Goal: Task Accomplishment & Management: Manage account settings

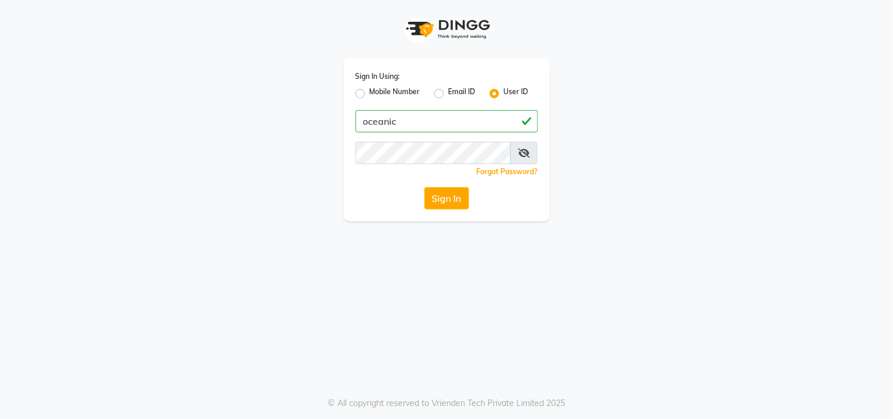
type input "oceanic"
click at [440, 206] on button "Sign In" at bounding box center [446, 198] width 45 height 22
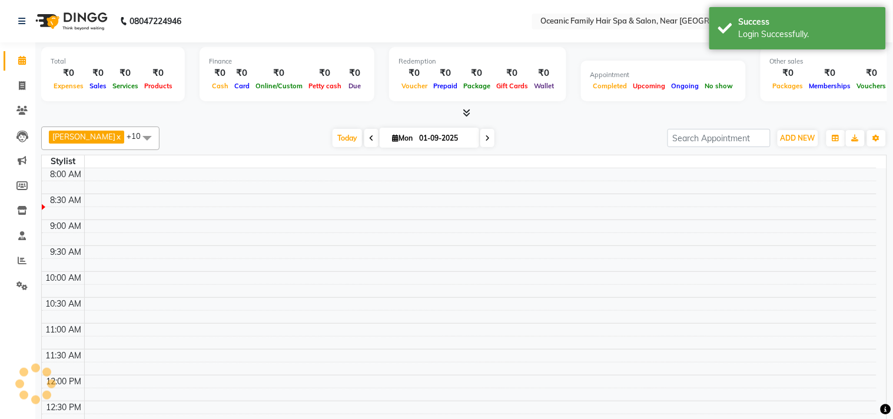
select select "en"
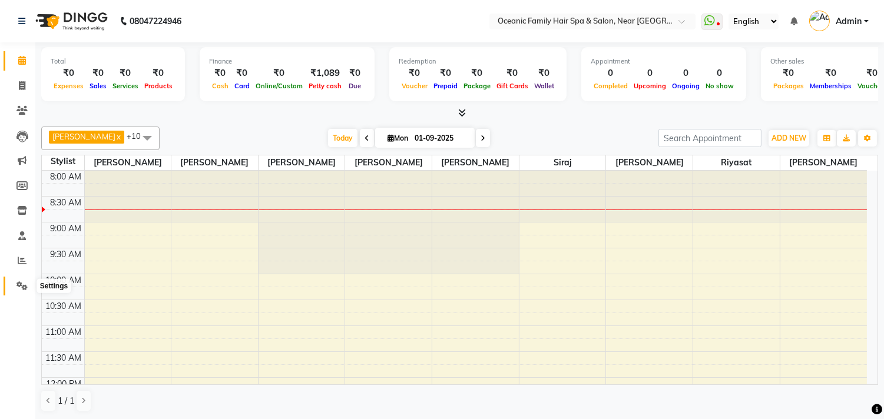
click at [25, 284] on icon at bounding box center [21, 285] width 11 height 9
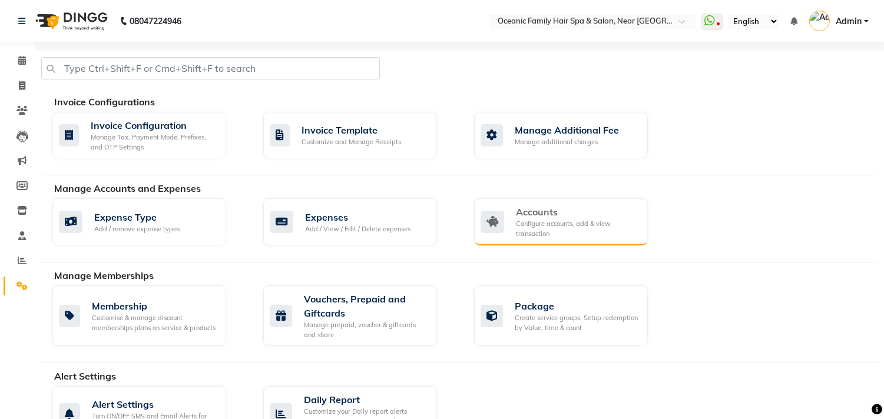
click at [545, 221] on div "Configure accounts, add & view transaction" at bounding box center [577, 228] width 122 height 19
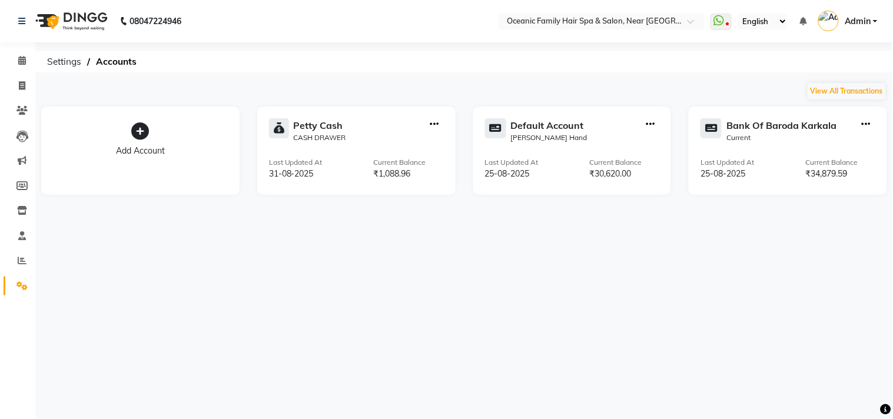
click at [774, 116] on div "Bank Of Baroda Karkala Current Last Updated At 25-08-2025 Current Balance ₹34,8…" at bounding box center [788, 151] width 198 height 88
click at [768, 122] on div "Bank Of Baroda Karkala" at bounding box center [781, 125] width 110 height 14
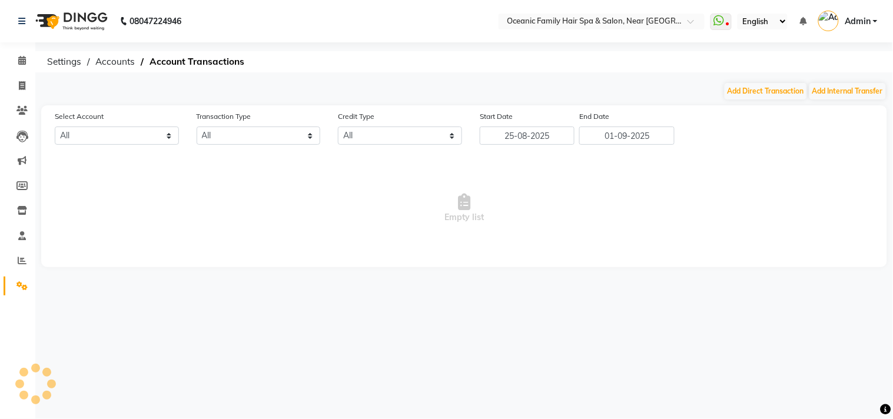
select select "3332"
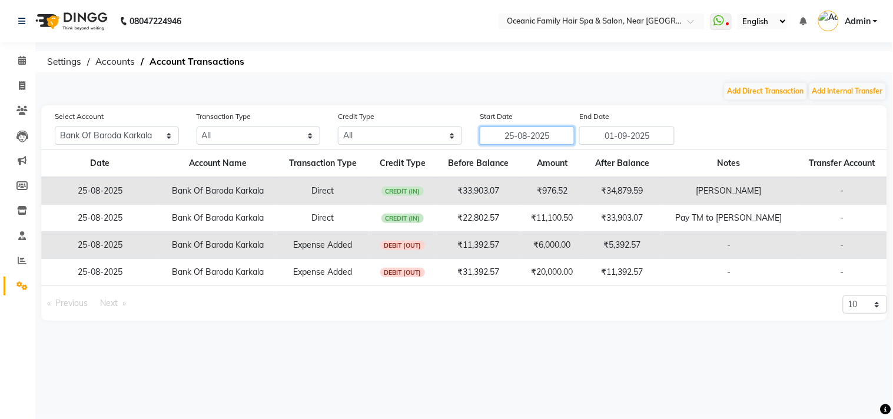
click at [542, 133] on input "25-08-2025" at bounding box center [527, 136] width 95 height 18
select select "8"
select select "2025"
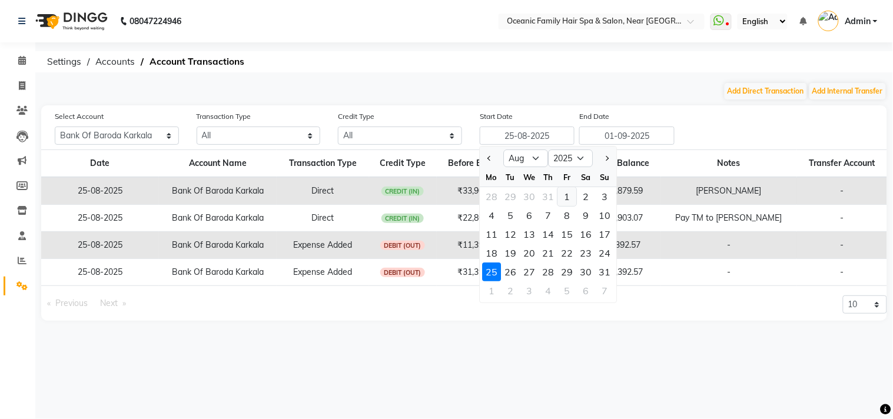
click at [566, 194] on div "1" at bounding box center [566, 196] width 19 height 19
type input "01-08-2025"
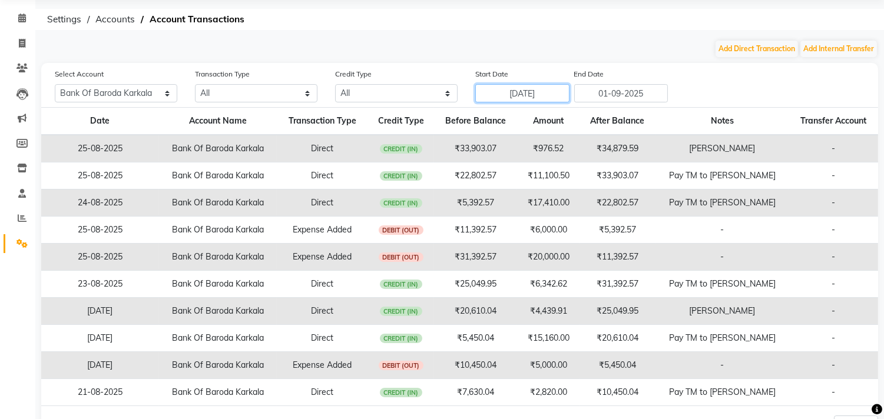
scroll to position [65, 0]
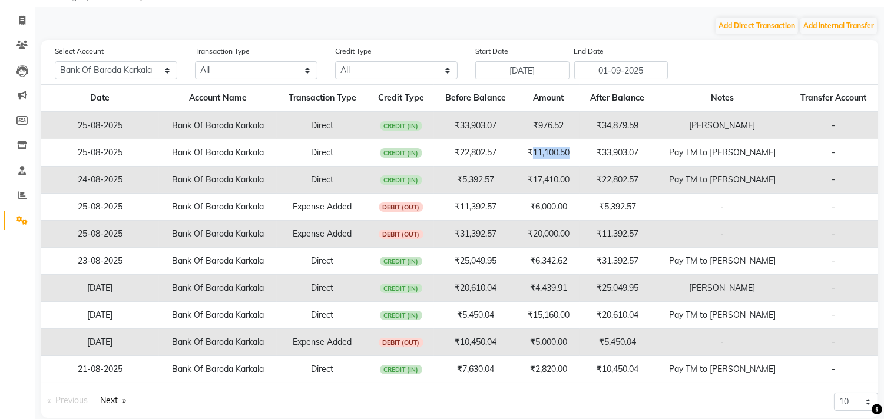
drag, startPoint x: 559, startPoint y: 155, endPoint x: 598, endPoint y: 156, distance: 38.9
click at [579, 156] on td "₹11,100.50" at bounding box center [548, 153] width 62 height 27
click at [746, 54] on div "Select Account All Petty cash Default account Bank Of Baroda Karkala Transactio…" at bounding box center [466, 62] width 841 height 35
click at [734, 25] on button "Add Direct Transaction" at bounding box center [756, 26] width 82 height 16
select select "direct"
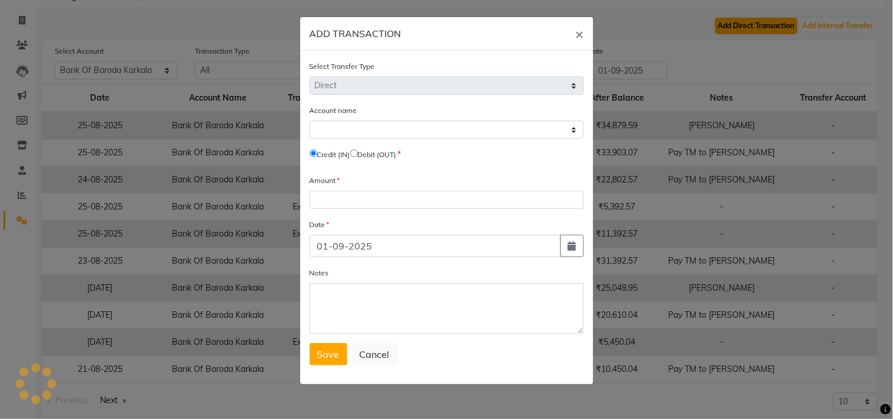
select select "3332"
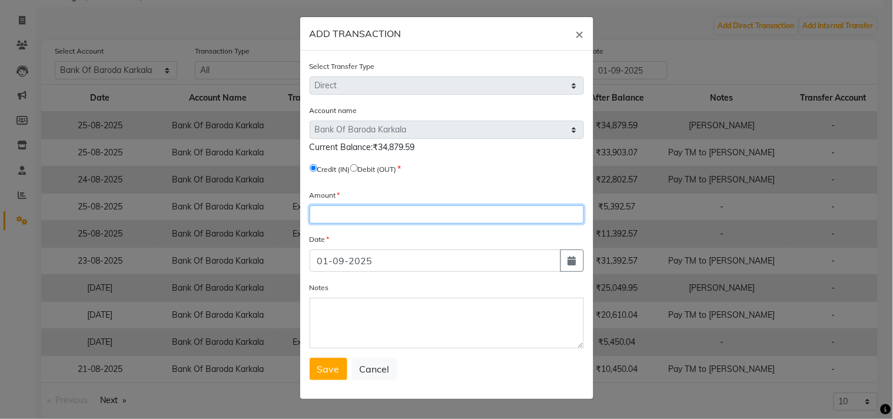
click at [345, 213] on input "number" at bounding box center [447, 214] width 274 height 18
type input "9620"
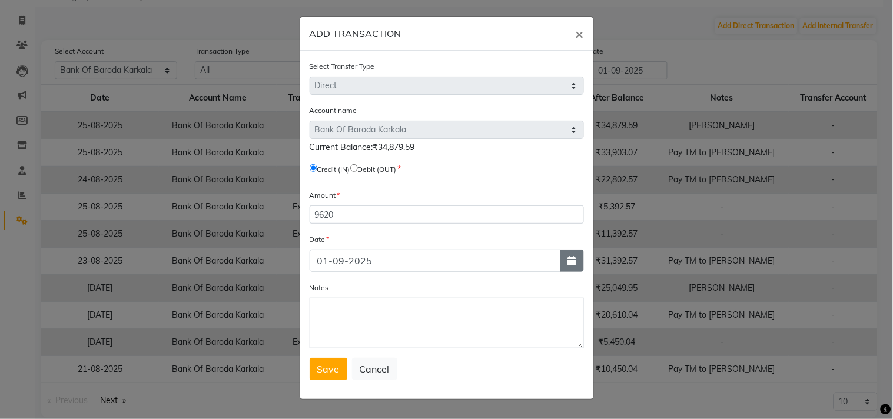
click at [573, 264] on icon "button" at bounding box center [572, 260] width 8 height 9
select select "9"
select select "2025"
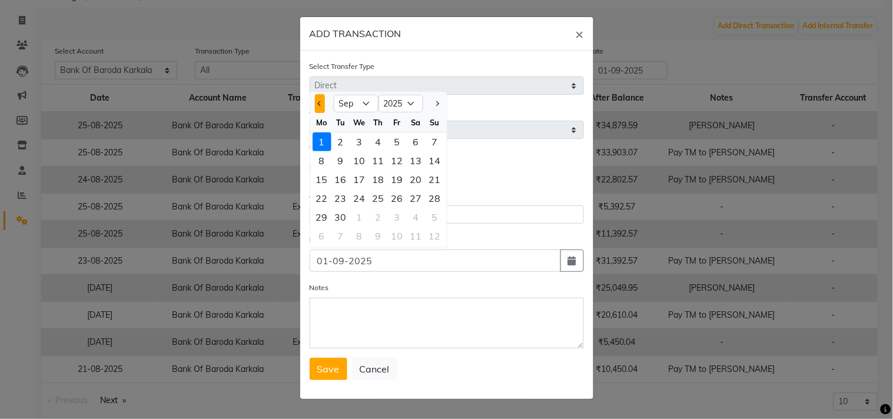
click at [318, 104] on button "Previous month" at bounding box center [320, 103] width 10 height 19
select select "8"
click at [341, 218] on div "26" at bounding box center [340, 217] width 19 height 19
type input "26-08-2025"
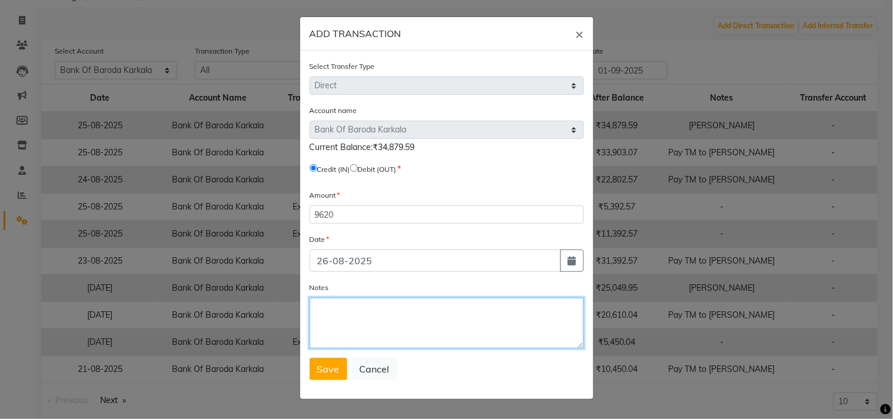
click at [354, 328] on textarea "Notes" at bounding box center [447, 323] width 274 height 51
click at [405, 331] on textarea "Pay TM to BOB" at bounding box center [447, 323] width 274 height 51
type textarea "Pay TM to BOB"
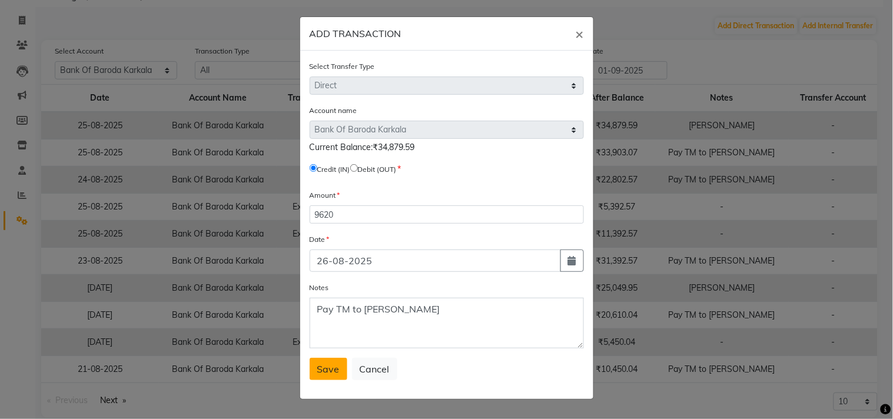
click at [332, 370] on span "Save" at bounding box center [328, 369] width 22 height 12
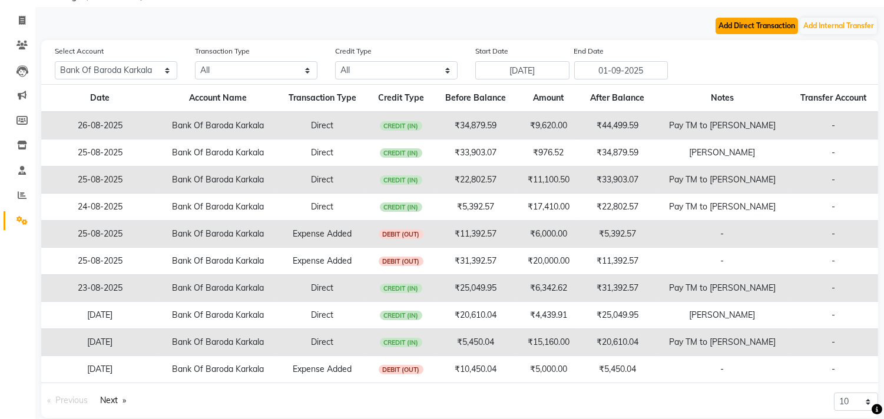
click at [761, 22] on button "Add Direct Transaction" at bounding box center [756, 26] width 82 height 16
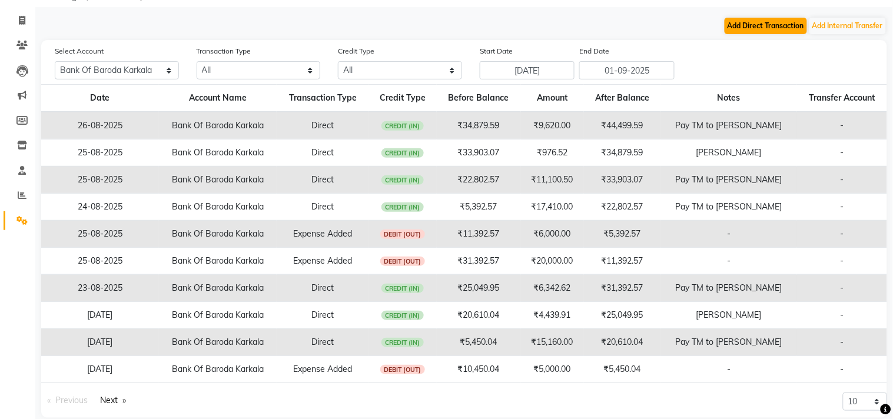
select select "direct"
select select "3332"
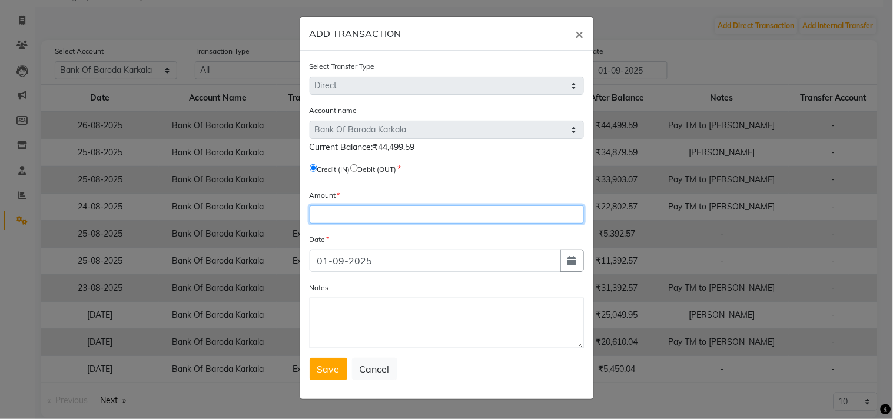
click at [343, 219] on input "number" at bounding box center [447, 214] width 274 height 18
type input "450"
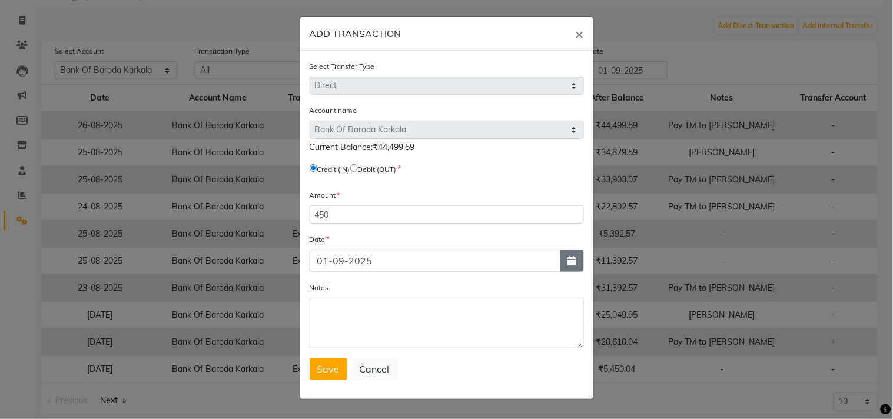
click at [575, 261] on icon "button" at bounding box center [572, 260] width 8 height 9
select select "9"
select select "2025"
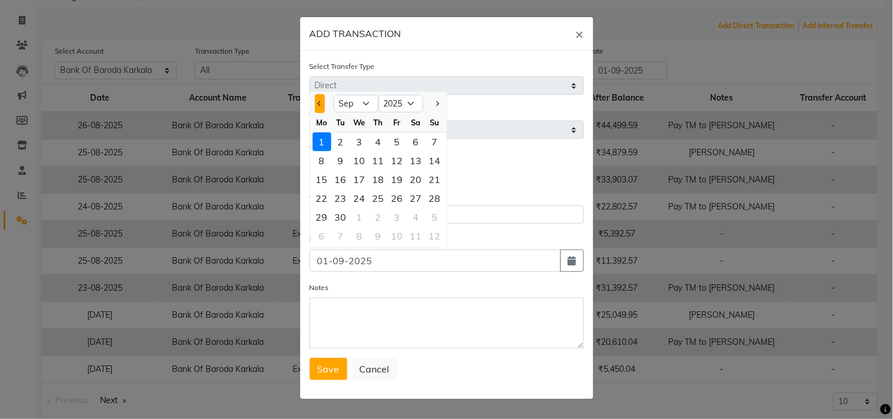
click at [320, 104] on span "Previous month" at bounding box center [319, 103] width 5 height 5
select select "8"
click at [345, 215] on div "26" at bounding box center [340, 217] width 19 height 19
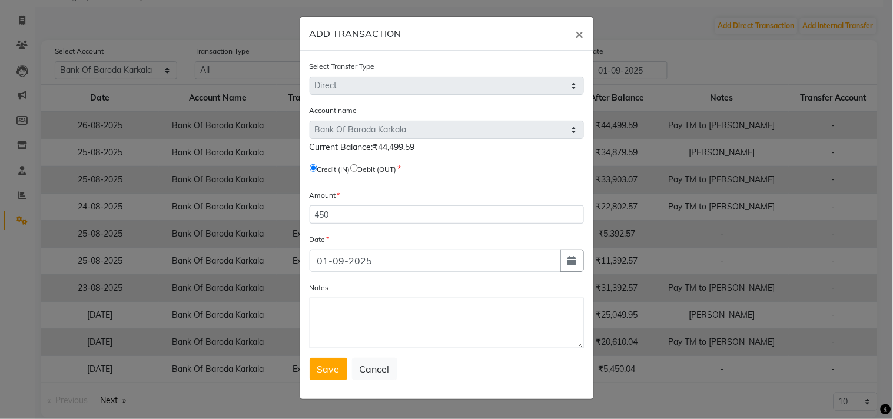
type input "26-08-2025"
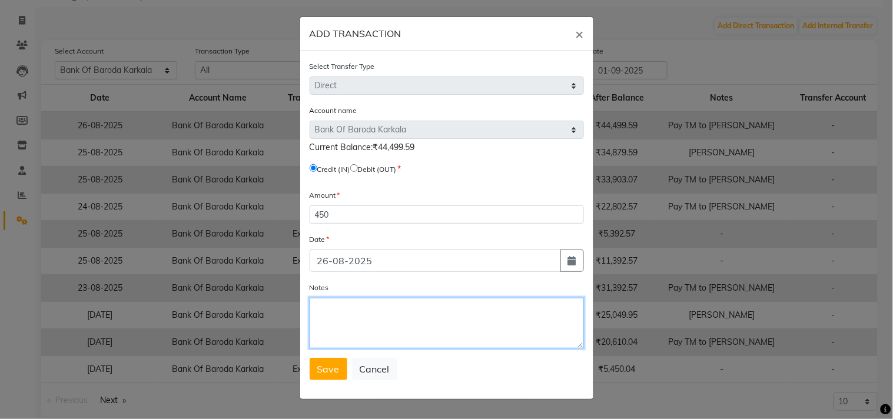
click at [339, 327] on textarea "Notes" at bounding box center [447, 323] width 274 height 51
type textarea "Bob card"
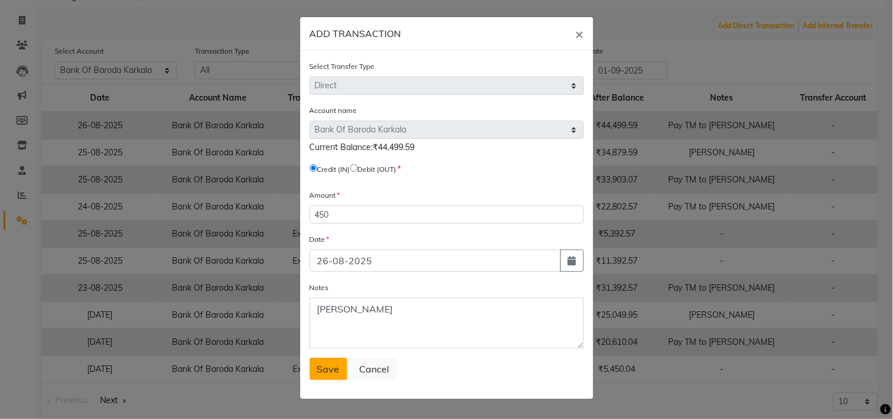
click at [328, 362] on button "Save" at bounding box center [329, 369] width 38 height 22
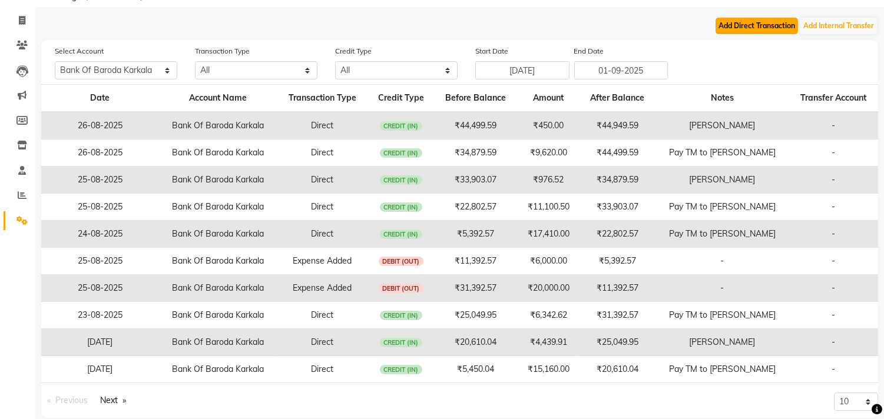
click at [751, 24] on button "Add Direct Transaction" at bounding box center [756, 26] width 82 height 16
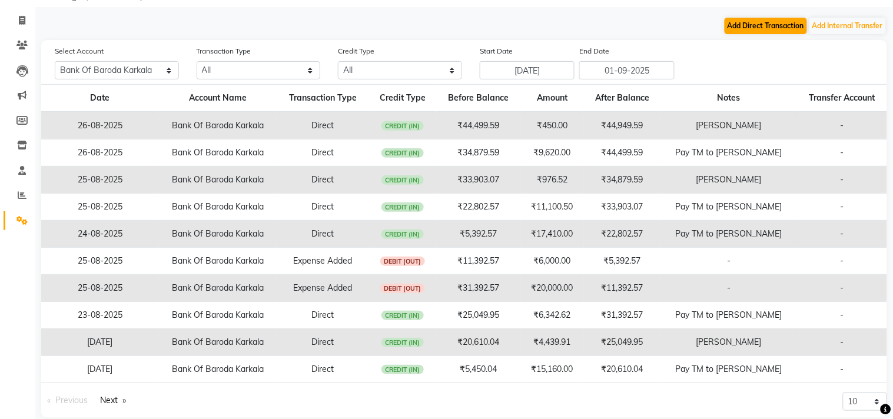
select select "direct"
select select "3332"
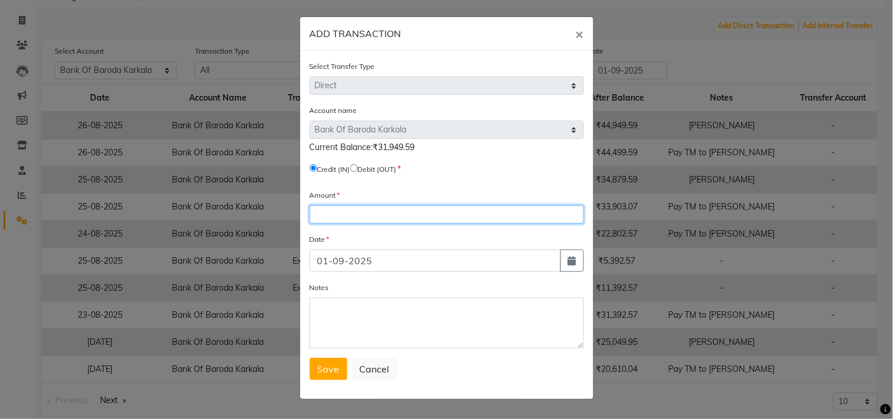
click at [349, 211] on input "number" at bounding box center [447, 214] width 274 height 18
type input "2800"
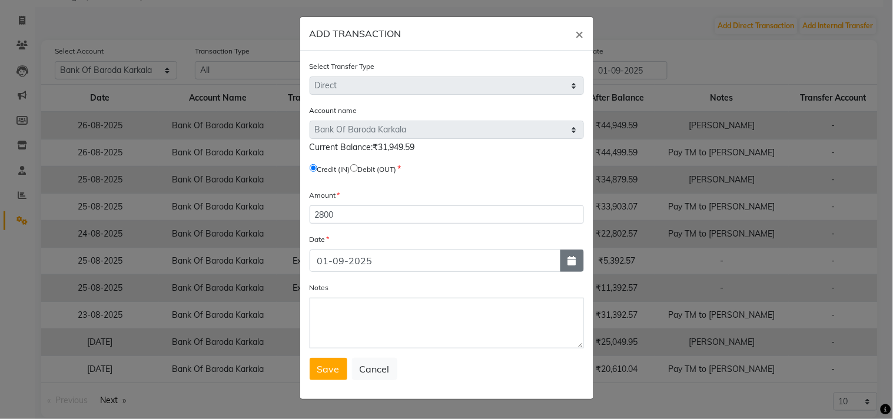
click at [570, 260] on icon "button" at bounding box center [572, 260] width 8 height 9
select select "9"
select select "2025"
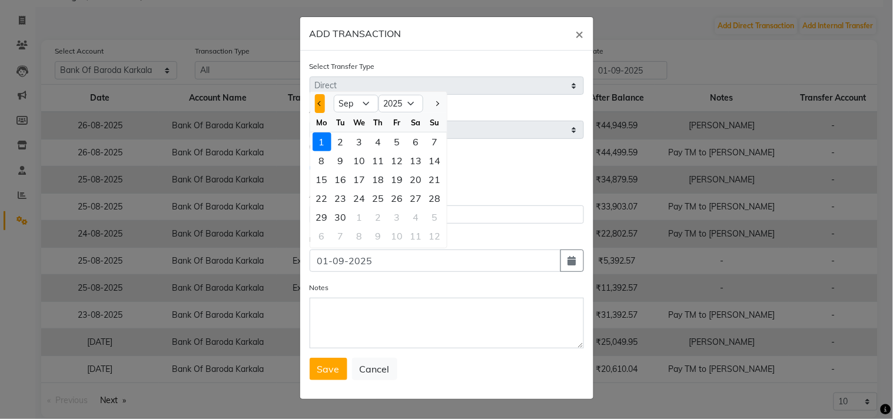
click at [319, 102] on span "Previous month" at bounding box center [319, 103] width 5 height 5
select select "8"
click at [360, 219] on div "27" at bounding box center [359, 217] width 19 height 19
type input "27-08-2025"
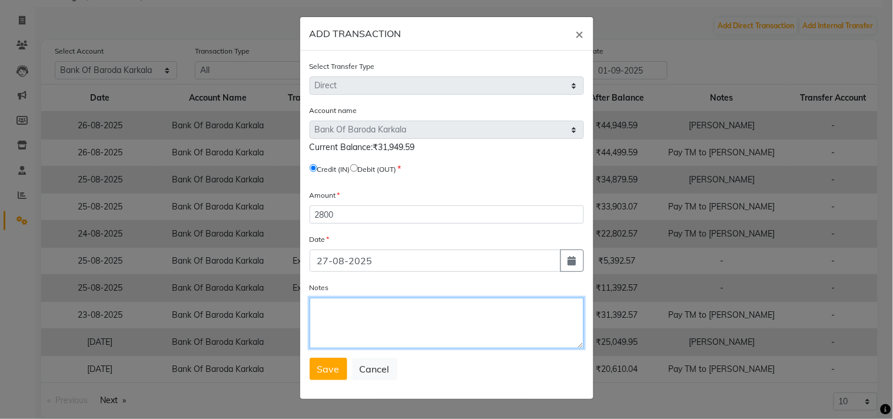
click at [354, 318] on textarea "Notes" at bounding box center [447, 323] width 274 height 51
paste textarea "Pay TM to BOB"
type textarea "Pay TM to BOB"
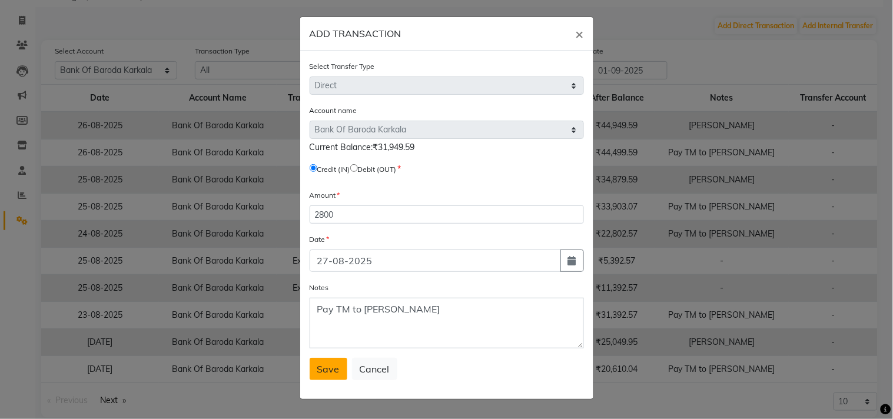
click at [331, 365] on span "Save" at bounding box center [328, 369] width 22 height 12
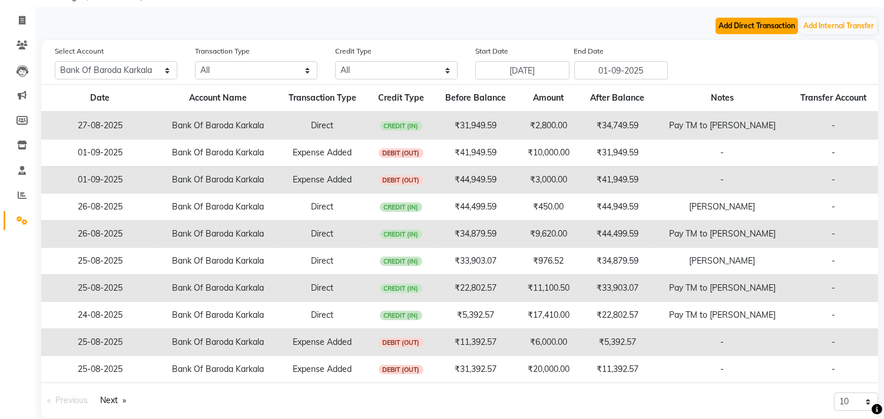
click at [761, 24] on button "Add Direct Transaction" at bounding box center [756, 26] width 82 height 16
select select "direct"
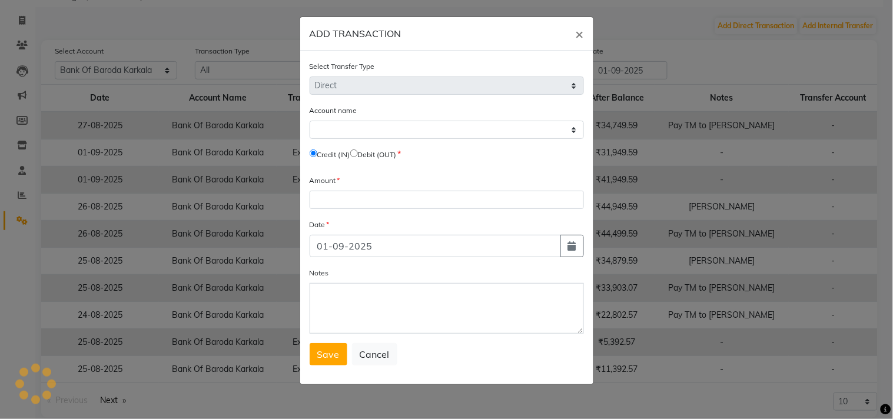
select select "3332"
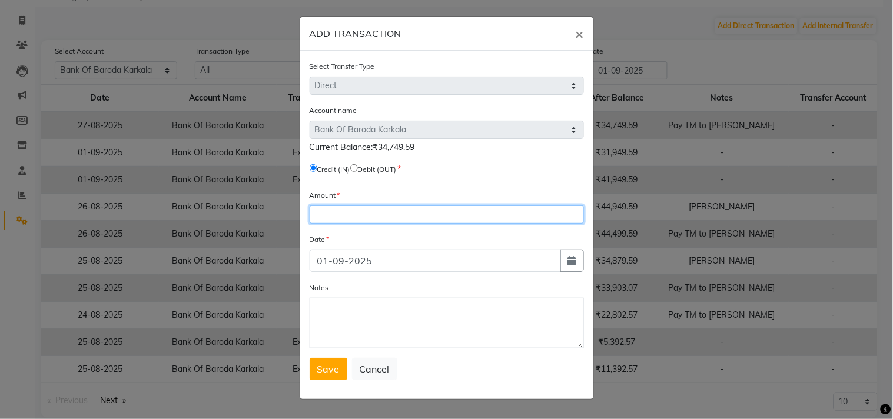
click at [339, 215] on input "number" at bounding box center [447, 214] width 274 height 18
type input "2672.47"
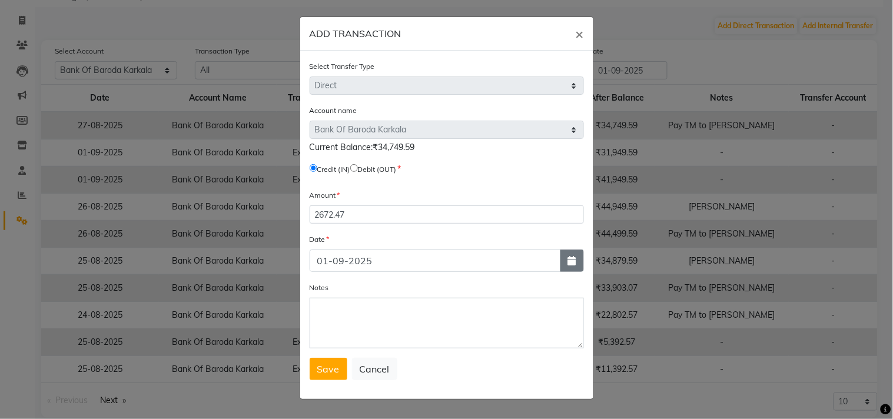
click at [572, 262] on icon "button" at bounding box center [572, 260] width 8 height 9
select select "9"
select select "2025"
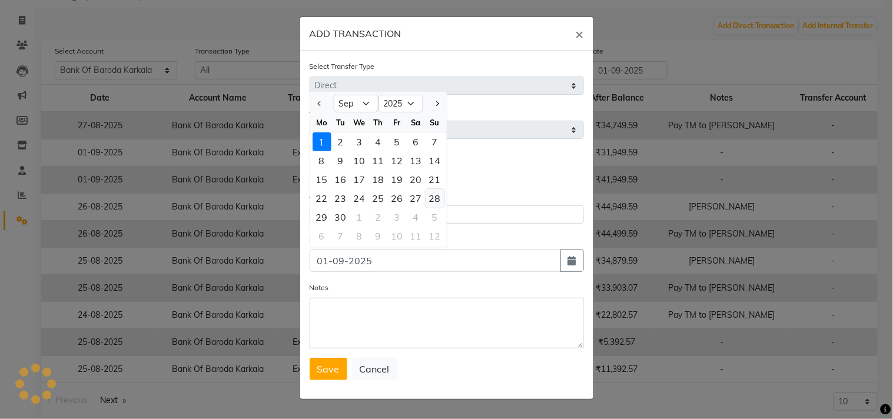
click at [431, 197] on div "28" at bounding box center [435, 198] width 19 height 19
type input "28-09-2025"
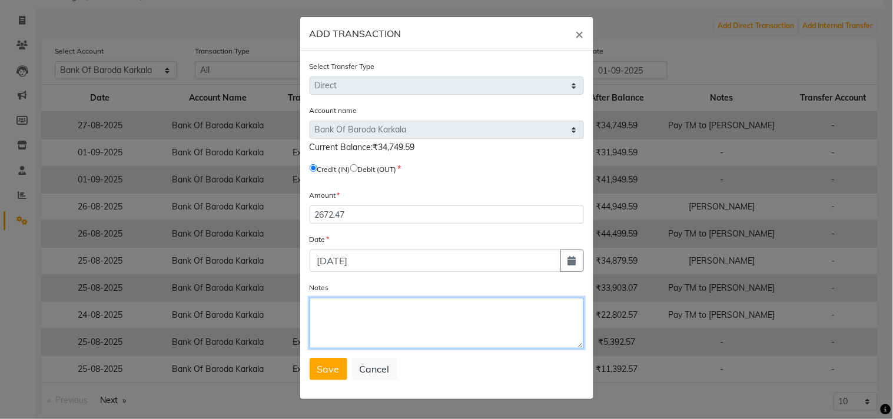
click at [346, 325] on textarea "Notes" at bounding box center [447, 323] width 274 height 51
paste textarea "Pay TM to BOB"
type textarea "Pay TM to BOB"
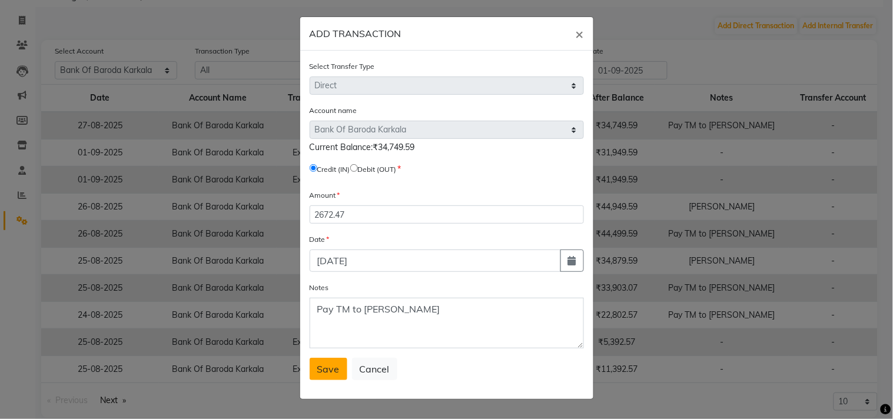
click at [326, 368] on span "Save" at bounding box center [328, 369] width 22 height 12
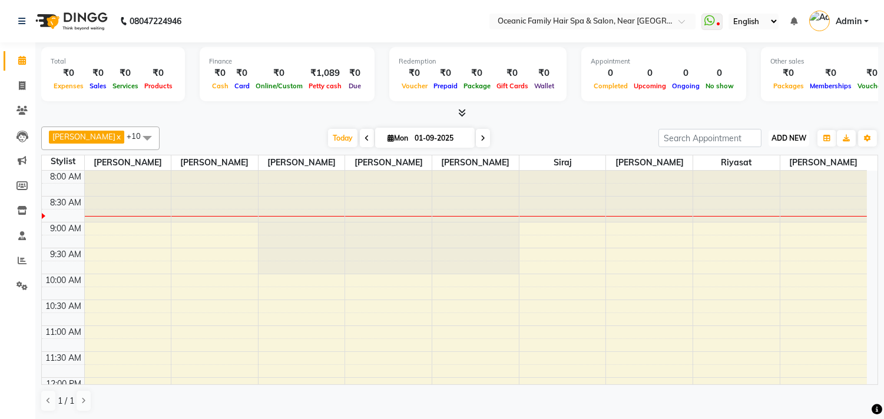
click at [781, 136] on span "ADD NEW" at bounding box center [788, 138] width 35 height 9
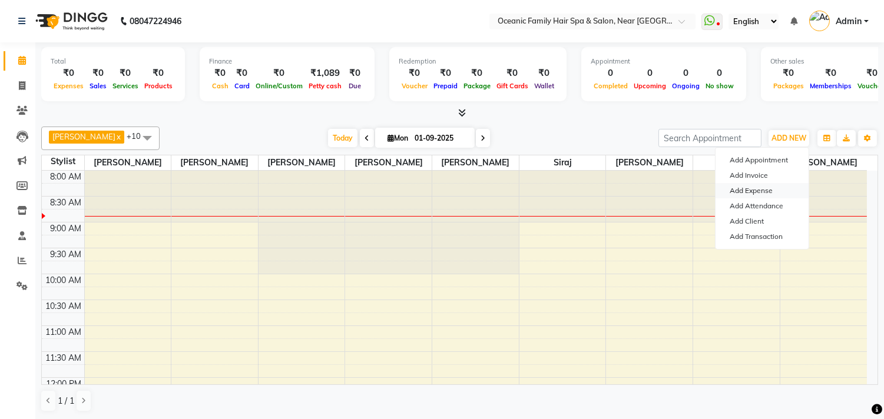
click at [758, 191] on link "Add Expense" at bounding box center [761, 190] width 93 height 15
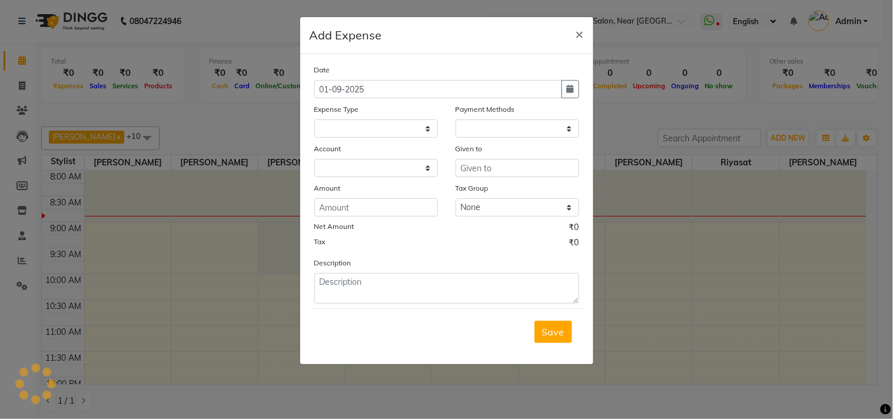
select select "3173"
select select "1"
select select "3172"
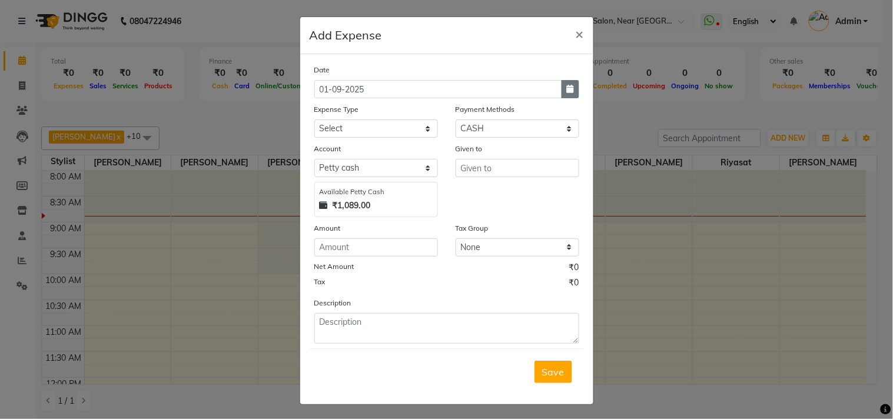
click at [567, 91] on icon "button" at bounding box center [570, 89] width 7 height 8
select select "9"
select select "2025"
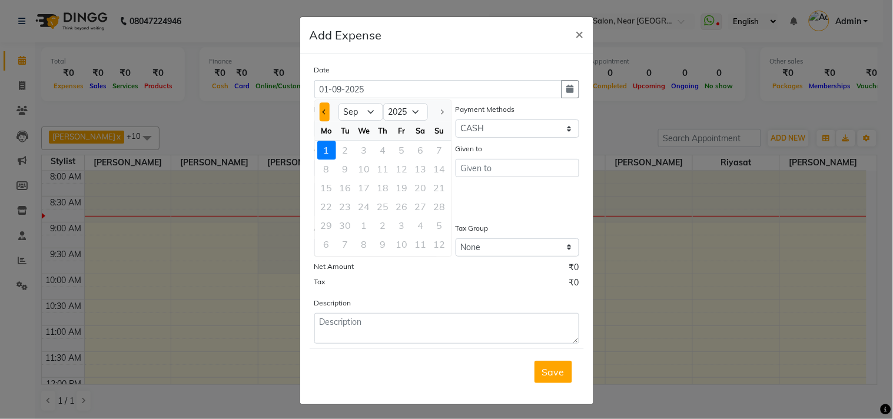
click at [320, 107] on button "Previous month" at bounding box center [325, 111] width 10 height 19
select select "8"
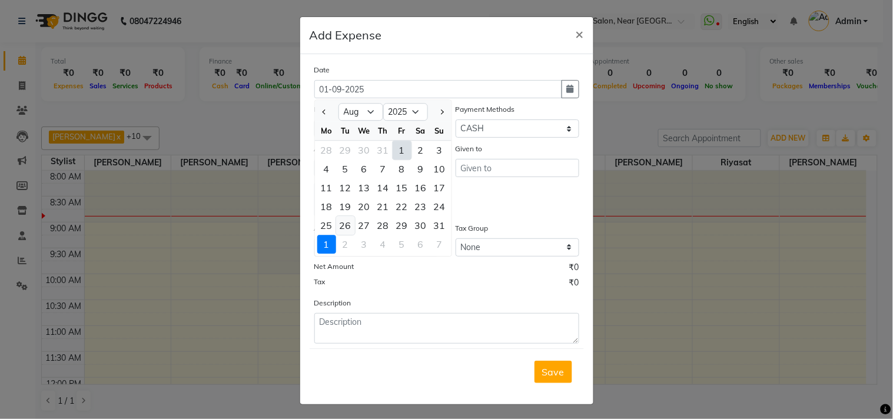
click at [337, 230] on div "26" at bounding box center [345, 225] width 19 height 19
type input "26-08-2025"
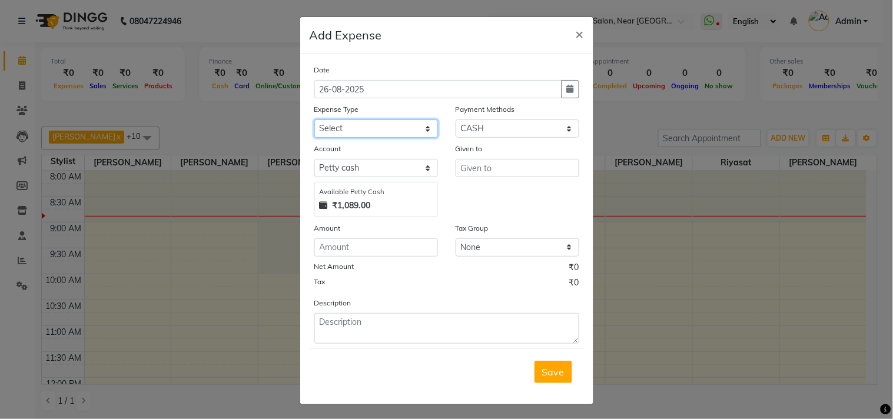
click at [356, 126] on select "Select [PERSON_NAME] [PERSON_NAME] [PERSON_NAME] Bank charges Cash transfer to …" at bounding box center [376, 129] width 124 height 18
select select "23911"
click at [314, 120] on select "Select [PERSON_NAME] [PERSON_NAME] [PERSON_NAME] Bank charges Cash transfer to …" at bounding box center [376, 129] width 124 height 18
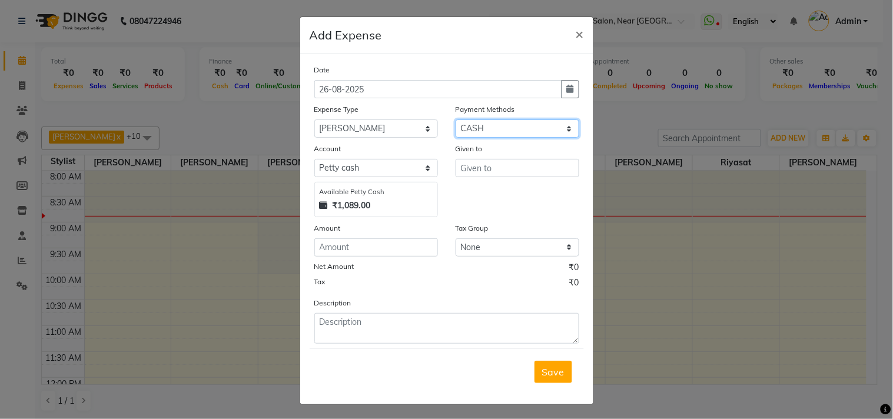
drag, startPoint x: 479, startPoint y: 127, endPoint x: 477, endPoint y: 137, distance: 9.7
click at [479, 127] on select "Select CARD PayTM GPay CASH Family Points ONLINE PhonePe Prepaid Gift Card UPI …" at bounding box center [518, 129] width 124 height 18
select select "3"
click at [456, 120] on select "Select CARD PayTM GPay CASH Family Points ONLINE PhonePe Prepaid Gift Card UPI …" at bounding box center [518, 129] width 124 height 18
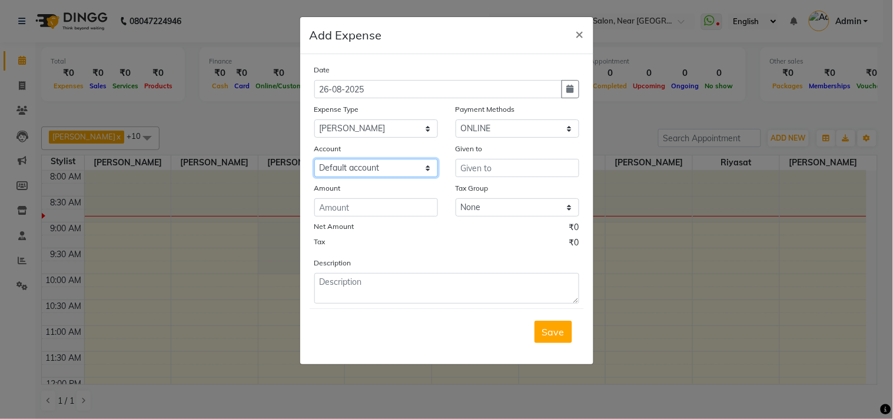
click at [346, 169] on select "Select Default account Bank Of Baroda Karkala" at bounding box center [376, 168] width 124 height 18
select select "3332"
click at [314, 159] on select "Select Default account Bank Of Baroda Karkala" at bounding box center [376, 168] width 124 height 18
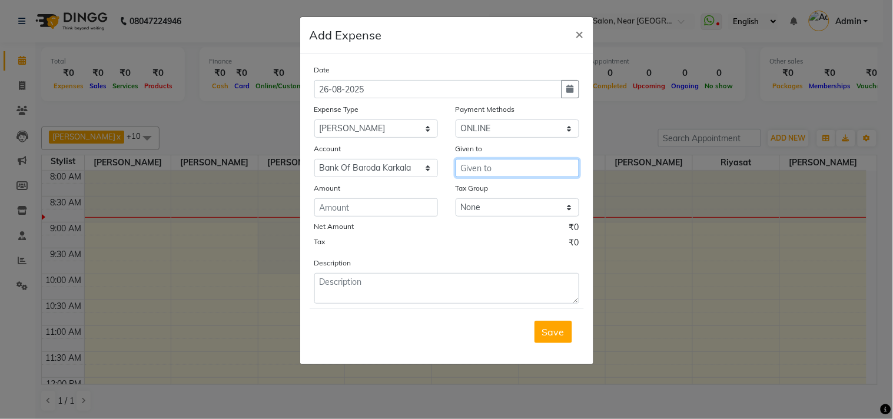
click at [484, 172] on input "text" at bounding box center [518, 168] width 124 height 18
click at [485, 190] on span "Tasm" at bounding box center [482, 193] width 24 height 12
type input "[PERSON_NAME]"
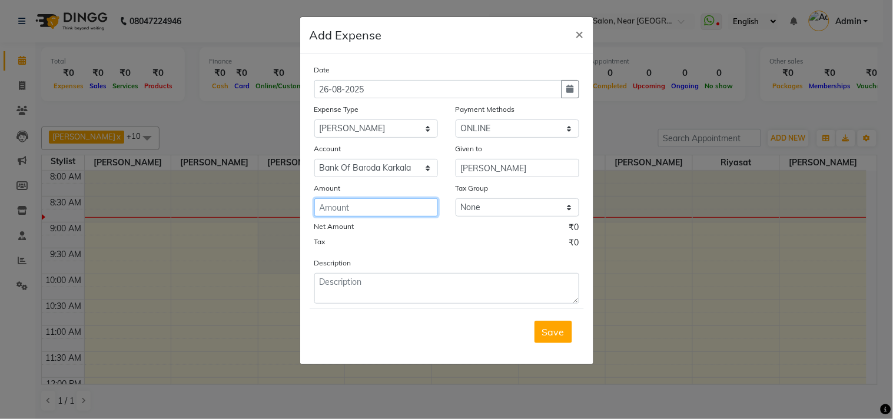
click at [361, 209] on input "number" at bounding box center [376, 207] width 124 height 18
type input "3000"
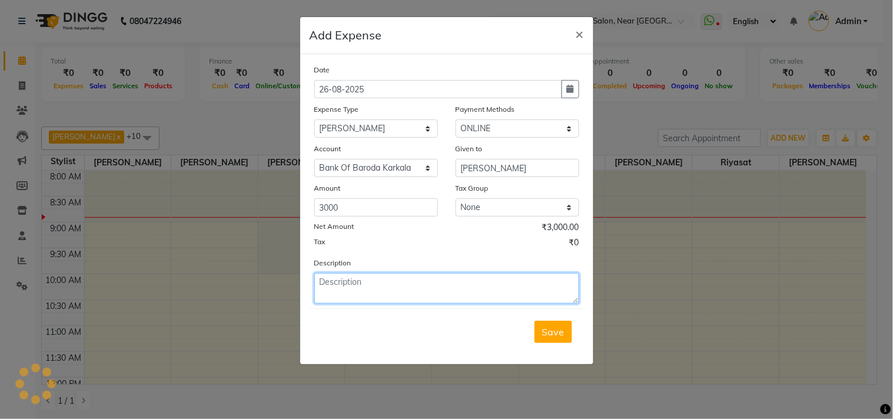
click at [342, 288] on textarea at bounding box center [446, 288] width 265 height 31
type textarea "a"
type textarea "Advance"
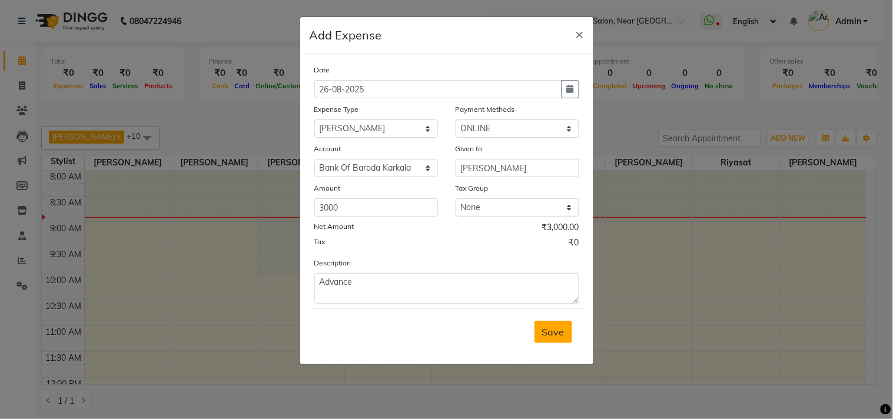
click at [550, 330] on span "Save" at bounding box center [553, 332] width 22 height 12
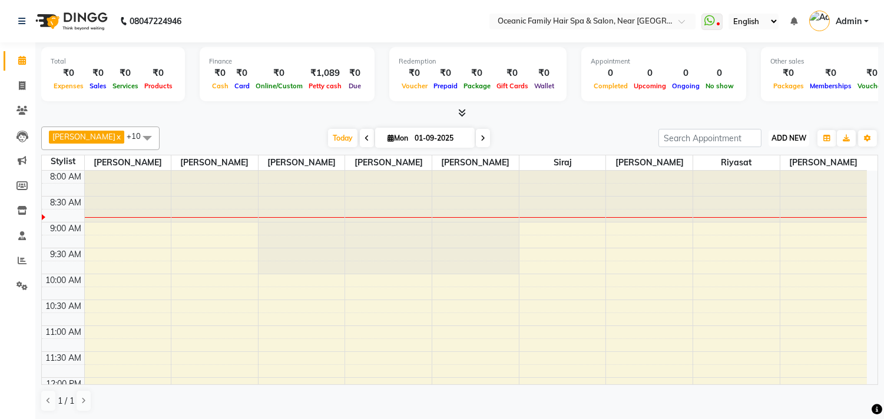
click at [791, 142] on button "ADD NEW Toggle Dropdown" at bounding box center [788, 138] width 41 height 16
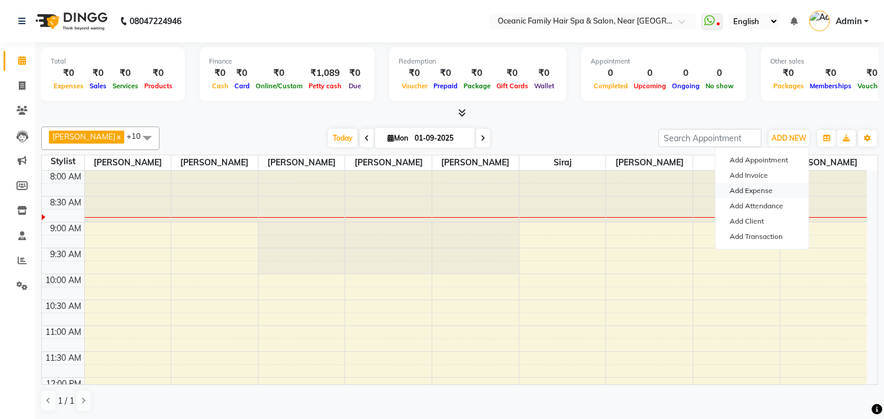
click at [751, 191] on link "Add Expense" at bounding box center [761, 190] width 93 height 15
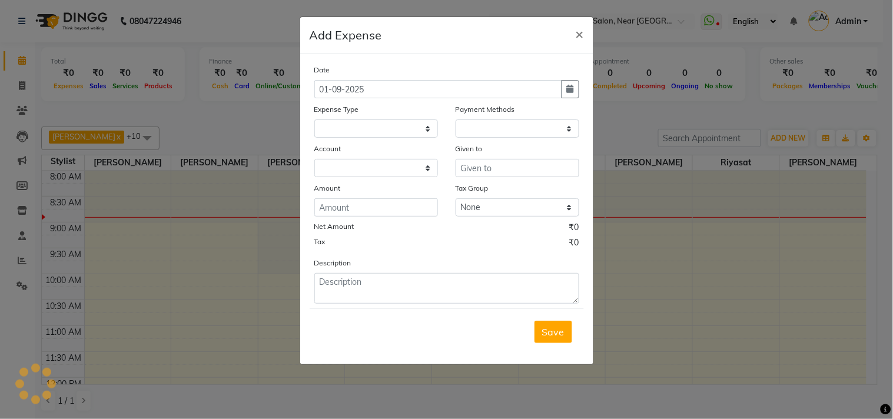
select select "1"
select select "3172"
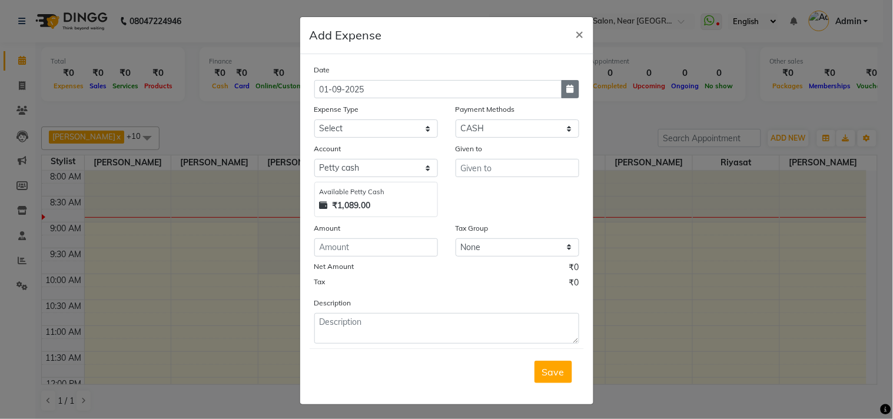
click at [567, 86] on icon "button" at bounding box center [570, 89] width 7 height 8
select select "9"
select select "2025"
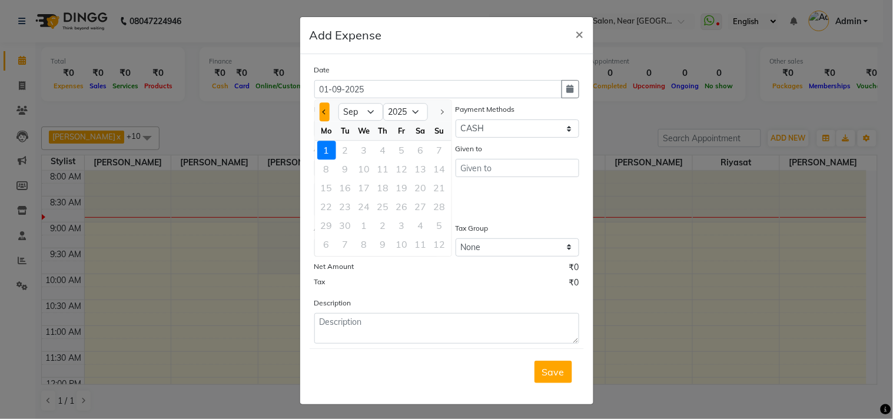
click at [320, 106] on button "Previous month" at bounding box center [325, 111] width 10 height 19
select select "8"
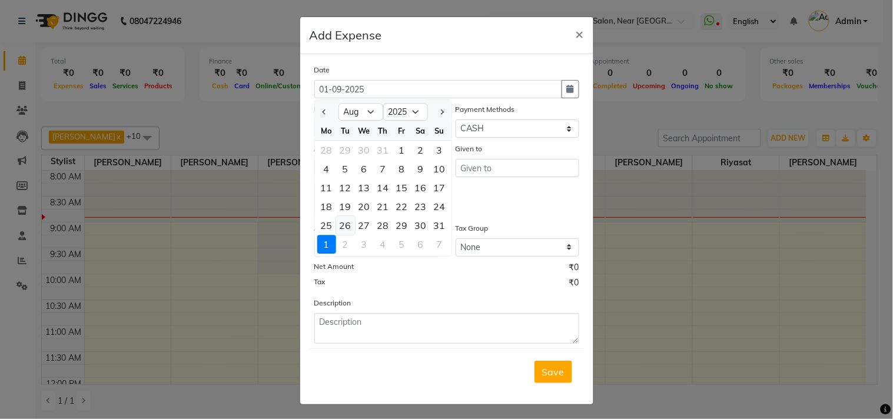
click at [339, 225] on div "26" at bounding box center [345, 225] width 19 height 19
type input "26-08-2025"
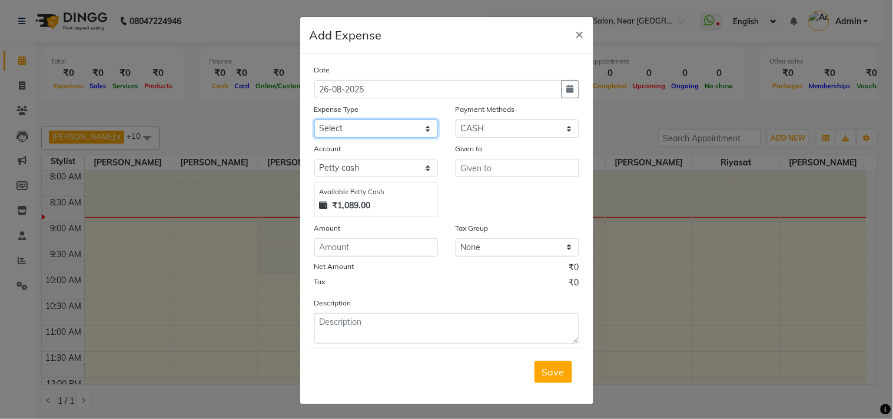
click at [341, 131] on select "Select Abid Ali Afsar Ahemed Arun Thakur Bank charges Cash transfer to bank Cas…" at bounding box center [376, 129] width 124 height 18
select select "7927"
click at [314, 120] on select "Select Abid Ali Afsar Ahemed Arun Thakur Bank charges Cash transfer to bank Cas…" at bounding box center [376, 129] width 124 height 18
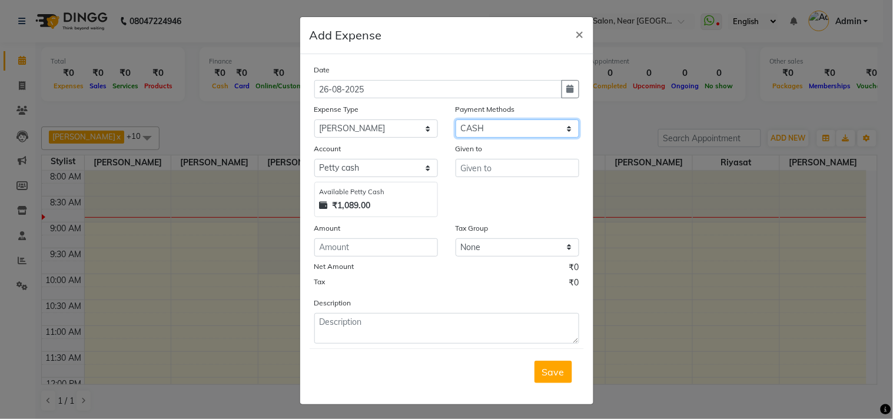
drag, startPoint x: 484, startPoint y: 127, endPoint x: 483, endPoint y: 137, distance: 9.4
click at [484, 127] on select "Select CARD PayTM GPay CASH Family Points ONLINE PhonePe Prepaid Gift Card UPI …" at bounding box center [518, 129] width 124 height 18
select select "3"
click at [456, 120] on select "Select CARD PayTM GPay CASH Family Points ONLINE PhonePe Prepaid Gift Card UPI …" at bounding box center [518, 129] width 124 height 18
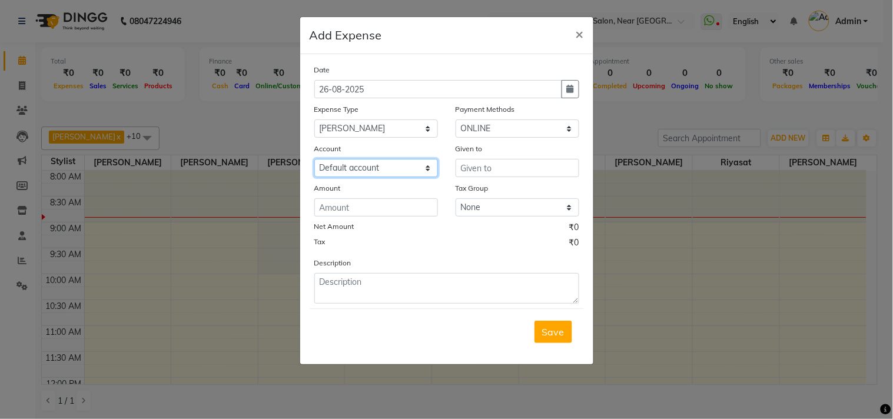
drag, startPoint x: 340, startPoint y: 164, endPoint x: 340, endPoint y: 177, distance: 13.0
click at [340, 164] on select "Select Default account Bank Of Baroda Karkala" at bounding box center [376, 168] width 124 height 18
select select "3332"
click at [314, 159] on select "Select Default account Bank Of Baroda Karkala" at bounding box center [376, 168] width 124 height 18
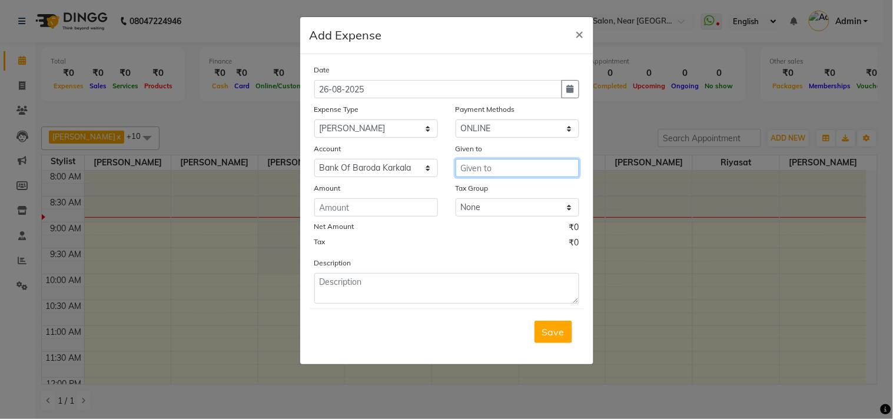
click at [509, 167] on input "text" at bounding box center [518, 168] width 124 height 18
click at [487, 196] on ngb-highlight "Aru n Thakur" at bounding box center [497, 193] width 55 height 12
type input "[PERSON_NAME]"
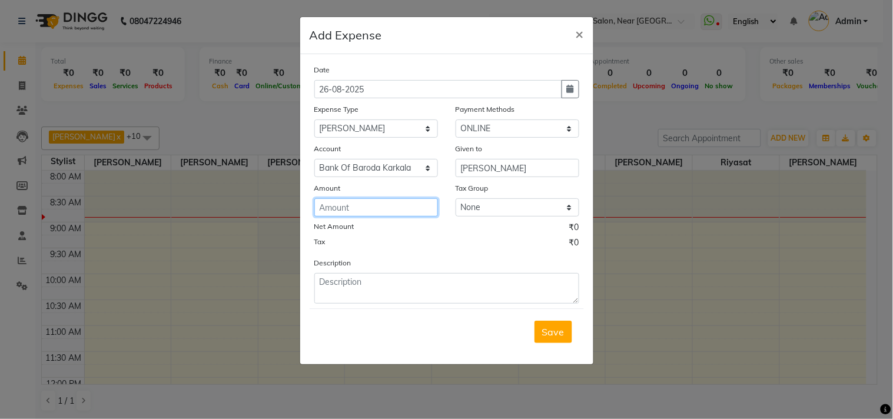
click at [385, 205] on input "number" at bounding box center [376, 207] width 124 height 18
type input "10000"
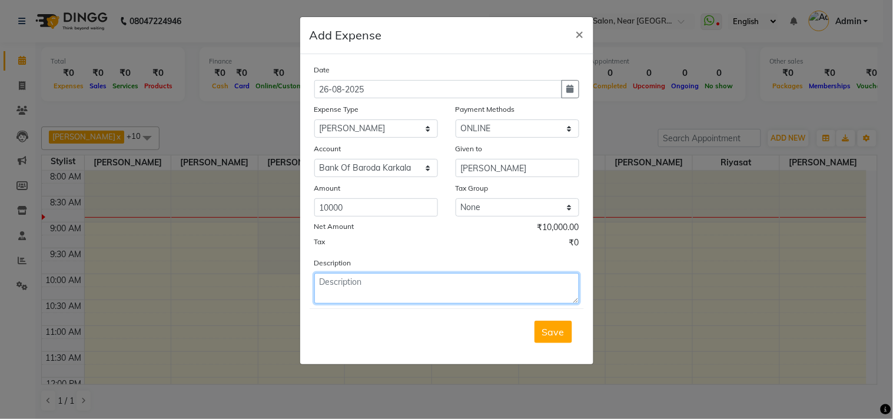
click at [389, 289] on textarea at bounding box center [446, 288] width 265 height 31
type textarea "Advance"
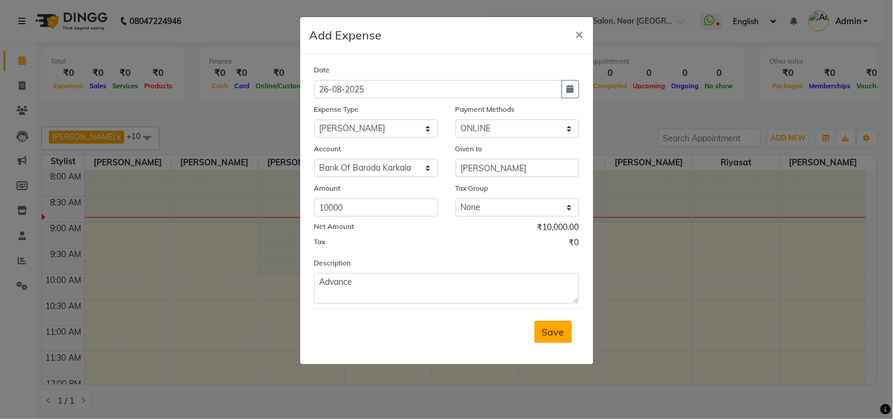
click at [548, 328] on span "Save" at bounding box center [553, 332] width 22 height 12
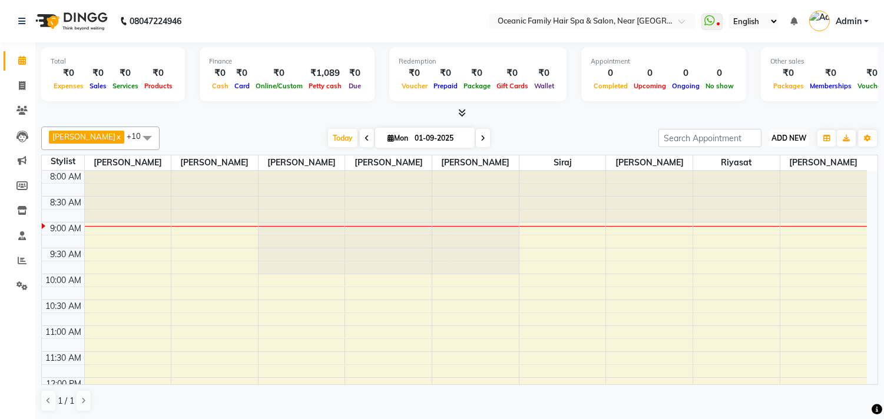
click at [792, 139] on span "ADD NEW" at bounding box center [788, 138] width 35 height 9
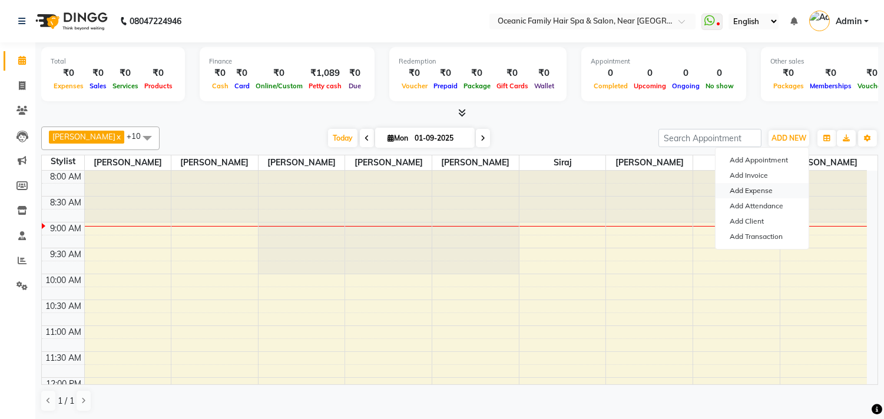
click at [752, 194] on link "Add Expense" at bounding box center [761, 190] width 93 height 15
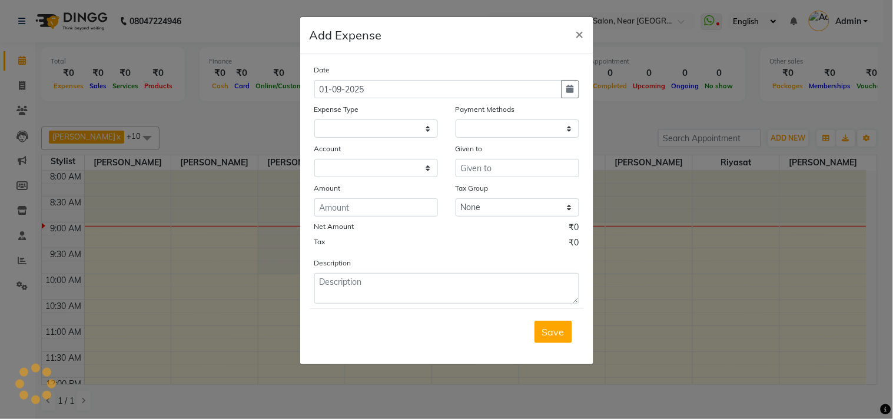
select select
select select "1"
select select "3172"
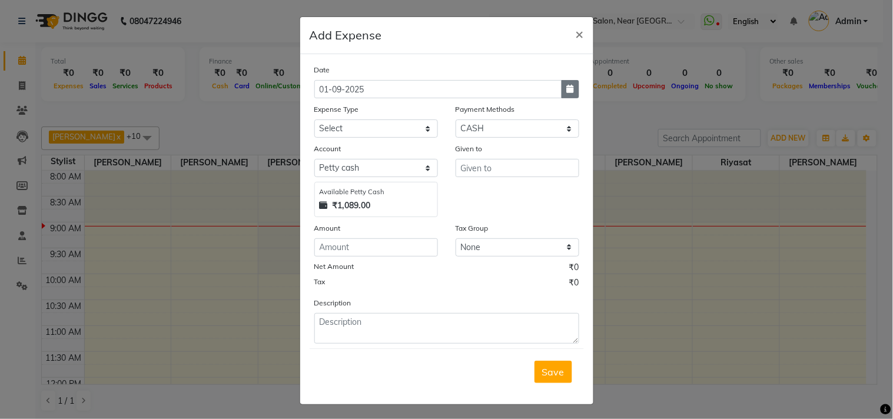
click at [568, 92] on icon "button" at bounding box center [570, 89] width 7 height 8
select select "9"
select select "2025"
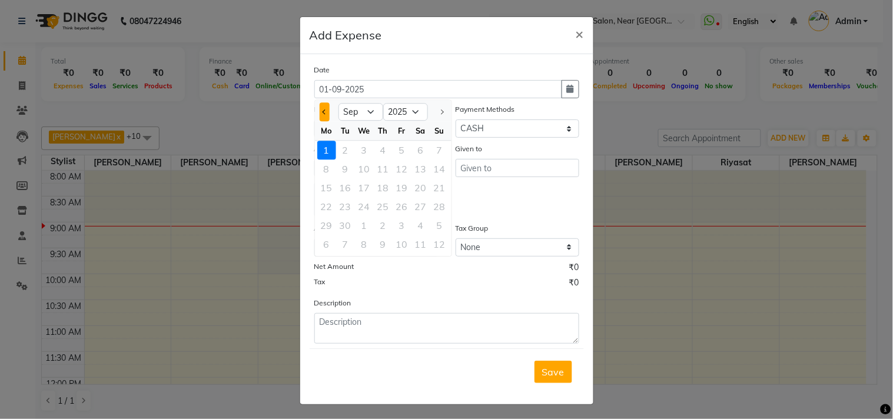
click at [320, 115] on button "Previous month" at bounding box center [325, 111] width 10 height 19
select select "8"
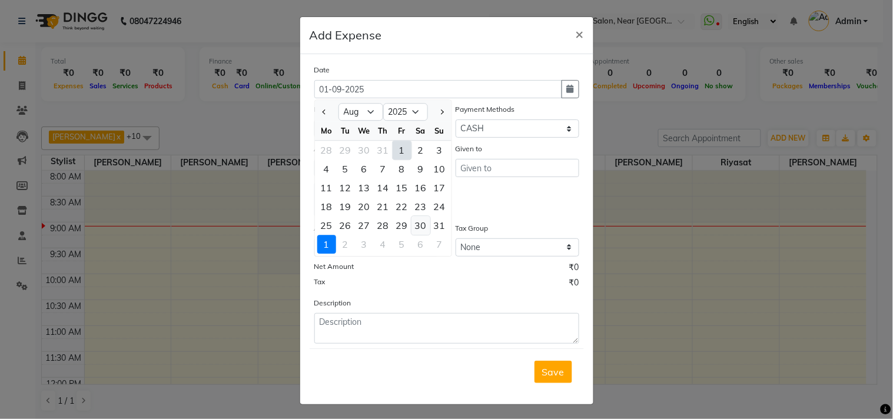
click at [418, 227] on div "30" at bounding box center [420, 225] width 19 height 19
type input "30-08-2025"
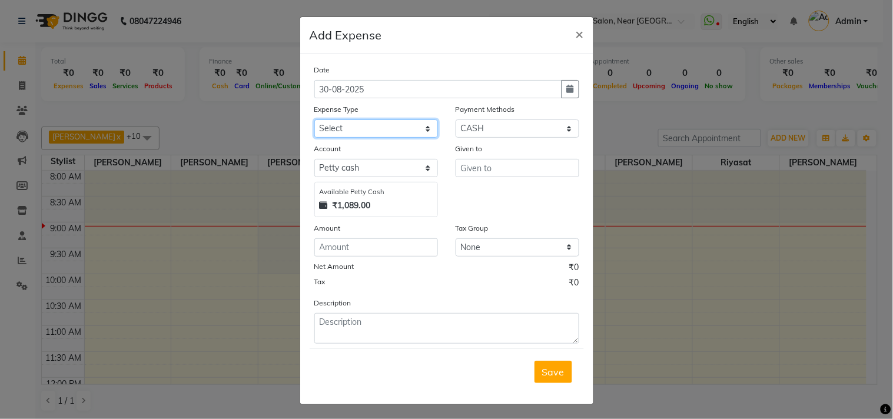
click at [351, 131] on select "Select Abid Ali Afsar Ahemed Arun Thakur Bank charges Cash transfer to bank Cas…" at bounding box center [376, 129] width 124 height 18
select select "5555"
click at [314, 120] on select "Select Abid Ali Afsar Ahemed Arun Thakur Bank charges Cash transfer to bank Cas…" at bounding box center [376, 129] width 124 height 18
click at [477, 131] on select "Select CARD PayTM GPay CASH Family Points ONLINE PhonePe Prepaid Gift Card UPI …" at bounding box center [518, 129] width 124 height 18
select select "3"
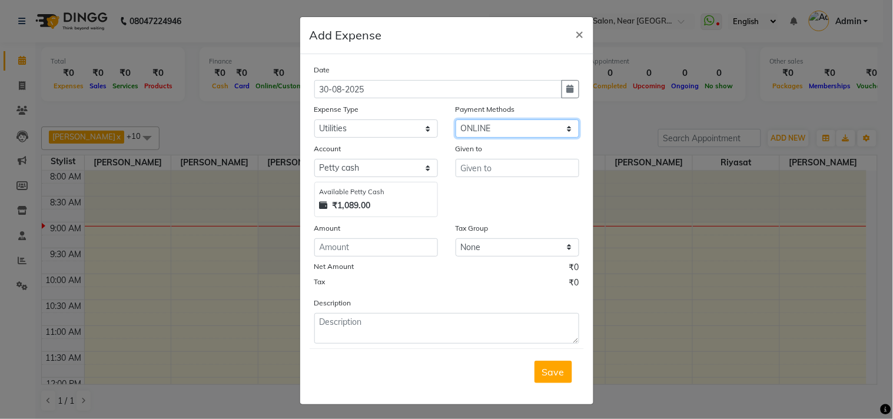
click at [456, 120] on select "Select CARD PayTM GPay CASH Family Points ONLINE PhonePe Prepaid Gift Card UPI …" at bounding box center [518, 129] width 124 height 18
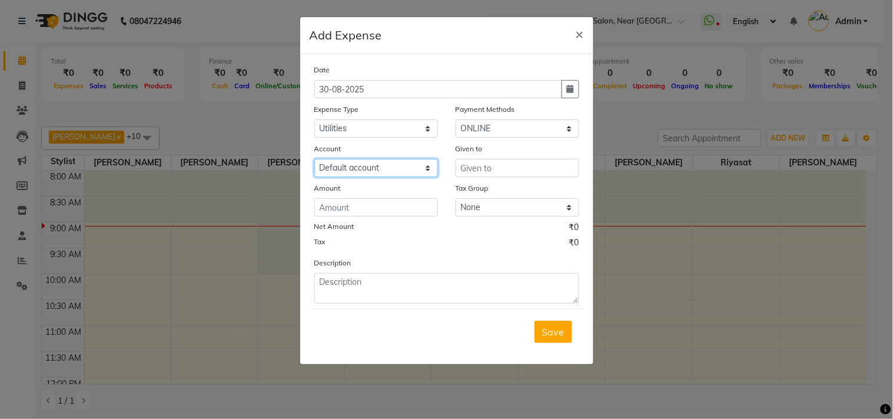
click at [367, 168] on select "Select Default account Bank Of Baroda Karkala" at bounding box center [376, 168] width 124 height 18
select select "3332"
click at [314, 159] on select "Select Default account Bank Of Baroda Karkala" at bounding box center [376, 168] width 124 height 18
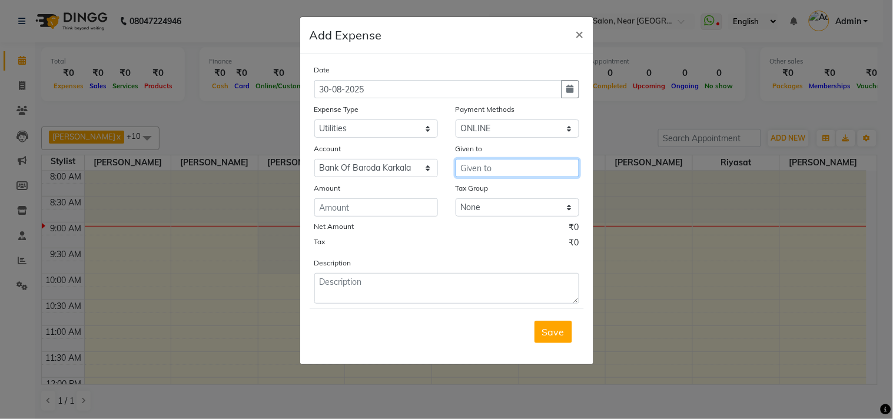
click at [476, 171] on input "text" at bounding box center [518, 168] width 124 height 18
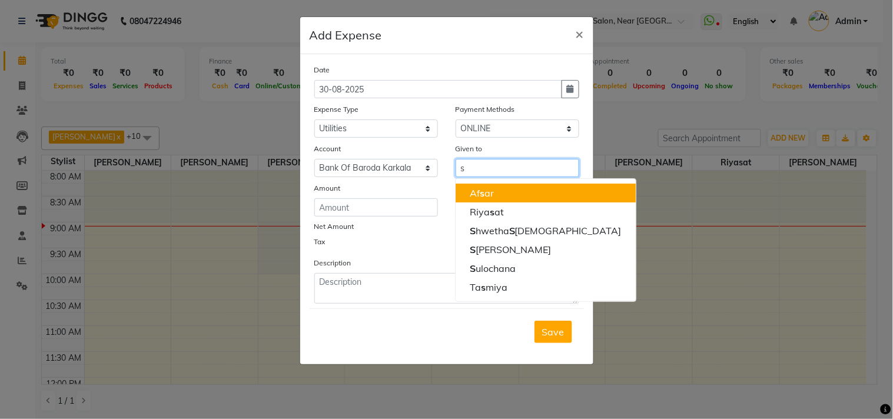
type input "s"
click at [356, 214] on input "number" at bounding box center [376, 207] width 124 height 18
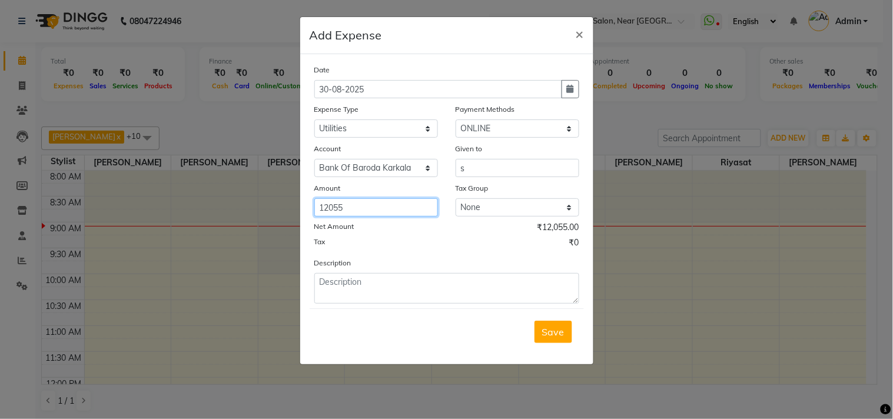
type input "12055"
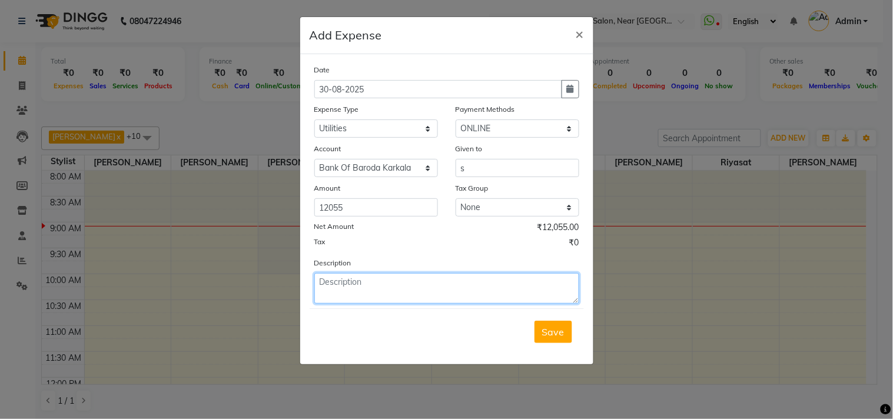
click at [339, 289] on textarea at bounding box center [446, 288] width 265 height 31
type textarea "S"
drag, startPoint x: 339, startPoint y: 286, endPoint x: 352, endPoint y: 290, distance: 13.6
click at [352, 290] on textarea "Mescom Bill salon July 25 Paid" at bounding box center [446, 288] width 265 height 31
click at [445, 284] on textarea "Mescom Bill salon July 25 Paid" at bounding box center [446, 288] width 265 height 31
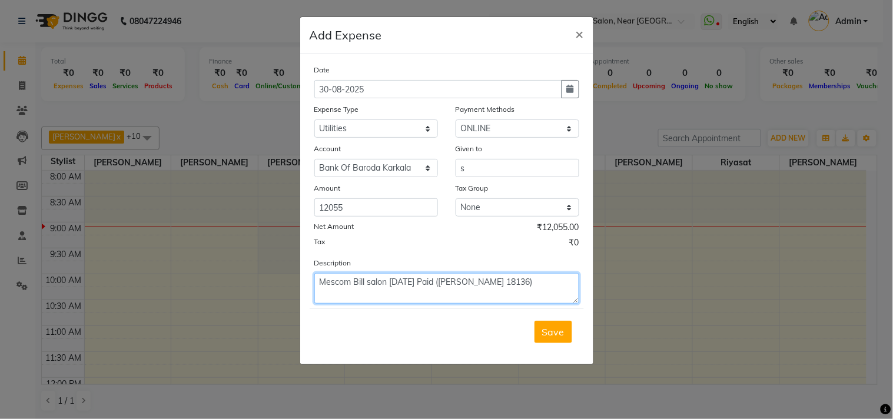
click at [545, 294] on textarea "Mescom Bill salon July 25 Paid (Bob NEFT 18136)" at bounding box center [446, 288] width 265 height 31
type textarea "Mescom Bill salon July 25 Paid (Bob NEFT 18136)"
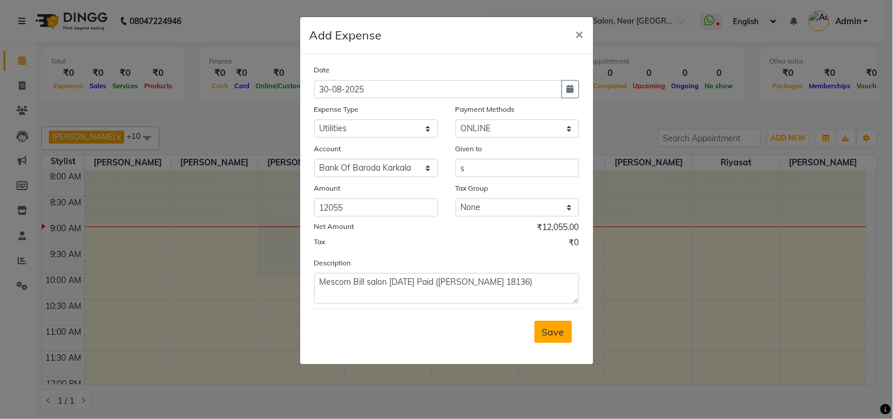
click at [555, 331] on span "Save" at bounding box center [553, 332] width 22 height 12
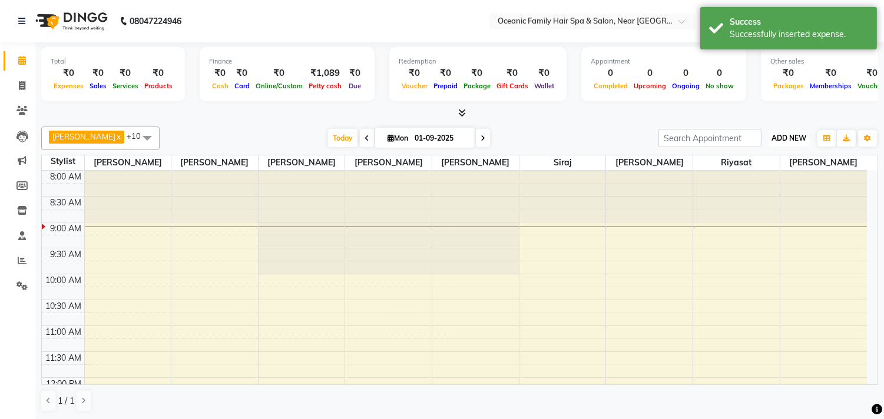
click at [782, 134] on span "ADD NEW" at bounding box center [788, 138] width 35 height 9
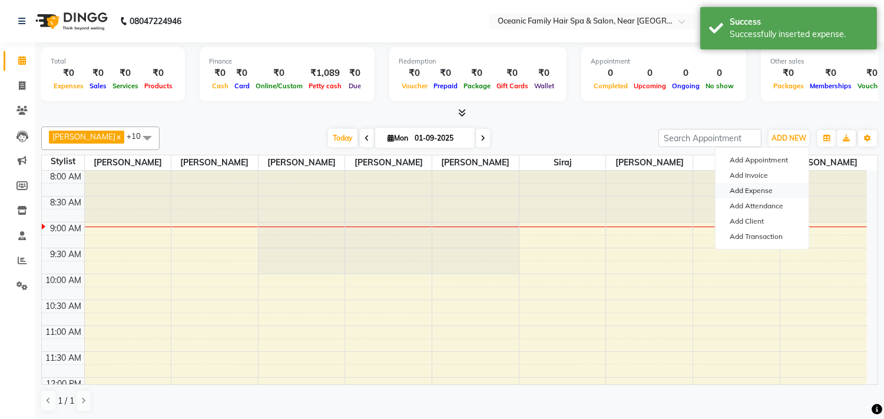
click at [750, 185] on link "Add Expense" at bounding box center [761, 190] width 93 height 15
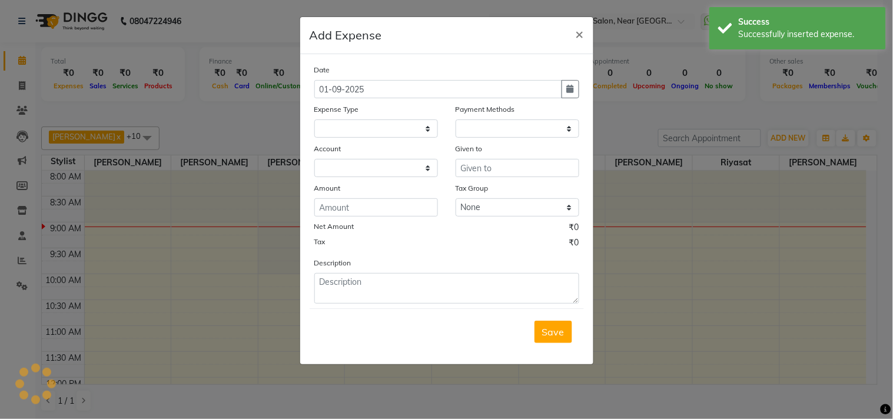
select select
select select "1"
select select "3172"
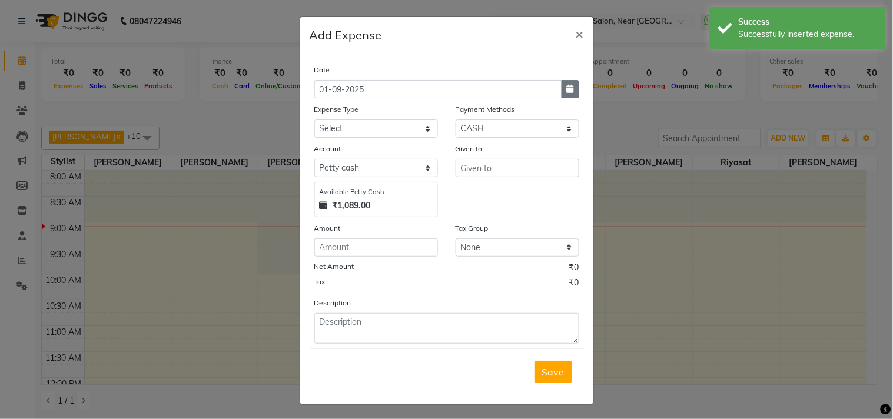
click at [567, 88] on icon "button" at bounding box center [570, 89] width 7 height 8
select select "9"
select select "2025"
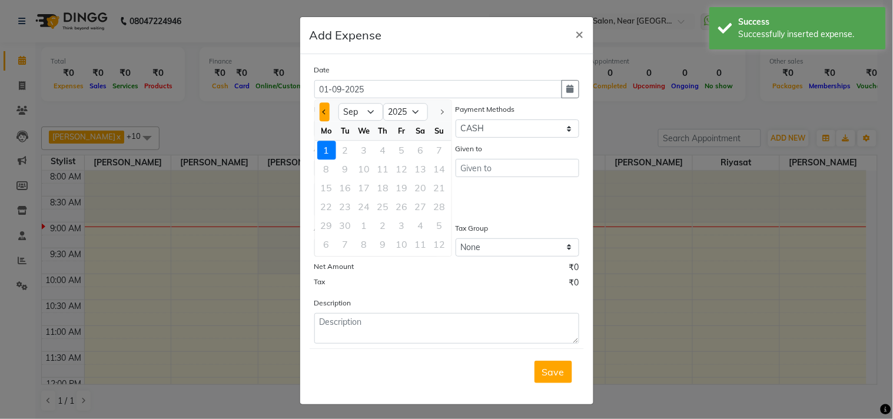
click at [320, 113] on button "Previous month" at bounding box center [325, 111] width 10 height 19
select select "8"
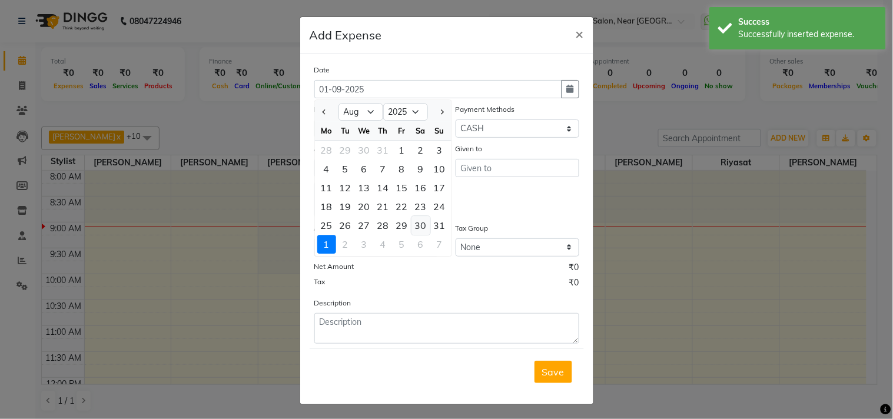
click at [417, 224] on div "30" at bounding box center [420, 225] width 19 height 19
type input "30-08-2025"
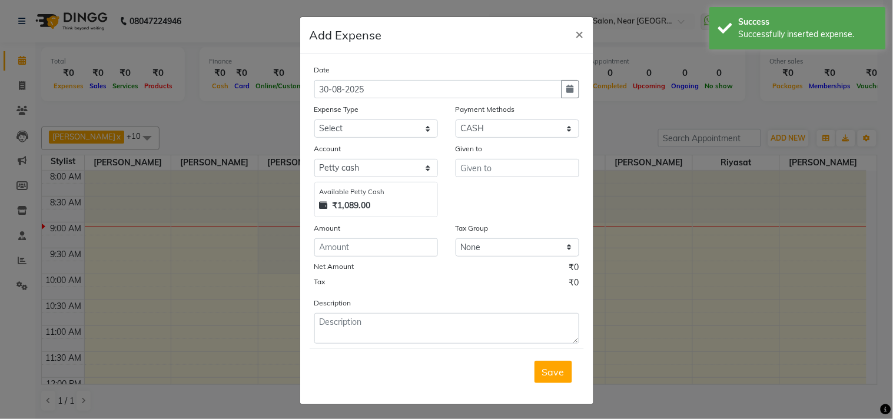
click at [349, 115] on div "Expense Type" at bounding box center [376, 111] width 124 height 16
click at [340, 131] on select "Select Abid Ali Afsar Ahemed Arun Thakur Bank charges Cash transfer to bank Cas…" at bounding box center [376, 129] width 124 height 18
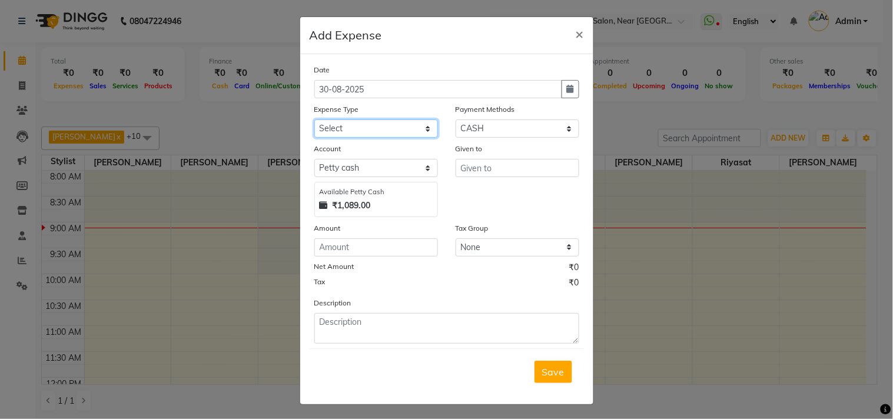
select select "5890"
click at [314, 120] on select "Select Abid Ali Afsar Ahemed Arun Thakur Bank charges Cash transfer to bank Cas…" at bounding box center [376, 129] width 124 height 18
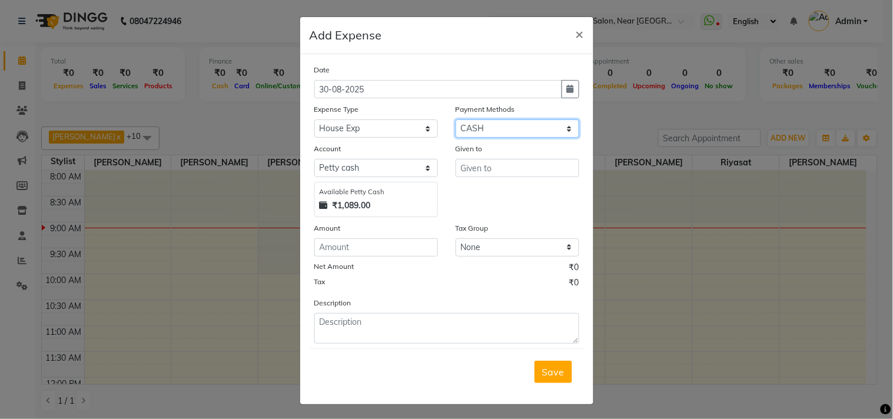
click at [469, 122] on select "Select CARD PayTM GPay CASH Family Points ONLINE PhonePe Prepaid Gift Card UPI …" at bounding box center [518, 129] width 124 height 18
select select "3"
click at [456, 120] on select "Select CARD PayTM GPay CASH Family Points ONLINE PhonePe Prepaid Gift Card UPI …" at bounding box center [518, 129] width 124 height 18
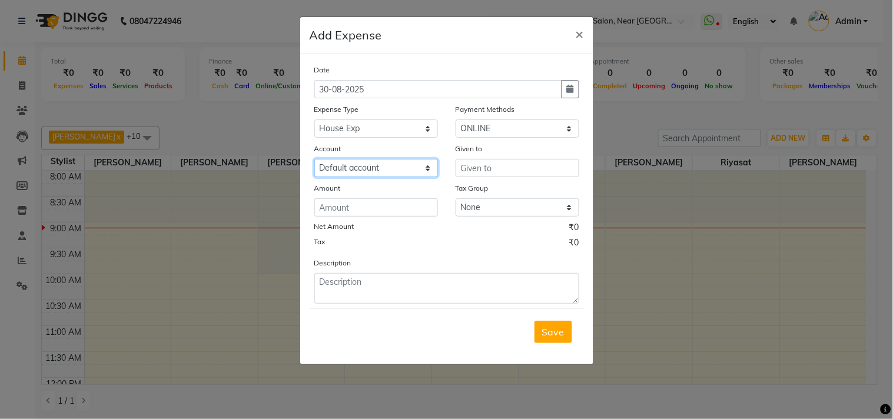
click at [375, 170] on select "Select Default account Bank Of Baroda Karkala" at bounding box center [376, 168] width 124 height 18
select select "3332"
click at [314, 159] on select "Select Default account Bank Of Baroda Karkala" at bounding box center [376, 168] width 124 height 18
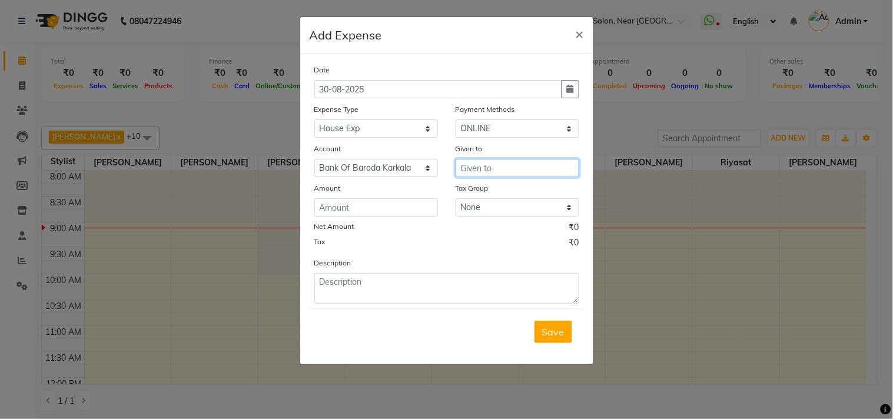
click at [486, 170] on input "text" at bounding box center [518, 168] width 124 height 18
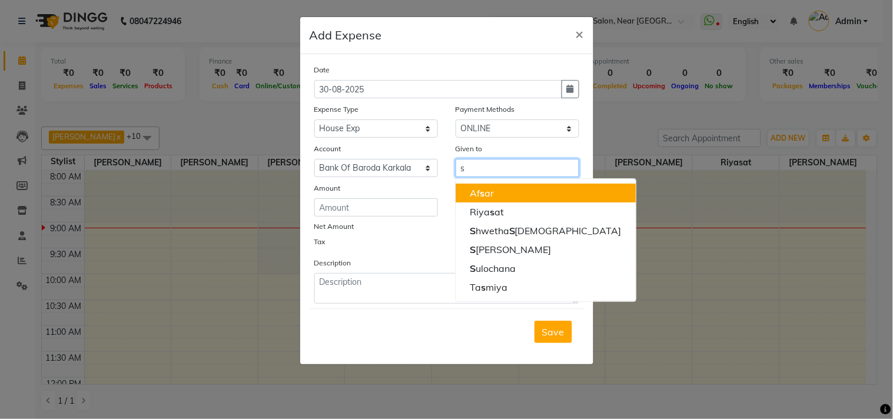
type input "s"
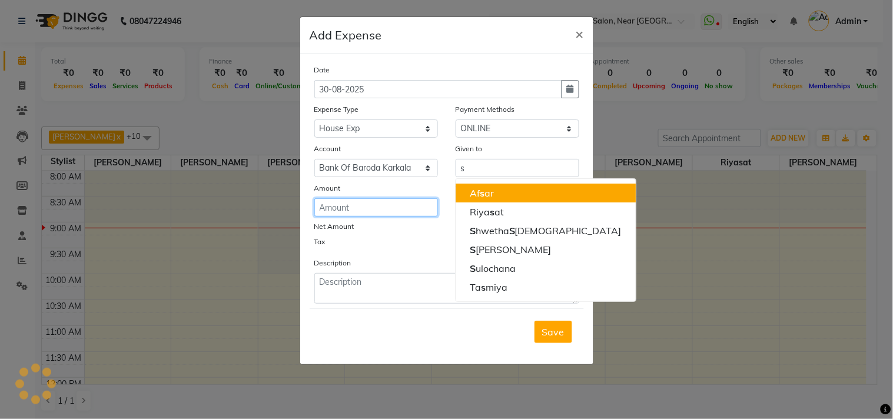
click at [377, 209] on input "number" at bounding box center [376, 207] width 124 height 18
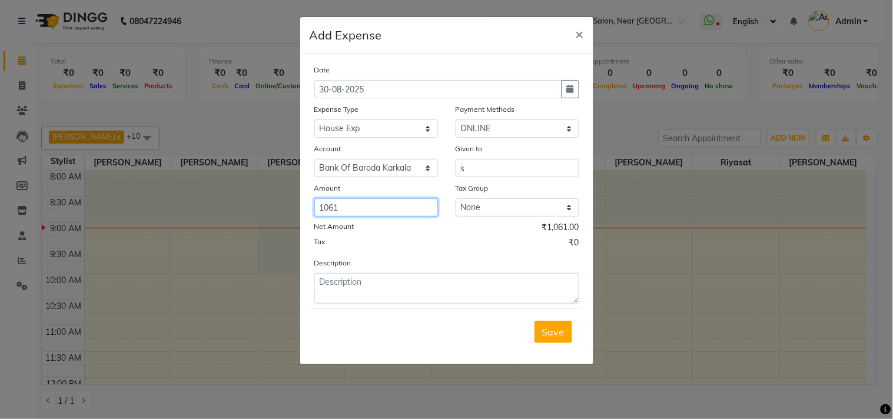
type input "1061"
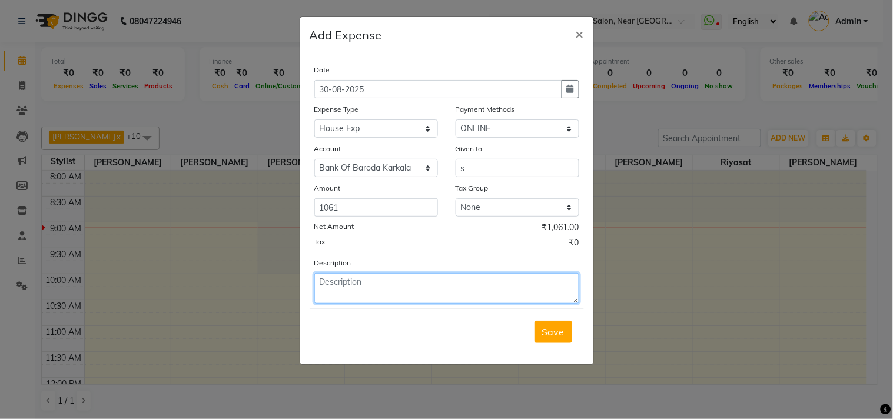
click at [345, 291] on textarea at bounding box center [446, 288] width 265 height 31
paste textarea "Mescom Bill salon July 25 Paid (Bob NEFT 18136)"
drag, startPoint x: 369, startPoint y: 284, endPoint x: 389, endPoint y: 281, distance: 20.2
click at [389, 281] on textarea "Mescom Bill salon July 25 Paid (Bob NEFT 18136)" at bounding box center [446, 288] width 265 height 31
type textarea "Mescom Bill SBC House July 25 Paid (Bob NEFT 18136)"
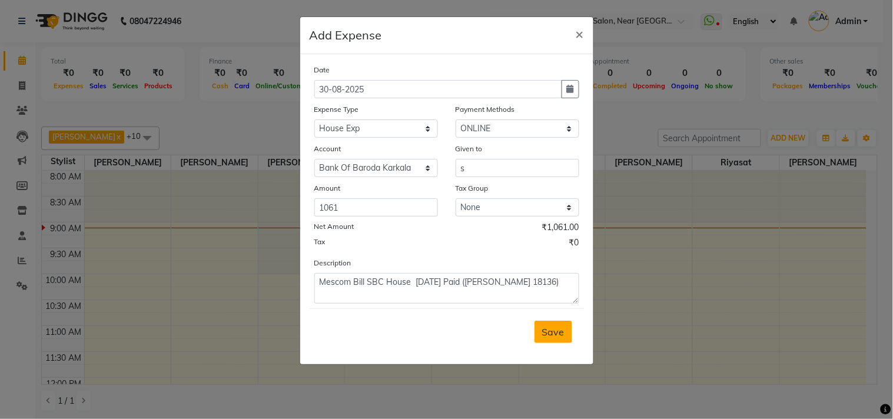
click at [548, 327] on span "Save" at bounding box center [553, 332] width 22 height 12
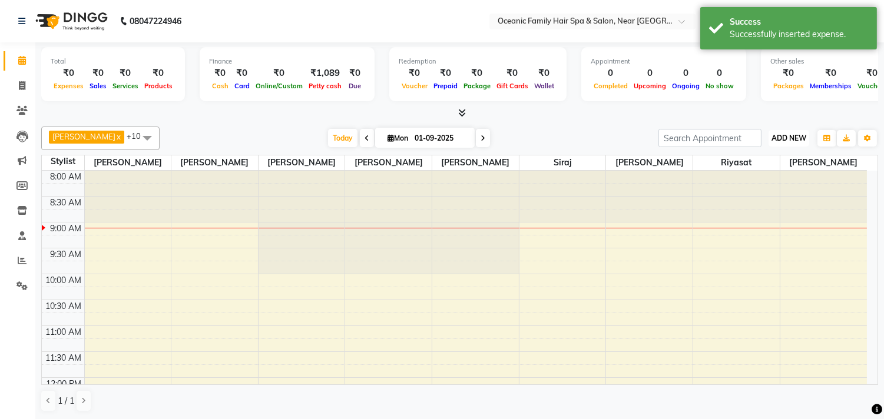
click at [799, 135] on span "ADD NEW" at bounding box center [788, 138] width 35 height 9
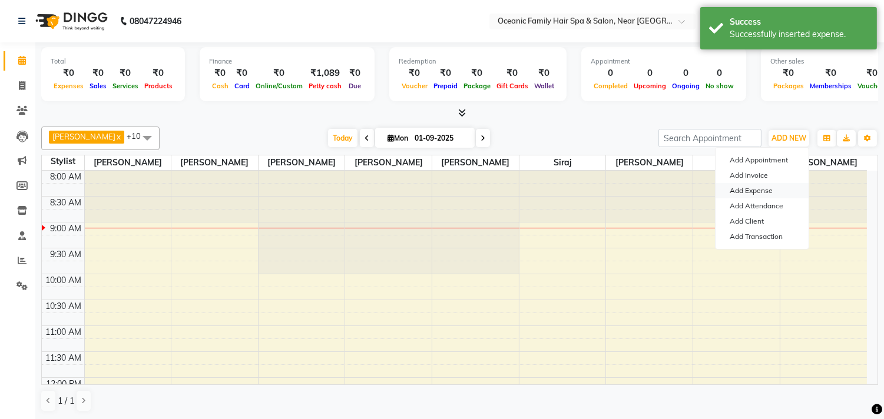
click at [768, 187] on link "Add Expense" at bounding box center [761, 190] width 93 height 15
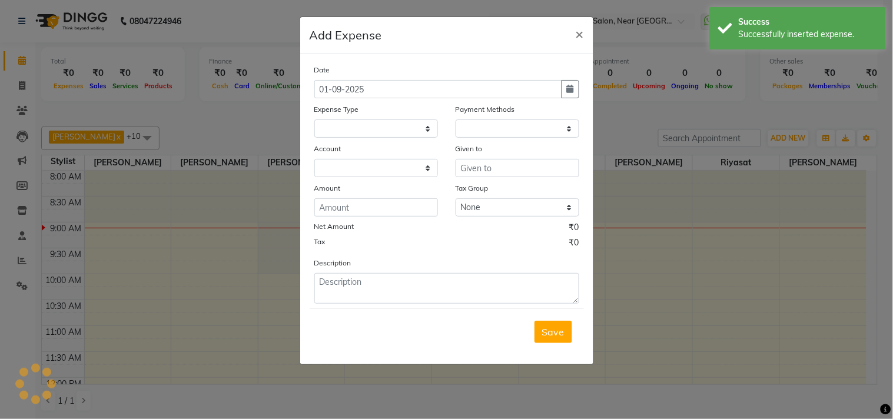
select select "1"
select select "3172"
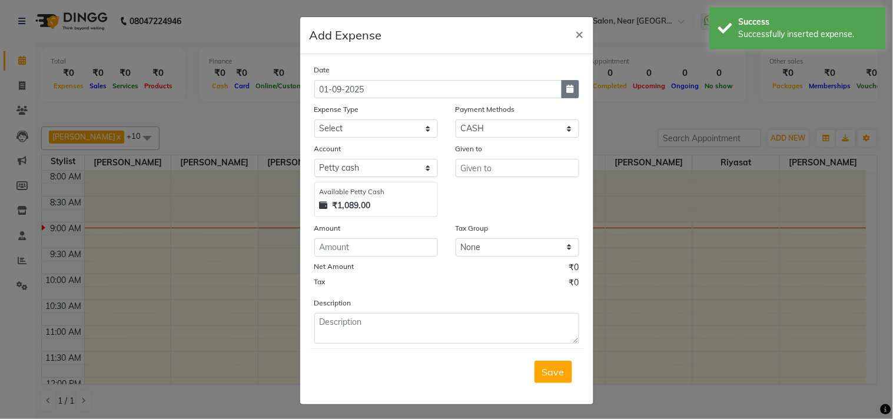
click at [567, 88] on icon "button" at bounding box center [570, 89] width 7 height 8
select select "9"
select select "2025"
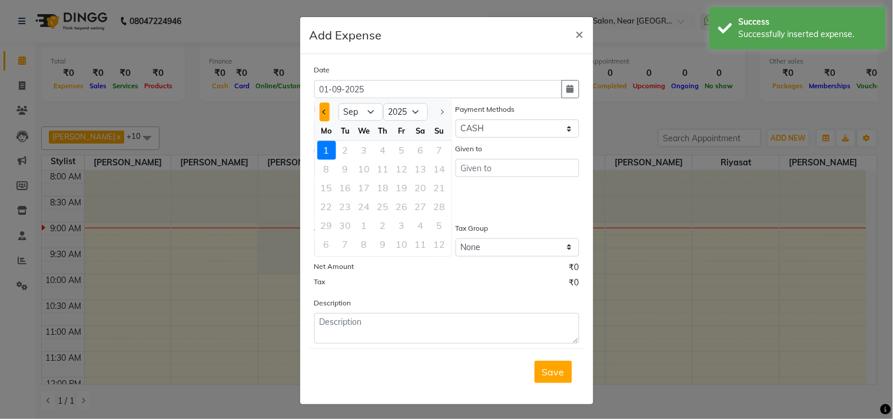
click at [322, 113] on span "Previous month" at bounding box center [324, 111] width 5 height 5
select select "8"
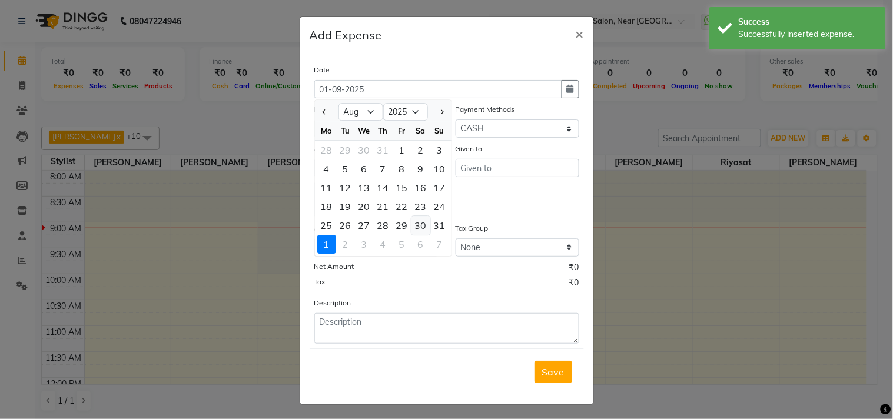
click at [416, 226] on div "30" at bounding box center [420, 225] width 19 height 19
type input "30-08-2025"
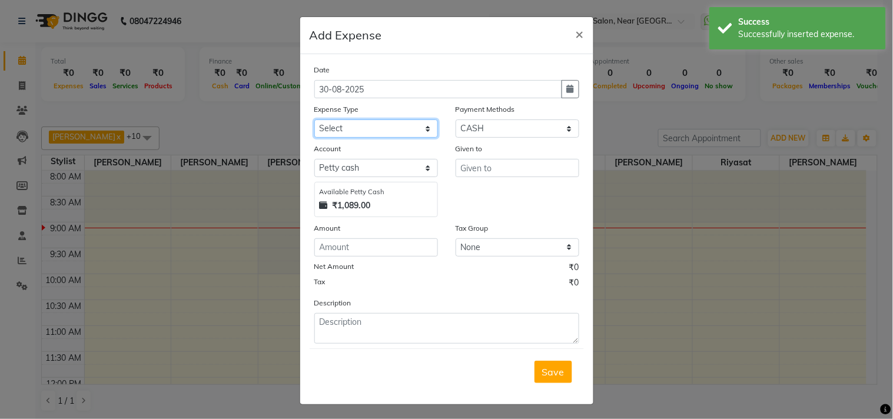
click at [346, 133] on select "Select Abid Ali Afsar Ahemed Arun Thakur Bank charges Cash transfer to bank Cas…" at bounding box center [376, 129] width 124 height 18
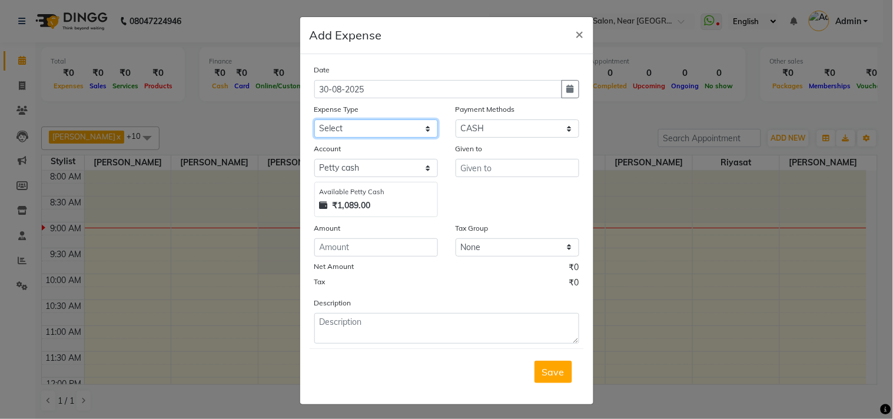
select select "7927"
click at [314, 120] on select "Select Abid Ali Afsar Ahemed Arun Thakur Bank charges Cash transfer to bank Cas…" at bounding box center [376, 129] width 124 height 18
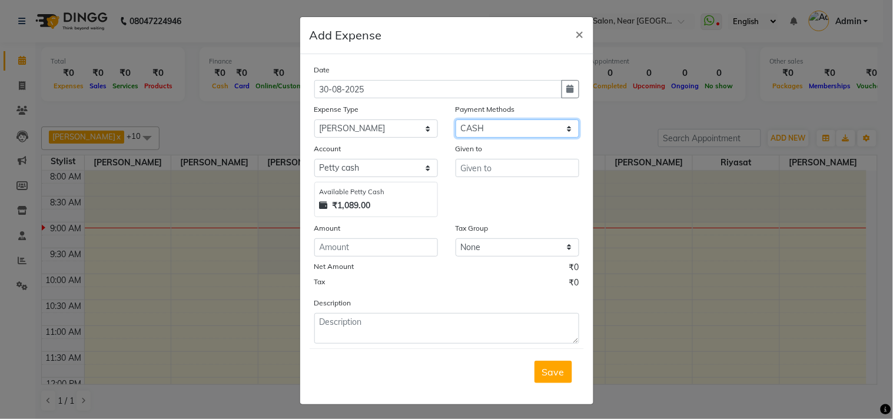
click at [487, 131] on select "Select CARD PayTM GPay CASH Family Points ONLINE PhonePe Prepaid Gift Card UPI …" at bounding box center [518, 129] width 124 height 18
select select "3"
click at [456, 120] on select "Select CARD PayTM GPay CASH Family Points ONLINE PhonePe Prepaid Gift Card UPI …" at bounding box center [518, 129] width 124 height 18
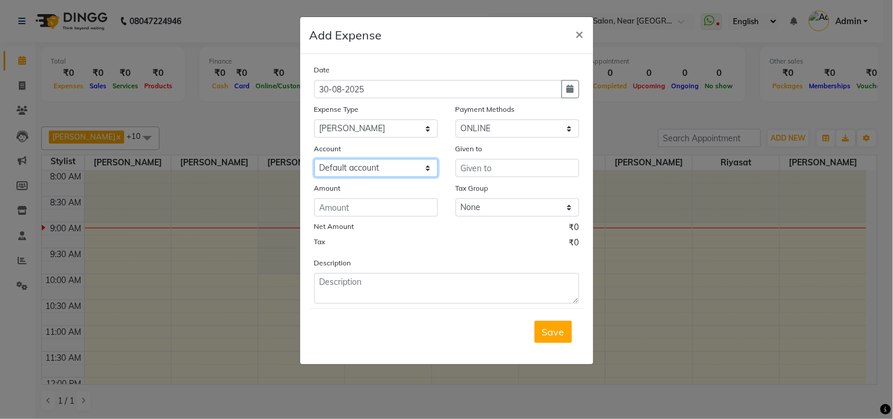
drag, startPoint x: 383, startPoint y: 168, endPoint x: 383, endPoint y: 175, distance: 7.1
click at [383, 168] on select "Select Default account Bank Of Baroda Karkala" at bounding box center [376, 168] width 124 height 18
select select "3332"
click at [314, 159] on select "Select Default account Bank Of Baroda Karkala" at bounding box center [376, 168] width 124 height 18
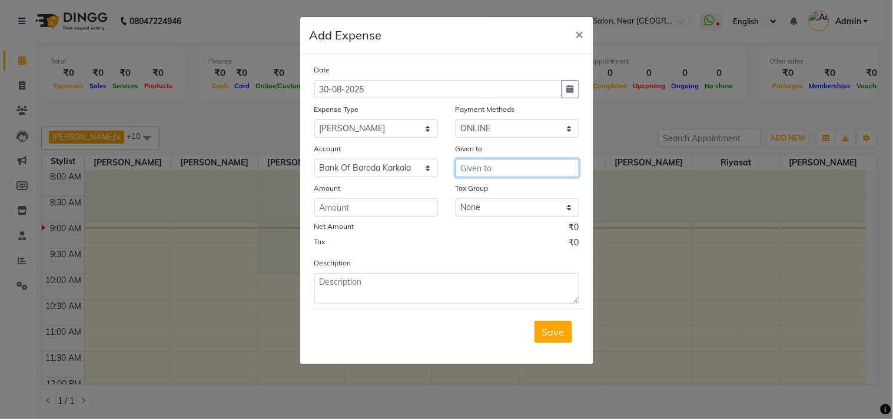
click at [486, 172] on input "text" at bounding box center [518, 168] width 124 height 18
click at [479, 194] on span "Aru" at bounding box center [478, 193] width 16 height 12
type input "[PERSON_NAME]"
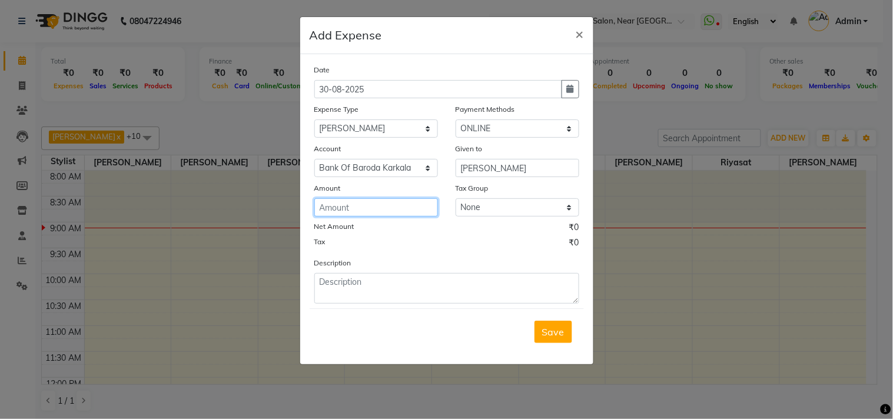
click at [357, 199] on input "number" at bounding box center [376, 207] width 124 height 18
type input "2428"
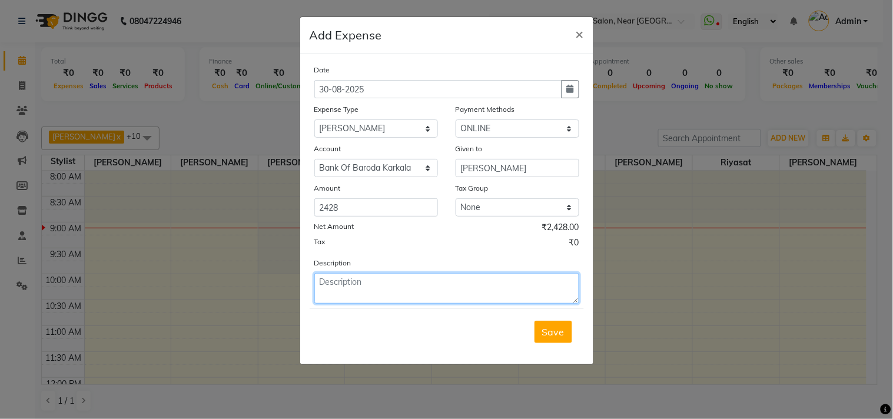
click at [373, 287] on textarea at bounding box center [446, 288] width 265 height 31
paste textarea "Mescom Bill salon July 25 Paid (Bob NEFT 18136)"
click at [316, 285] on textarea "Mescom Bill salon July 25 Paid (Bob NEFT 18136)" at bounding box center [446, 288] width 265 height 31
drag, startPoint x: 403, startPoint y: 280, endPoint x: 424, endPoint y: 281, distance: 21.8
click at [424, 281] on textarea "Advance Mescom Bill salon July 25 Paid (Bob NEFT 18136)" at bounding box center [446, 288] width 265 height 31
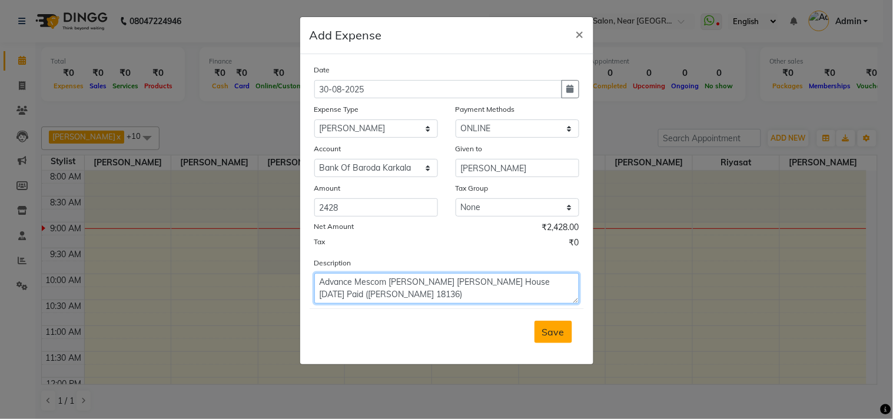
type textarea "Advance Mescom Bill Arun House July 25 Paid (Bob NEFT 18136)"
click at [555, 333] on span "Save" at bounding box center [553, 332] width 22 height 12
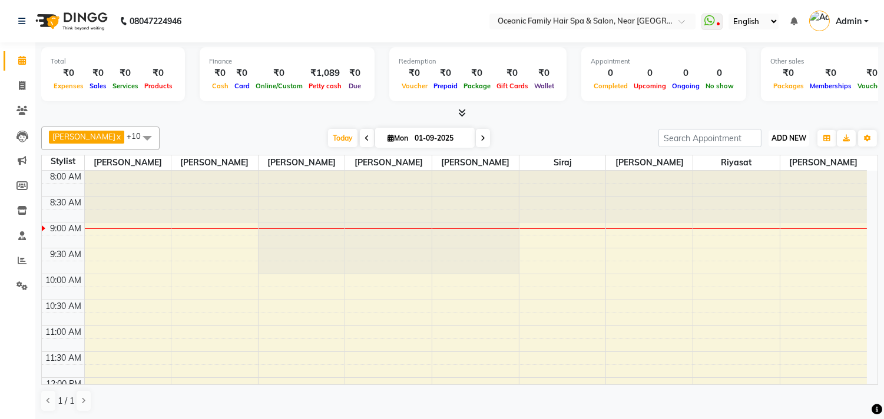
click at [782, 134] on span "ADD NEW" at bounding box center [788, 138] width 35 height 9
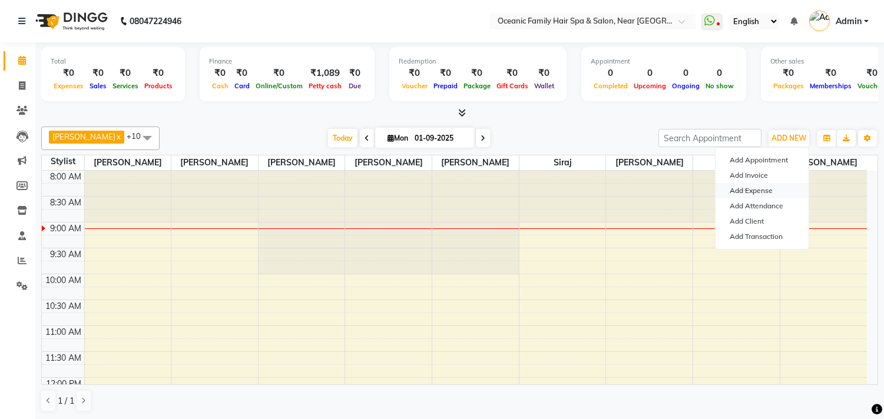
click at [745, 191] on link "Add Expense" at bounding box center [761, 190] width 93 height 15
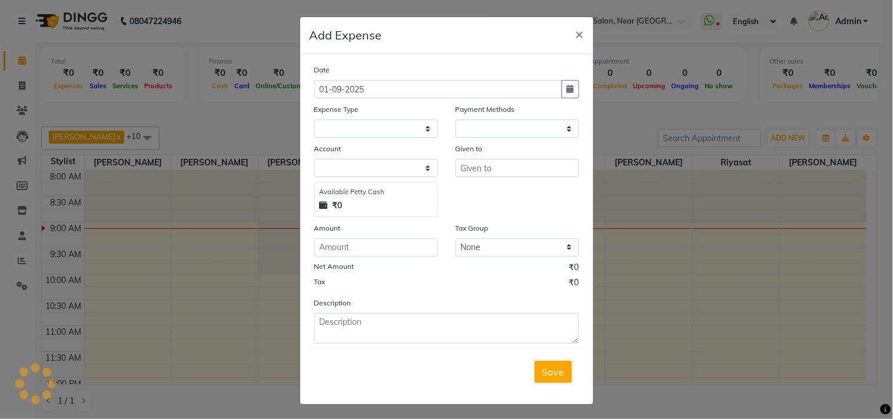
select select "1"
select select "3172"
click at [567, 91] on icon "button" at bounding box center [570, 89] width 7 height 8
select select "9"
select select "2025"
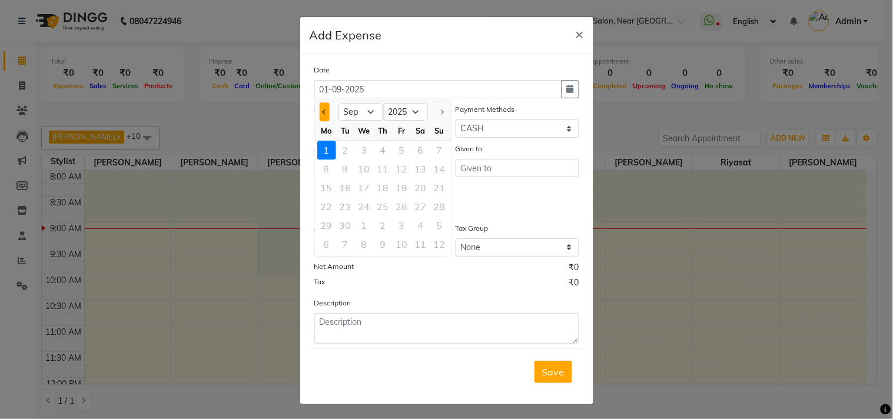
click at [320, 114] on button "Previous month" at bounding box center [325, 111] width 10 height 19
select select "8"
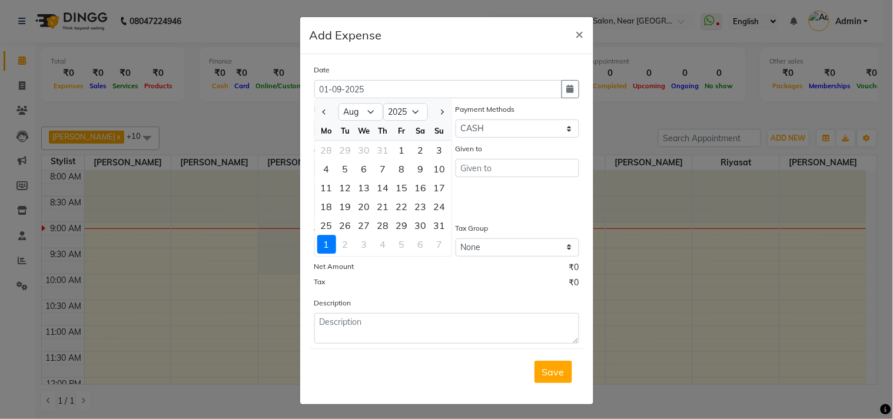
click at [416, 221] on div "30" at bounding box center [420, 225] width 19 height 19
type input "30-08-2025"
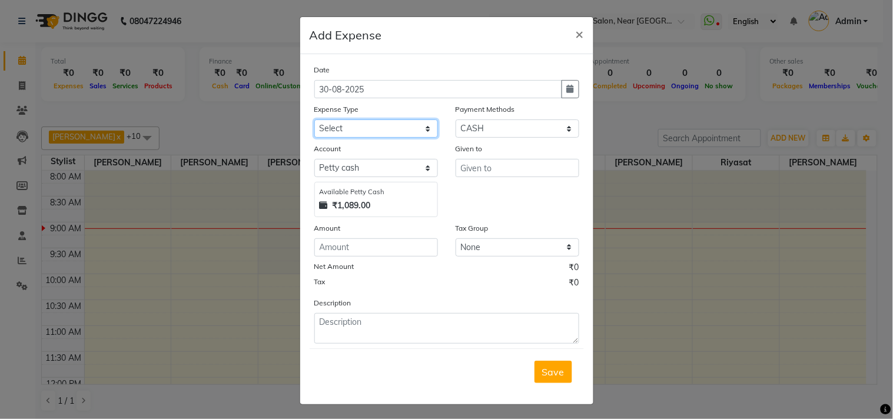
click at [340, 127] on select "Select Abid Ali Afsar Ahemed Arun Thakur Bank charges Cash transfer to bank Cas…" at bounding box center [376, 129] width 124 height 18
select select "7919"
click at [314, 120] on select "Select Abid Ali Afsar Ahemed Arun Thakur Bank charges Cash transfer to bank Cas…" at bounding box center [376, 129] width 124 height 18
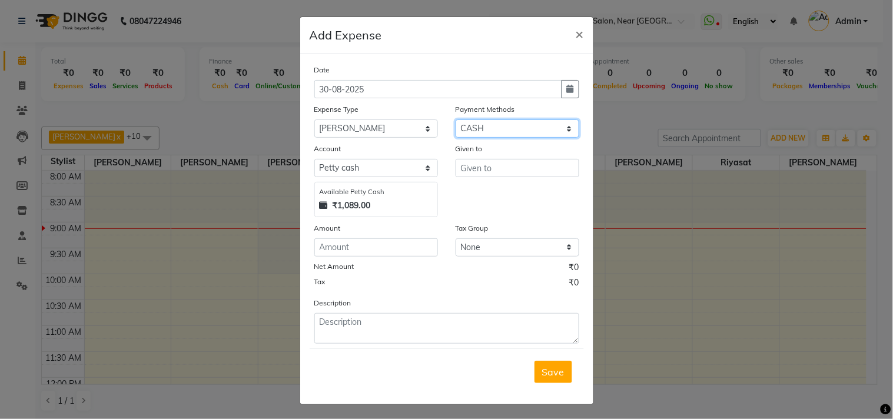
click at [475, 128] on select "Select CARD PayTM GPay CASH Family Points ONLINE PhonePe Prepaid Gift Card UPI …" at bounding box center [518, 129] width 124 height 18
select select "3"
click at [456, 120] on select "Select CARD PayTM GPay CASH Family Points ONLINE PhonePe Prepaid Gift Card UPI …" at bounding box center [518, 129] width 124 height 18
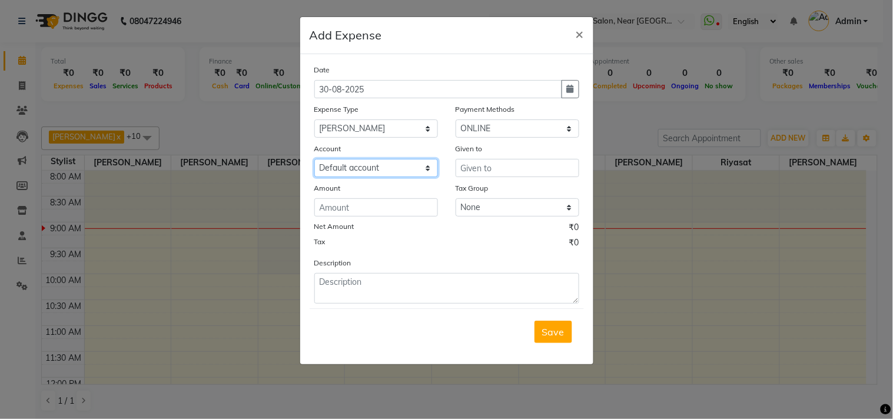
drag, startPoint x: 379, startPoint y: 160, endPoint x: 378, endPoint y: 174, distance: 14.7
click at [379, 160] on select "Select Default account Bank Of Baroda Karkala" at bounding box center [376, 168] width 124 height 18
select select "3332"
click at [314, 159] on select "Select Default account Bank Of Baroda Karkala" at bounding box center [376, 168] width 124 height 18
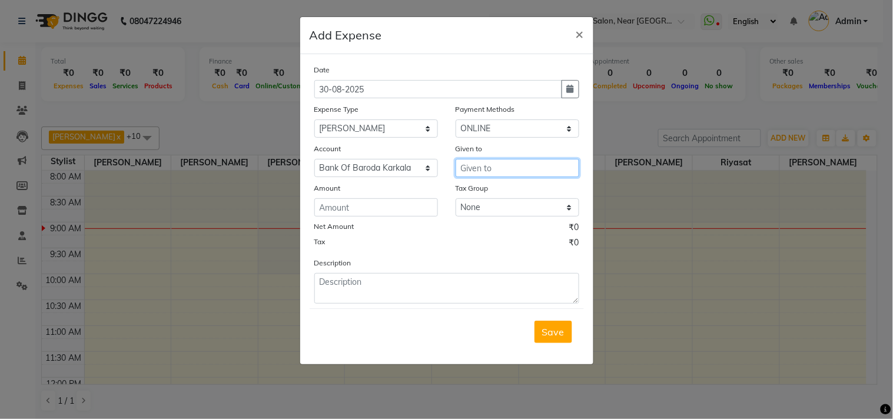
click at [486, 163] on input "text" at bounding box center [518, 168] width 124 height 18
click at [484, 185] on button "Afs ar" at bounding box center [502, 193] width 93 height 19
type input "[PERSON_NAME]"
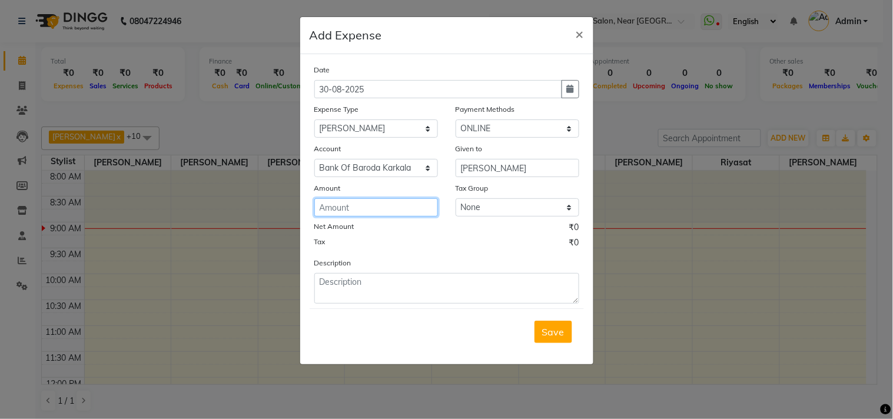
click at [367, 215] on input "number" at bounding box center [376, 207] width 124 height 18
type input "1296"
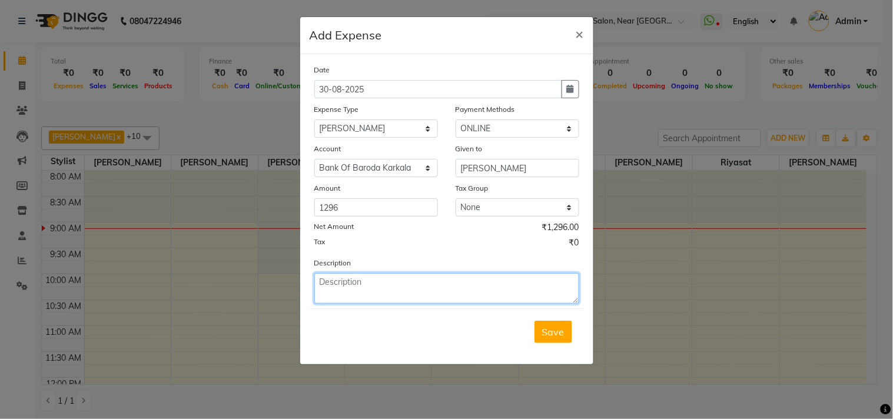
click at [349, 279] on textarea at bounding box center [446, 288] width 265 height 31
paste textarea "Mescom Bill salon July 25 Paid (Bob NEFT 18136)"
click at [318, 286] on textarea "Mescom Bill salon July 25 Paid (Bob NEFT 18136)" at bounding box center [446, 288] width 265 height 31
drag, startPoint x: 404, startPoint y: 283, endPoint x: 422, endPoint y: 283, distance: 17.1
click at [422, 283] on textarea "Advance Mescom Bill salon July 25 Paid (Bob NEFT 18136)" at bounding box center [446, 288] width 265 height 31
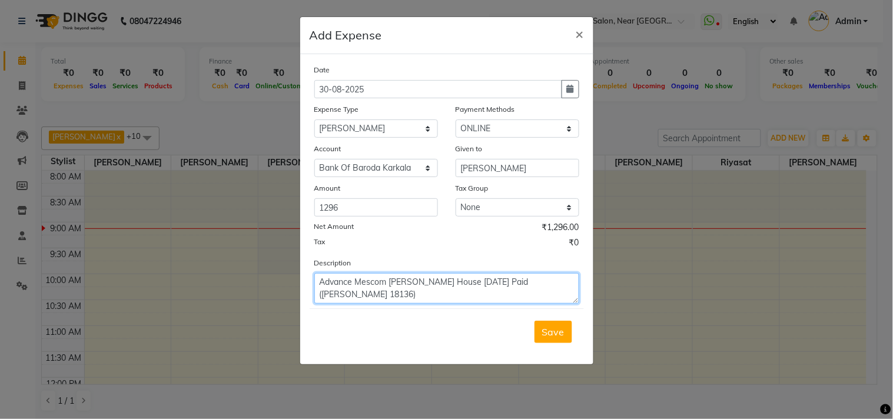
click at [379, 291] on textarea "Advance Mescom Bill Afsar House July 25 Paid (Bob NEFT 18136)" at bounding box center [446, 288] width 265 height 31
type textarea "Advance Mescom Bill Afsar House July 25 Paid (Bob NEFT 18136)"
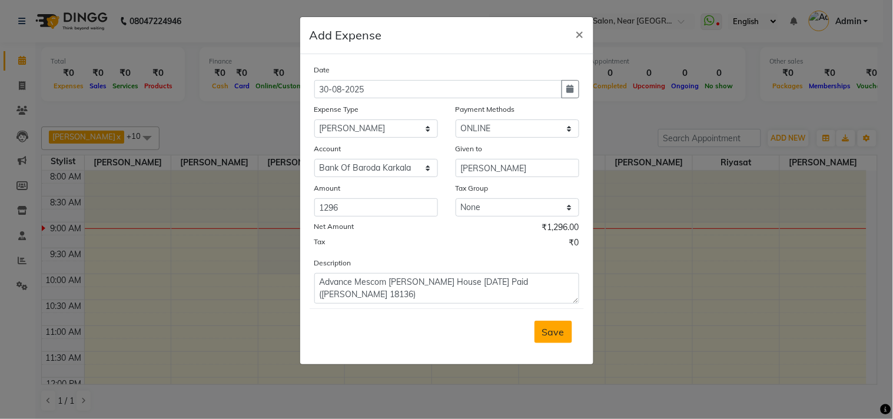
click at [550, 331] on span "Save" at bounding box center [553, 332] width 22 height 12
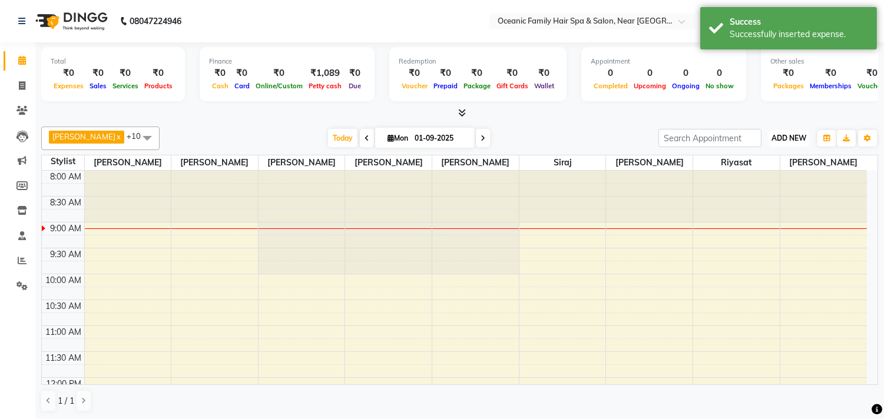
click at [785, 137] on span "ADD NEW" at bounding box center [788, 138] width 35 height 9
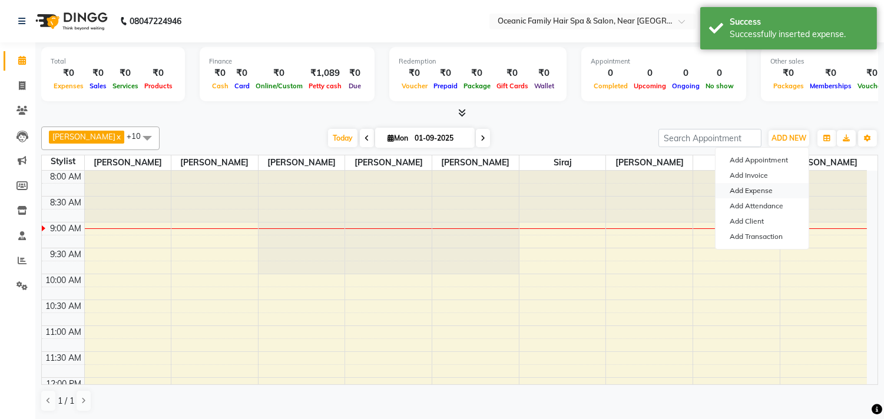
click at [758, 190] on link "Add Expense" at bounding box center [761, 190] width 93 height 15
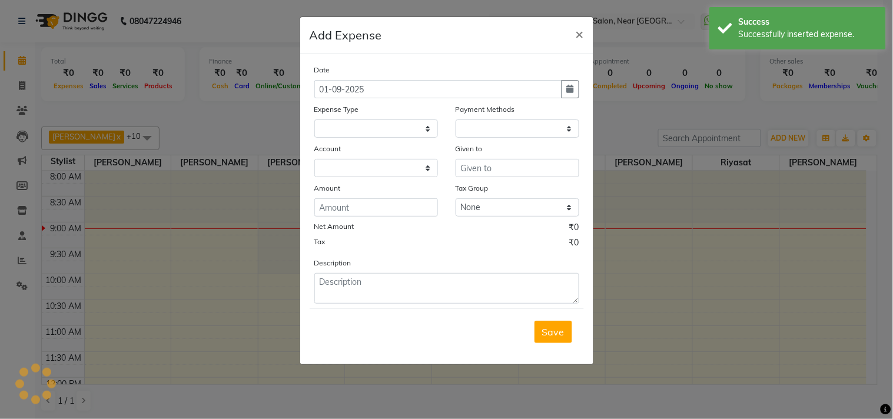
select select "3173"
select select "1"
select select "3172"
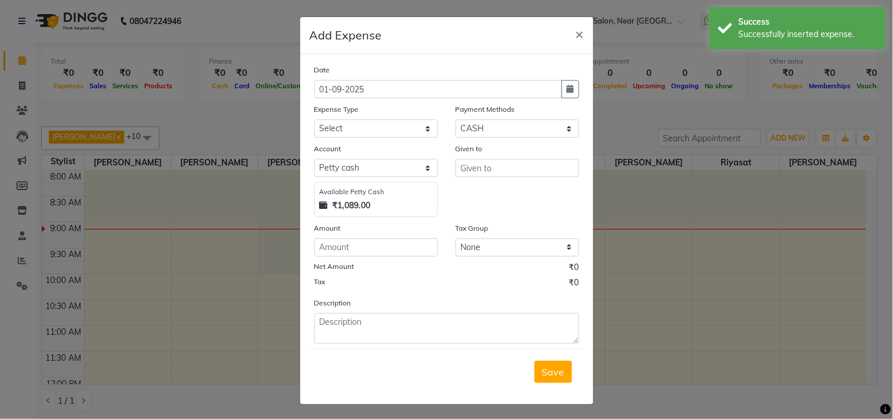
click at [567, 91] on icon "button" at bounding box center [570, 89] width 7 height 8
select select "9"
select select "2025"
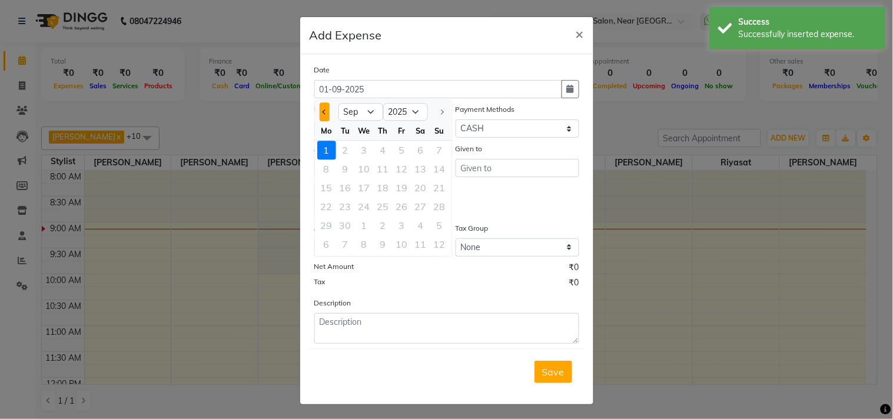
click at [323, 109] on button "Previous month" at bounding box center [325, 111] width 10 height 19
select select "8"
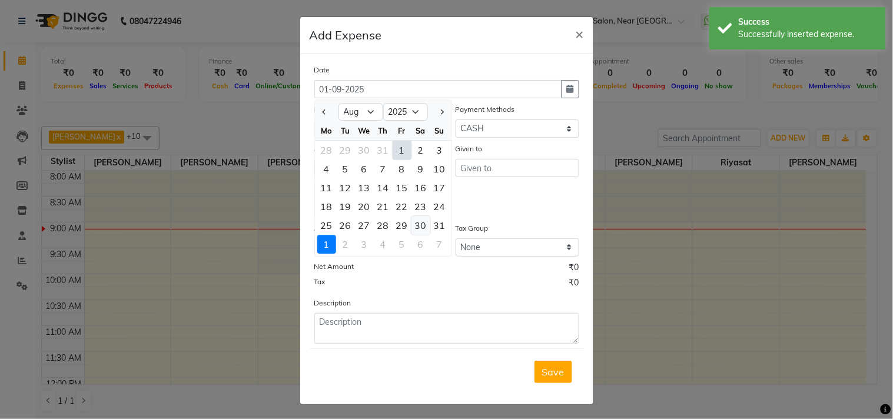
click at [413, 225] on div "30" at bounding box center [420, 225] width 19 height 19
type input "30-08-2025"
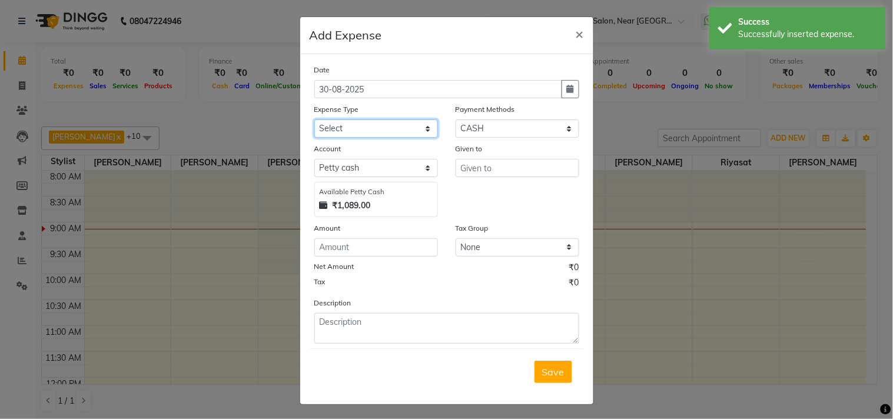
click at [337, 132] on select "Select Abid Ali Afsar Ahemed Arun Thakur Bank charges Cash transfer to bank Cas…" at bounding box center [376, 129] width 124 height 18
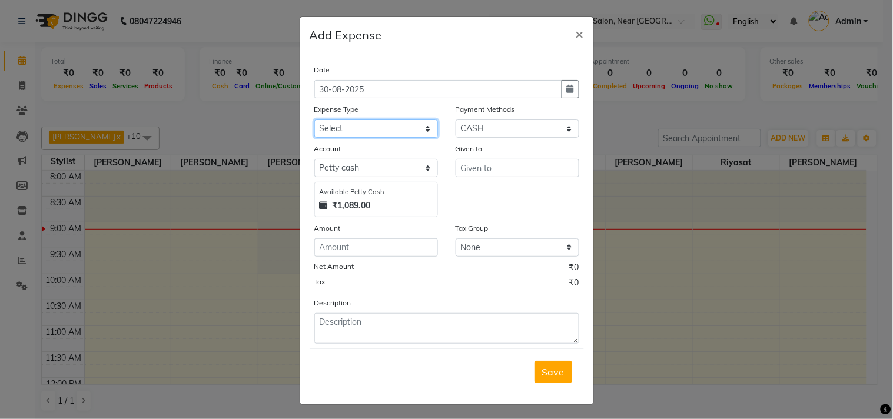
select select "5555"
click at [314, 120] on select "Select Abid Ali Afsar Ahemed Arun Thakur Bank charges Cash transfer to bank Cas…" at bounding box center [376, 129] width 124 height 18
click at [491, 128] on select "Select CARD PayTM GPay CASH Family Points ONLINE PhonePe Prepaid Gift Card UPI …" at bounding box center [518, 129] width 124 height 18
select select "3"
click at [456, 120] on select "Select CARD PayTM GPay CASH Family Points ONLINE PhonePe Prepaid Gift Card UPI …" at bounding box center [518, 129] width 124 height 18
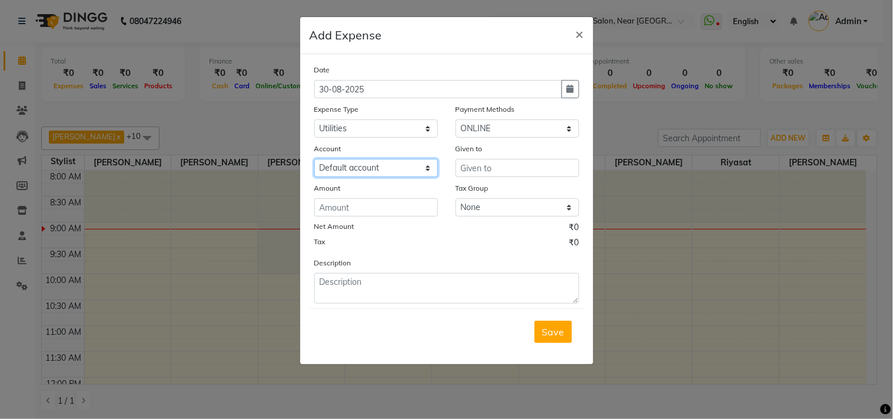
click at [374, 167] on select "Select Default account Bank Of Baroda Karkala" at bounding box center [376, 168] width 124 height 18
select select "3332"
click at [314, 159] on select "Select Default account Bank Of Baroda Karkala" at bounding box center [376, 168] width 124 height 18
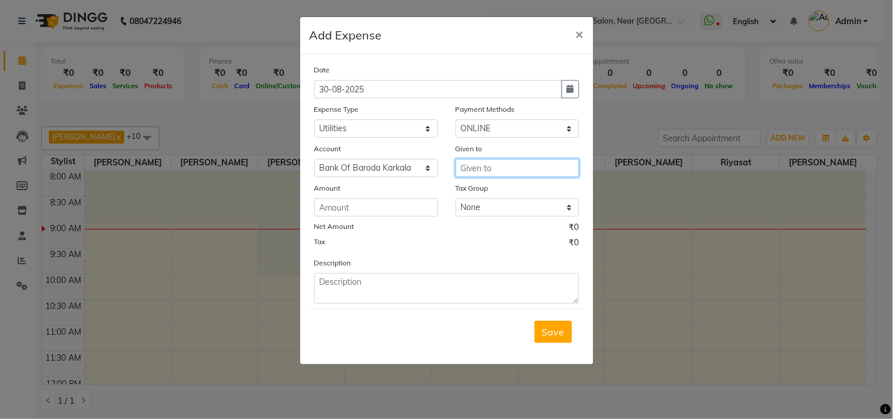
click at [475, 169] on input "text" at bounding box center [518, 168] width 124 height 18
drag, startPoint x: 475, startPoint y: 169, endPoint x: 436, endPoint y: 174, distance: 39.7
click at [436, 174] on div "Account Select Default account Bank Of Baroda Karkala Given to af Af sar" at bounding box center [447, 159] width 283 height 35
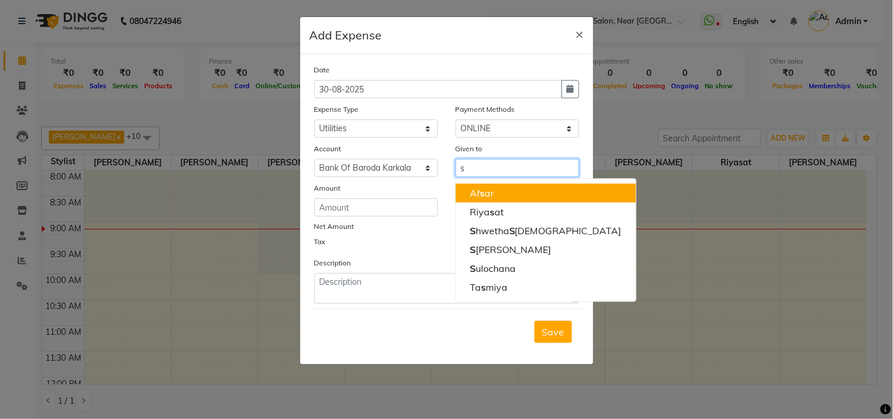
type input "s"
click at [361, 212] on input "number" at bounding box center [376, 207] width 124 height 18
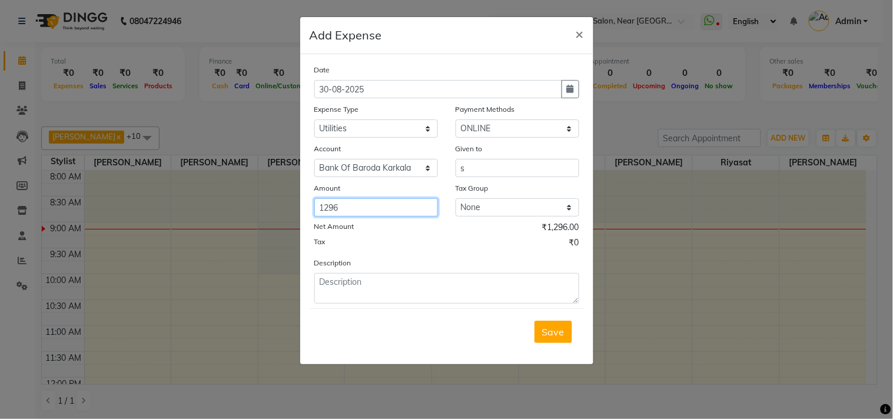
type input "1296"
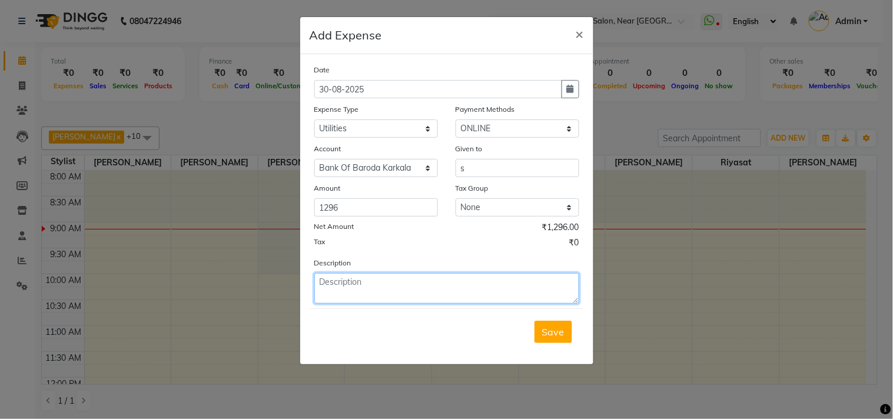
click at [371, 288] on textarea at bounding box center [446, 288] width 265 height 31
paste textarea "Advance Mescom Bill Afsar House July 25 Paid (Bob NEFT 18136)"
drag, startPoint x: 356, startPoint y: 284, endPoint x: 233, endPoint y: 287, distance: 123.1
click at [233, 287] on ngb-modal-window "Add Expense × Date 30-08-2025 Expense Type Select Abid Ali Afsar Ahemed Arun Th…" at bounding box center [446, 209] width 893 height 419
type textarea "Mescom Bill Afsar House July 25 Paid (Bob NEFT 18136)"
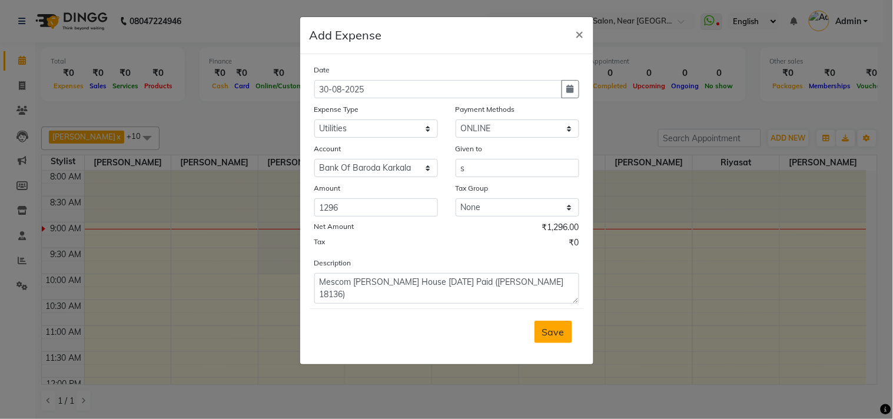
click at [554, 333] on span "Save" at bounding box center [553, 332] width 22 height 12
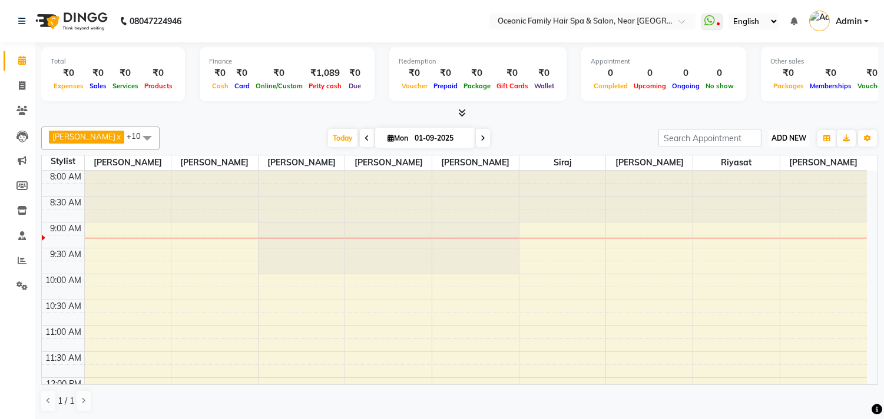
click at [788, 138] on span "ADD NEW" at bounding box center [788, 138] width 35 height 9
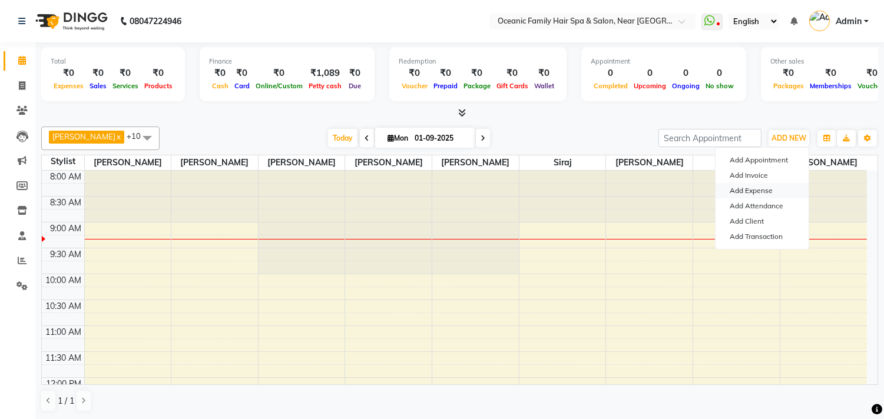
click at [756, 192] on link "Add Expense" at bounding box center [761, 190] width 93 height 15
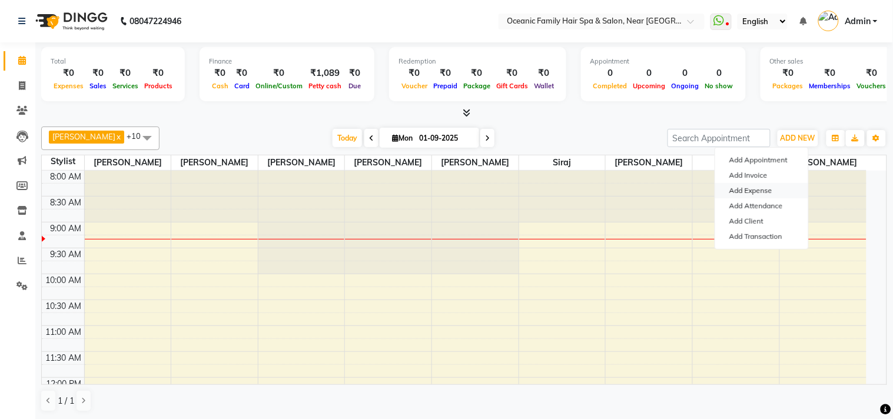
select select "3173"
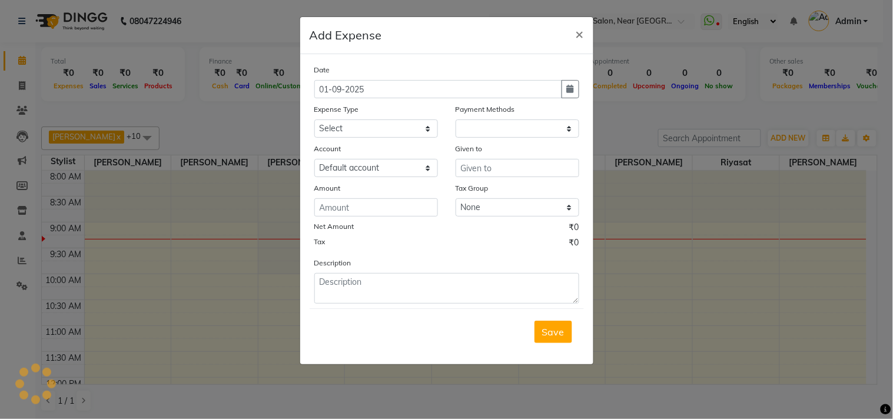
select select "1"
select select "3172"
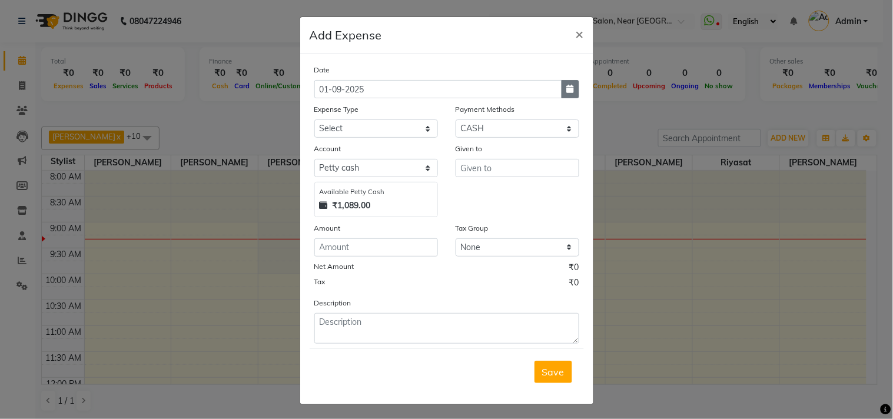
click at [567, 89] on icon "button" at bounding box center [570, 89] width 7 height 8
select select "9"
select select "2025"
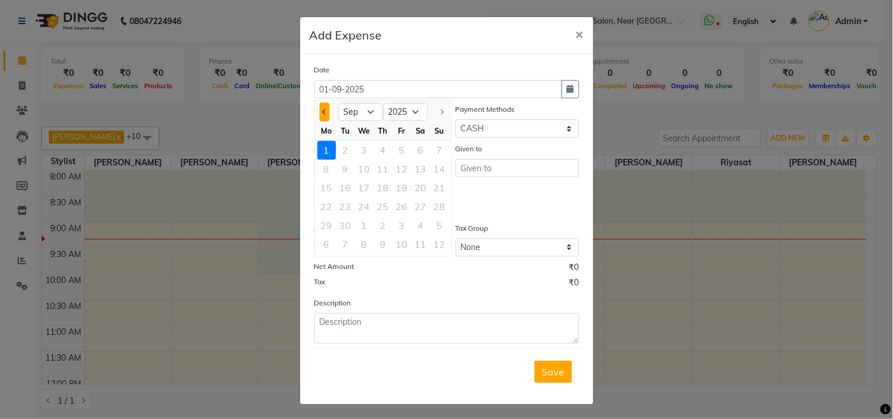
click at [323, 114] on button "Previous month" at bounding box center [325, 111] width 10 height 19
select select "8"
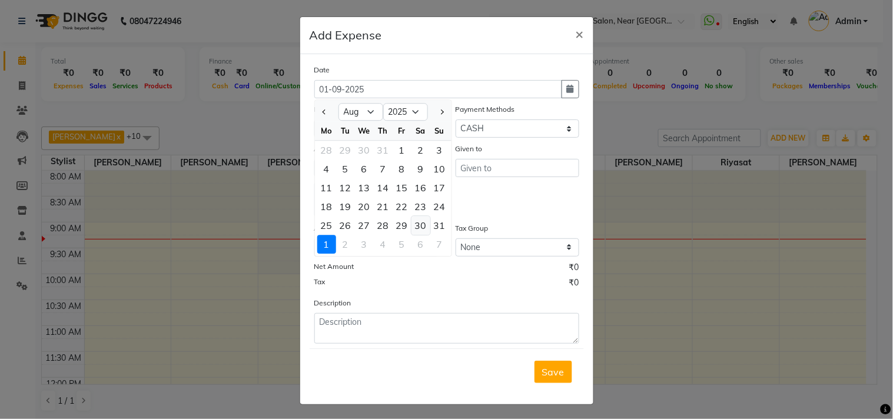
click at [418, 224] on div "30" at bounding box center [420, 225] width 19 height 19
type input "30-08-2025"
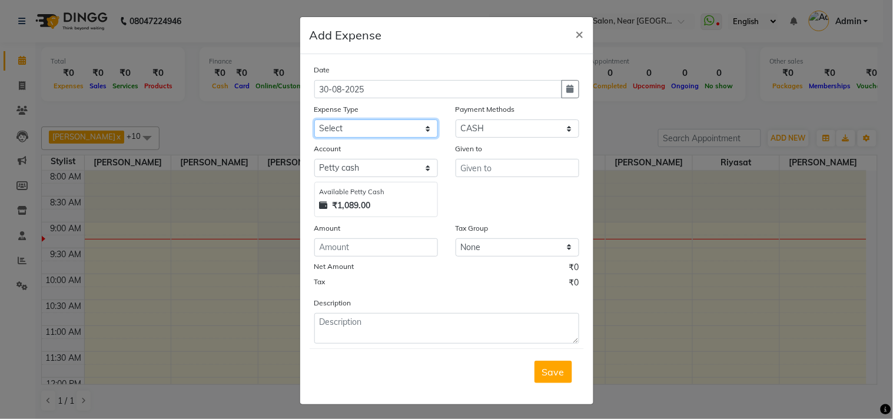
click at [343, 124] on select "Select Abid Ali Afsar Ahemed Arun Thakur Bank charges Cash transfer to bank Cas…" at bounding box center [376, 129] width 124 height 18
select select "5893"
click at [314, 120] on select "Select Abid Ali Afsar Ahemed Arun Thakur Bank charges Cash transfer to bank Cas…" at bounding box center [376, 129] width 124 height 18
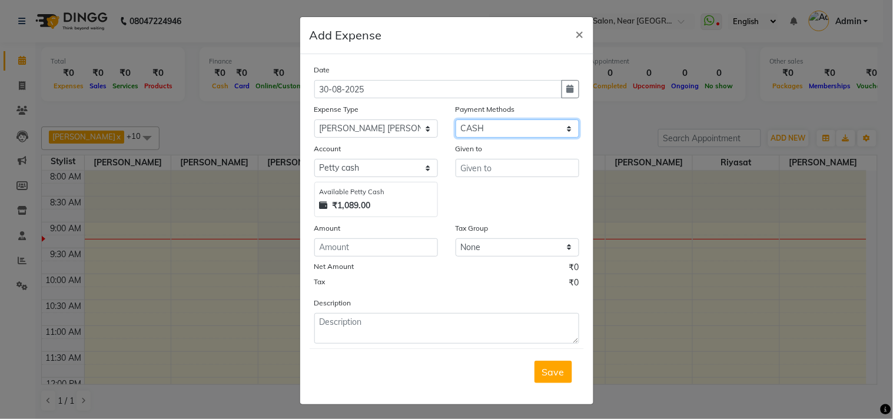
click at [478, 125] on select "Select CARD PayTM GPay CASH Family Points ONLINE PhonePe Prepaid Gift Card UPI …" at bounding box center [518, 129] width 124 height 18
select select "3"
click at [456, 120] on select "Select CARD PayTM GPay CASH Family Points ONLINE PhonePe Prepaid Gift Card UPI …" at bounding box center [518, 129] width 124 height 18
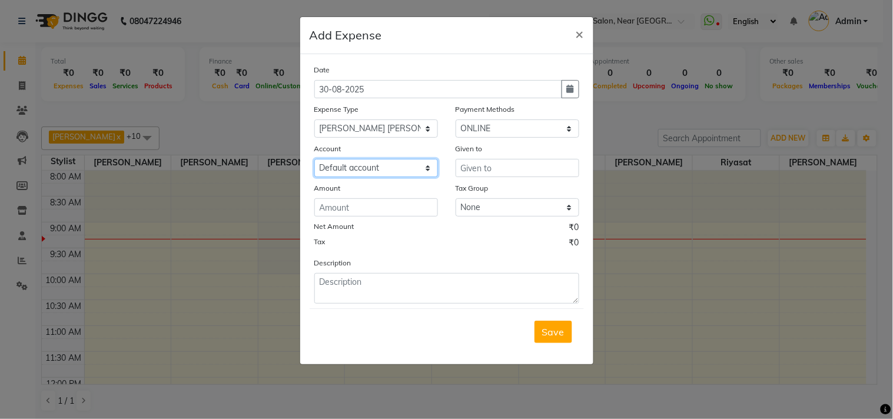
click at [344, 166] on select "Select Default account Bank Of Baroda Karkala" at bounding box center [376, 168] width 124 height 18
select select "3332"
click at [314, 159] on select "Select Default account Bank Of Baroda Karkala" at bounding box center [376, 168] width 124 height 18
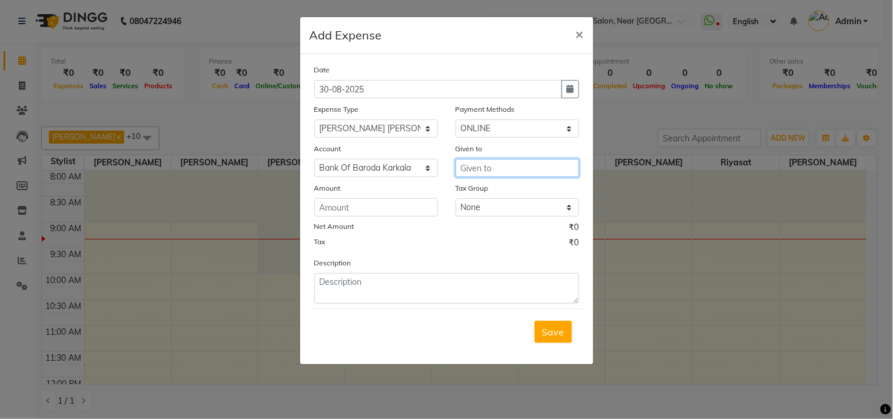
click at [482, 170] on input "text" at bounding box center [518, 168] width 124 height 18
type input "p"
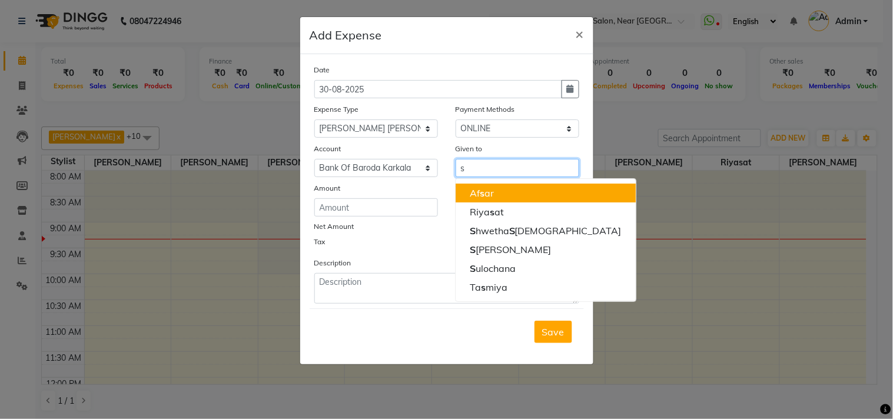
type input "s"
click at [333, 203] on input "number" at bounding box center [376, 207] width 124 height 18
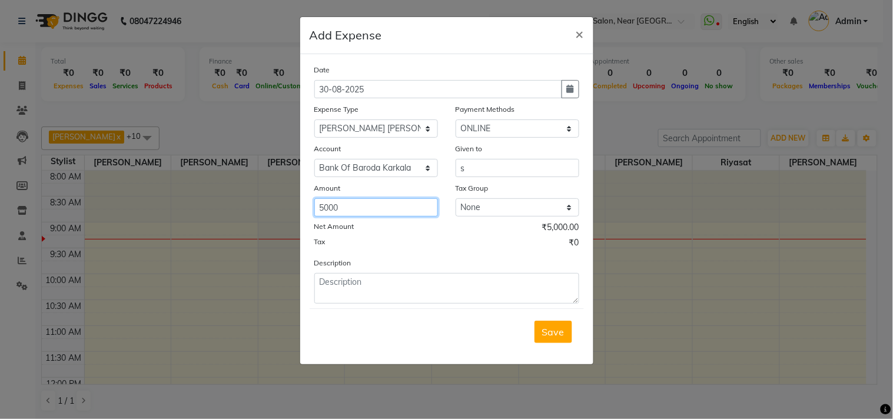
type input "5000"
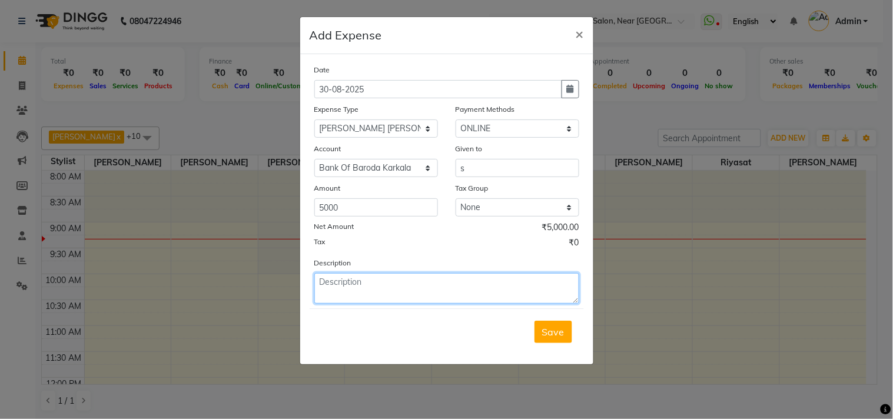
click at [366, 293] on textarea at bounding box center [446, 288] width 265 height 31
type textarea "pullu birthday exp"
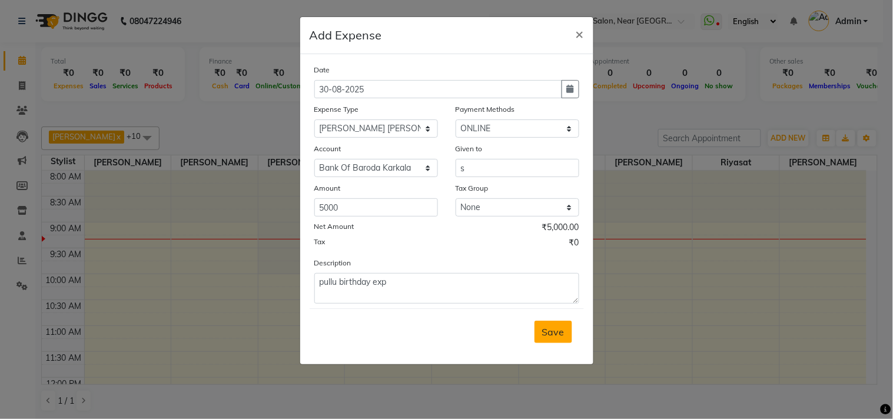
click at [547, 327] on span "Save" at bounding box center [553, 332] width 22 height 12
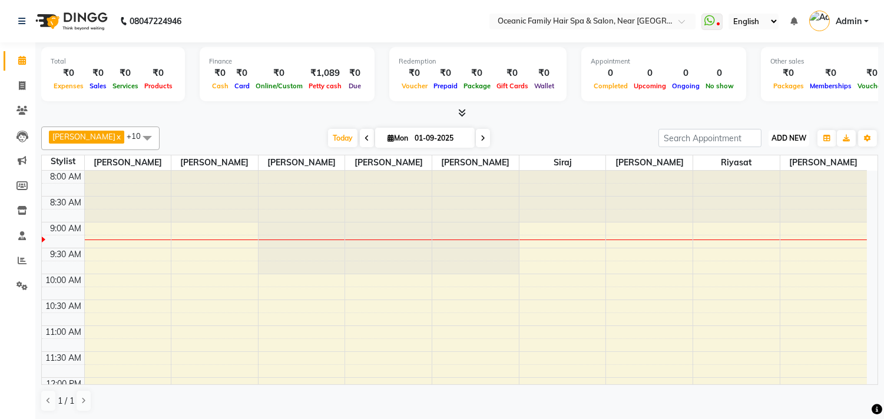
click at [794, 134] on span "ADD NEW" at bounding box center [788, 138] width 35 height 9
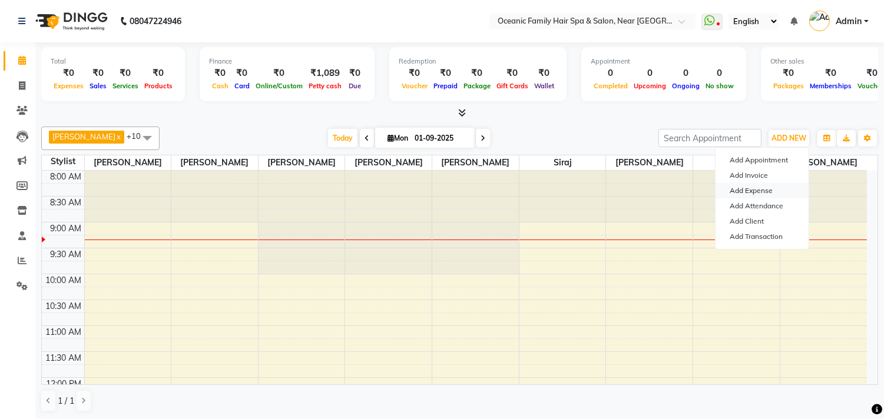
click at [749, 192] on link "Add Expense" at bounding box center [761, 190] width 93 height 15
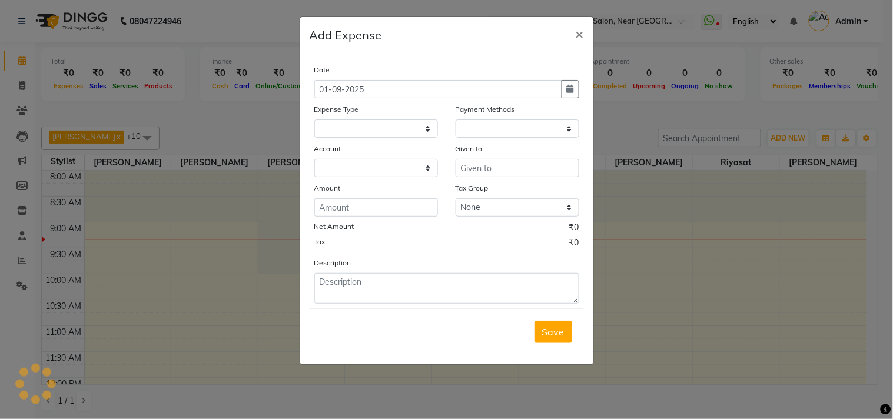
select select "3173"
select select "1"
select select "3172"
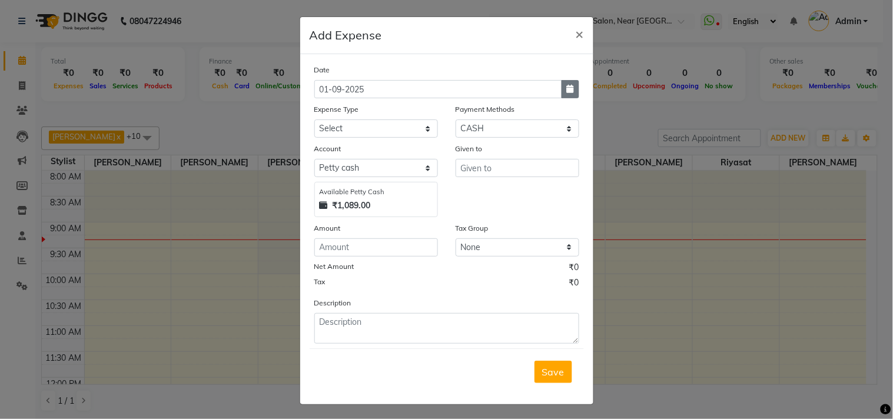
click at [567, 85] on icon "button" at bounding box center [570, 89] width 7 height 8
select select "9"
select select "2025"
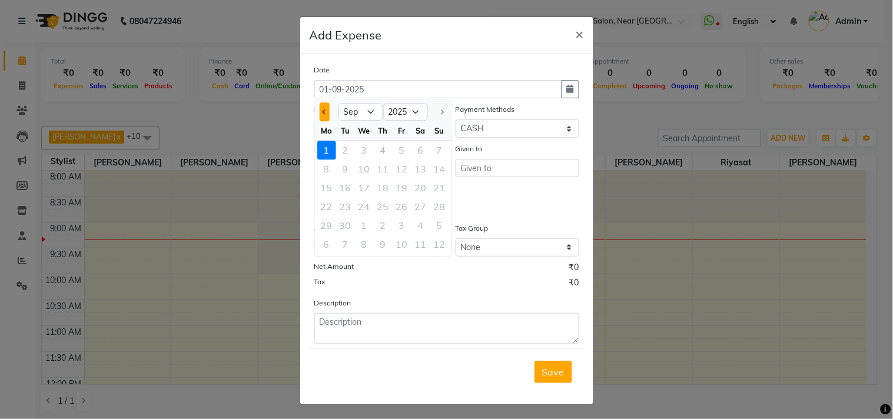
click at [321, 109] on button "Previous month" at bounding box center [325, 111] width 10 height 19
select select "8"
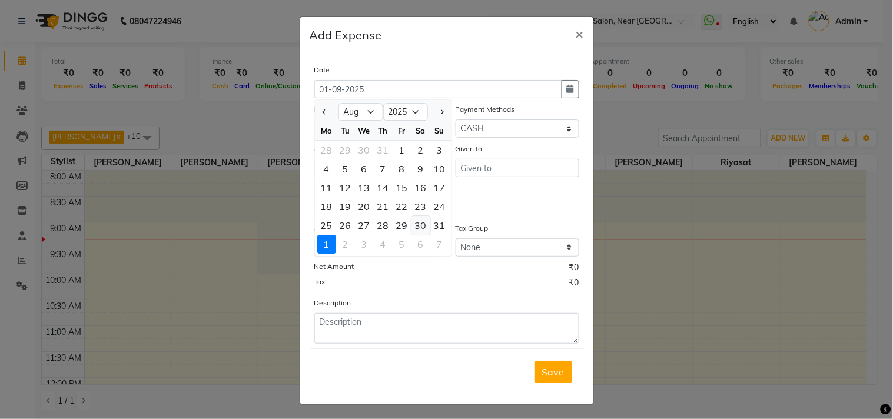
click at [420, 224] on div "30" at bounding box center [420, 225] width 19 height 19
type input "30-08-2025"
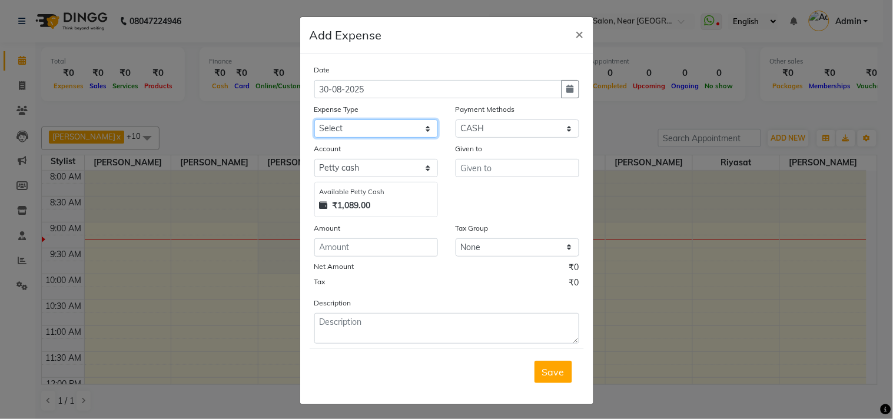
click at [386, 127] on select "Select Abid Ali Afsar Ahemed Arun Thakur Bank charges Cash transfer to bank Cas…" at bounding box center [376, 129] width 124 height 18
select select "5891"
click at [314, 120] on select "Select Abid Ali Afsar Ahemed Arun Thakur Bank charges Cash transfer to bank Cas…" at bounding box center [376, 129] width 124 height 18
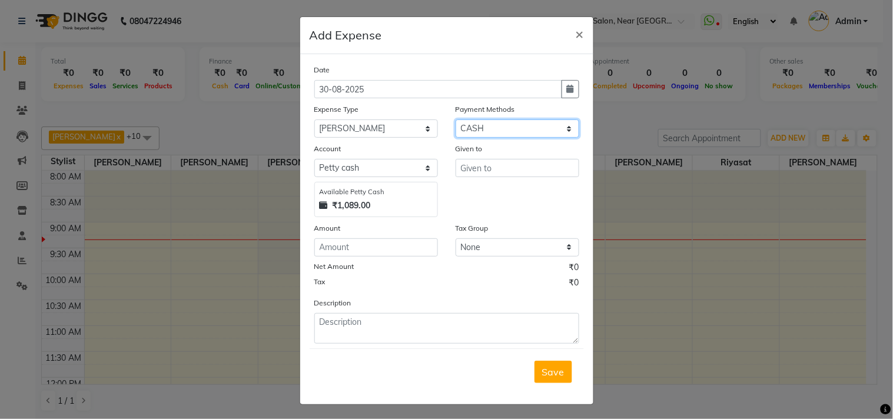
click at [487, 125] on select "Select CARD PayTM GPay CASH Family Points ONLINE PhonePe Prepaid Gift Card UPI …" at bounding box center [518, 129] width 124 height 18
select select "3"
click at [456, 120] on select "Select CARD PayTM GPay CASH Family Points ONLINE PhonePe Prepaid Gift Card UPI …" at bounding box center [518, 129] width 124 height 18
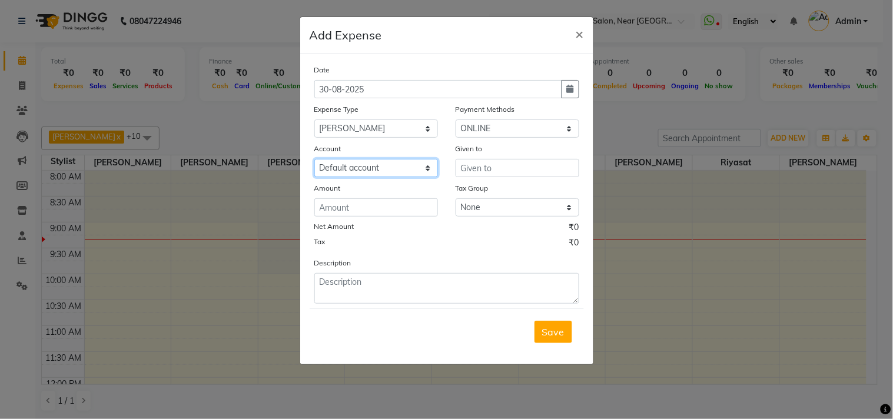
click at [360, 166] on select "Select Default account Bank Of Baroda Karkala" at bounding box center [376, 168] width 124 height 18
select select "3332"
click at [314, 159] on select "Select Default account Bank Of Baroda Karkala" at bounding box center [376, 168] width 124 height 18
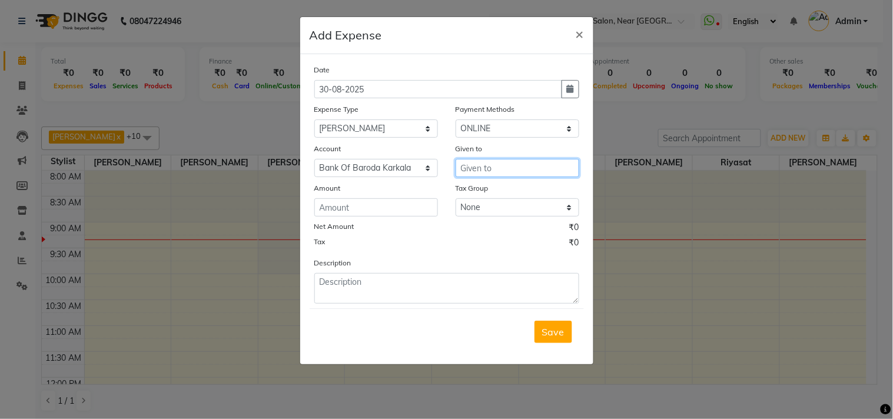
click at [491, 175] on input "text" at bounding box center [518, 168] width 124 height 18
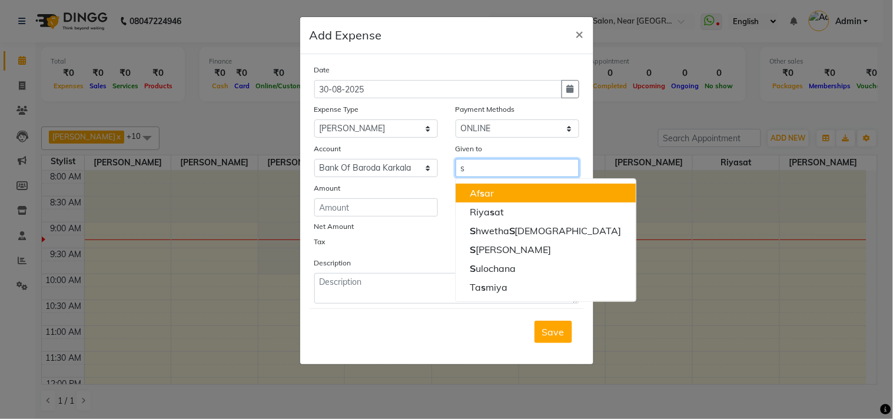
type input "s"
click at [331, 200] on input "number" at bounding box center [376, 207] width 124 height 18
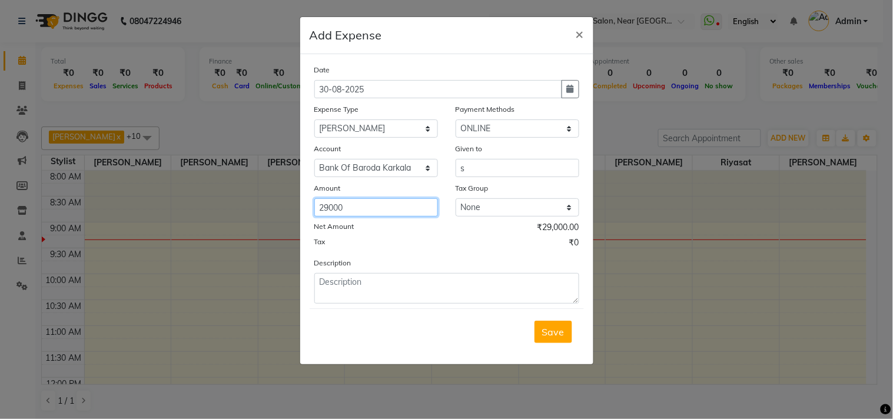
type input "29000"
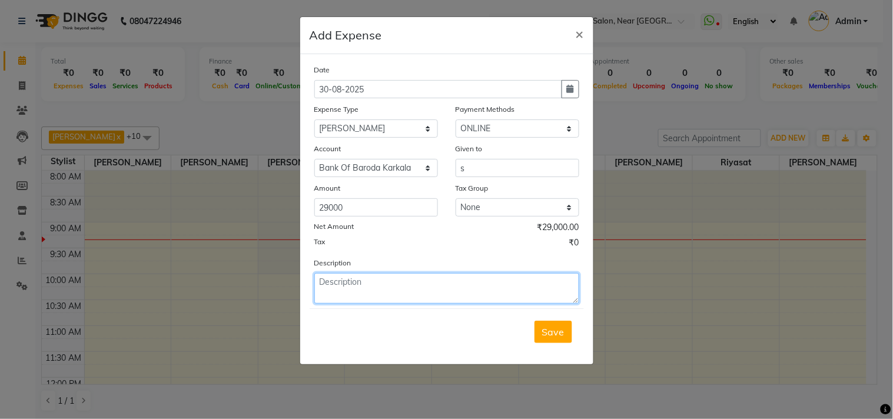
click at [367, 277] on textarea at bounding box center [446, 288] width 265 height 31
type textarea "bob gold loan interest paid"
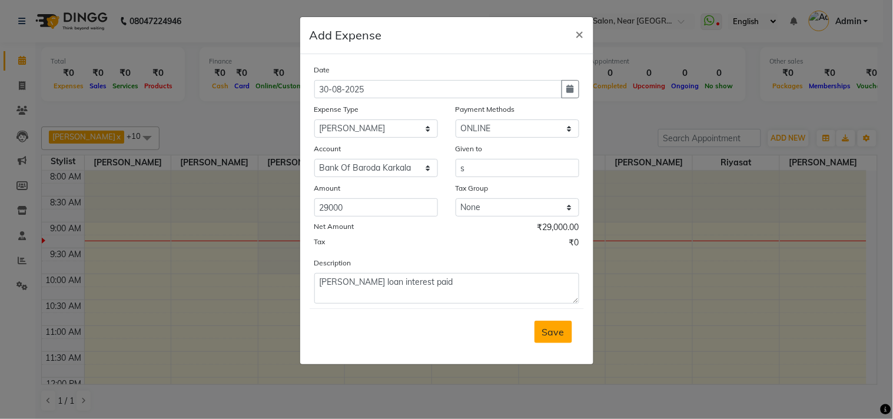
click at [545, 330] on span "Save" at bounding box center [553, 332] width 22 height 12
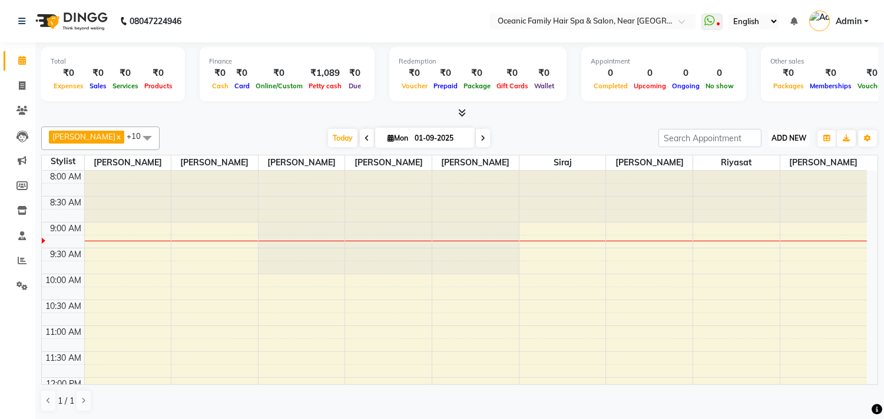
click at [795, 134] on span "ADD NEW" at bounding box center [788, 138] width 35 height 9
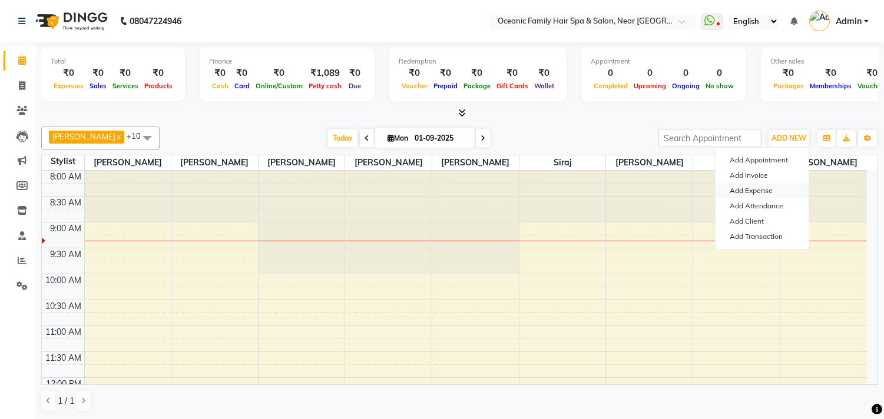
click at [754, 193] on link "Add Expense" at bounding box center [761, 190] width 93 height 15
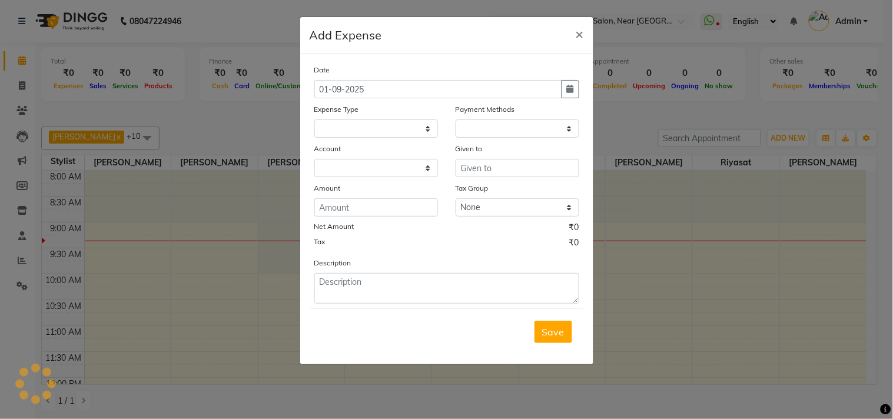
select select "1"
select select "3172"
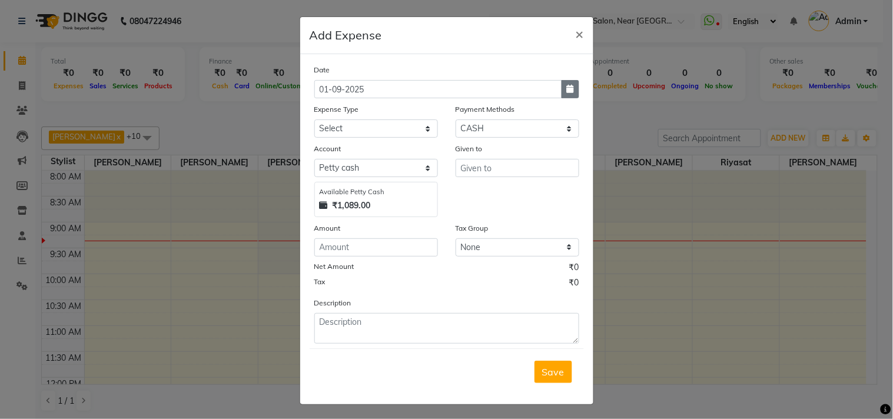
click at [567, 89] on icon "button" at bounding box center [570, 89] width 7 height 8
select select "9"
select select "2025"
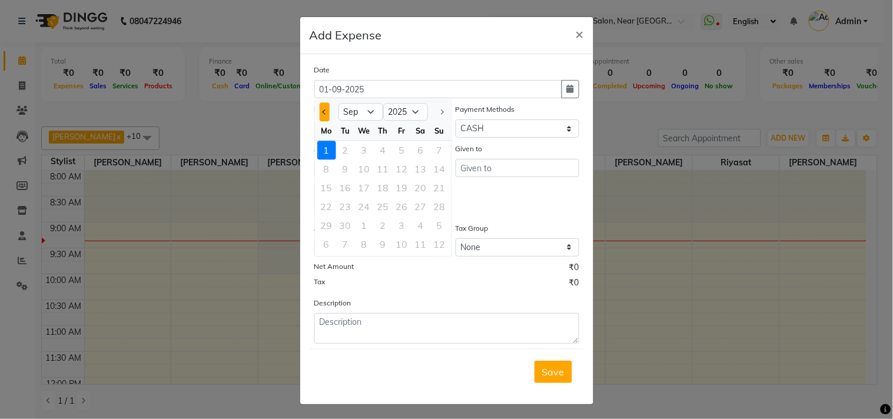
click at [320, 114] on button "Previous month" at bounding box center [325, 111] width 10 height 19
select select "8"
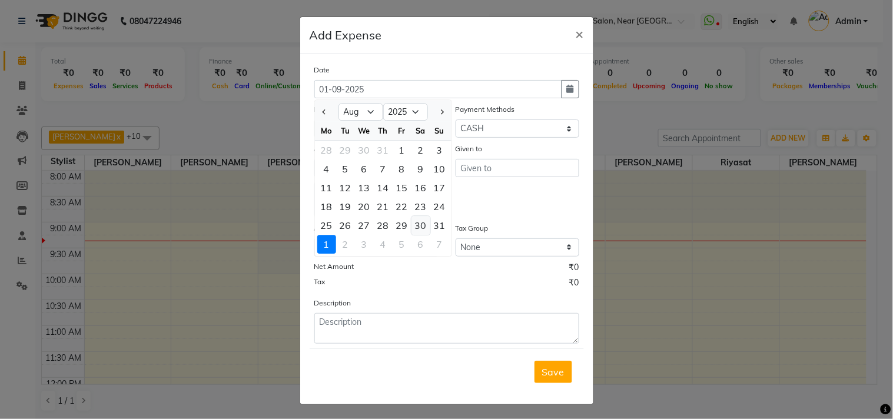
click at [419, 224] on div "30" at bounding box center [420, 225] width 19 height 19
type input "30-08-2025"
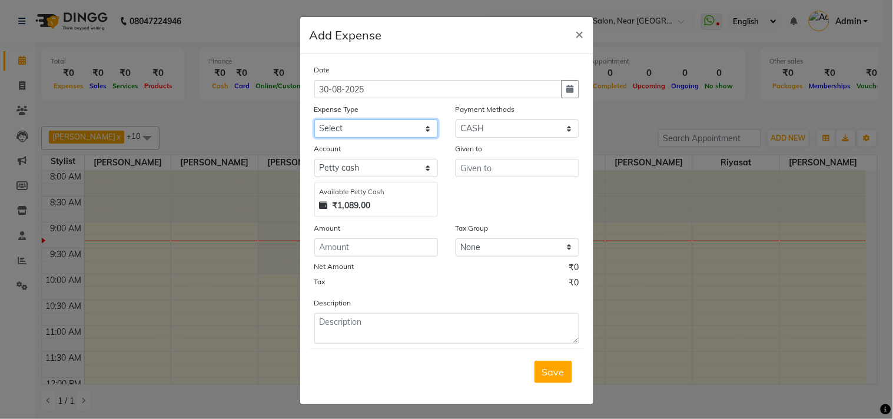
click at [348, 131] on select "Select Abid Ali Afsar Ahemed Arun Thakur Bank charges Cash transfer to bank Cas…" at bounding box center [376, 129] width 124 height 18
select select "5891"
click at [314, 120] on select "Select Abid Ali Afsar Ahemed Arun Thakur Bank charges Cash transfer to bank Cas…" at bounding box center [376, 129] width 124 height 18
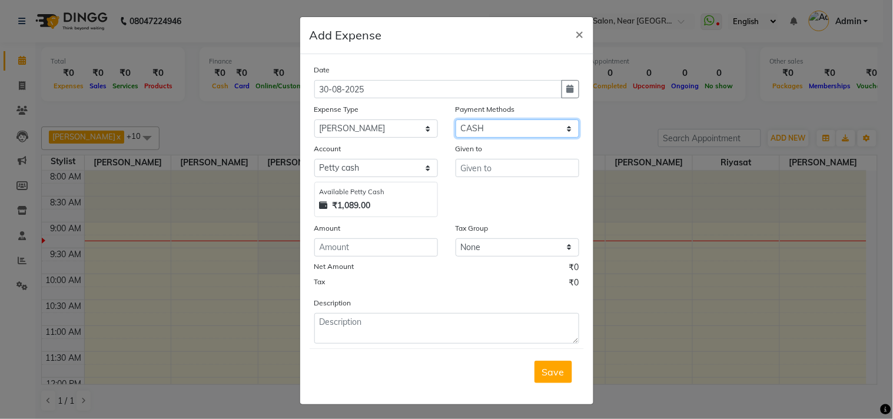
click at [476, 132] on select "Select CARD PayTM GPay CASH Family Points ONLINE PhonePe Prepaid Gift Card UPI …" at bounding box center [518, 129] width 124 height 18
select select "3"
click at [456, 120] on select "Select CARD PayTM GPay CASH Family Points ONLINE PhonePe Prepaid Gift Card UPI …" at bounding box center [518, 129] width 124 height 18
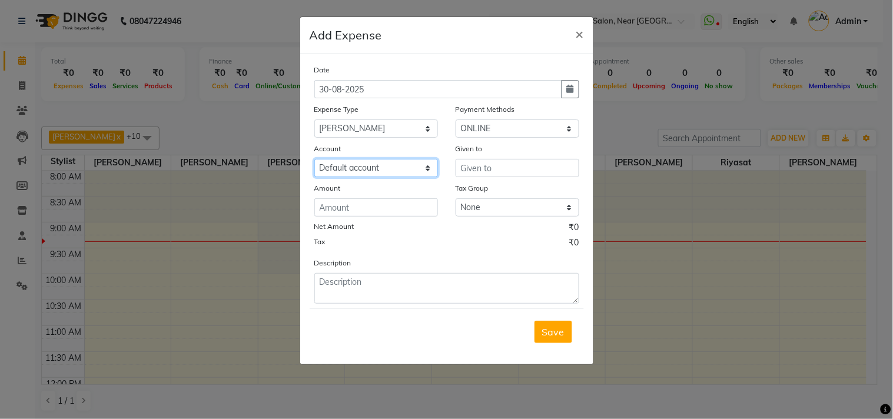
click at [354, 171] on select "Select Default account Bank Of Baroda Karkala" at bounding box center [376, 168] width 124 height 18
select select "3332"
click at [314, 159] on select "Select Default account Bank Of Baroda Karkala" at bounding box center [376, 168] width 124 height 18
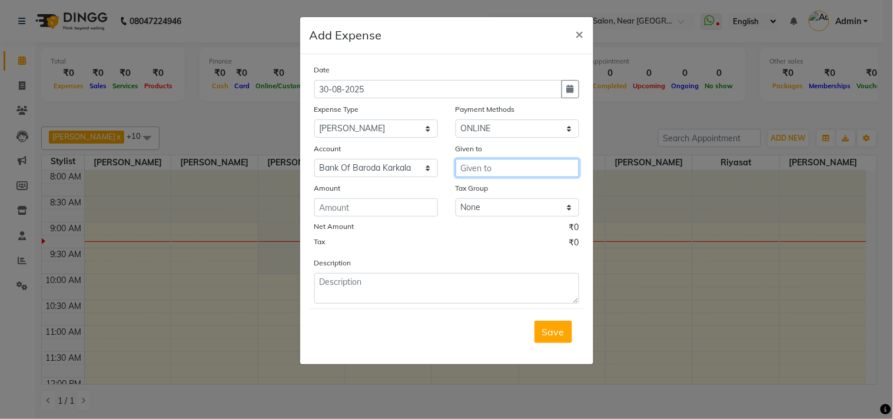
click at [482, 167] on input "text" at bounding box center [518, 168] width 124 height 18
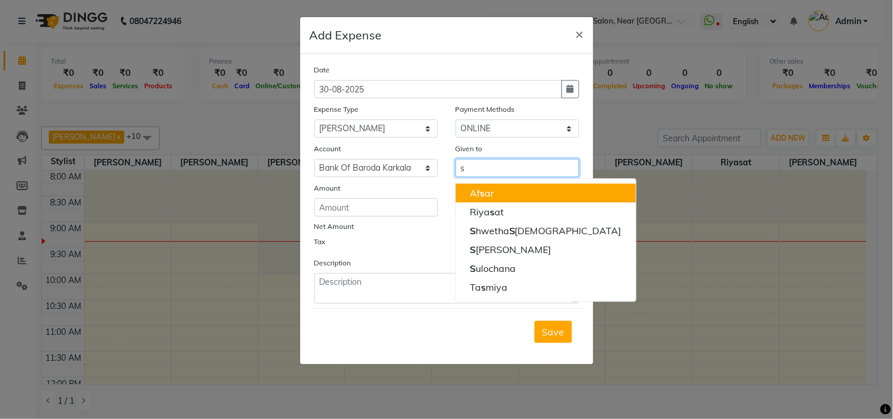
type input "s"
click at [367, 210] on input "number" at bounding box center [376, 207] width 124 height 18
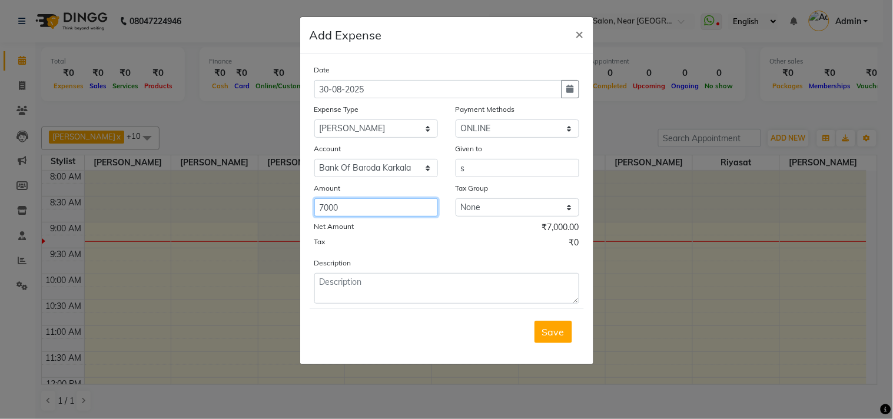
type input "7000"
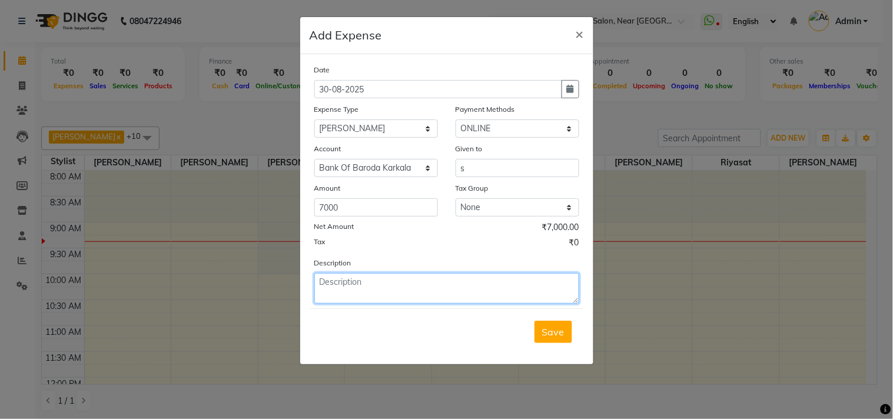
click at [346, 297] on textarea at bounding box center [446, 288] width 265 height 31
type textarea "bob gold loan interest paid"
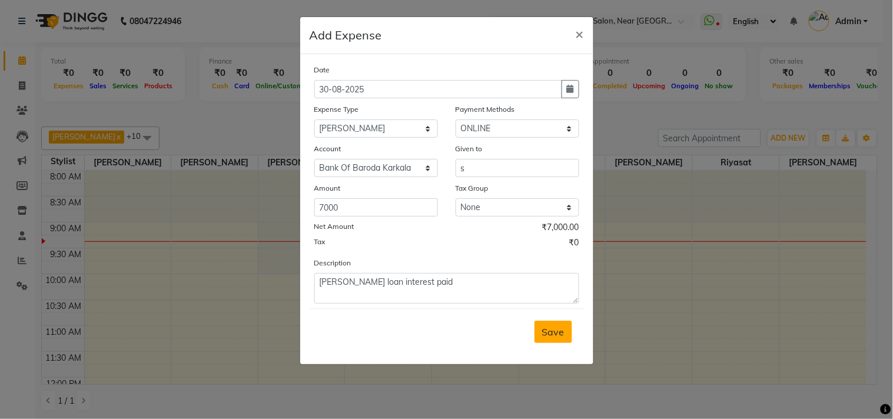
click at [554, 325] on button "Save" at bounding box center [554, 332] width 38 height 22
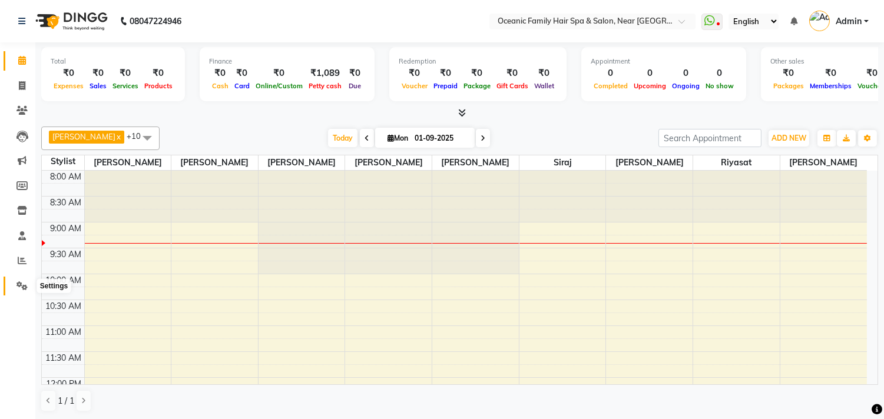
click at [28, 281] on span at bounding box center [22, 287] width 21 height 14
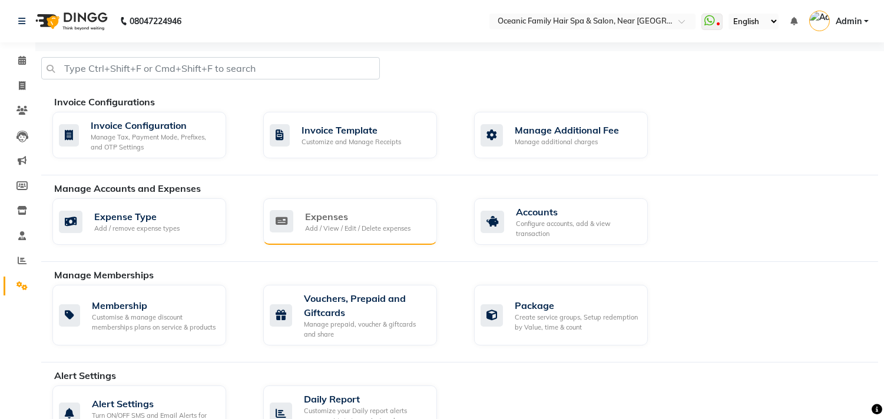
click at [333, 237] on div "Expenses Add / View / Edit / Delete expenses" at bounding box center [350, 221] width 174 height 47
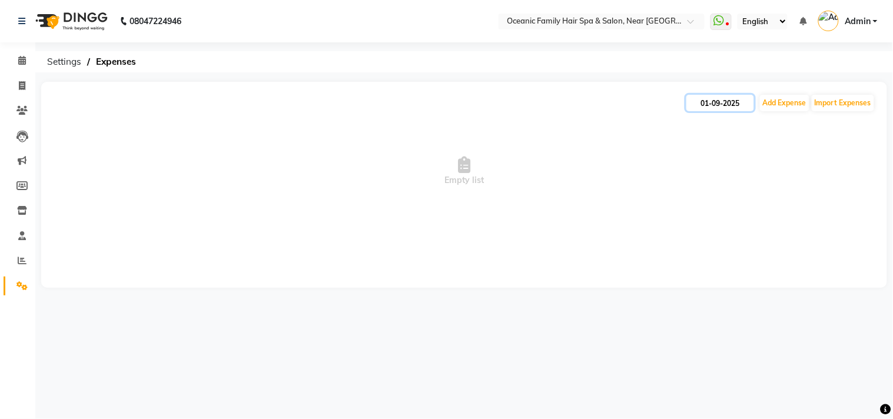
click at [708, 102] on input "01-09-2025" at bounding box center [720, 103] width 68 height 16
select select "9"
select select "2025"
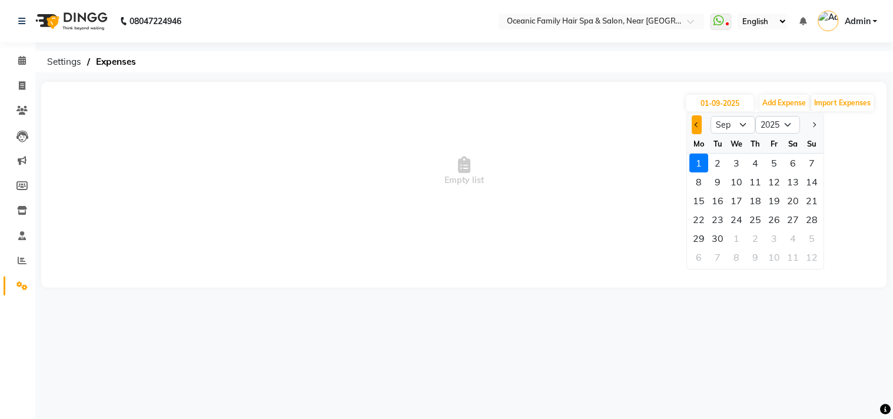
click at [695, 125] on button "Previous month" at bounding box center [697, 124] width 10 height 19
select select "8"
click at [811, 240] on div "31" at bounding box center [812, 238] width 19 height 19
type input "31-08-2025"
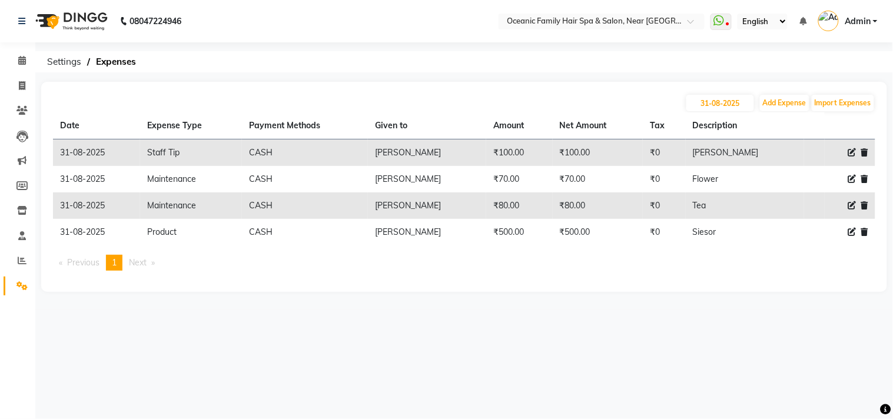
click at [854, 233] on icon at bounding box center [852, 232] width 8 height 8
select select "5538"
select select "1"
select select "3172"
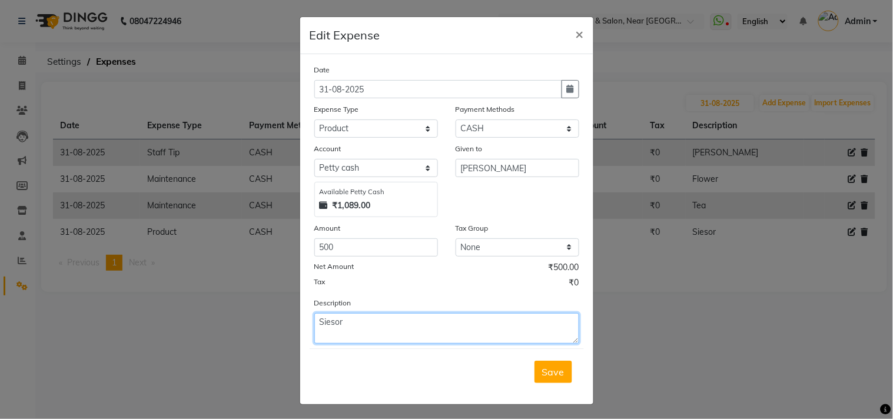
click at [362, 324] on textarea "Siesor" at bounding box center [446, 328] width 265 height 31
type textarea "Siesor online booking by riyasath"
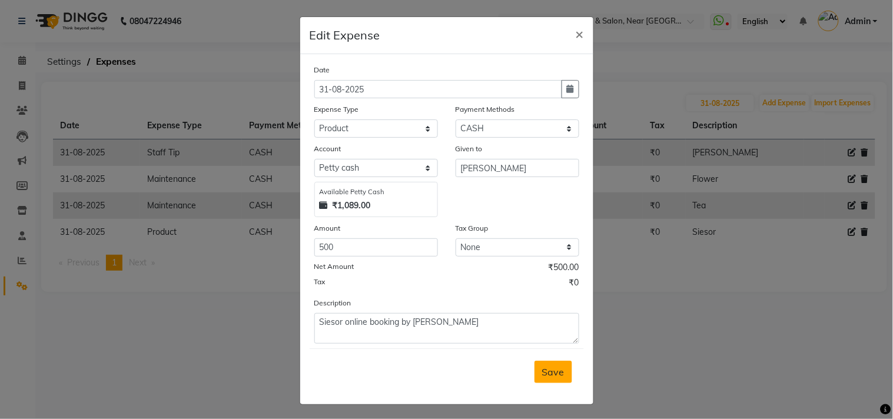
click at [549, 374] on span "Save" at bounding box center [553, 372] width 22 height 12
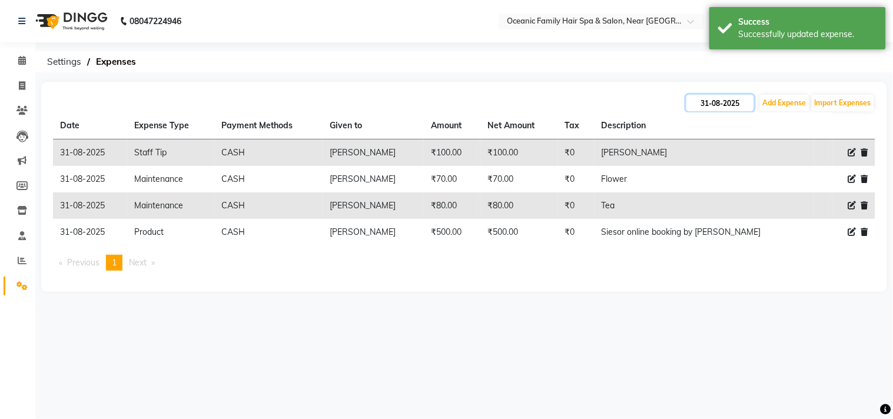
click at [718, 103] on input "31-08-2025" at bounding box center [720, 103] width 68 height 16
select select "8"
select select "2025"
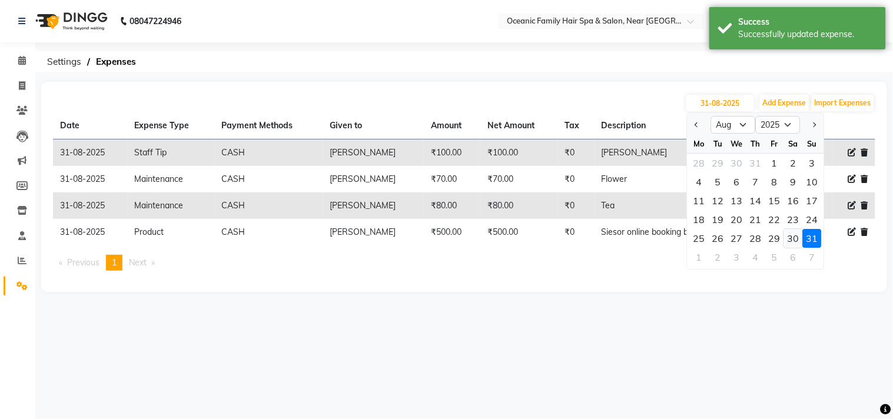
click at [792, 237] on div "30" at bounding box center [793, 238] width 19 height 19
type input "30-08-2025"
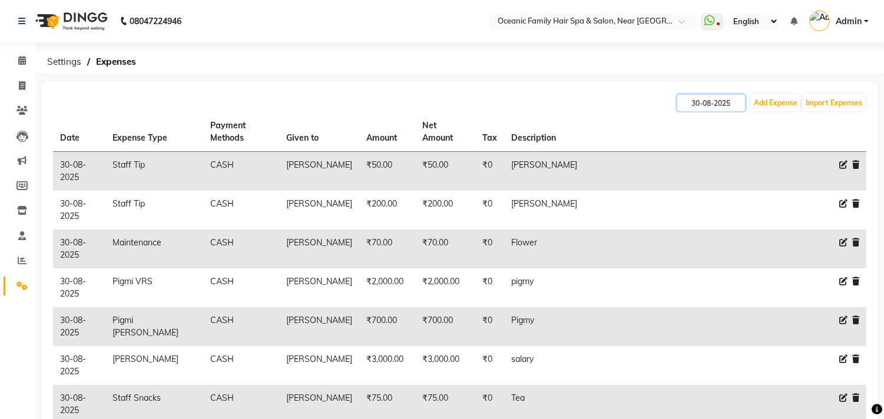
scroll to position [49, 0]
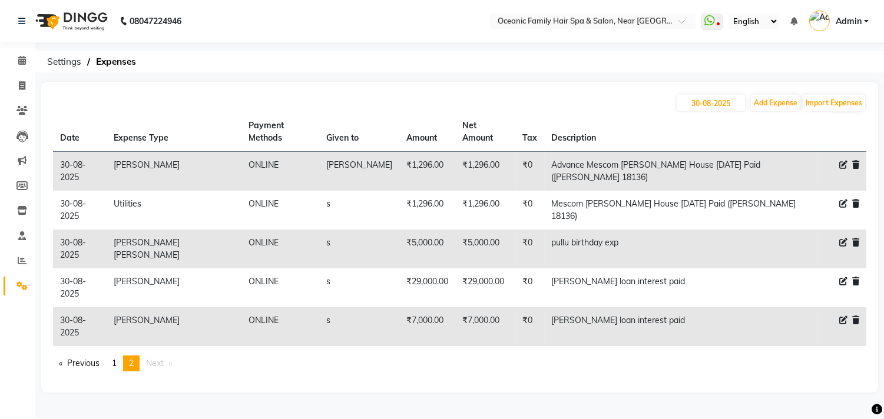
scroll to position [0, 0]
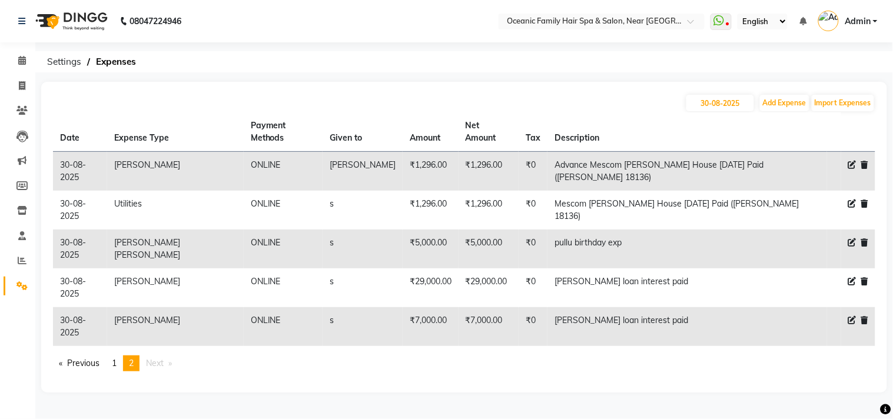
click at [852, 238] on icon at bounding box center [852, 242] width 8 height 8
select select "5893"
select select "3"
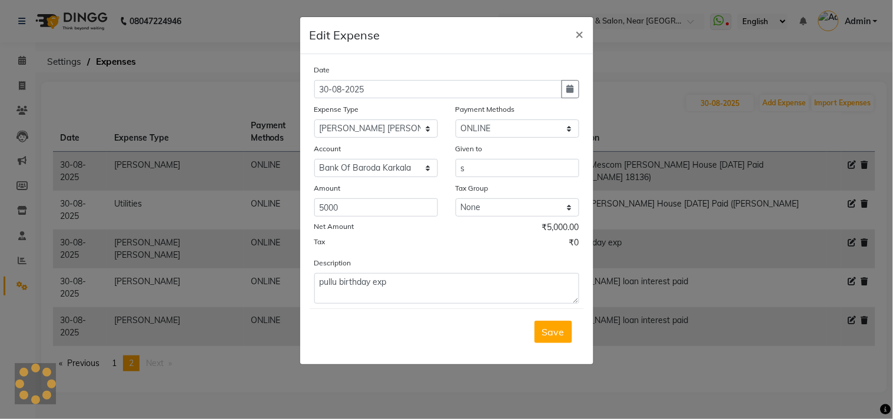
select select "3173"
click at [348, 125] on select "Select Abid Ali Afsar Ahemed Arun Thakur Bank charges Cash transfer to bank Cas…" at bounding box center [376, 129] width 124 height 18
select select "5892"
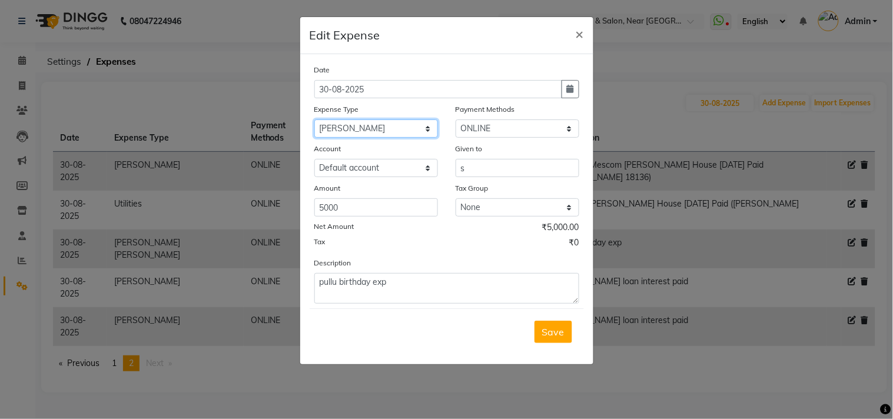
click at [314, 120] on select "Select Abid Ali Afsar Ahemed Arun Thakur Bank charges Cash transfer to bank Cas…" at bounding box center [376, 129] width 124 height 18
click at [553, 328] on span "Save" at bounding box center [553, 332] width 22 height 12
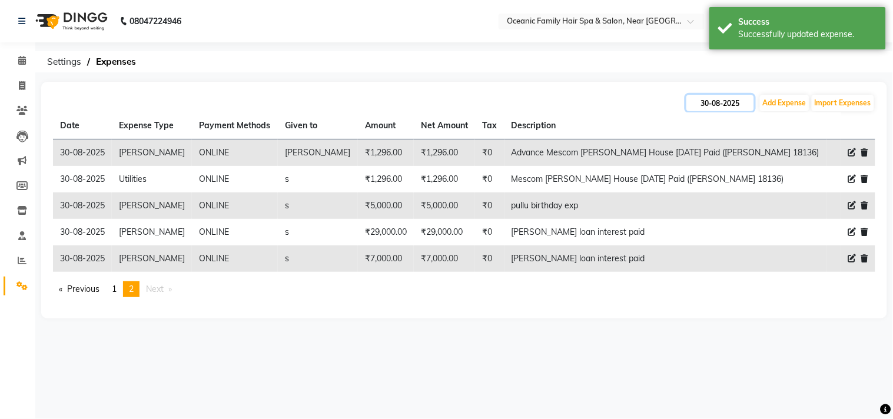
click at [724, 104] on input "30-08-2025" at bounding box center [720, 103] width 68 height 16
select select "8"
select select "2025"
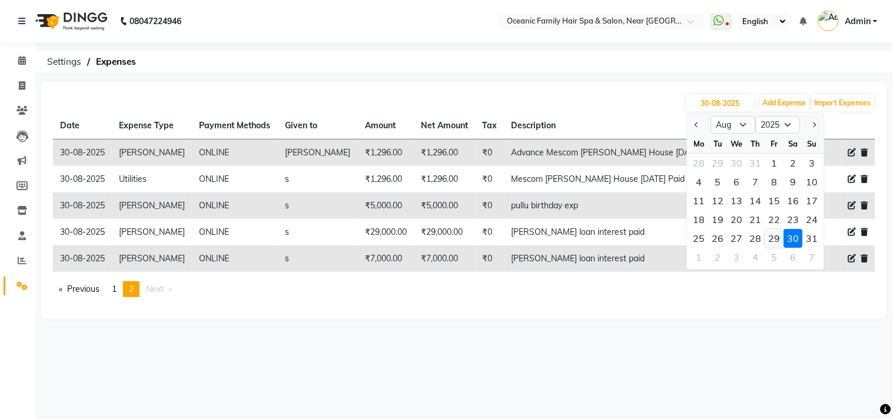
click at [777, 234] on div "29" at bounding box center [774, 238] width 19 height 19
type input "29-08-2025"
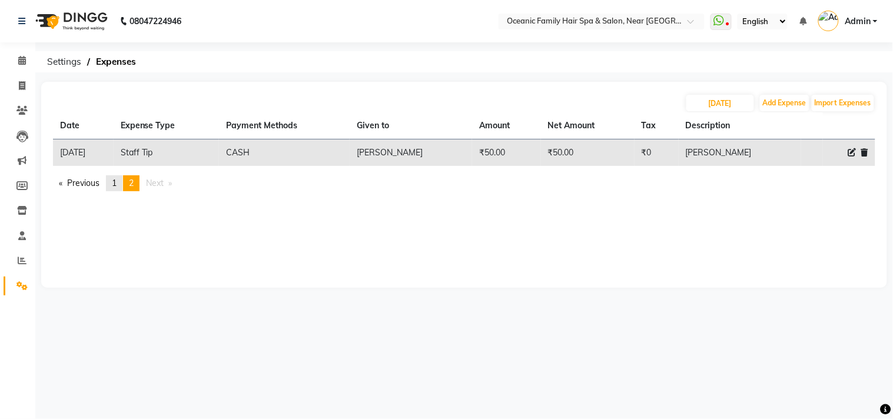
click at [115, 175] on link "page 1" at bounding box center [114, 183] width 16 height 16
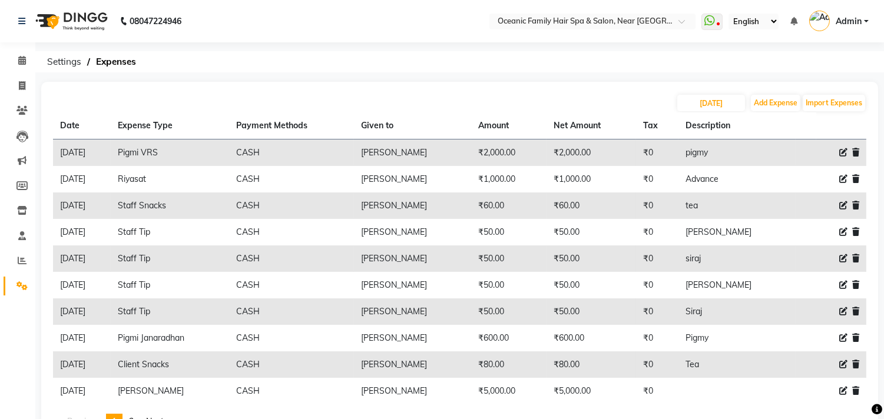
scroll to position [49, 0]
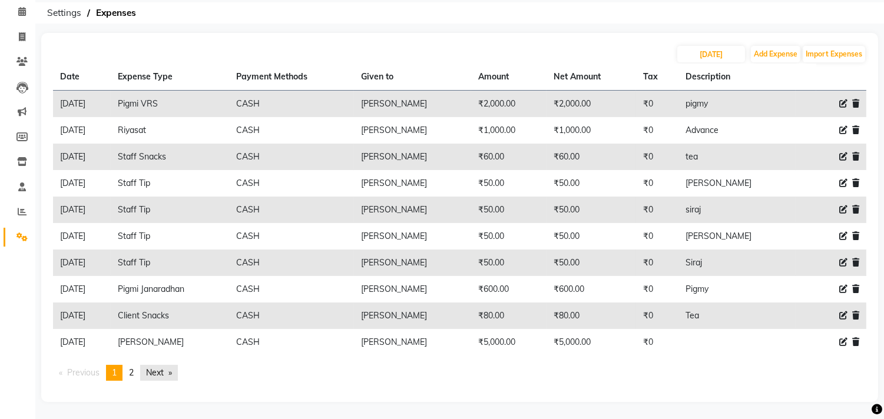
click at [160, 372] on link "Next page" at bounding box center [159, 373] width 38 height 16
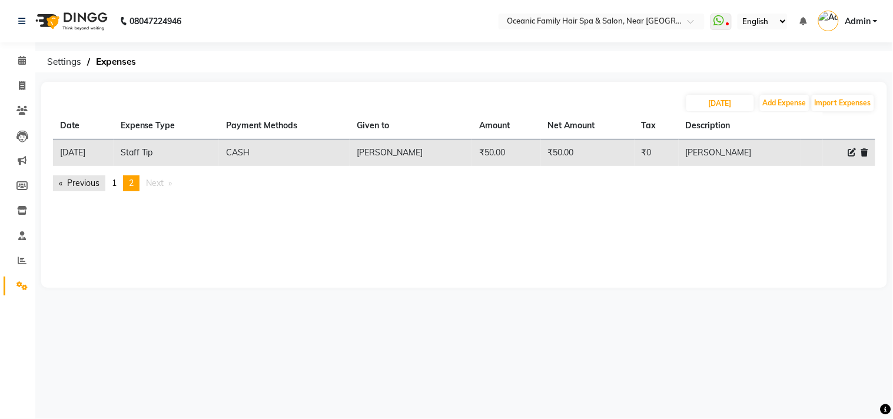
click at [93, 181] on link "Previous page" at bounding box center [79, 183] width 52 height 16
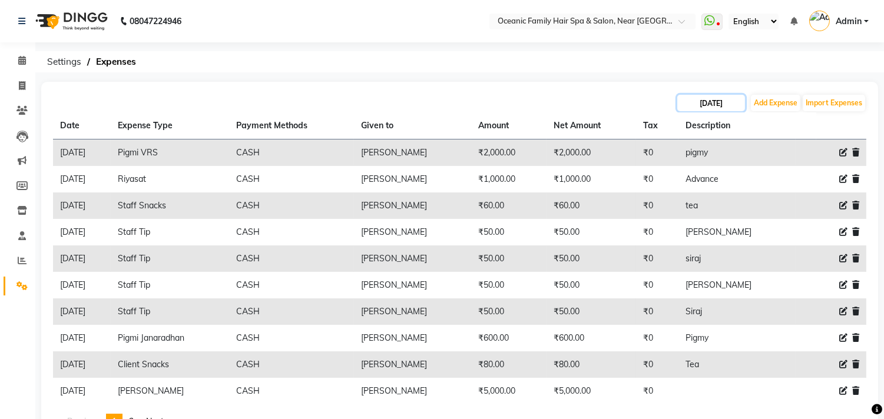
click at [698, 104] on input "29-08-2025" at bounding box center [711, 103] width 68 height 16
select select "8"
select select "2025"
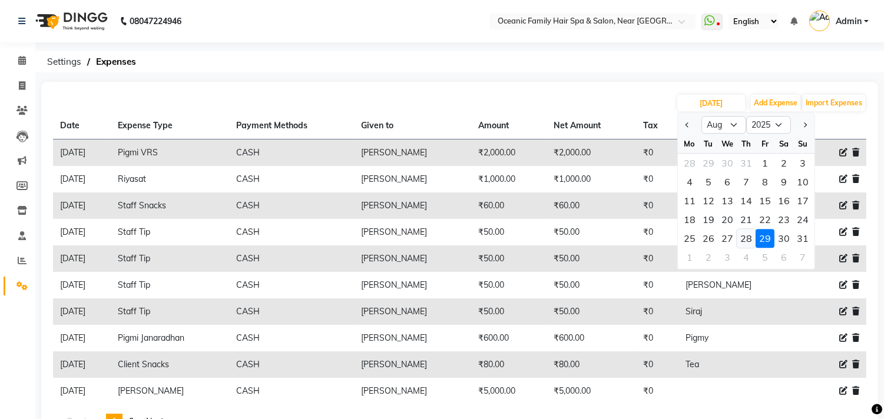
click at [746, 237] on div "28" at bounding box center [745, 238] width 19 height 19
type input "28-08-2025"
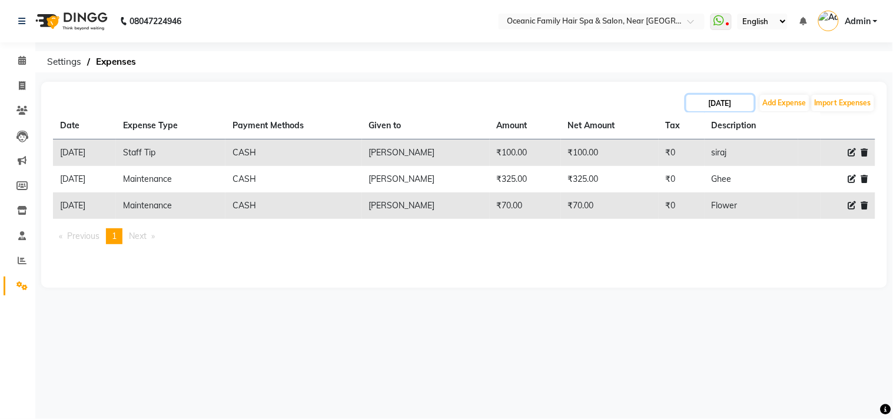
click at [706, 103] on input "28-08-2025" at bounding box center [720, 103] width 68 height 16
select select "8"
select select "2025"
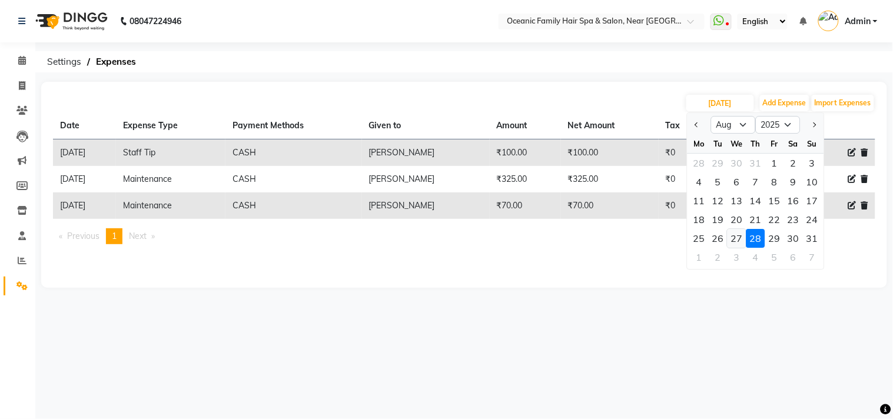
click at [737, 234] on div "27" at bounding box center [737, 238] width 19 height 19
type input "27-08-2025"
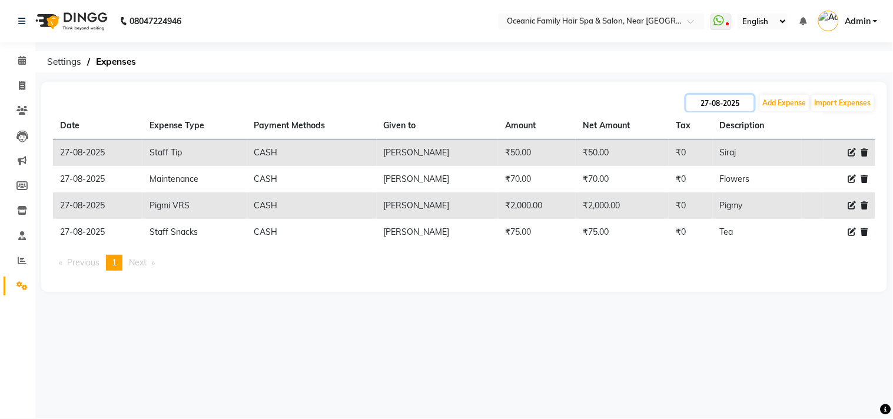
click at [718, 102] on input "27-08-2025" at bounding box center [720, 103] width 68 height 16
select select "8"
select select "2025"
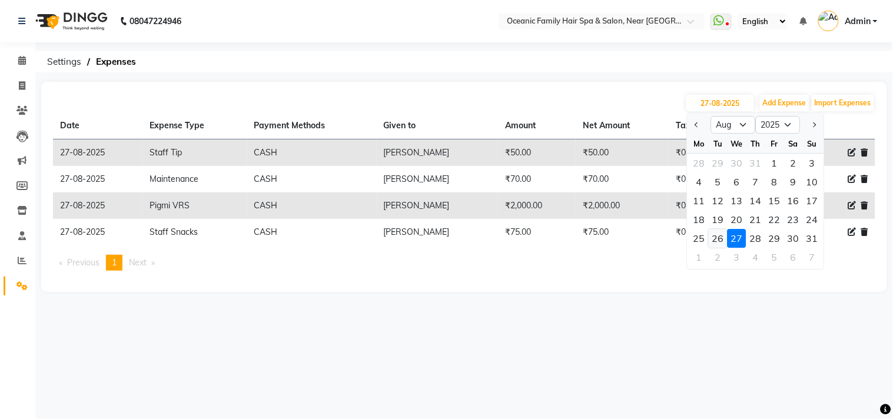
click at [717, 238] on div "26" at bounding box center [718, 238] width 19 height 19
type input "26-08-2025"
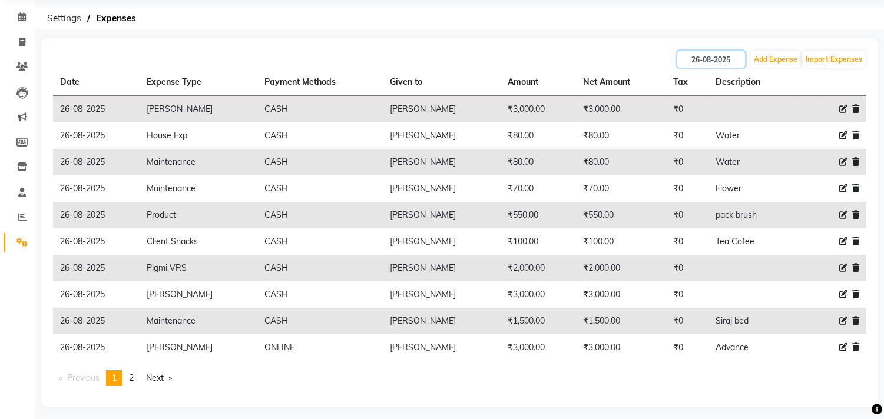
scroll to position [49, 0]
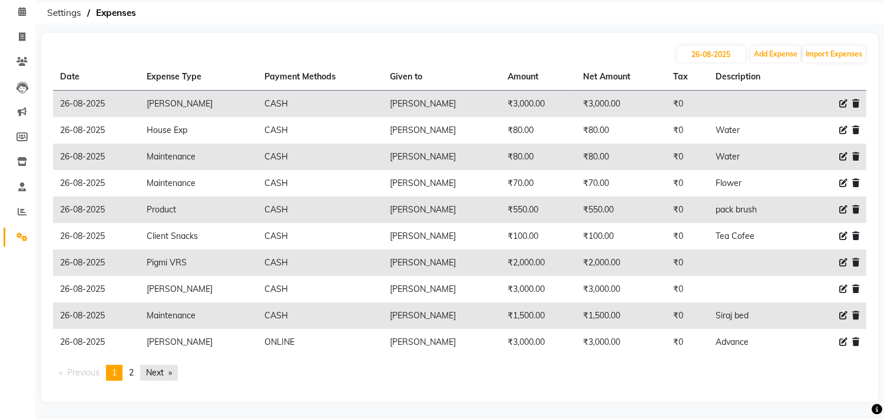
click at [157, 371] on link "Next page" at bounding box center [159, 373] width 38 height 16
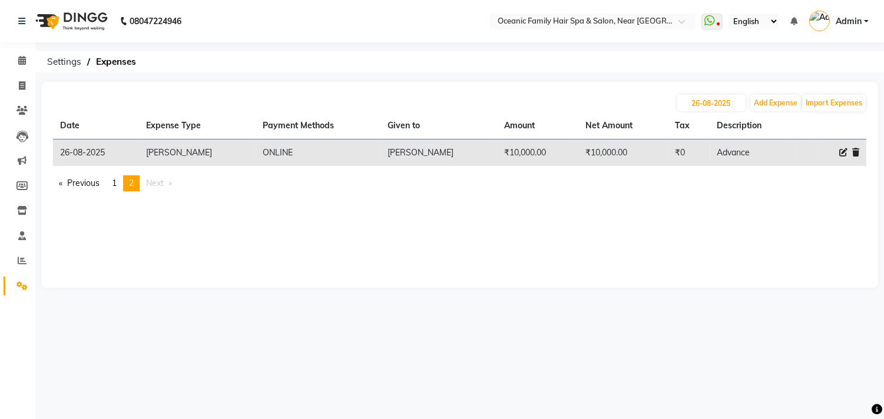
scroll to position [0, 0]
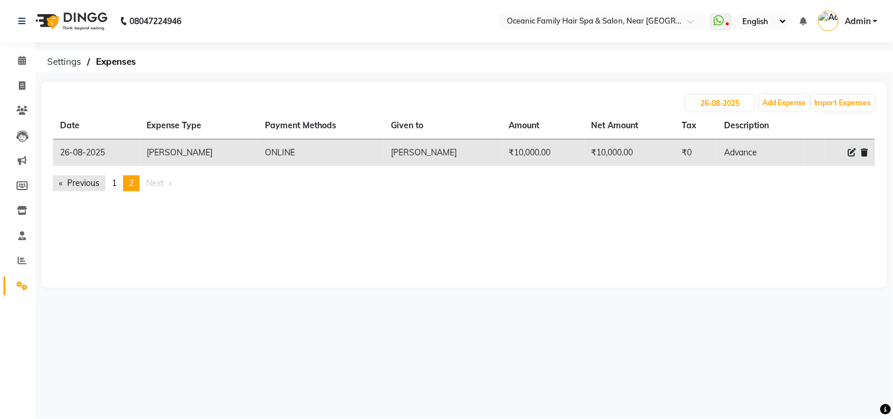
click at [91, 185] on link "Previous page" at bounding box center [79, 183] width 52 height 16
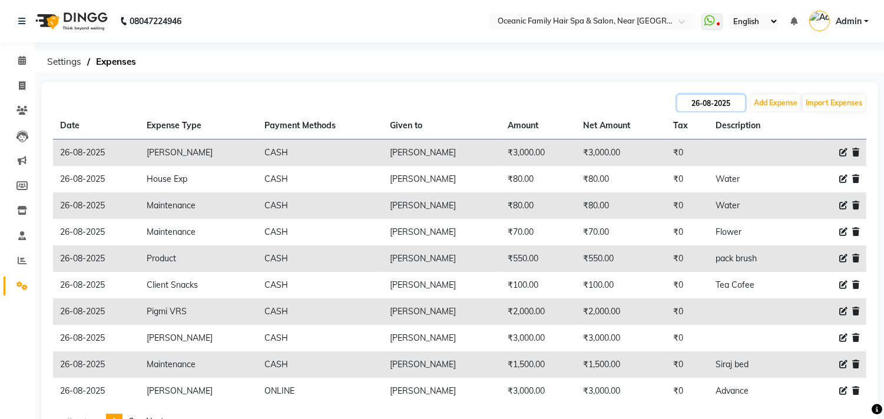
click at [721, 99] on input "26-08-2025" at bounding box center [711, 103] width 68 height 16
select select "8"
select select "2025"
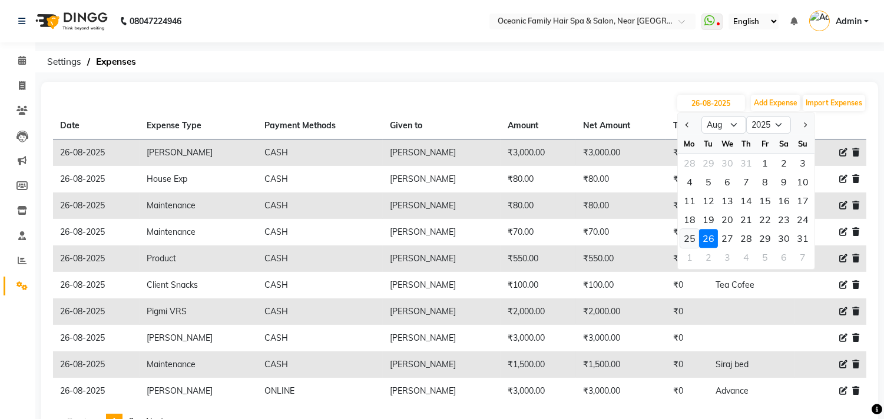
click at [687, 237] on div "25" at bounding box center [689, 238] width 19 height 19
type input "25-08-2025"
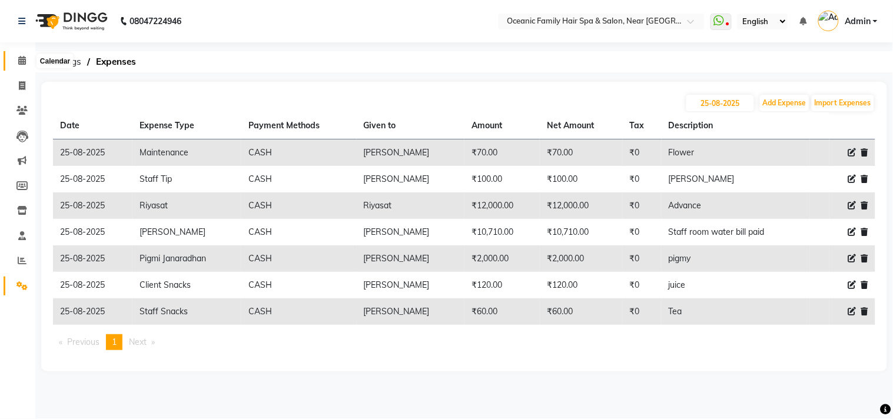
click at [24, 62] on icon at bounding box center [22, 60] width 8 height 9
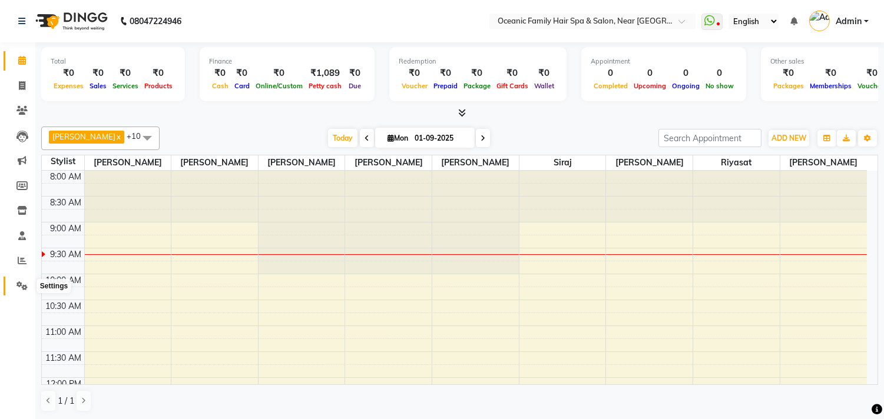
click at [16, 280] on span at bounding box center [22, 287] width 21 height 14
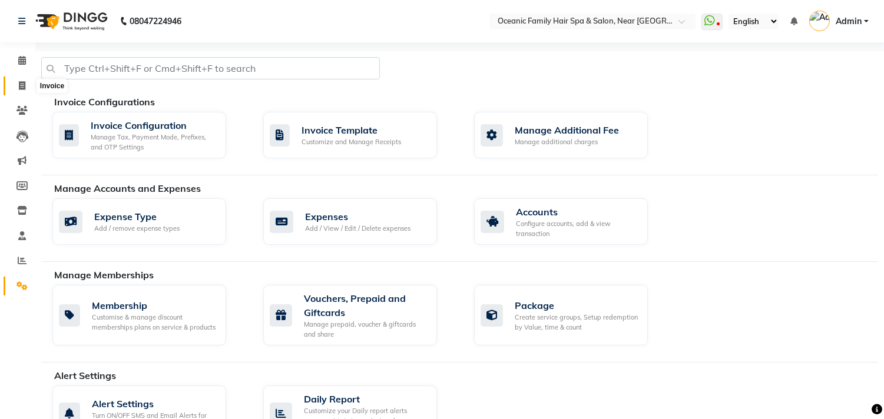
click at [21, 87] on icon at bounding box center [22, 85] width 6 height 9
select select "service"
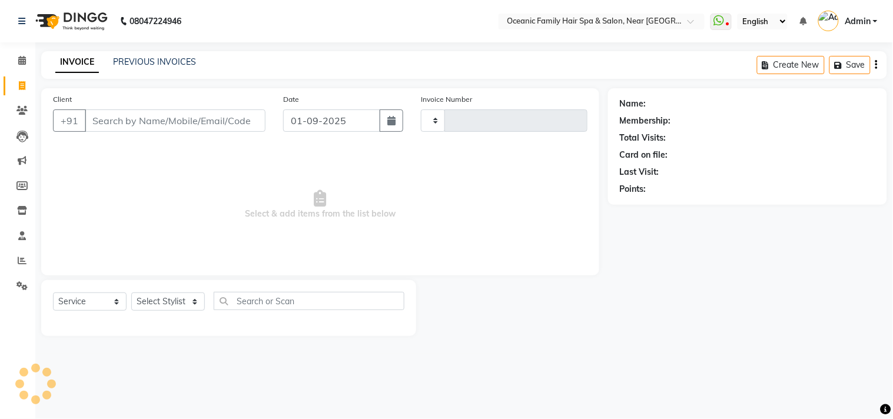
type input "3110"
select select "4366"
drag, startPoint x: 167, startPoint y: 54, endPoint x: 164, endPoint y: 62, distance: 8.8
click at [167, 54] on div "INVOICE PREVIOUS INVOICES Create New Save" at bounding box center [464, 65] width 846 height 28
click at [164, 64] on link "PREVIOUS INVOICES" at bounding box center [154, 62] width 83 height 11
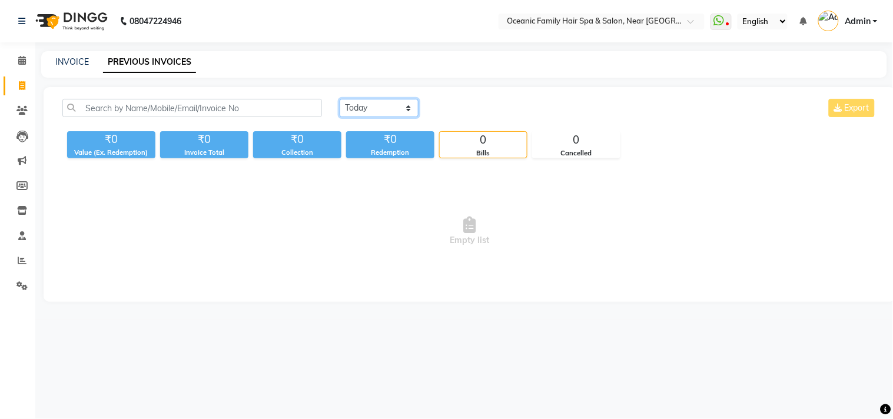
click at [363, 106] on select "Today Yesterday Custom Range" at bounding box center [379, 108] width 79 height 18
select select "range"
click at [340, 99] on select "Today Yesterday Custom Range" at bounding box center [379, 108] width 79 height 18
click at [483, 112] on input "01-09-2025" at bounding box center [475, 108] width 82 height 16
select select "9"
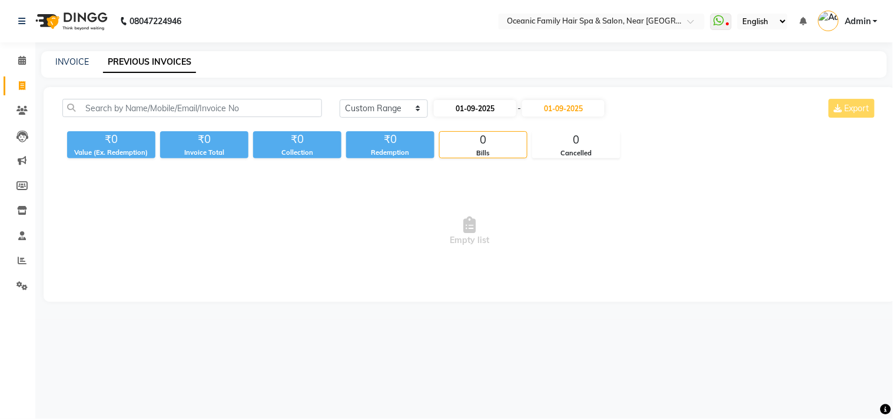
select select "2025"
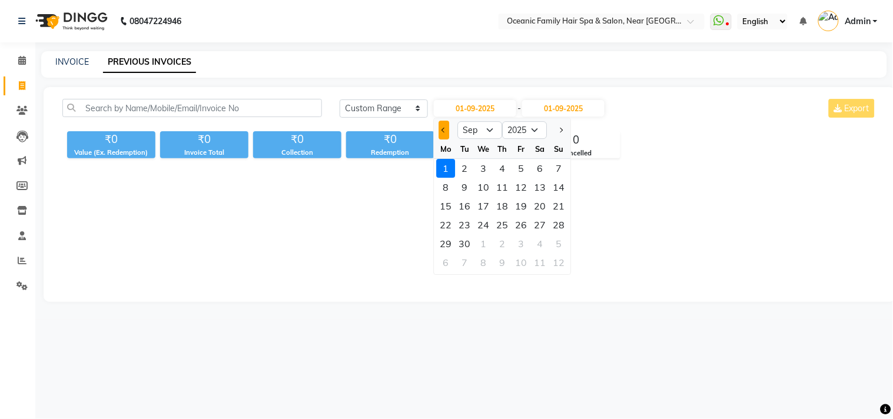
click at [443, 131] on button "Previous month" at bounding box center [444, 130] width 10 height 19
select select "8"
click at [499, 223] on div "21" at bounding box center [502, 224] width 19 height 19
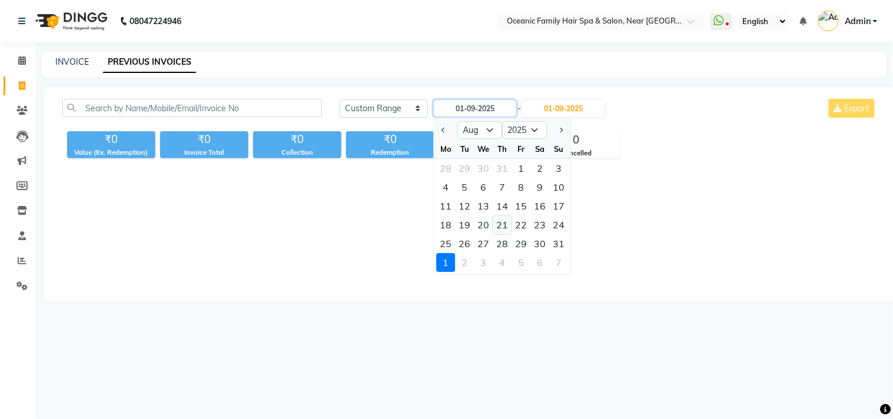
type input "21-08-2025"
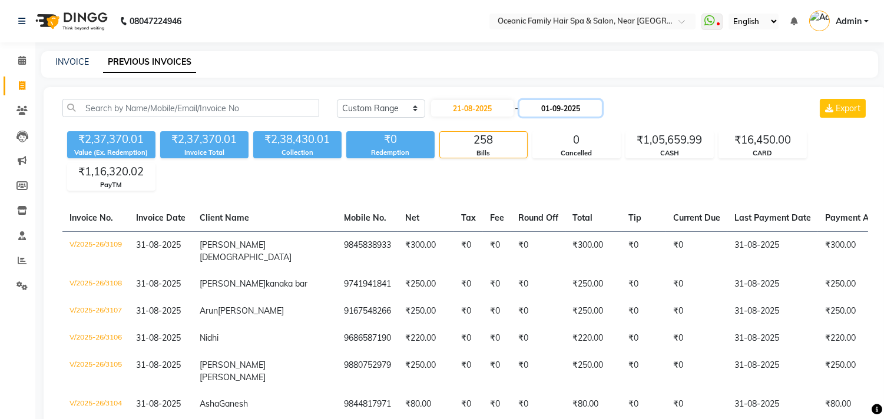
click at [567, 109] on input "01-09-2025" at bounding box center [560, 108] width 82 height 16
select select "9"
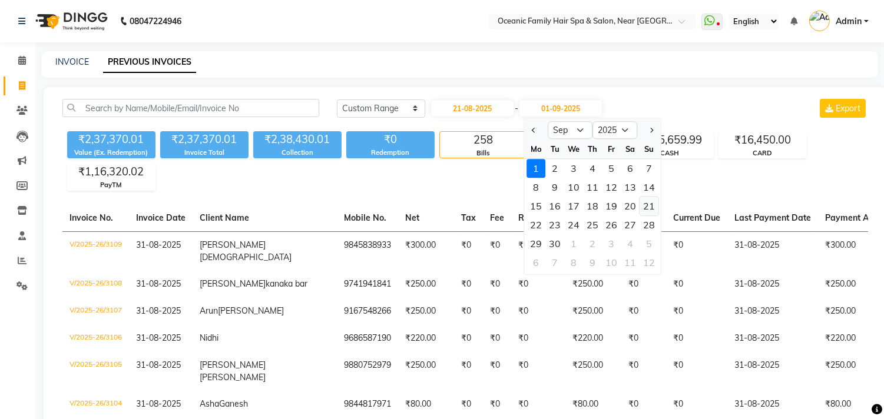
click at [649, 205] on div "21" at bounding box center [648, 206] width 19 height 19
type input "21-09-2025"
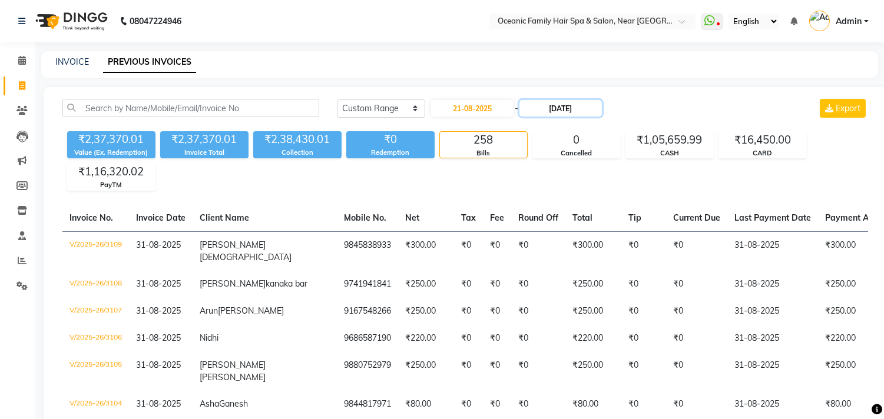
click at [569, 112] on input "21-09-2025" at bounding box center [560, 108] width 82 height 16
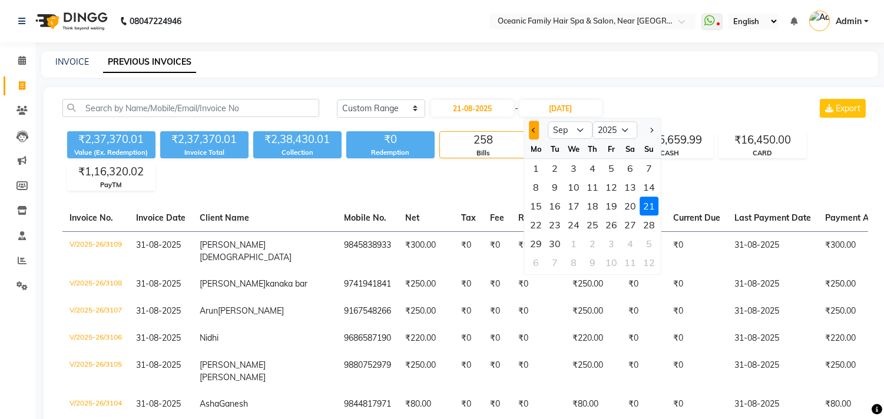
click at [530, 131] on button "Previous month" at bounding box center [534, 130] width 10 height 19
select select "8"
click at [595, 225] on div "21" at bounding box center [592, 224] width 19 height 19
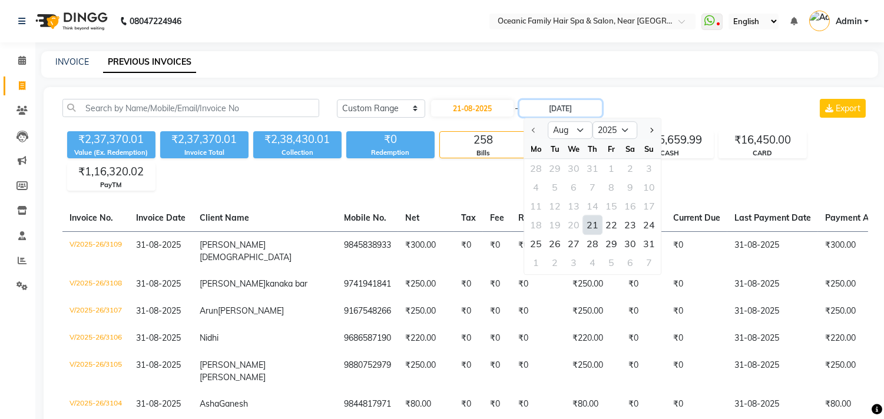
type input "21-08-2025"
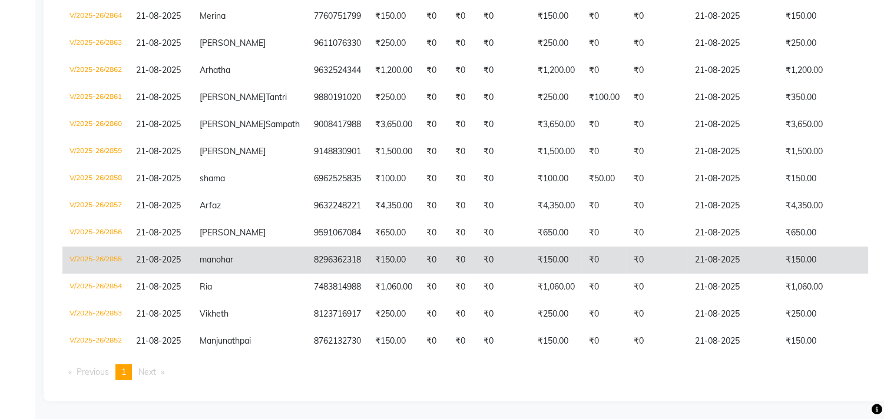
scroll to position [384, 0]
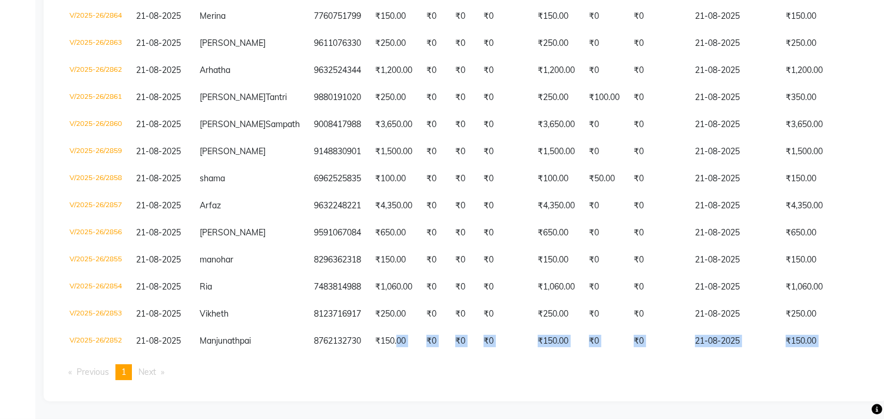
drag, startPoint x: 273, startPoint y: 355, endPoint x: 348, endPoint y: 353, distance: 74.8
click at [348, 353] on div "Invoice No. Invoice Date Client Name Mobile No. Net Tax Fee Round Off Total Tip…" at bounding box center [464, 123] width 819 height 534
click at [454, 417] on main "INVOICE PREVIOUS INVOICES Today Yesterday Custom Range 21-08-2025 - 21-08-2025 …" at bounding box center [459, 76] width 848 height 685
click at [442, 374] on ul "Previous page 1 / 1 You're on page 1 Next page" at bounding box center [464, 372] width 805 height 16
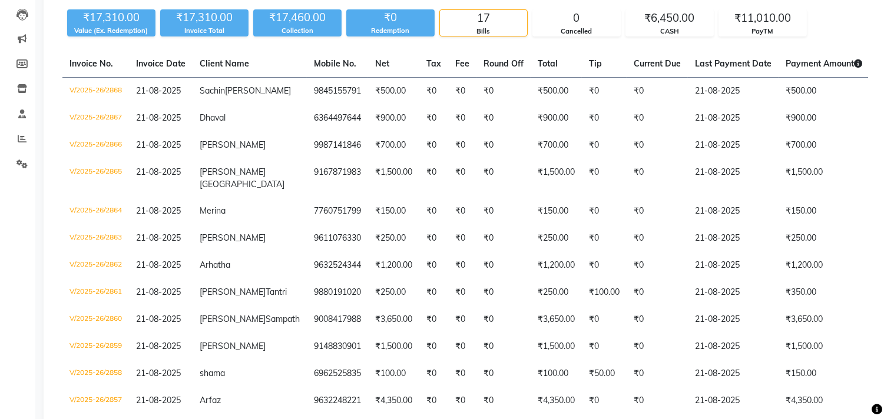
scroll to position [0, 0]
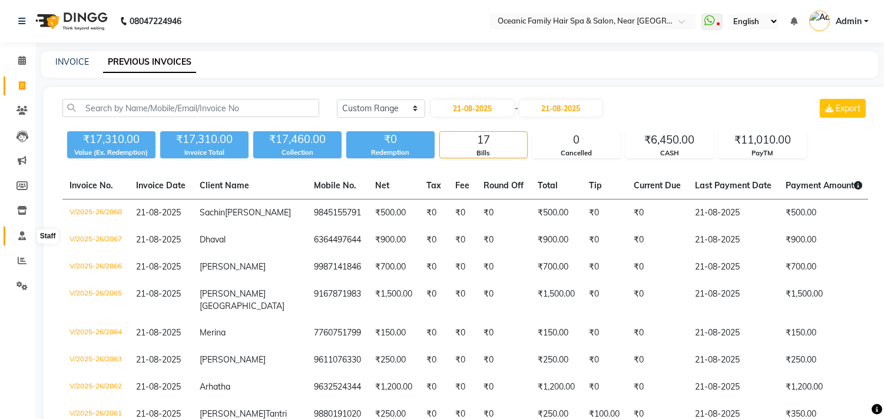
click at [18, 236] on icon at bounding box center [22, 235] width 8 height 9
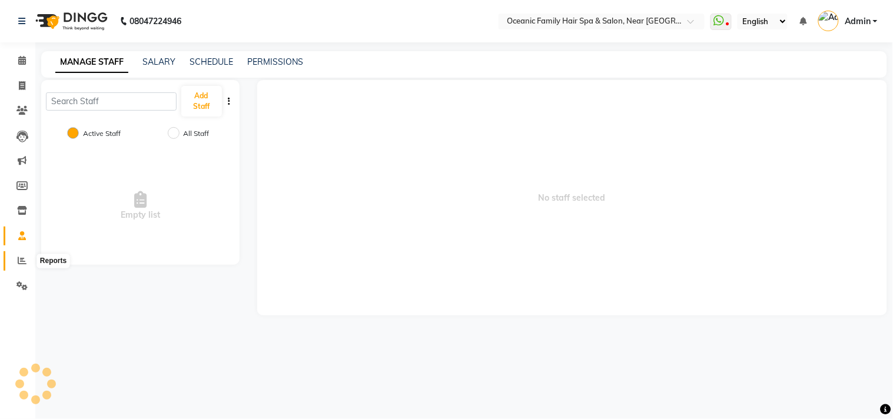
click at [19, 261] on icon at bounding box center [22, 260] width 9 height 9
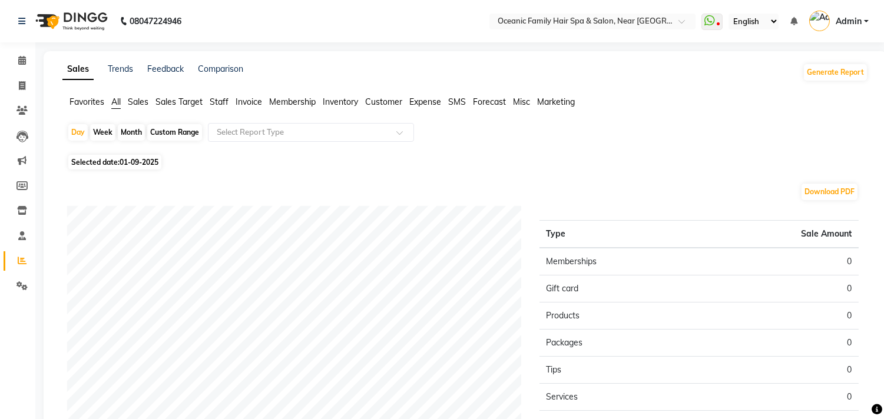
click at [215, 103] on span "Staff" at bounding box center [219, 102] width 19 height 11
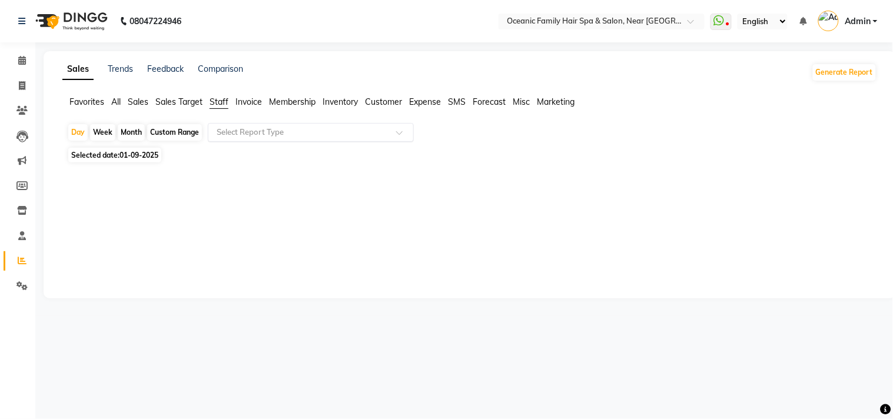
click at [231, 132] on input "text" at bounding box center [299, 133] width 170 height 12
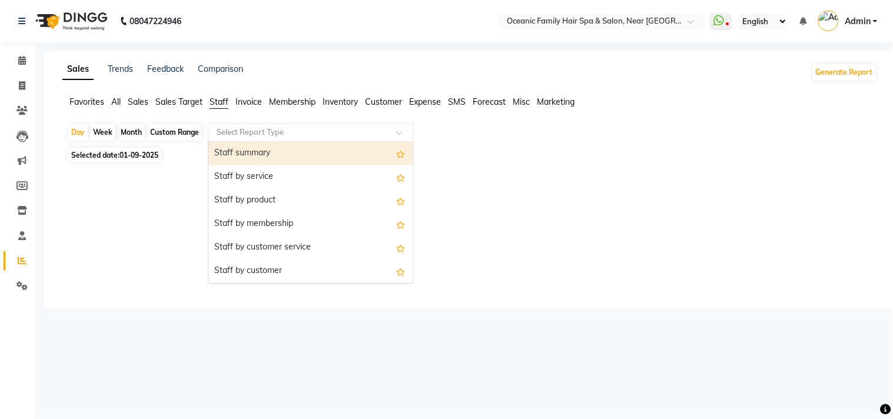
click at [236, 154] on div "Staff summary" at bounding box center [310, 154] width 205 height 24
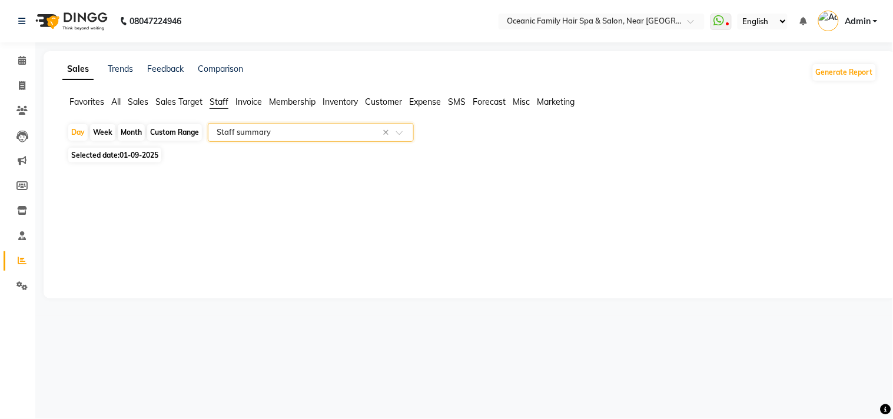
click at [174, 133] on div "Custom Range" at bounding box center [174, 132] width 55 height 16
select select "9"
select select "2025"
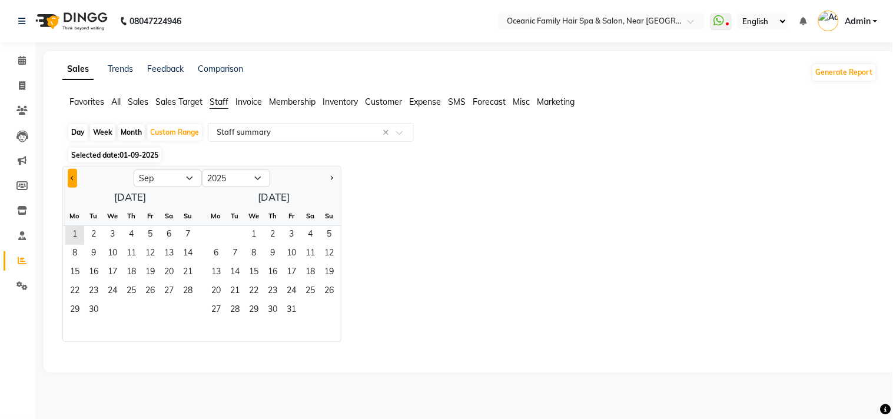
click at [69, 177] on button "Previous month" at bounding box center [72, 178] width 9 height 19
select select "8"
click at [146, 228] on span "1" at bounding box center [150, 235] width 19 height 19
click at [189, 317] on span "31" at bounding box center [187, 310] width 19 height 19
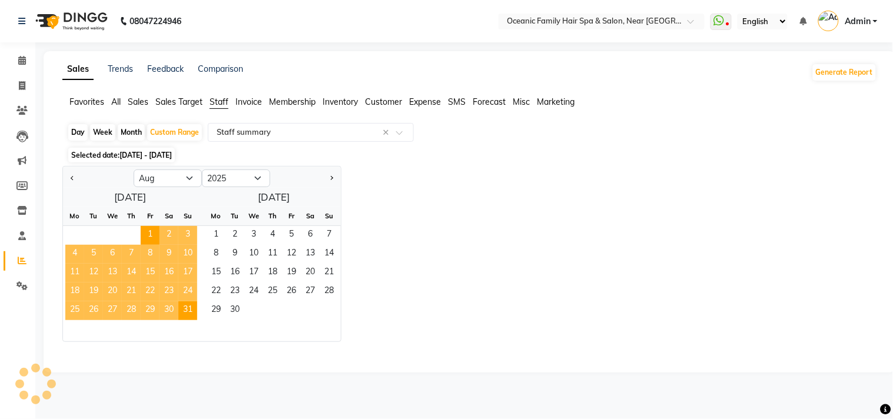
select select "full_report"
select select "csv"
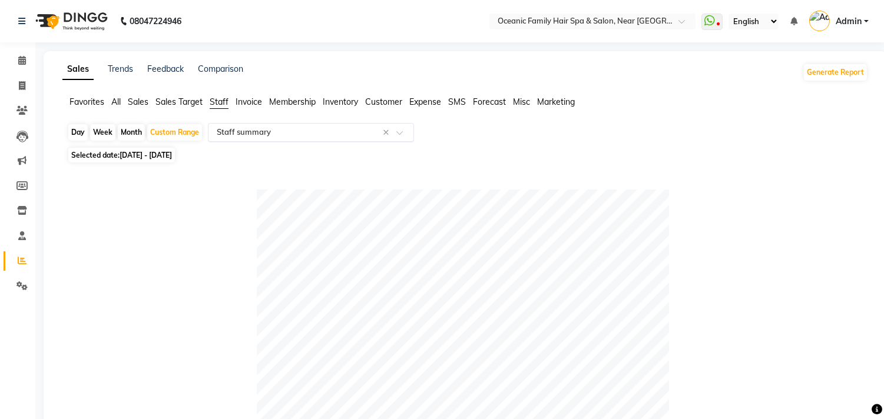
click at [281, 128] on input "text" at bounding box center [299, 133] width 170 height 12
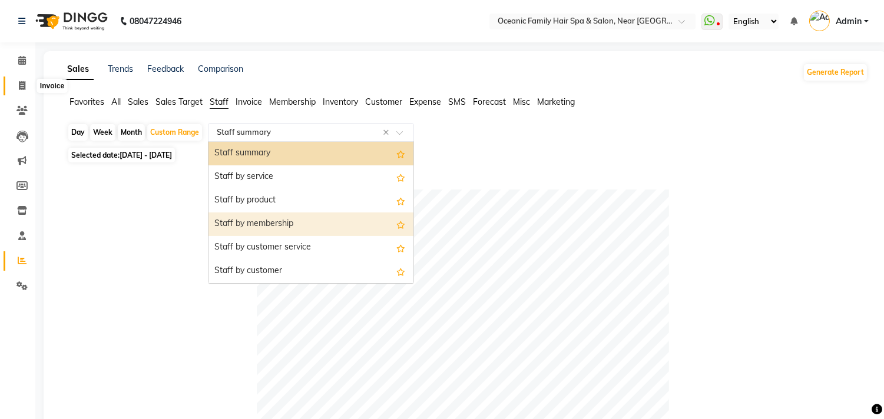
click at [21, 84] on icon at bounding box center [22, 85] width 6 height 9
select select "service"
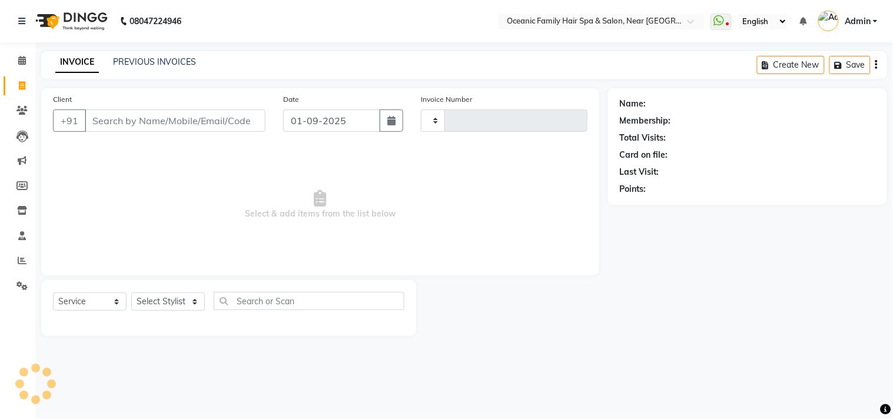
type input "3110"
select select "4366"
click at [386, 122] on button "button" at bounding box center [392, 120] width 24 height 22
select select "9"
select select "2025"
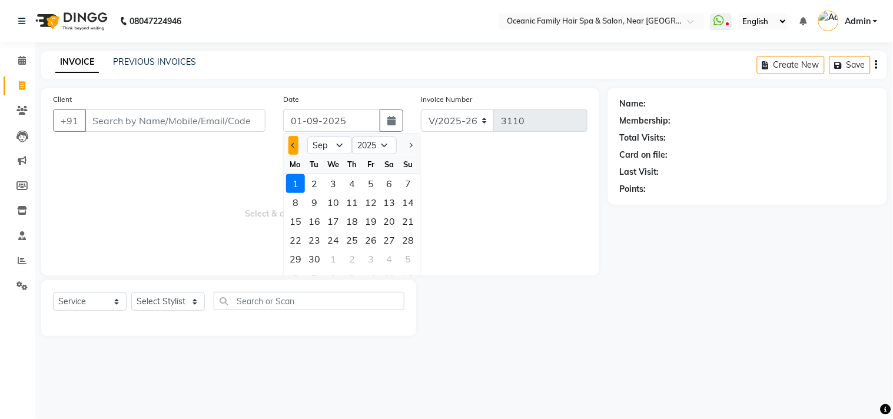
click at [295, 142] on button "Previous month" at bounding box center [293, 145] width 10 height 19
select select "8"
click at [347, 237] on div "21" at bounding box center [352, 240] width 19 height 19
type input "21-08-2025"
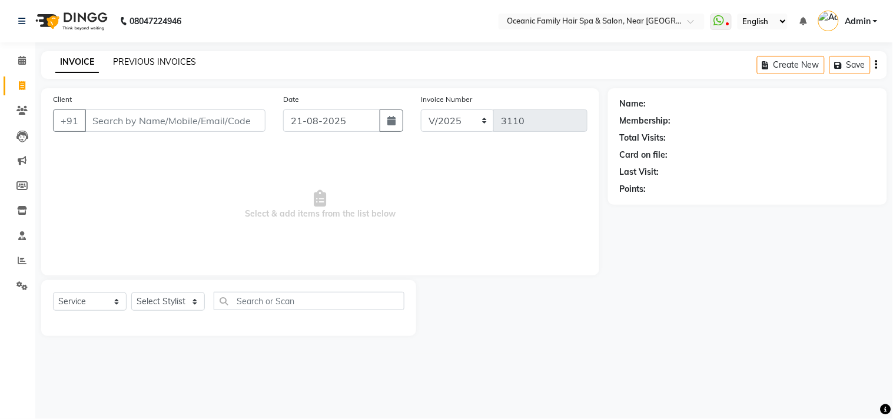
click at [165, 64] on link "PREVIOUS INVOICES" at bounding box center [154, 62] width 83 height 11
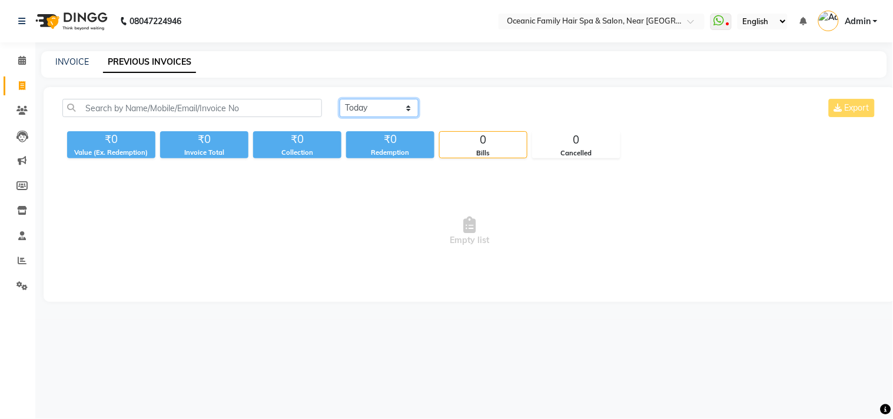
click at [380, 107] on select "Today Yesterday Custom Range" at bounding box center [379, 108] width 79 height 18
select select "range"
click at [340, 99] on select "Today Yesterday Custom Range" at bounding box center [379, 108] width 79 height 18
click at [462, 110] on input "01-09-2025" at bounding box center [475, 108] width 82 height 16
select select "9"
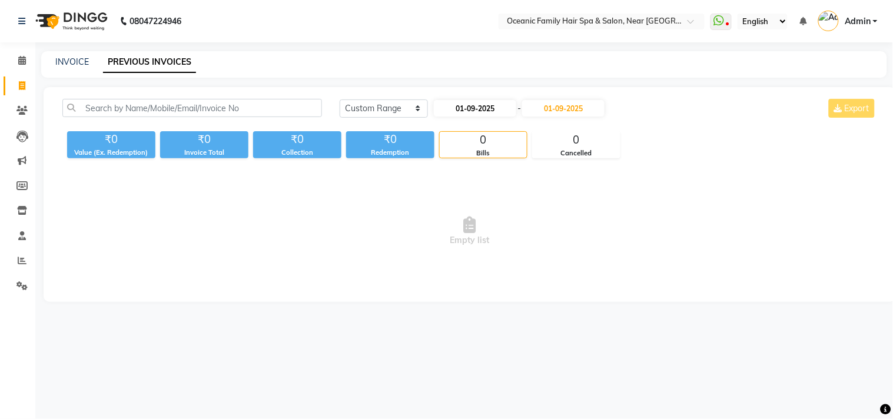
select select "2025"
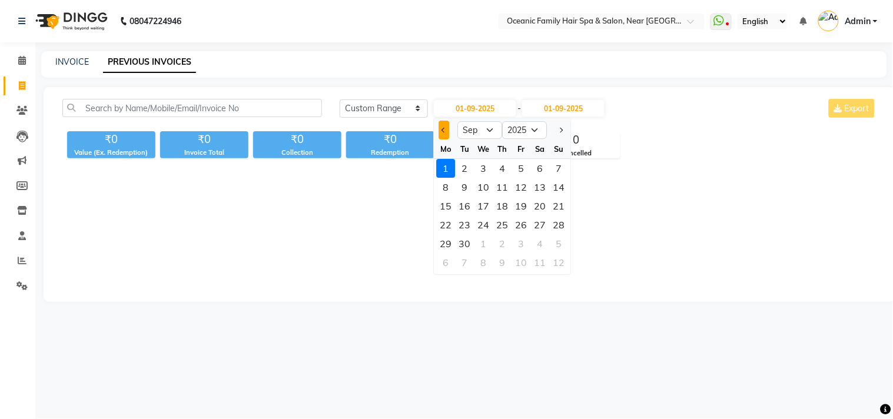
click at [444, 134] on button "Previous month" at bounding box center [444, 130] width 10 height 19
select select "8"
click at [496, 226] on div "21" at bounding box center [502, 224] width 19 height 19
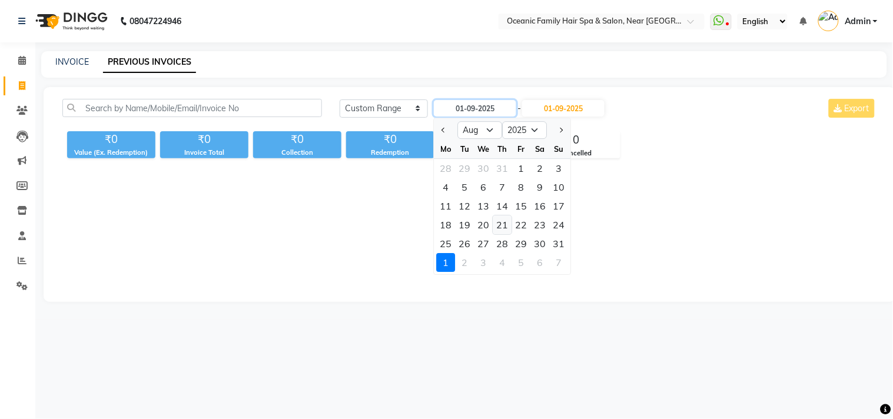
type input "21-08-2025"
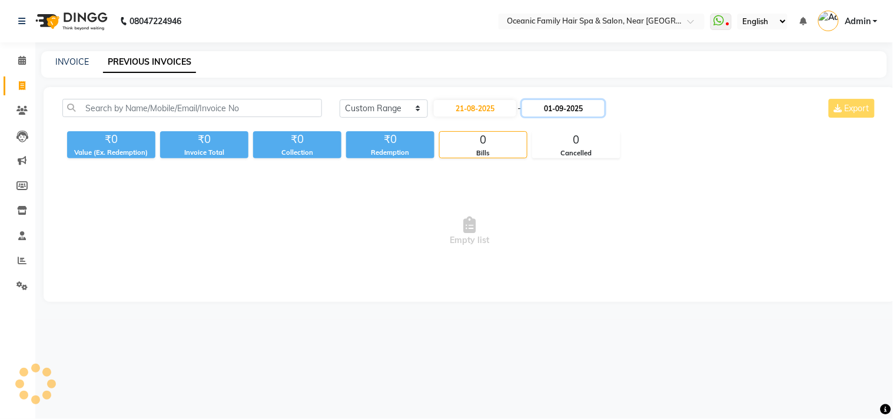
click at [569, 105] on input "01-09-2025" at bounding box center [563, 108] width 82 height 16
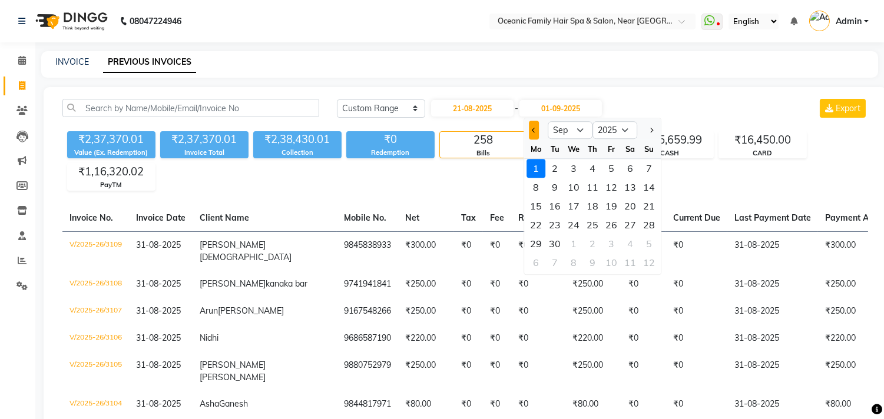
click at [534, 130] on span "Previous month" at bounding box center [534, 130] width 5 height 5
select select "8"
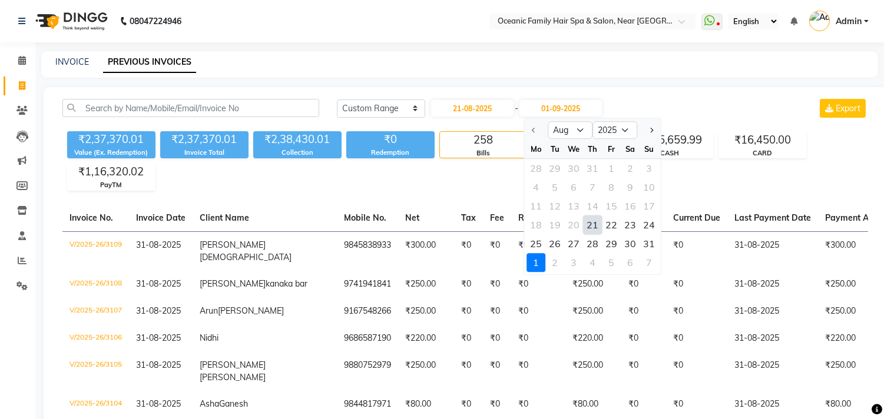
click at [592, 227] on div "21" at bounding box center [592, 224] width 19 height 19
type input "21-08-2025"
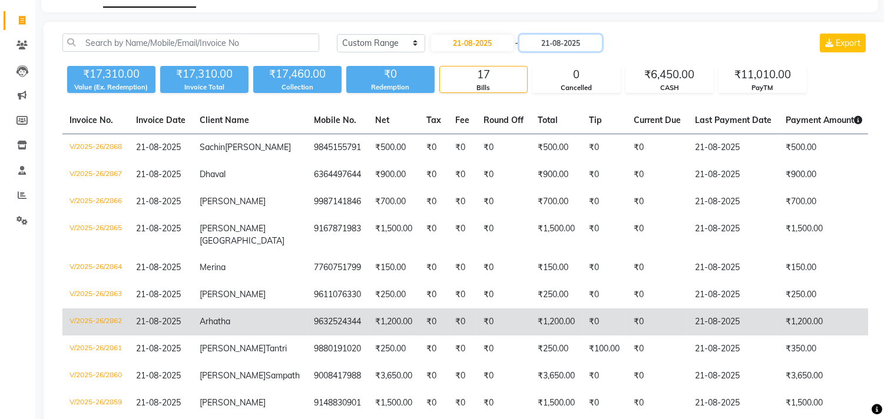
scroll to position [131, 0]
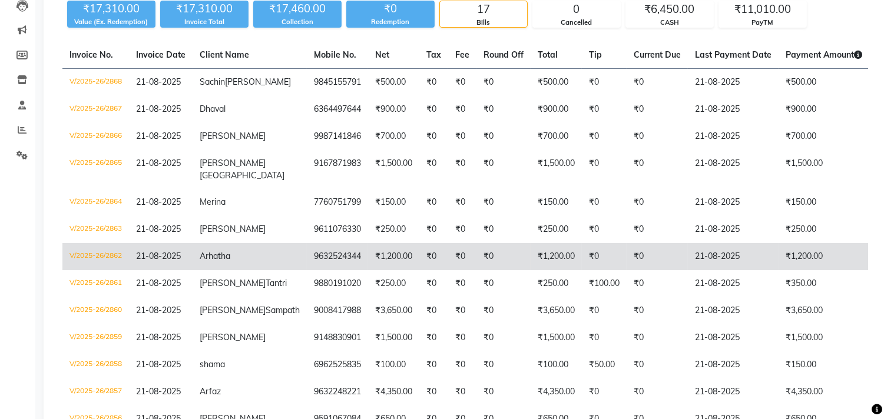
click at [213, 261] on span "Arhatha" at bounding box center [215, 256] width 31 height 11
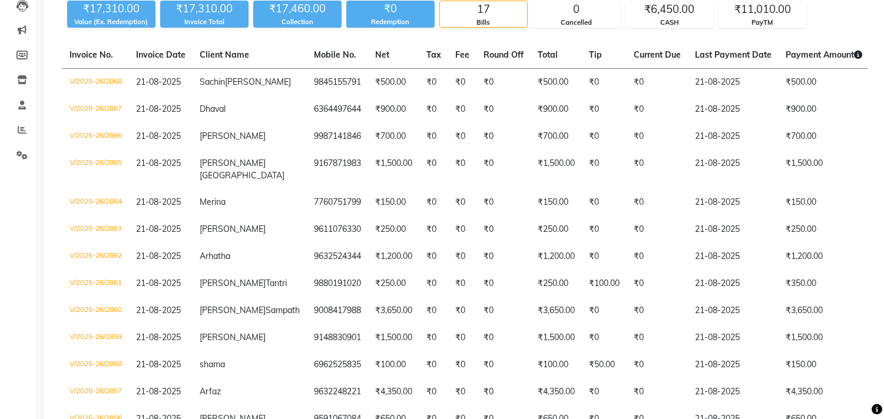
scroll to position [0, 0]
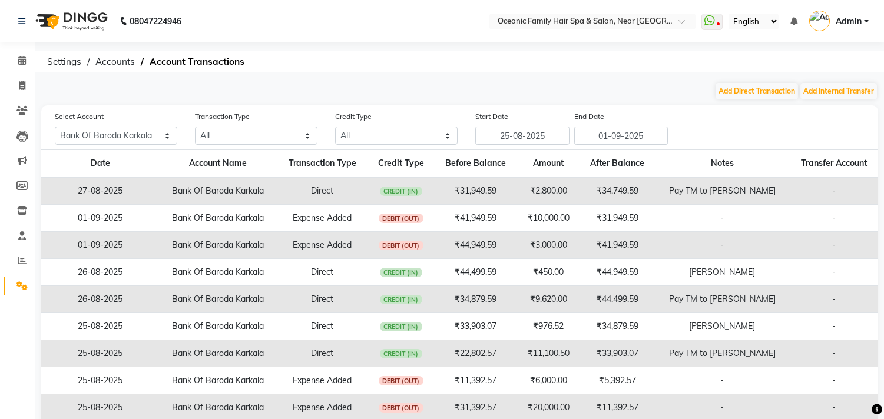
select select "3332"
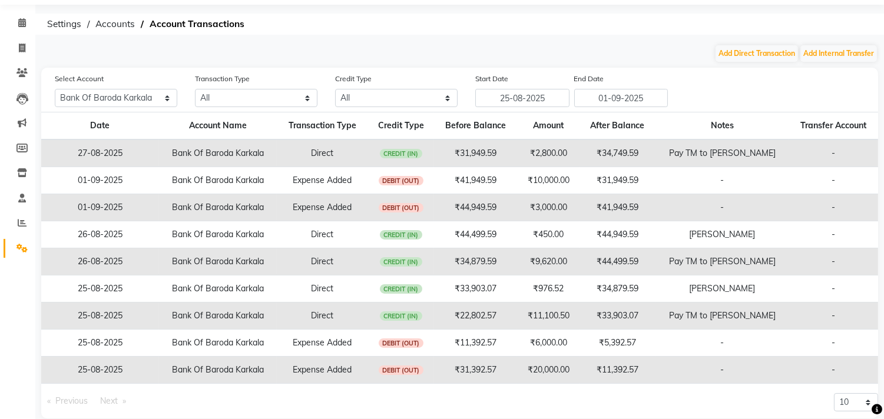
scroll to position [55, 0]
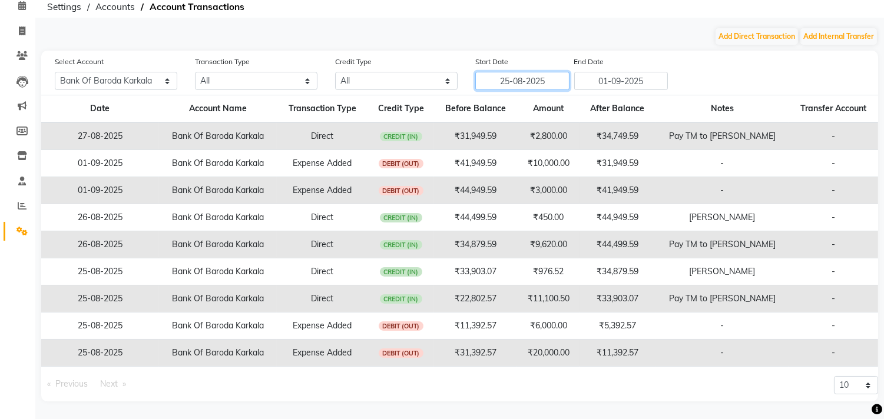
click at [519, 83] on input "25-08-2025" at bounding box center [522, 81] width 94 height 18
select select "8"
select select "2025"
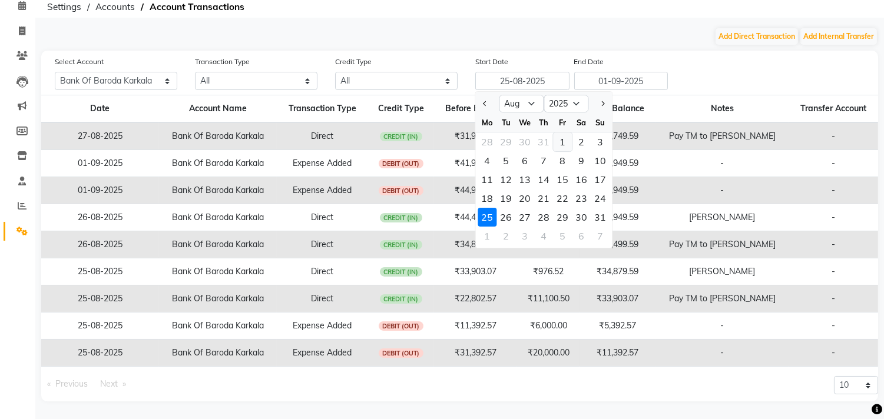
click at [561, 139] on div "1" at bounding box center [562, 141] width 19 height 19
type input "01-08-2025"
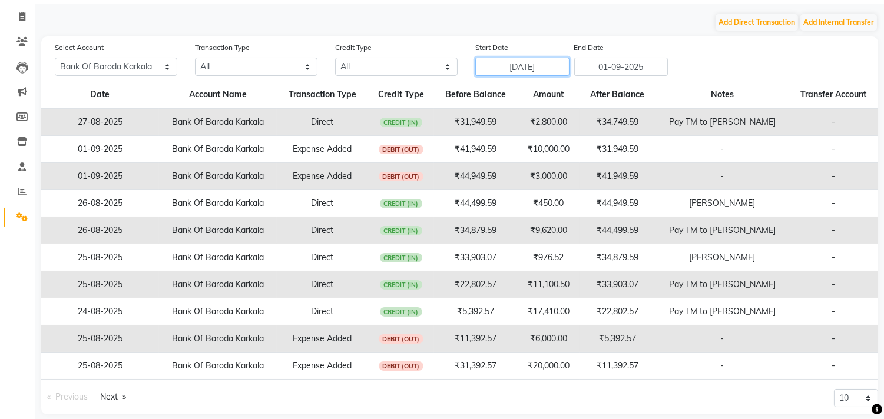
scroll to position [81, 0]
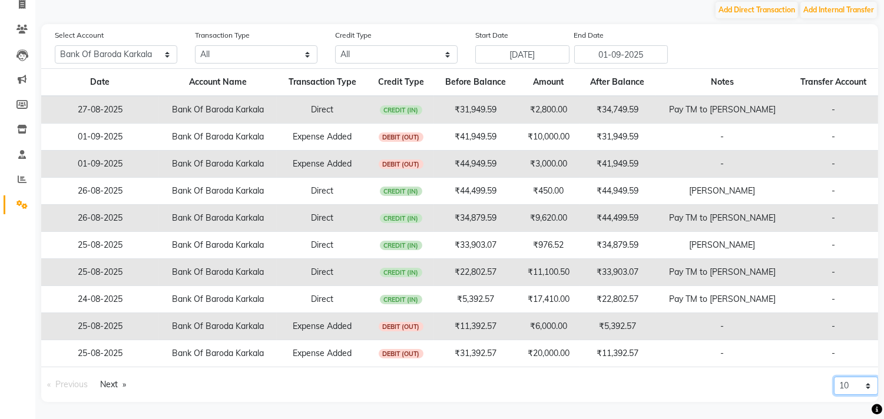
click at [868, 386] on select "10 20 50 100" at bounding box center [856, 386] width 44 height 18
select select "100"
click at [834, 395] on select "10 20 50 100" at bounding box center [856, 386] width 44 height 18
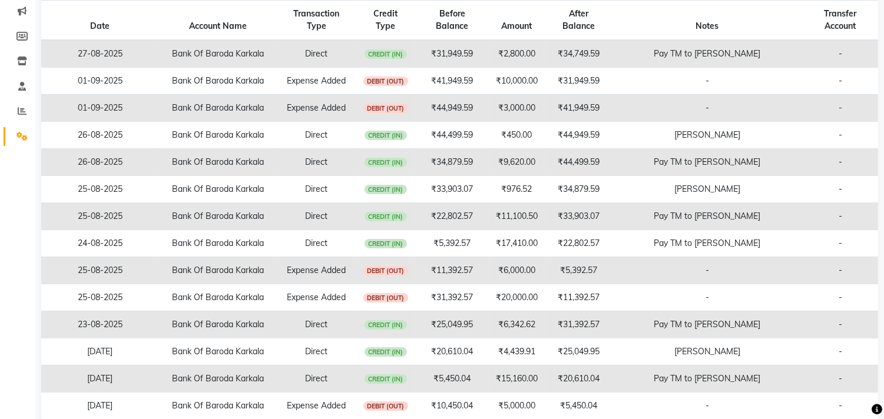
scroll to position [0, 0]
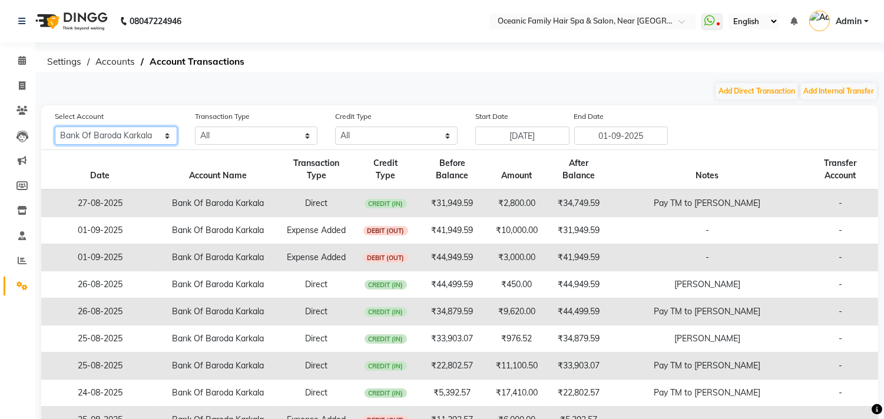
click at [98, 139] on select "All Petty cash Default account Bank Of Baroda Karkala" at bounding box center [116, 136] width 122 height 18
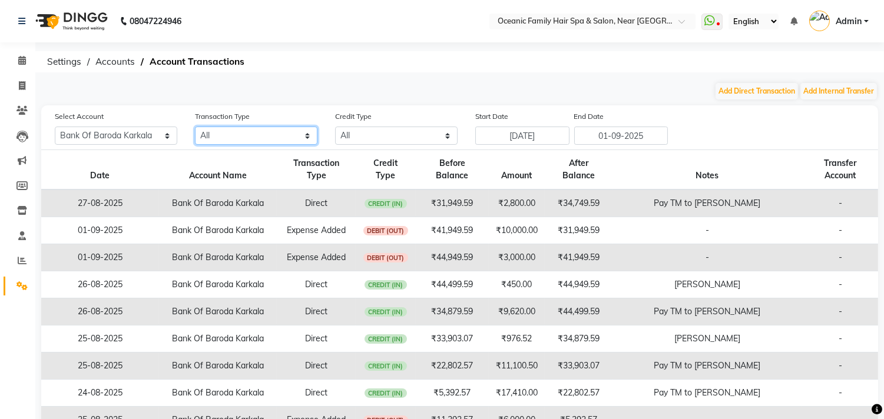
click at [227, 137] on select "All Direct Internal Transfer Expense Invoice Daily Register" at bounding box center [256, 136] width 122 height 18
select select "DIRECT"
click at [195, 127] on select "All Direct Internal Transfer Expense Invoice Daily Register" at bounding box center [256, 136] width 122 height 18
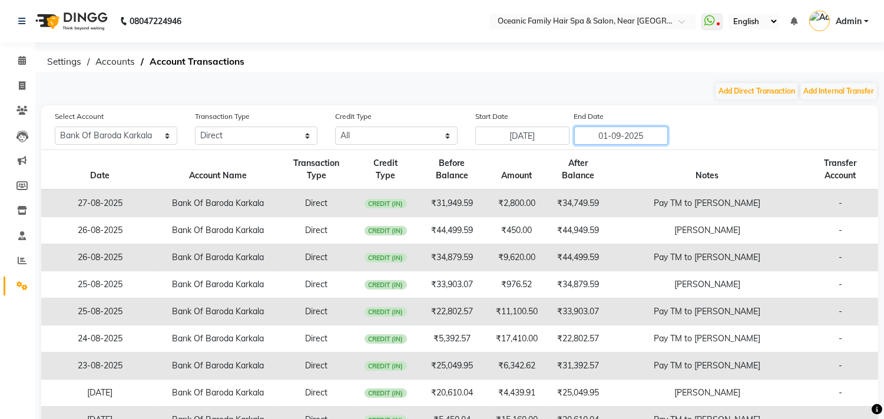
click at [604, 139] on input "01-09-2025" at bounding box center [621, 136] width 94 height 18
select select "9"
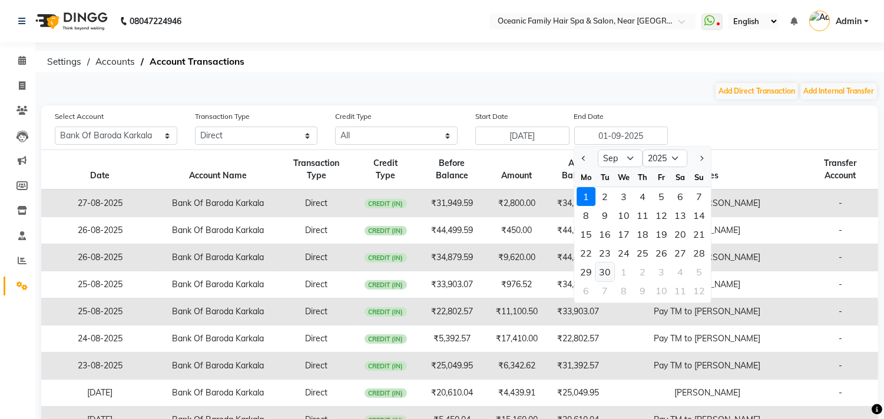
click at [608, 270] on div "30" at bounding box center [604, 272] width 19 height 19
type input "30-09-2025"
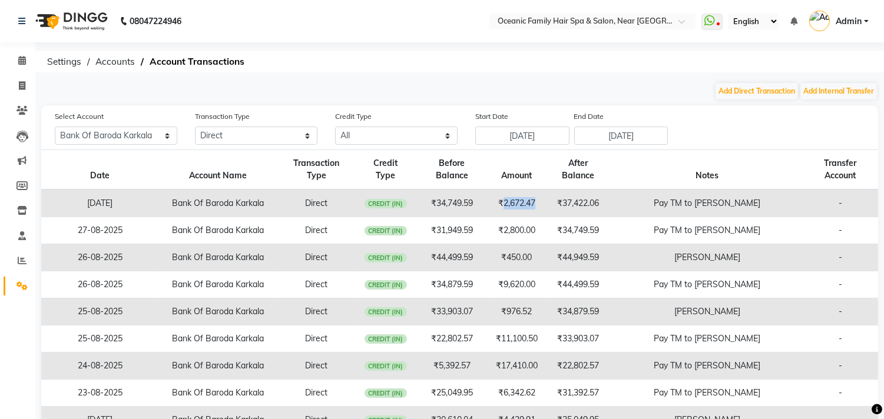
drag, startPoint x: 515, startPoint y: 192, endPoint x: 556, endPoint y: 194, distance: 40.7
click at [545, 194] on td "₹2,672.47" at bounding box center [517, 204] width 56 height 28
copy td "2,672.47"
click at [732, 93] on button "Add Direct Transaction" at bounding box center [756, 91] width 82 height 16
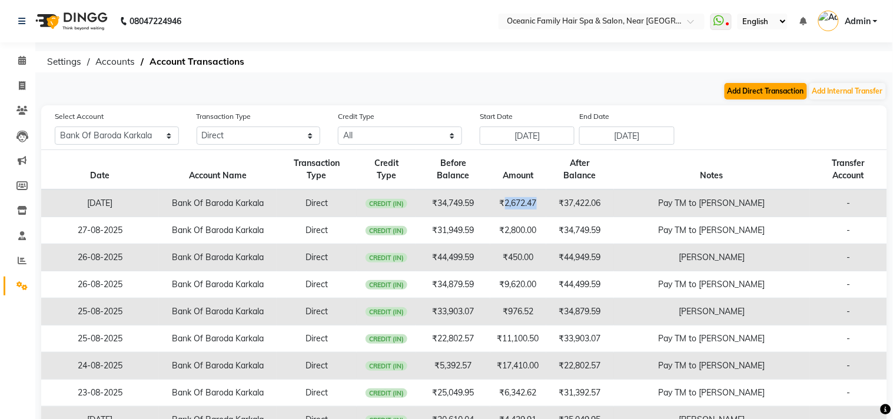
select select "direct"
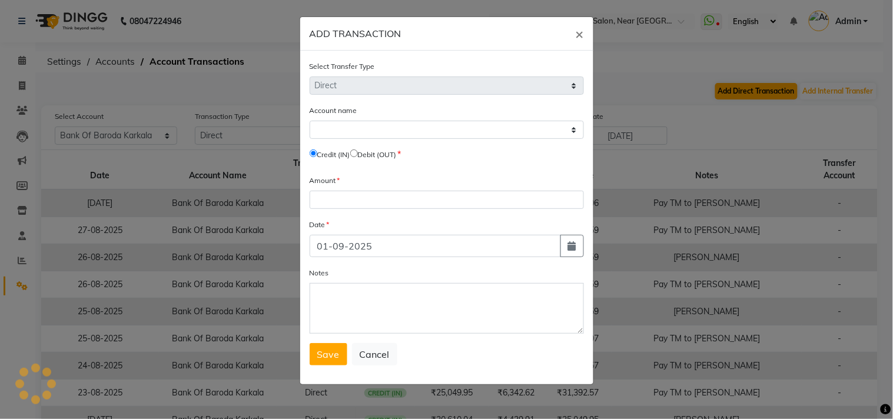
select select "3332"
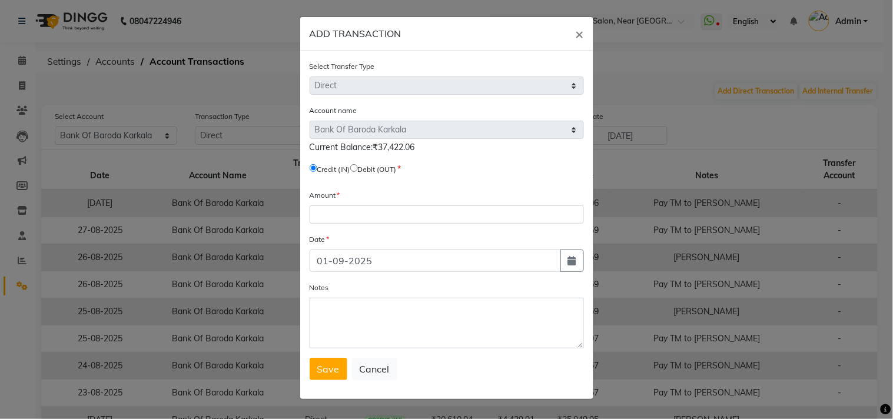
click at [358, 171] on input "radio" at bounding box center [354, 168] width 8 height 8
radio input "true"
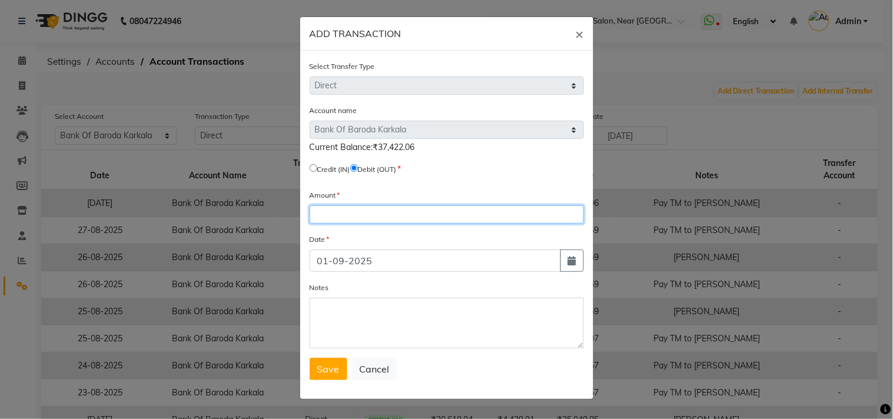
click at [355, 213] on input "number" at bounding box center [447, 214] width 274 height 18
paste input "2672.47"
type input "2672.47"
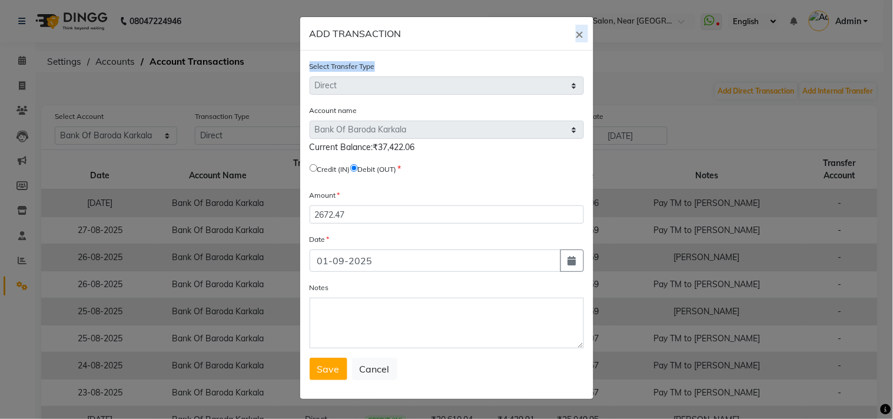
click at [503, 91] on app-add-transaction-modal "ADD TRANSACTION × Select Transfer Type Select Direct Internal Account name Sele…" at bounding box center [446, 208] width 293 height 382
click at [467, 35] on div "ADD TRANSACTION ×" at bounding box center [446, 34] width 293 height 34
click at [574, 265] on icon "button" at bounding box center [572, 260] width 8 height 9
select select "9"
select select "2025"
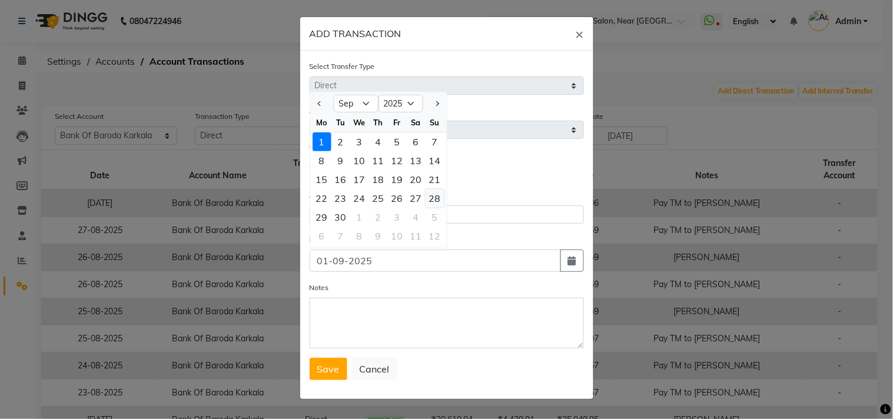
click at [436, 200] on div "28" at bounding box center [435, 198] width 19 height 19
type input "28-09-2025"
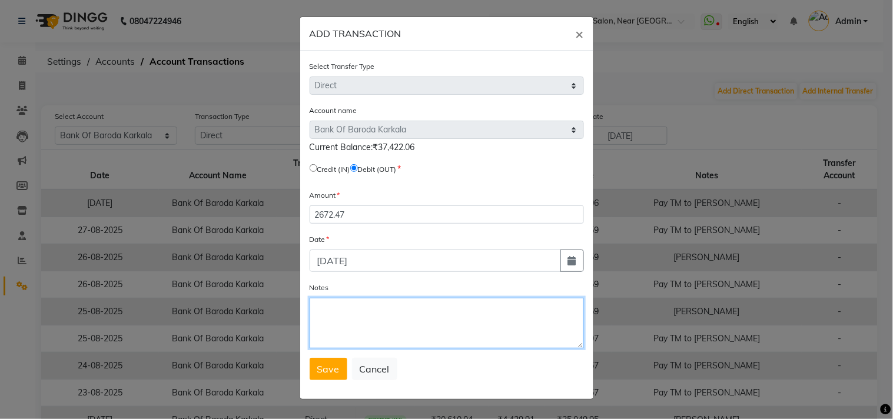
click at [340, 310] on textarea "Notes" at bounding box center [447, 323] width 274 height 51
type textarea "Adjustment"
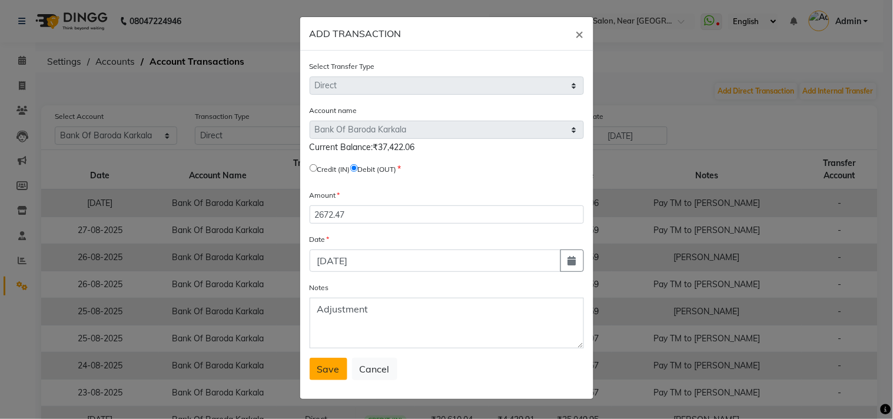
click at [330, 371] on span "Save" at bounding box center [328, 369] width 22 height 12
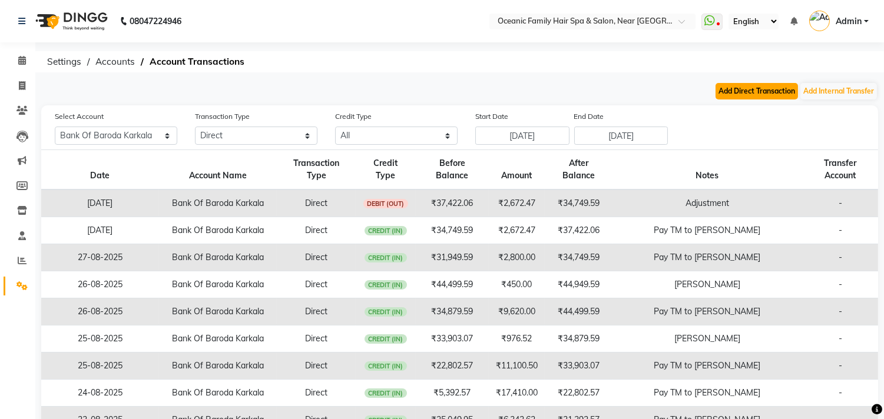
click at [745, 89] on button "Add Direct Transaction" at bounding box center [756, 91] width 82 height 16
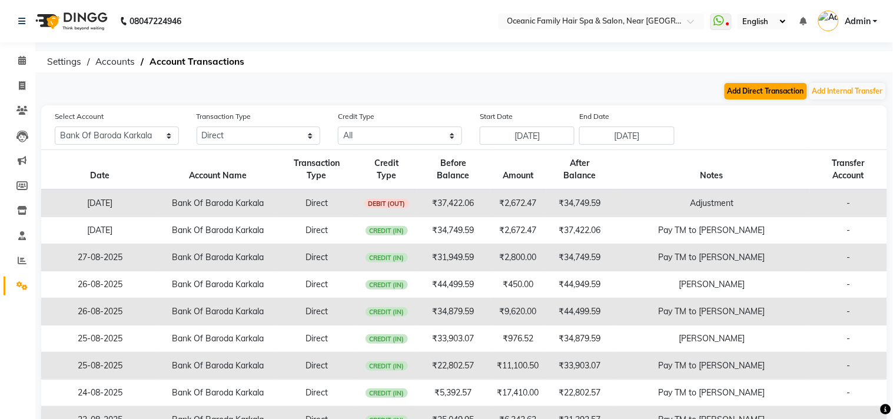
select select "direct"
select select "3332"
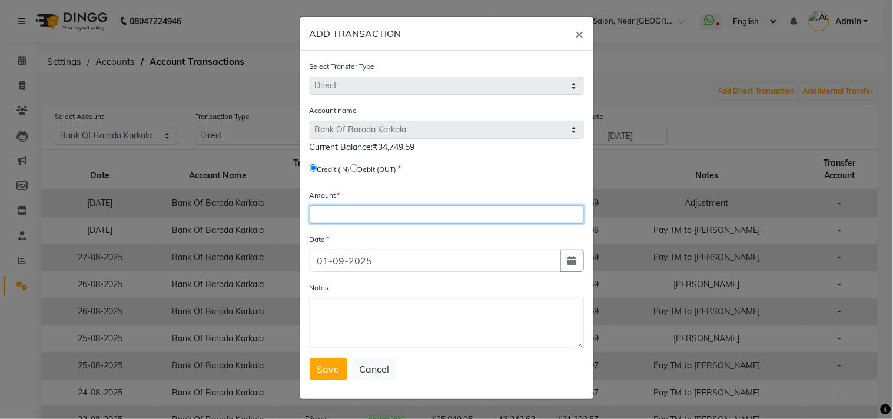
click at [344, 221] on input "number" at bounding box center [447, 214] width 274 height 18
type input "2672.47"
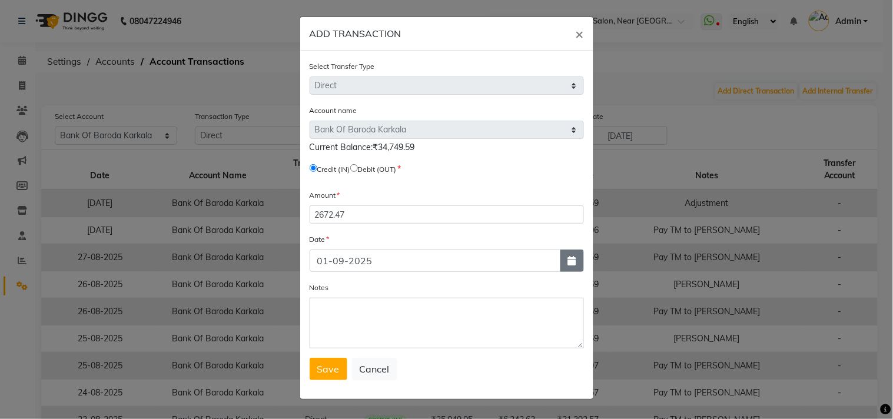
click at [573, 266] on button "button" at bounding box center [572, 261] width 24 height 22
select select "9"
select select "2025"
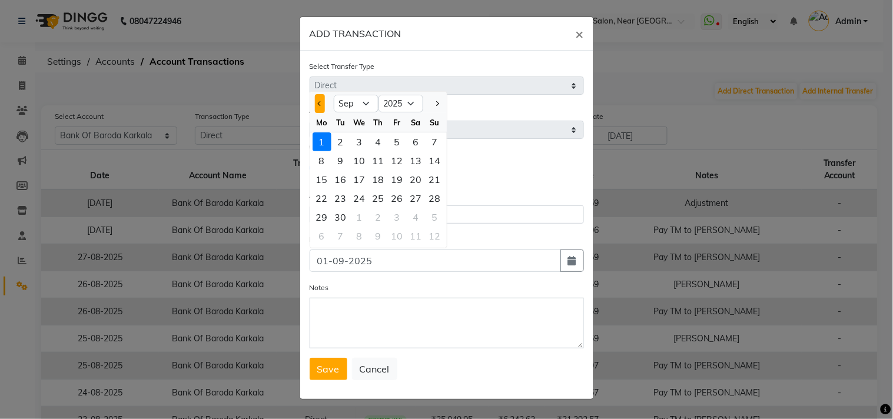
click at [316, 109] on button "Previous month" at bounding box center [320, 103] width 10 height 19
select select "8"
click at [380, 221] on div "28" at bounding box center [378, 217] width 19 height 19
type input "[DATE]"
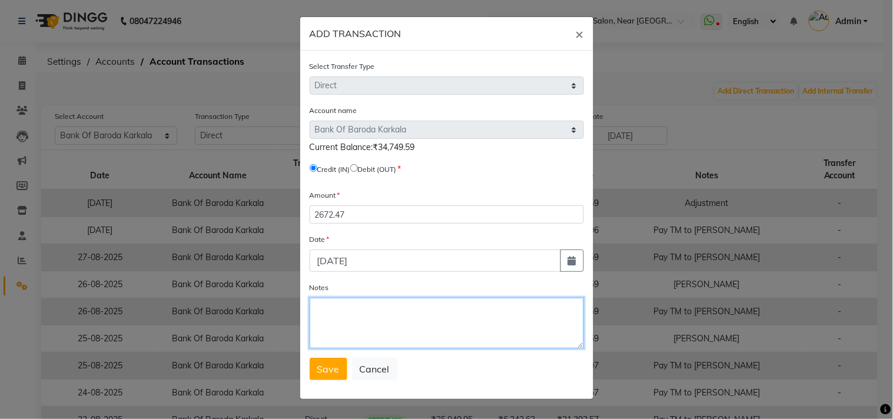
click at [365, 324] on textarea "Notes" at bounding box center [447, 323] width 274 height 51
paste textarea "2,672.47"
drag, startPoint x: 391, startPoint y: 314, endPoint x: 167, endPoint y: 315, distance: 224.3
click at [167, 315] on ngb-modal-window "ADD TRANSACTION × Select Transfer Type Select Direct Internal Account name Sele…" at bounding box center [446, 209] width 893 height 419
click at [407, 327] on textarea "Pay TM to Bob" at bounding box center [447, 323] width 274 height 51
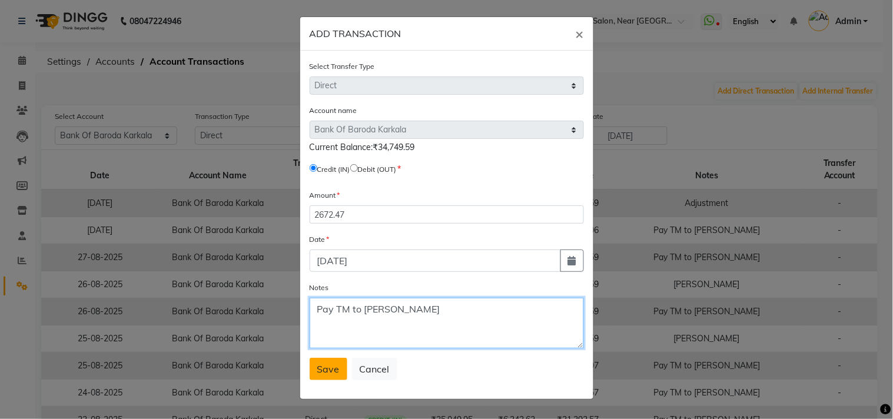
type textarea "Pay TM to Bob"
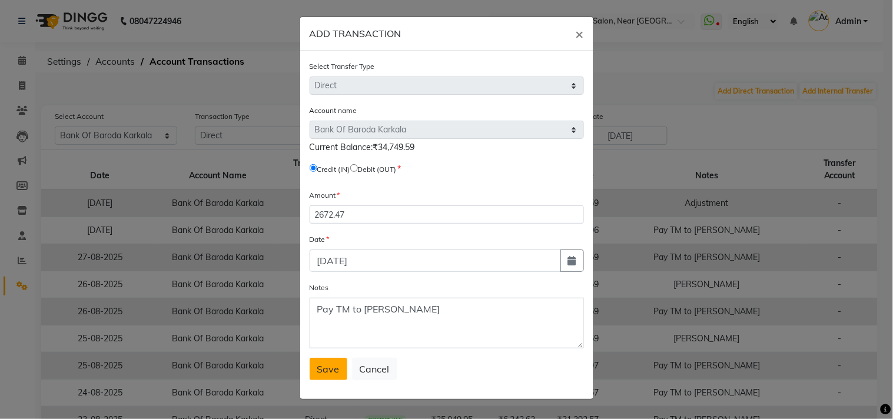
click at [331, 366] on span "Save" at bounding box center [328, 369] width 22 height 12
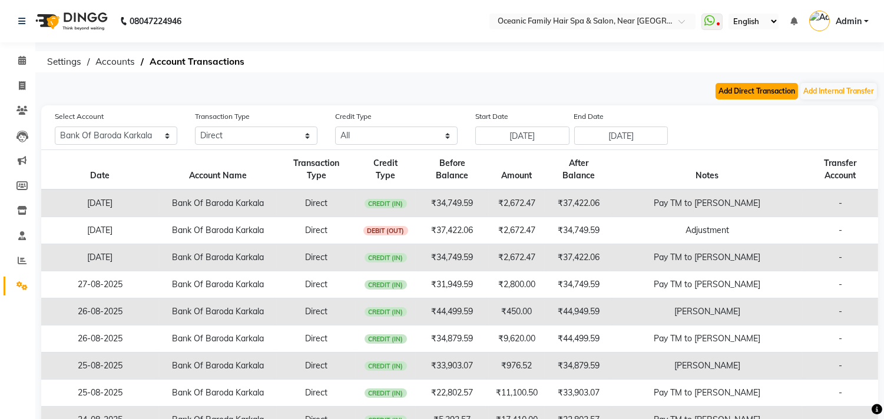
click at [752, 89] on button "Add Direct Transaction" at bounding box center [756, 91] width 82 height 16
select select "direct"
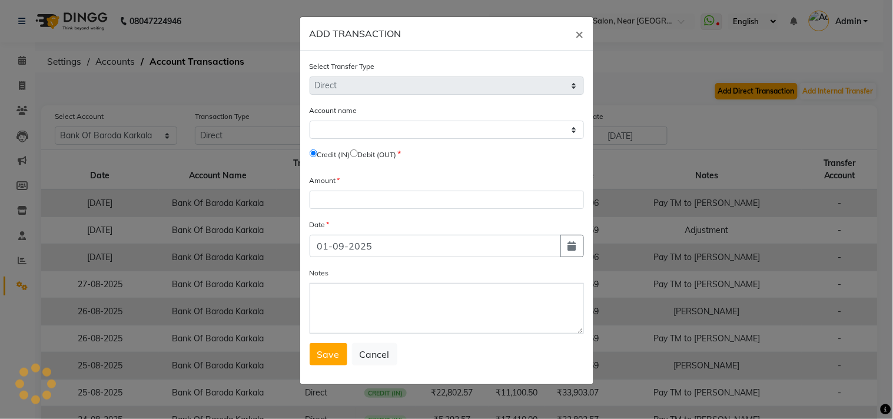
select select "3332"
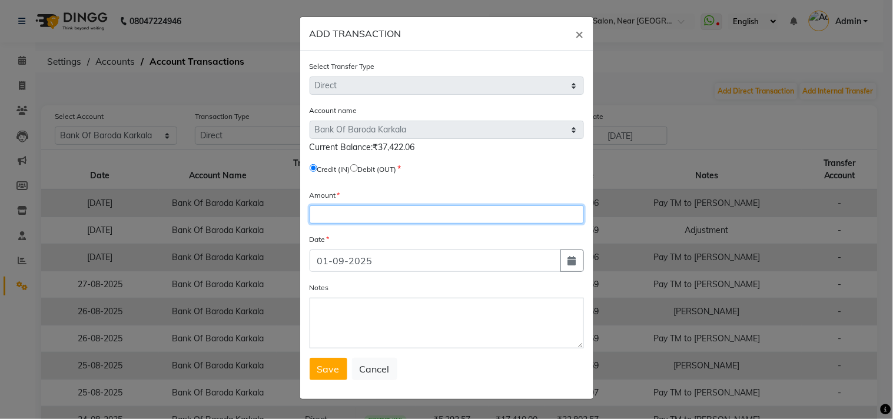
click at [346, 213] on input "number" at bounding box center [447, 214] width 274 height 18
type input "8000"
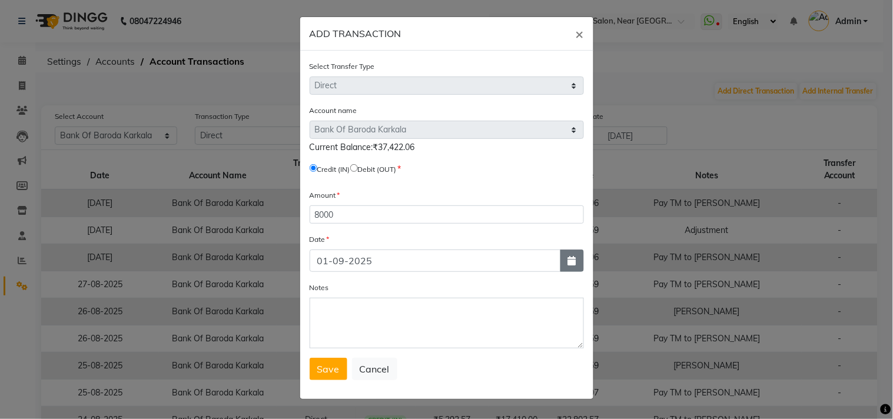
click at [565, 261] on button "button" at bounding box center [572, 261] width 24 height 22
select select "9"
select select "2025"
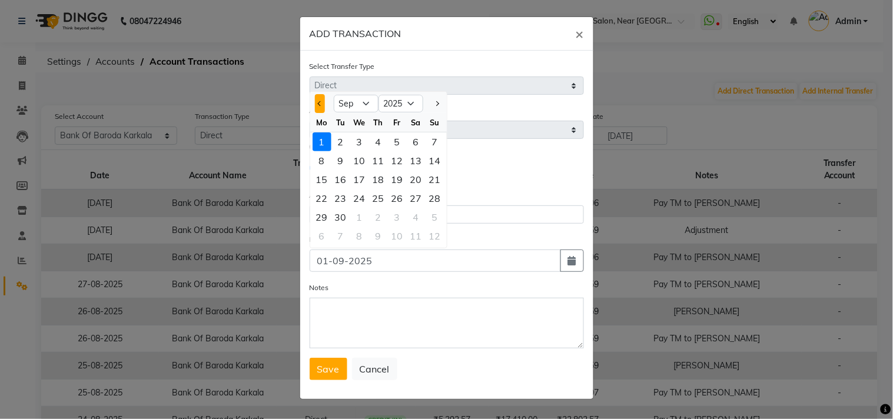
click at [318, 109] on button "Previous month" at bounding box center [320, 103] width 10 height 19
select select "8"
drag, startPoint x: 380, startPoint y: 218, endPoint x: 374, endPoint y: 231, distance: 14.0
click at [379, 218] on div "28" at bounding box center [378, 217] width 19 height 19
type input "[DATE]"
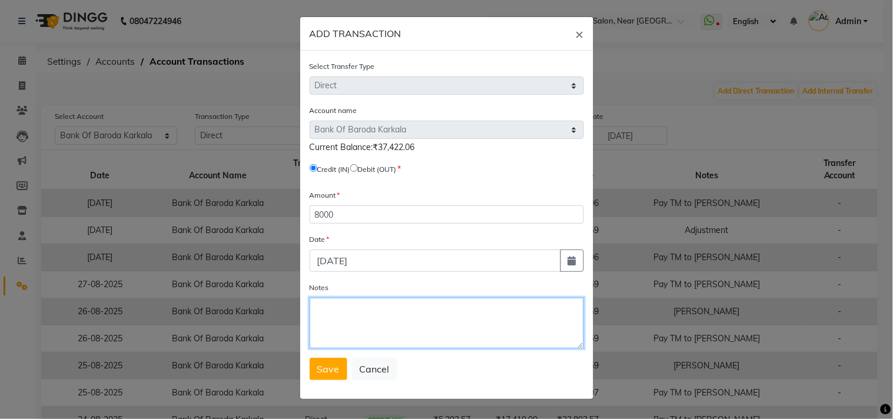
click at [356, 321] on textarea "Notes" at bounding box center [447, 323] width 274 height 51
type textarea "Bob card"
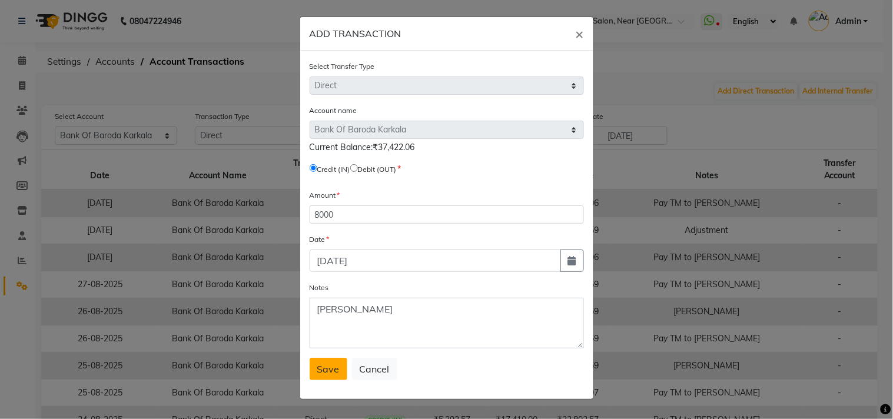
click at [318, 368] on span "Save" at bounding box center [328, 369] width 22 height 12
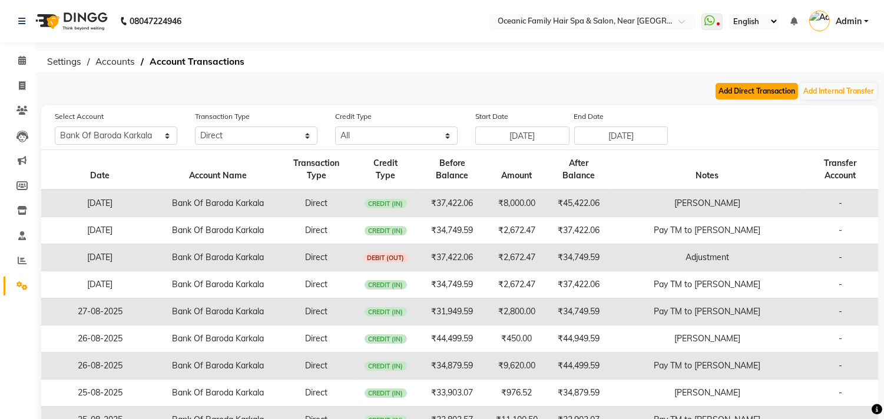
click at [752, 91] on button "Add Direct Transaction" at bounding box center [756, 91] width 82 height 16
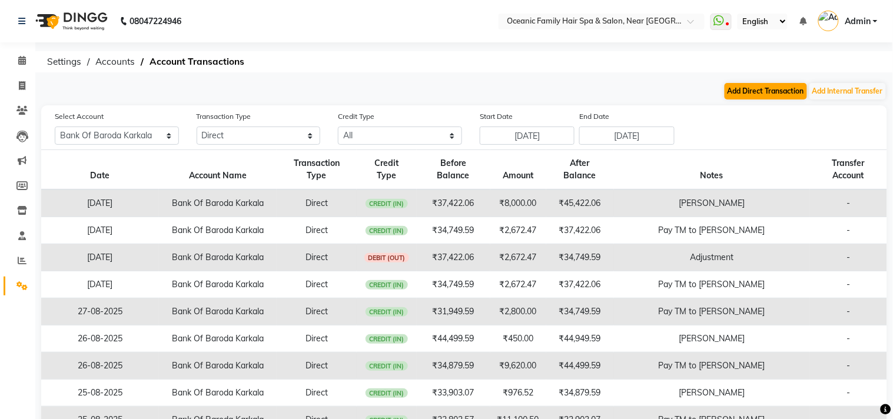
select select "direct"
select select "3332"
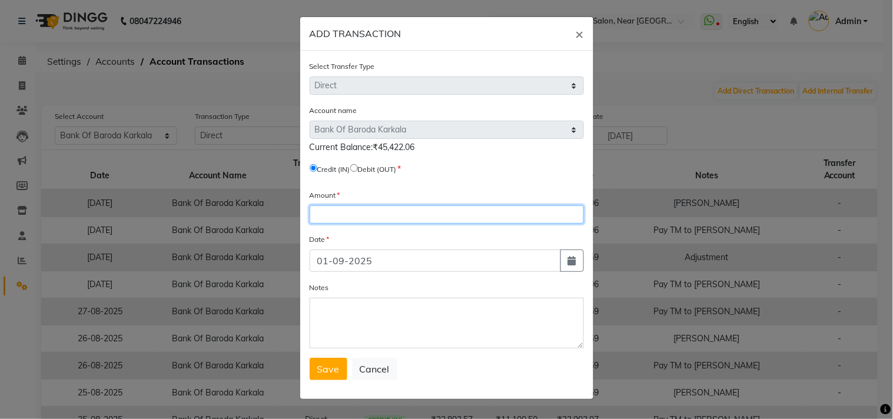
click at [351, 214] on input "number" at bounding box center [447, 214] width 274 height 18
type input "6250"
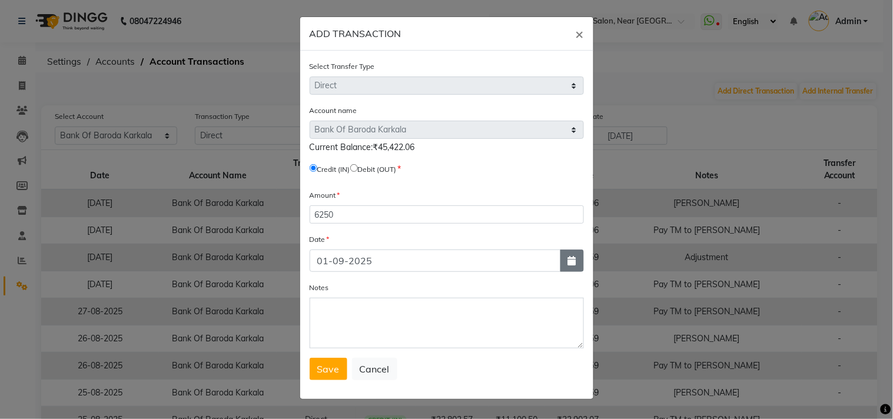
click at [573, 261] on icon "button" at bounding box center [572, 260] width 8 height 9
select select "9"
select select "2025"
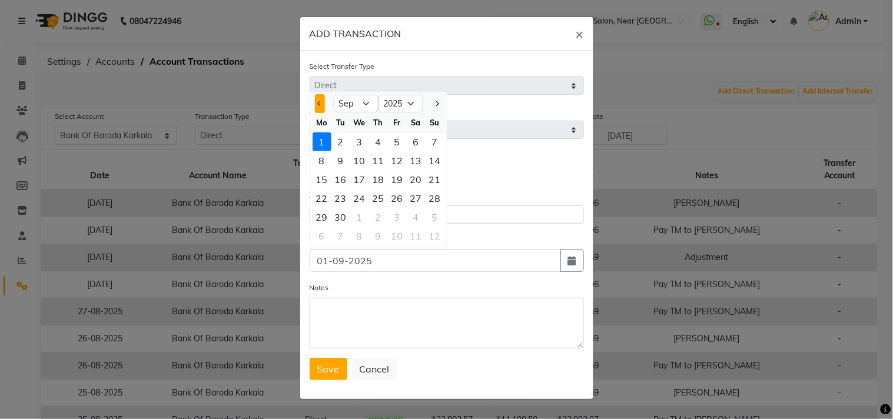
click at [318, 104] on span "Previous month" at bounding box center [319, 103] width 5 height 5
select select "8"
click at [401, 217] on div "29" at bounding box center [397, 217] width 19 height 19
type input "29-08-2025"
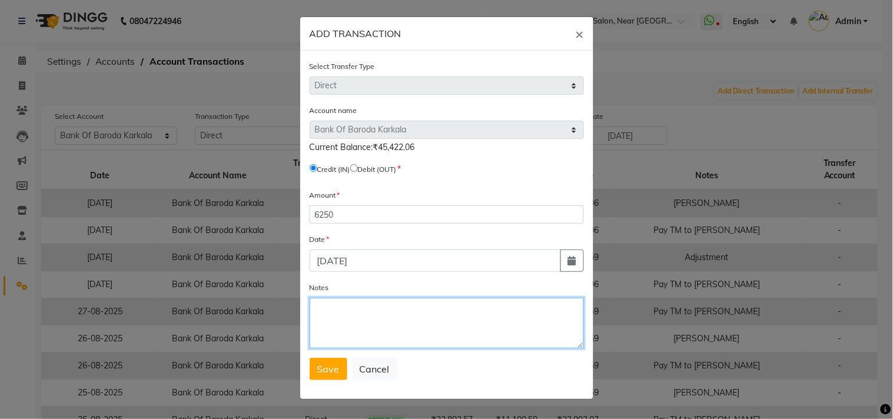
click at [349, 331] on textarea "Notes" at bounding box center [447, 323] width 274 height 51
paste textarea "Pay TM to Bob"
type textarea "Pay TM to Bob"
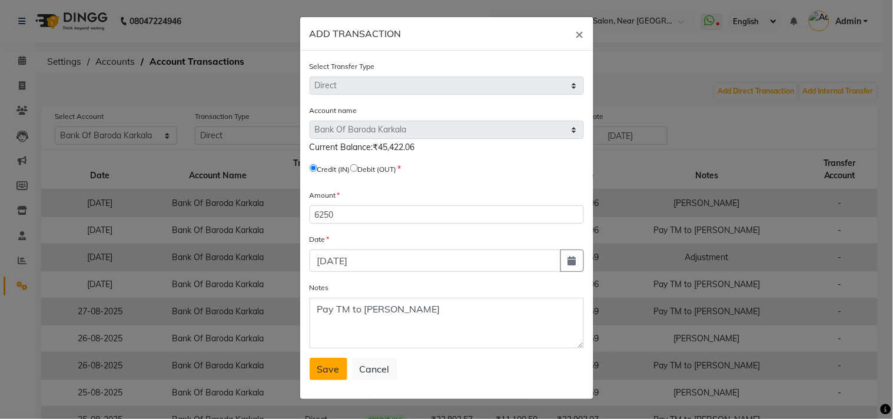
click at [320, 362] on button "Save" at bounding box center [329, 369] width 38 height 22
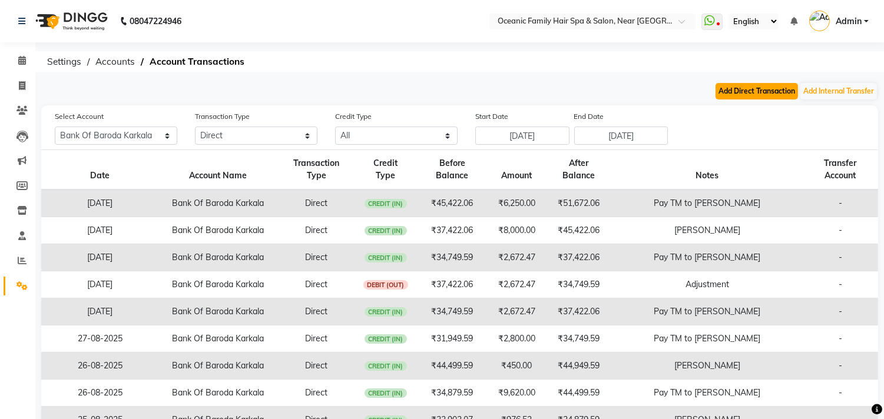
click at [755, 92] on button "Add Direct Transaction" at bounding box center [756, 91] width 82 height 16
select select "direct"
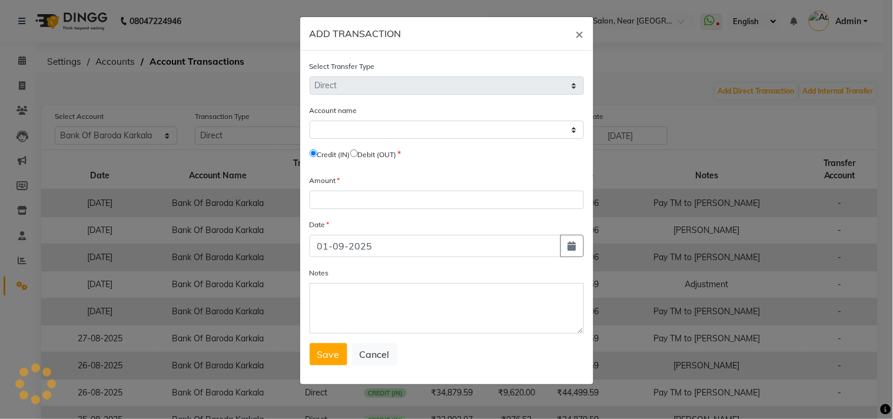
select select "3332"
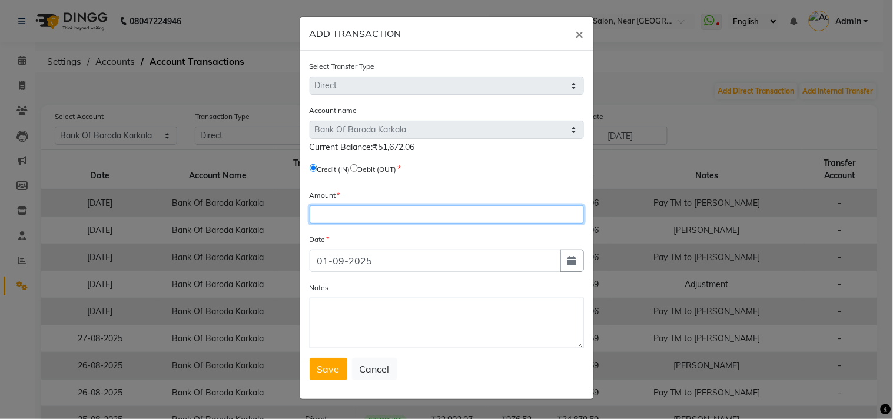
click at [370, 212] on input "number" at bounding box center [447, 214] width 274 height 18
type input "20630"
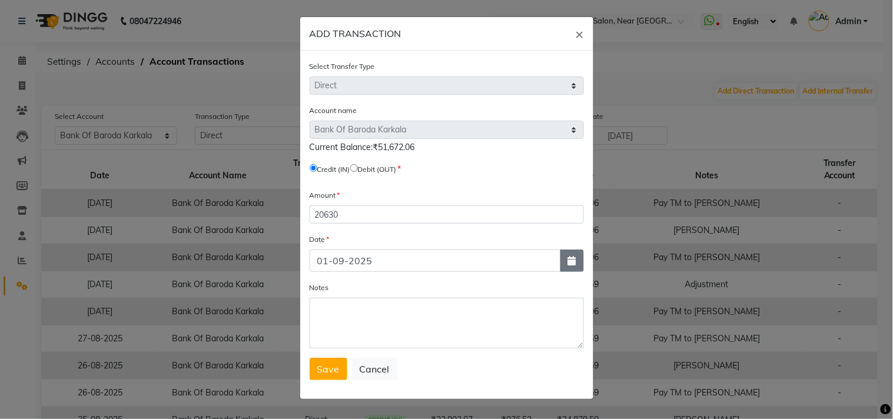
click at [570, 263] on icon "button" at bounding box center [572, 260] width 8 height 9
select select "9"
select select "2025"
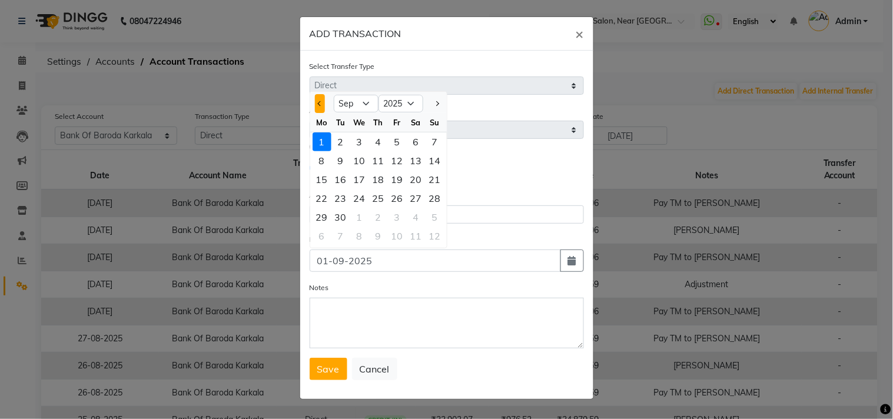
click at [315, 105] on button "Previous month" at bounding box center [320, 103] width 10 height 19
select select "8"
click at [416, 218] on div "30" at bounding box center [416, 217] width 19 height 19
type input "30-08-2025"
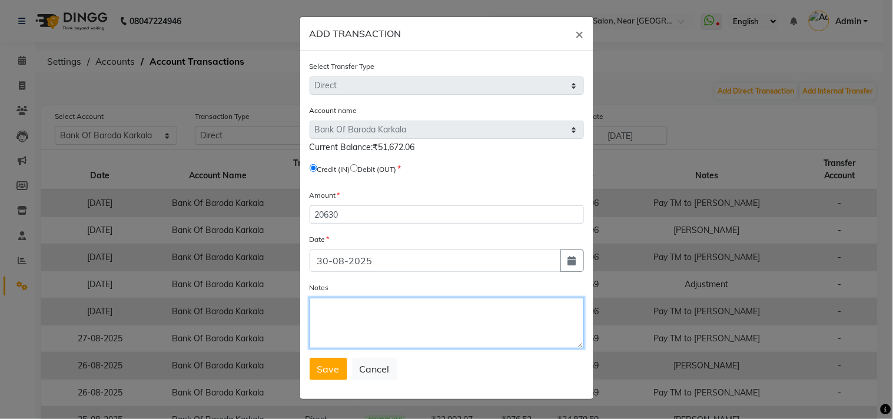
click at [354, 313] on textarea "Notes" at bounding box center [447, 323] width 274 height 51
paste textarea "Pay TM to Bob"
type textarea "Pay TM to Bob"
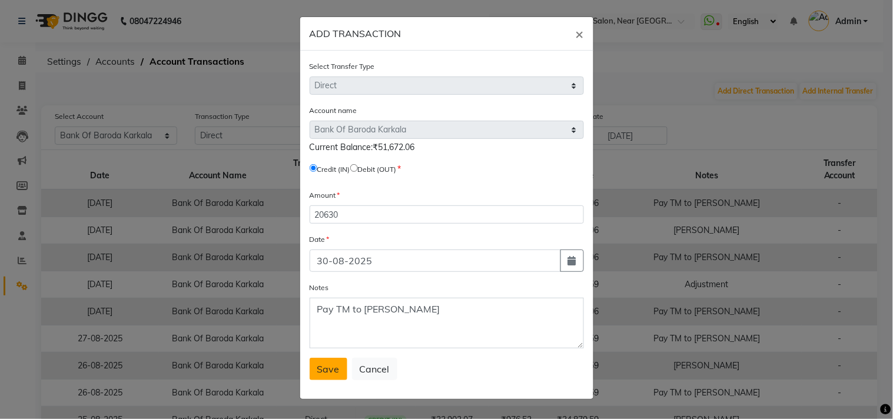
click at [328, 372] on span "Save" at bounding box center [328, 369] width 22 height 12
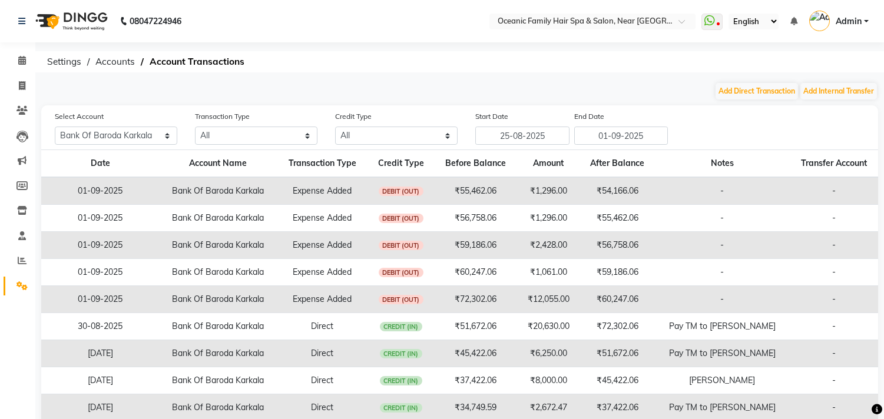
select select "3332"
click at [739, 93] on button "Add Direct Transaction" at bounding box center [756, 91] width 82 height 16
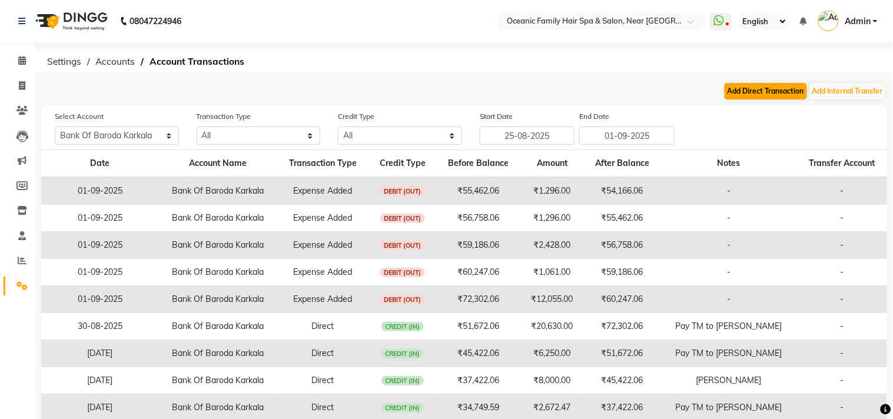
select select "direct"
select select "3332"
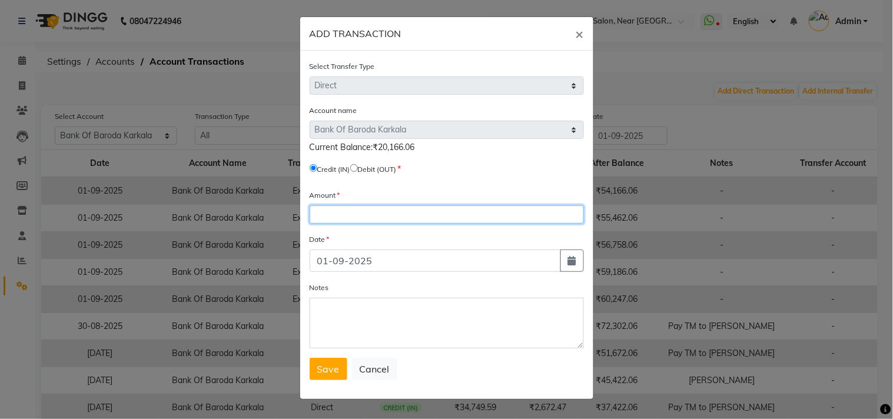
click at [337, 217] on input "number" at bounding box center [447, 214] width 274 height 18
type input "47"
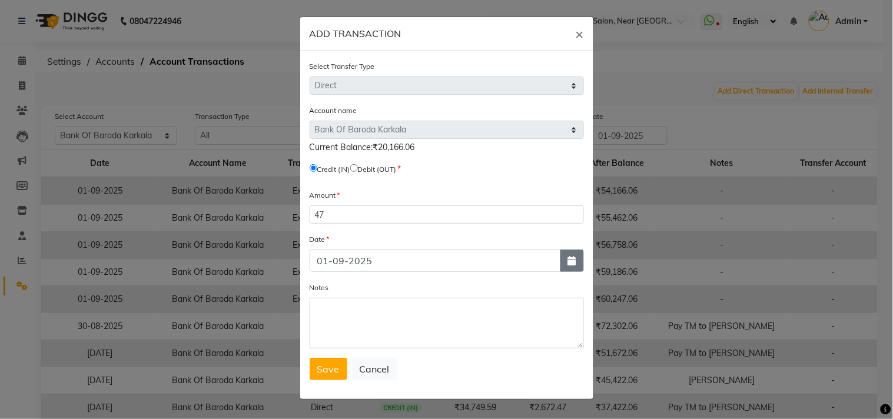
click at [569, 264] on icon "button" at bounding box center [572, 260] width 8 height 9
select select "9"
select select "2025"
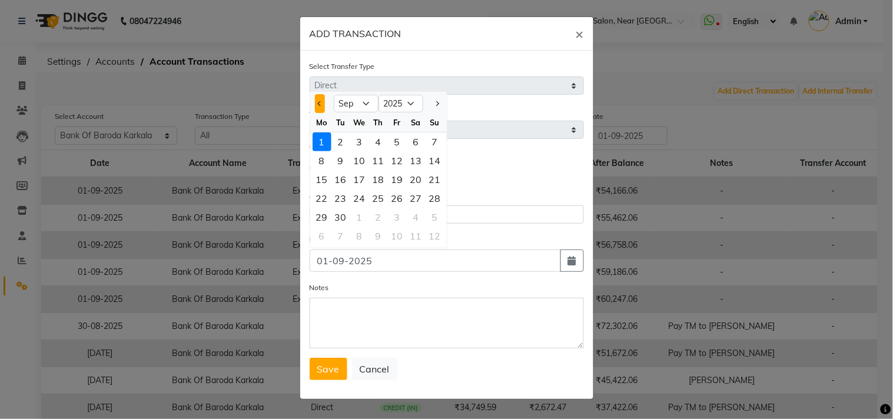
click at [317, 106] on button "Previous month" at bounding box center [320, 103] width 10 height 19
select select "8"
click at [414, 218] on div "30" at bounding box center [416, 217] width 19 height 19
type input "30-08-2025"
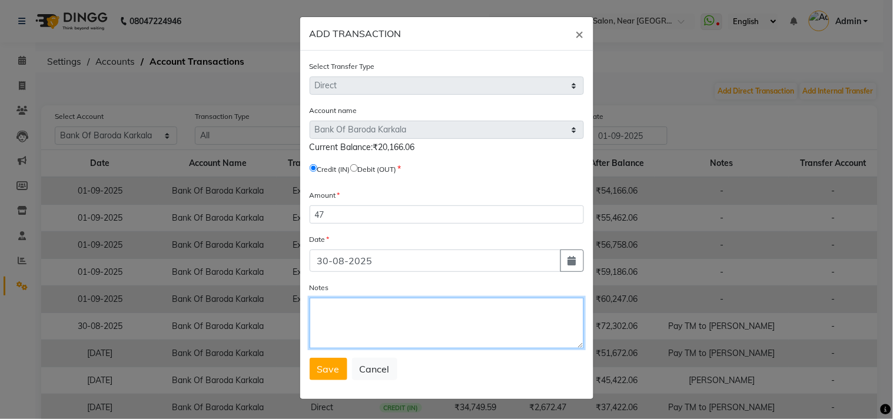
click at [346, 319] on textarea "Notes" at bounding box center [447, 323] width 274 height 51
type textarea "by bob gold loan difference return credit"
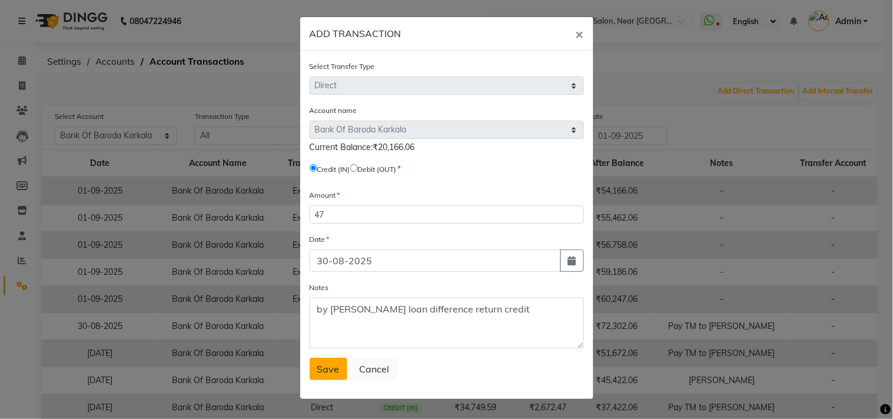
click at [334, 369] on span "Save" at bounding box center [328, 369] width 22 height 12
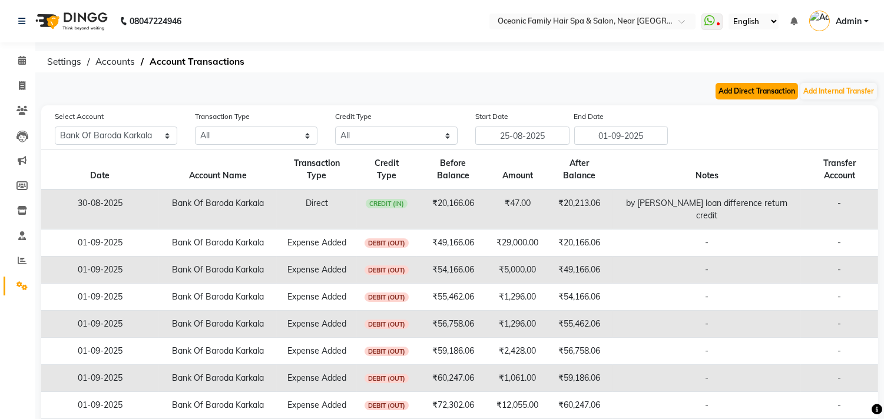
click at [734, 94] on button "Add Direct Transaction" at bounding box center [756, 91] width 82 height 16
select select "direct"
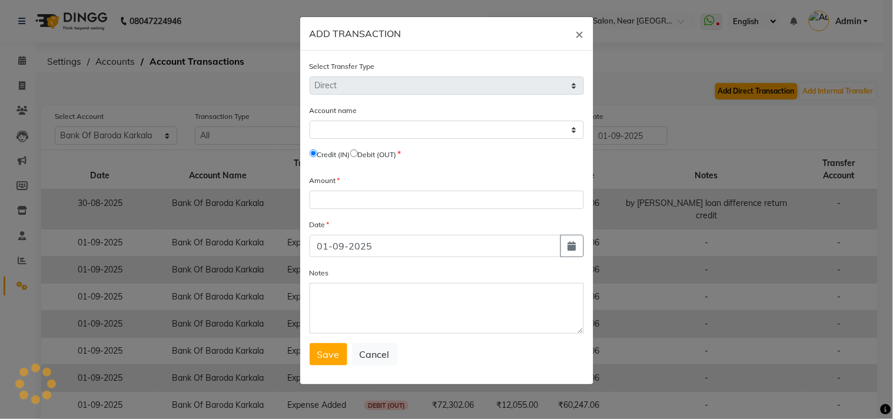
select select "3332"
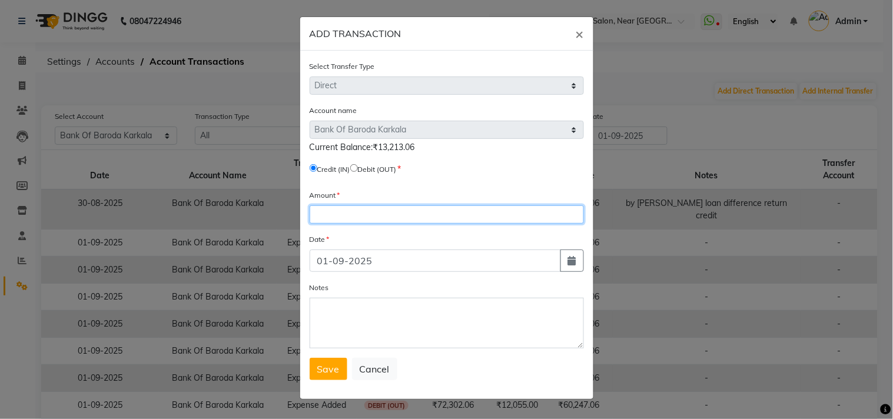
click at [360, 219] on input "number" at bounding box center [447, 214] width 274 height 18
type input "24540"
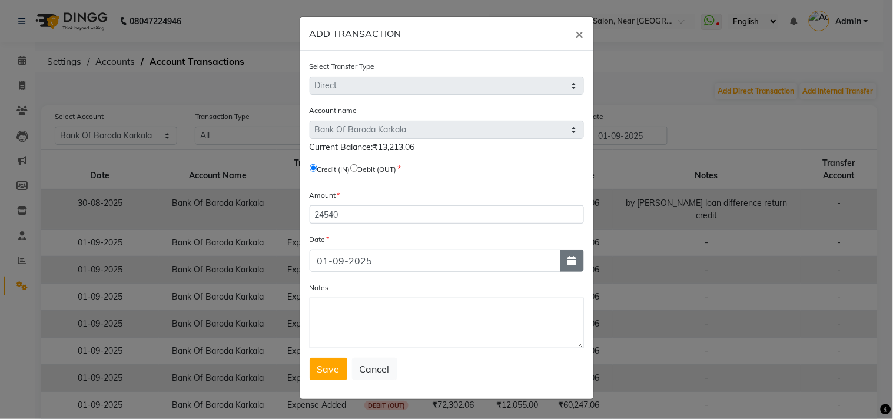
click at [574, 258] on icon "button" at bounding box center [572, 260] width 8 height 9
select select "9"
select select "2025"
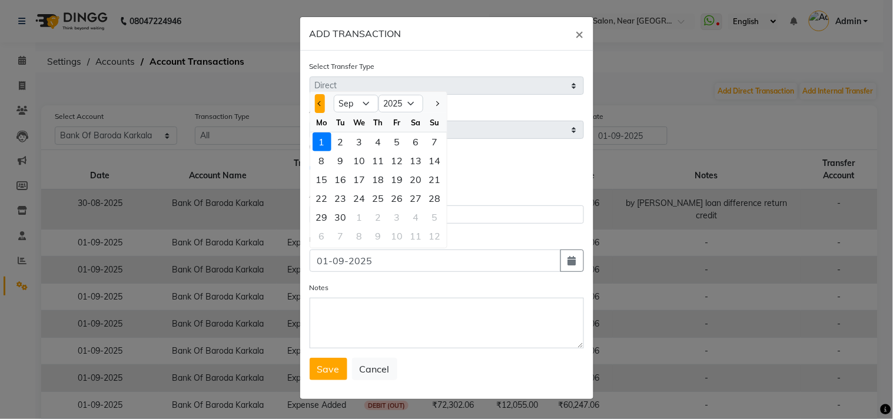
click at [321, 109] on button "Previous month" at bounding box center [320, 103] width 10 height 19
select select "8"
click at [433, 219] on div "31" at bounding box center [435, 217] width 19 height 19
type input "31-08-2025"
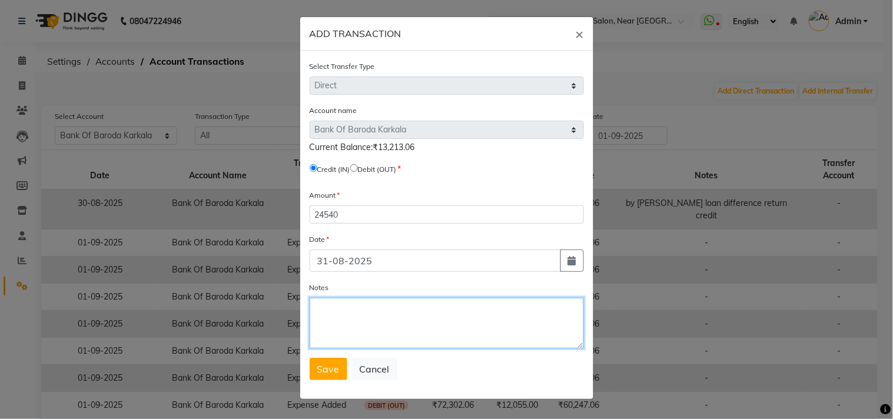
click at [357, 311] on textarea "Notes" at bounding box center [447, 323] width 274 height 51
paste textarea "Advance Mescom Bill Afsar House July 25 Paid (Bob NEFT 18136)"
click at [437, 320] on textarea "Pay TM to [PERSON_NAME]" at bounding box center [447, 323] width 274 height 51
type textarea "Pay TM to [PERSON_NAME]"
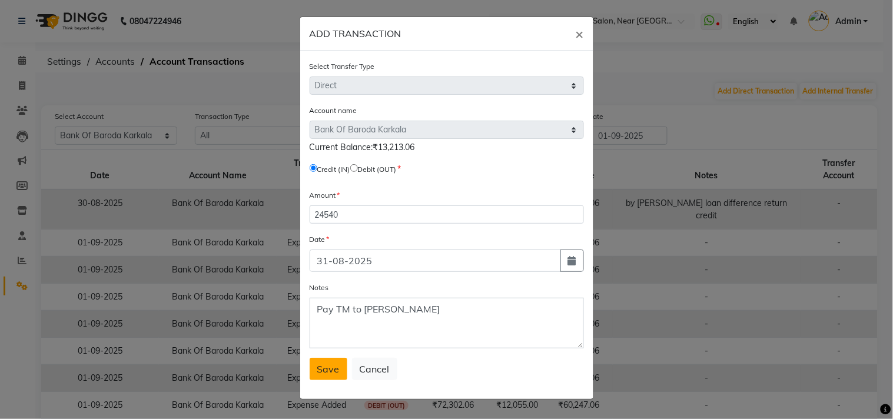
click at [327, 368] on span "Save" at bounding box center [328, 369] width 22 height 12
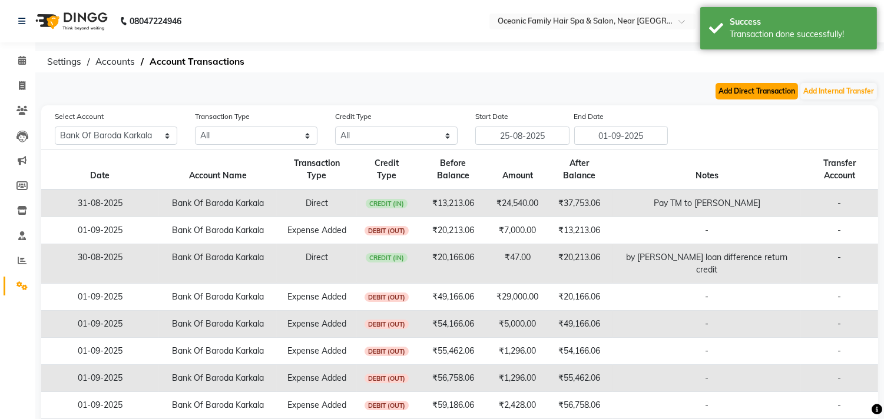
click at [744, 92] on button "Add Direct Transaction" at bounding box center [756, 91] width 82 height 16
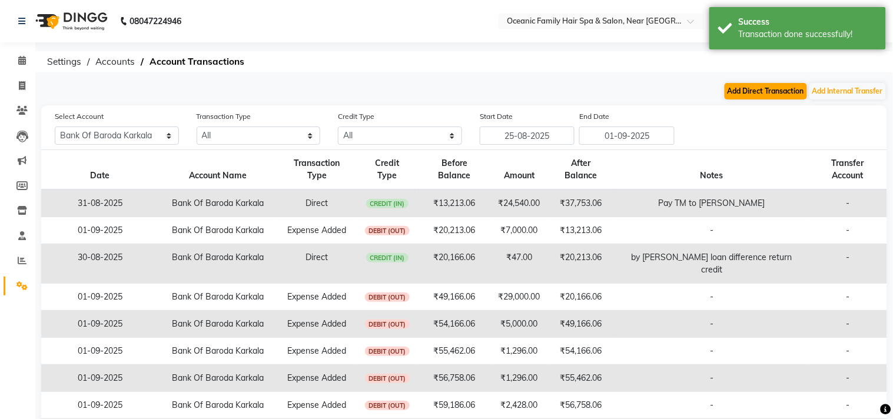
select select "direct"
select select "3332"
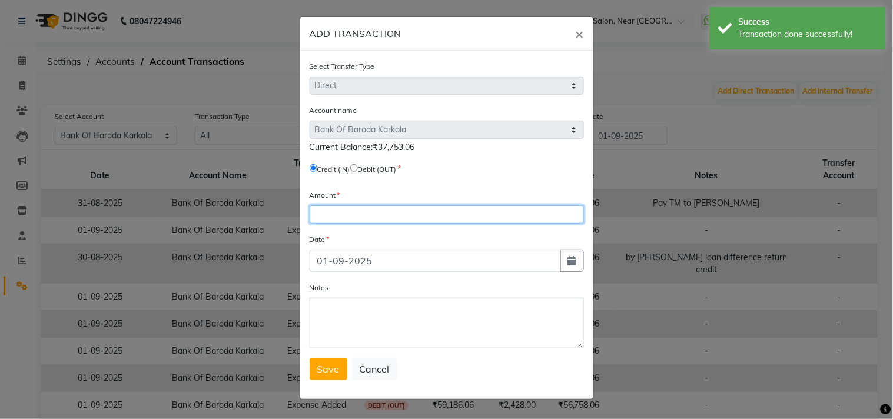
click at [354, 220] on input "number" at bounding box center [447, 214] width 274 height 18
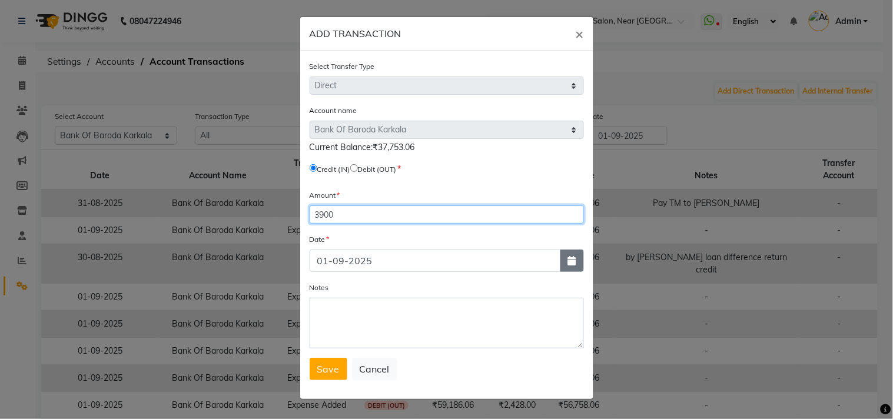
type input "3900"
drag, startPoint x: 573, startPoint y: 256, endPoint x: 534, endPoint y: 245, distance: 40.4
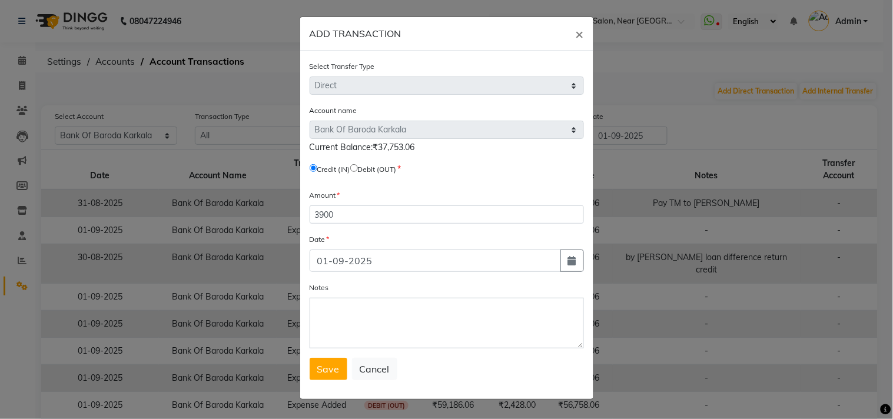
click at [572, 256] on icon "button" at bounding box center [572, 260] width 8 height 9
select select "9"
select select "2025"
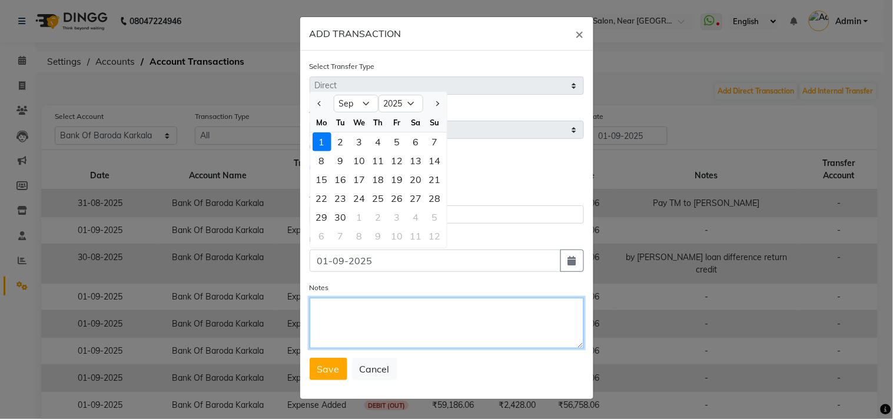
click at [369, 320] on textarea "Notes" at bounding box center [447, 323] width 274 height 51
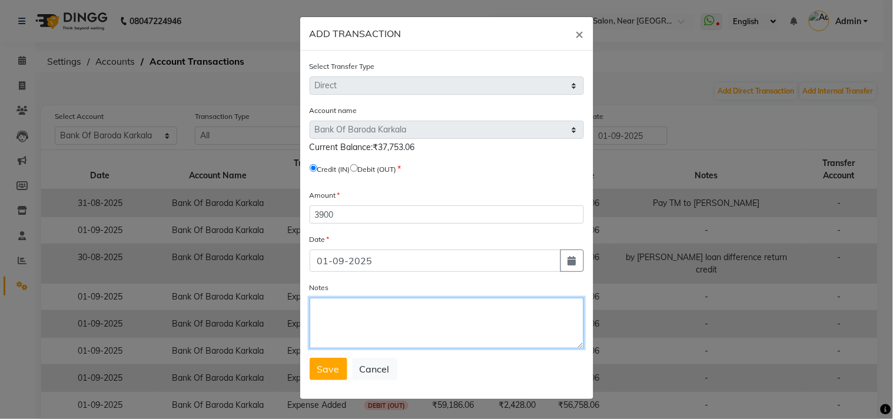
click at [369, 320] on textarea "Notes" at bounding box center [447, 323] width 274 height 51
paste textarea "Pay TM to [PERSON_NAME]"
type textarea "Pay TM to [PERSON_NAME]"
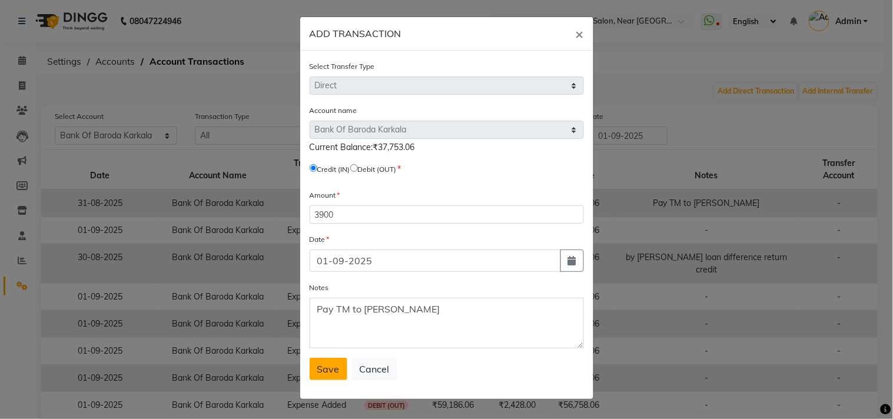
click at [330, 368] on span "Save" at bounding box center [328, 369] width 22 height 12
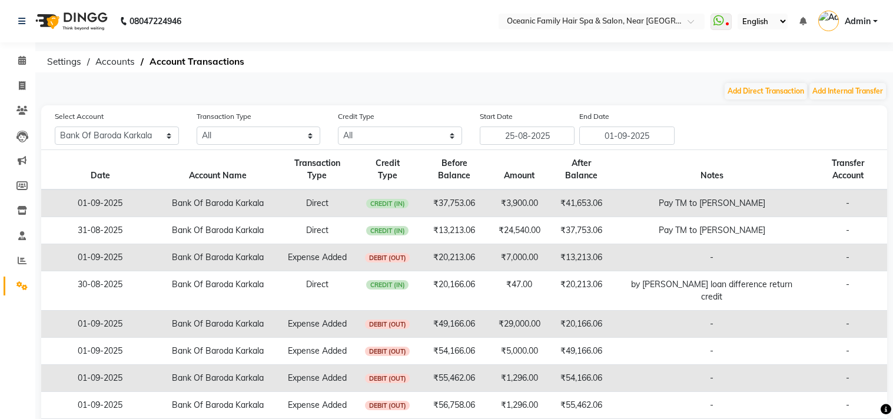
select select "3332"
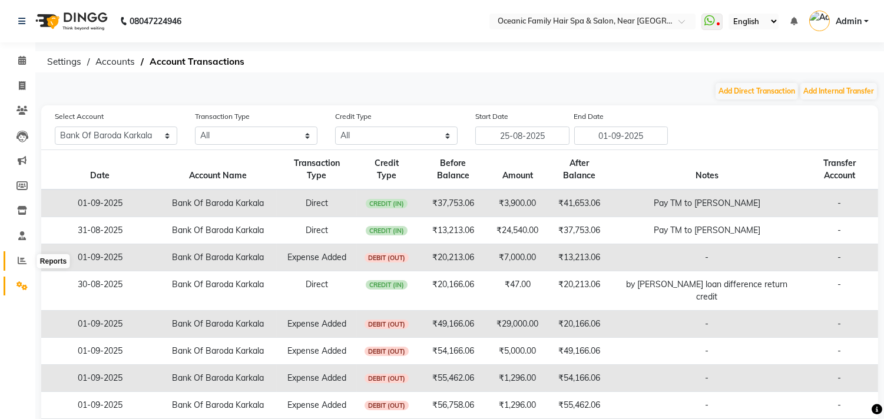
click at [22, 261] on icon at bounding box center [22, 260] width 9 height 9
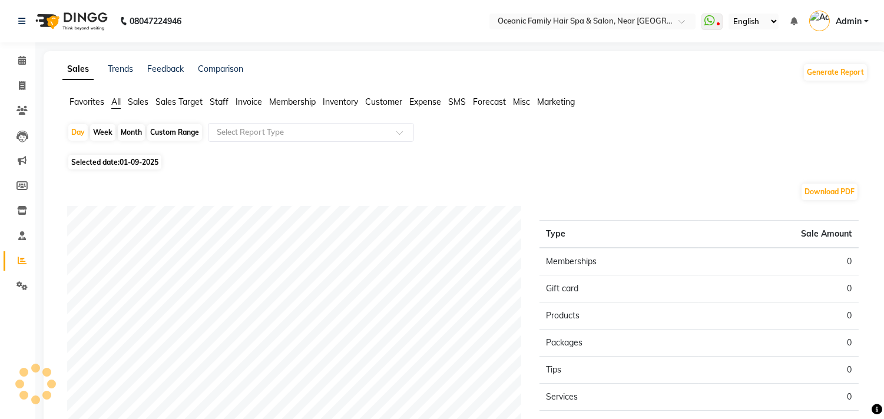
click at [218, 101] on span "Staff" at bounding box center [219, 102] width 19 height 11
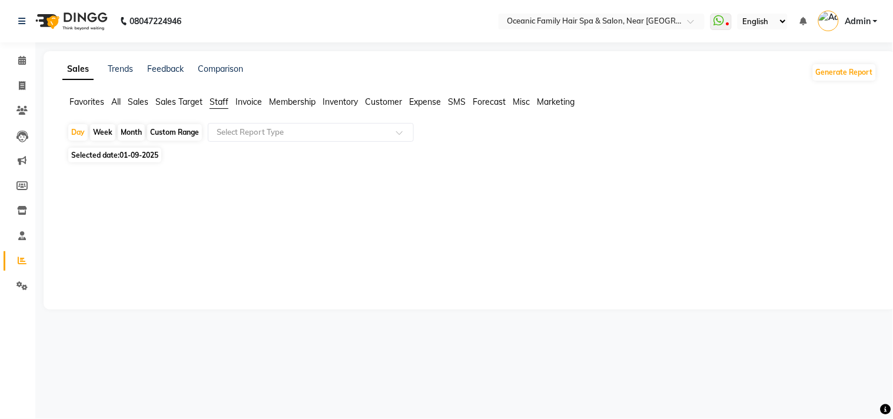
click at [160, 132] on div "Custom Range" at bounding box center [174, 132] width 55 height 16
select select "9"
select select "2025"
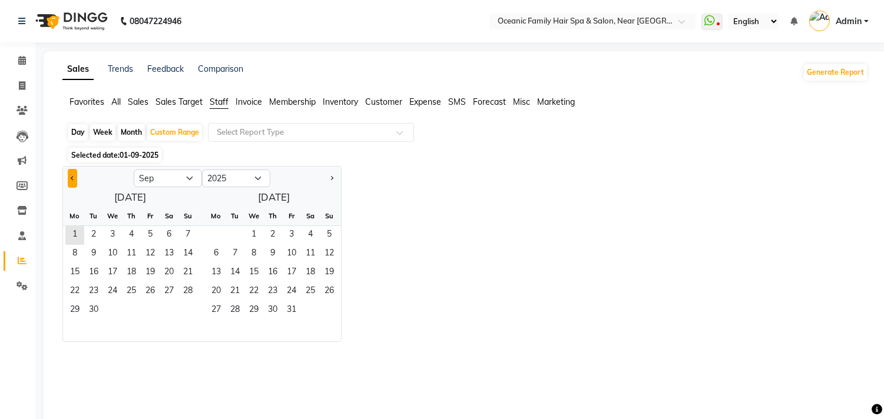
click at [71, 177] on span "Previous month" at bounding box center [73, 178] width 4 height 4
select select "8"
click at [148, 232] on span "1" at bounding box center [150, 235] width 19 height 19
click at [185, 308] on span "31" at bounding box center [187, 310] width 19 height 19
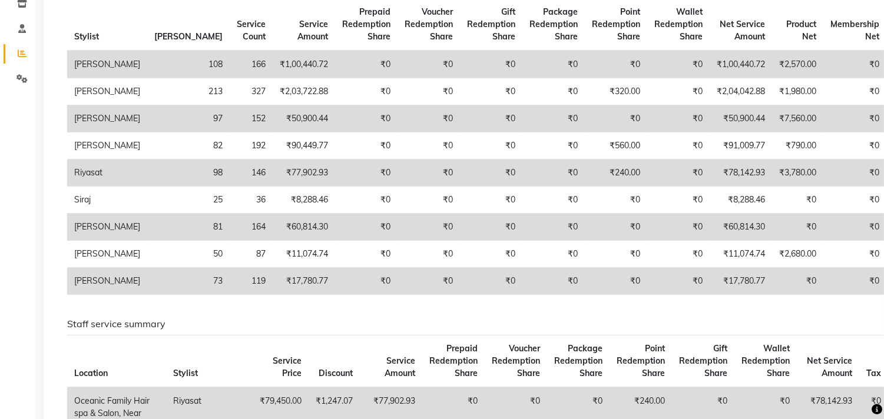
scroll to position [196, 0]
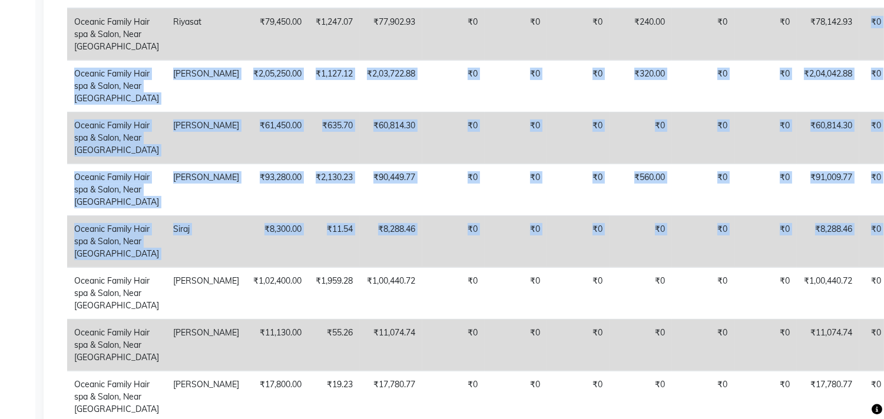
drag, startPoint x: 809, startPoint y: 414, endPoint x: 860, endPoint y: 419, distance: 50.8
click at [860, 419] on tbody "Oceanic Family Hair spa & Salon, Near Sri Bhuvanendra college Riyasat ₹79,450.0…" at bounding box center [508, 241] width 883 height 467
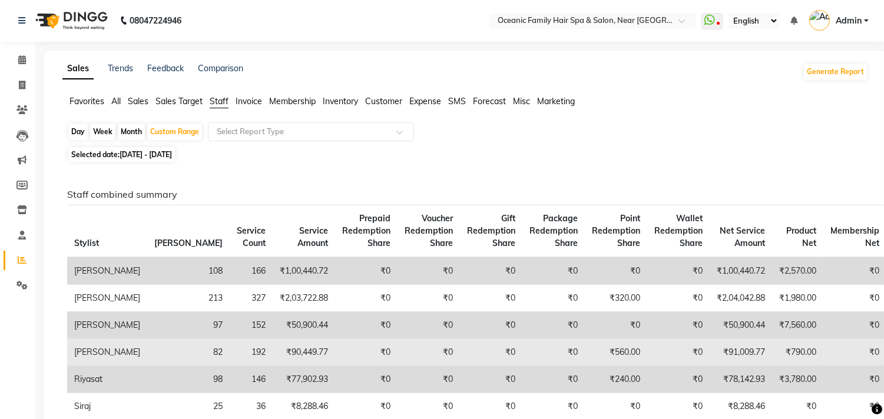
scroll to position [0, 0]
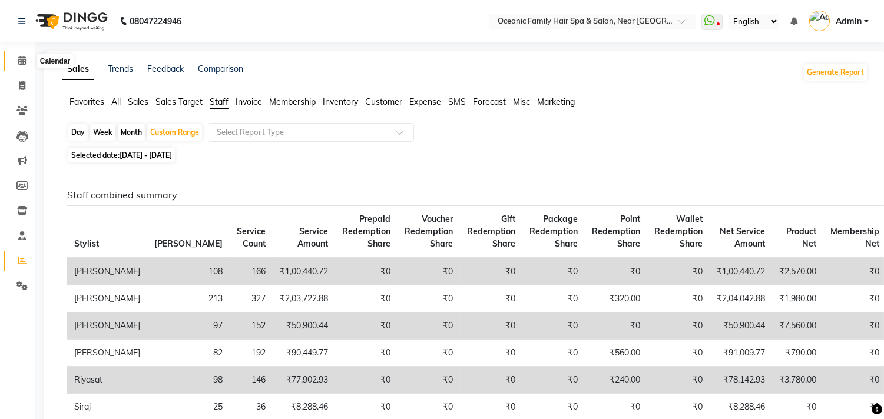
click at [19, 67] on span at bounding box center [22, 61] width 21 height 14
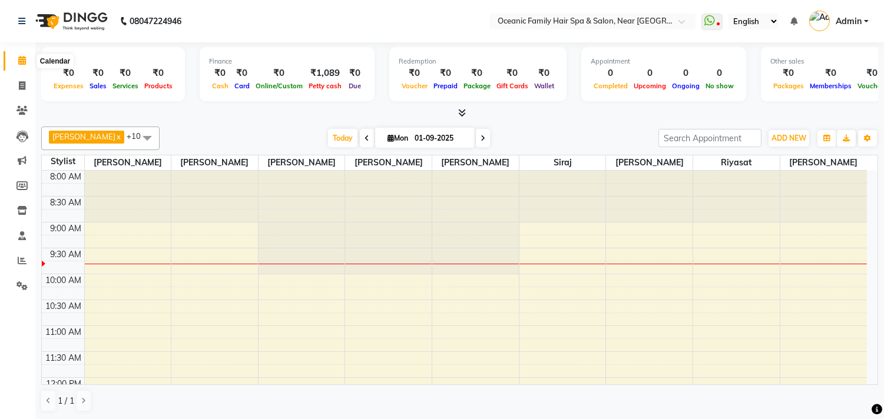
click at [22, 59] on icon at bounding box center [22, 60] width 8 height 9
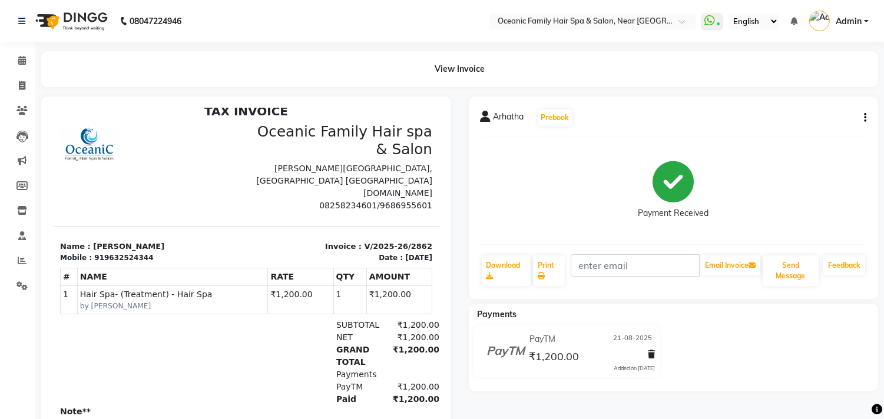
click at [867, 118] on div "Arhatha Prebook Payment Received Download Print Email Invoice Send Message Feed…" at bounding box center [674, 198] width 410 height 203
click at [864, 118] on icon "button" at bounding box center [865, 118] width 2 height 1
click at [805, 120] on div "Edit Item Staff" at bounding box center [806, 118] width 81 height 15
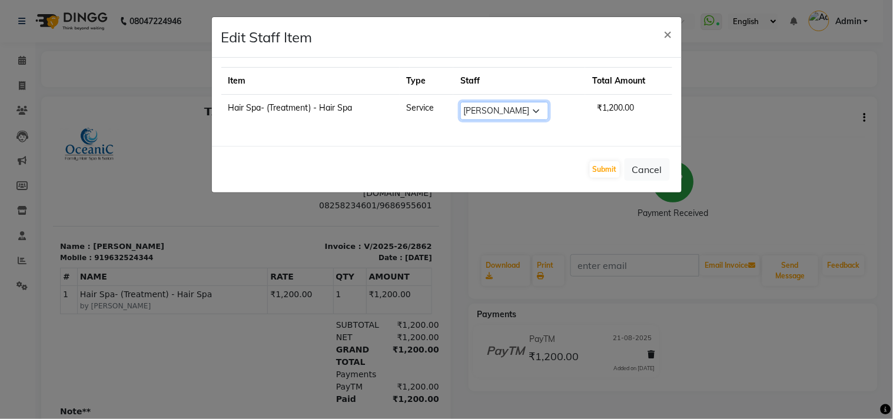
click at [538, 114] on select "Select Afsar Ali Arun Thakur Pavithra Rajani Riyasat Shwetha S Jain Siraj Suloc…" at bounding box center [504, 111] width 88 height 18
select select "88863"
click at [461, 102] on select "Select Afsar Ali Arun Thakur Pavithra Rajani Riyasat Shwetha S Jain Siraj Suloc…" at bounding box center [504, 111] width 88 height 18
click at [608, 172] on button "Submit" at bounding box center [605, 169] width 30 height 16
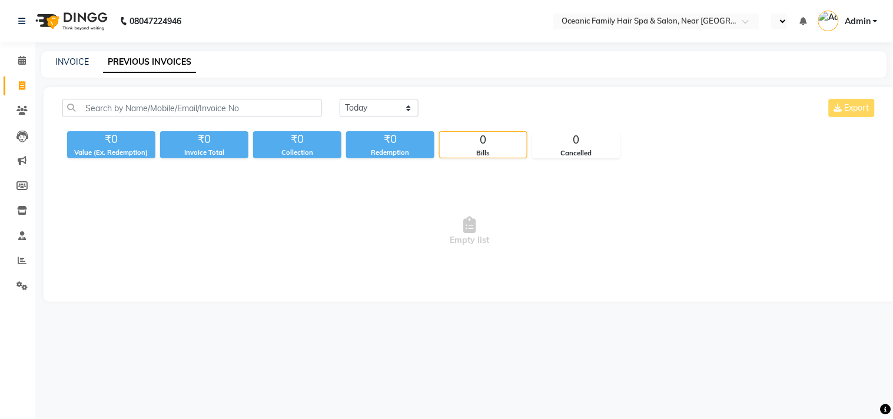
select select "en"
click at [19, 286] on icon at bounding box center [21, 285] width 11 height 9
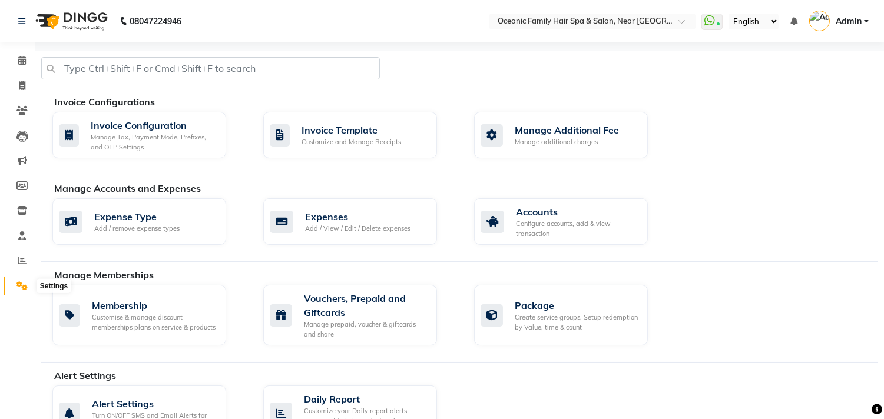
click at [21, 283] on icon at bounding box center [21, 285] width 11 height 9
click at [21, 286] on icon at bounding box center [21, 285] width 11 height 9
click at [322, 221] on div "Expenses" at bounding box center [357, 217] width 105 height 14
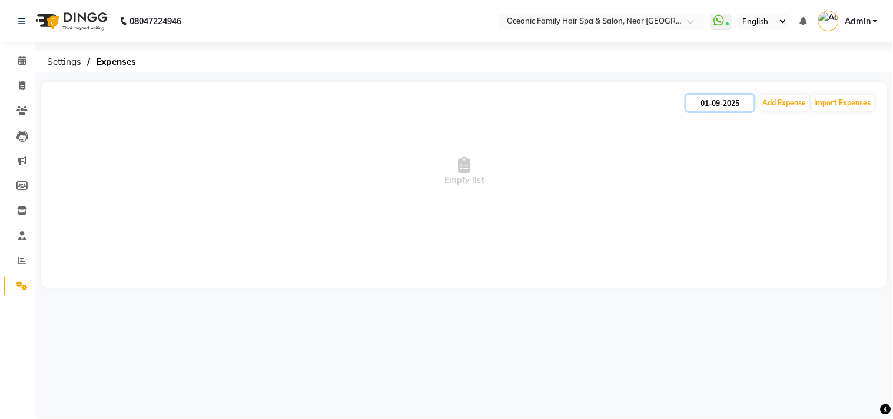
click at [726, 109] on input "01-09-2025" at bounding box center [720, 103] width 68 height 16
select select "9"
select select "2025"
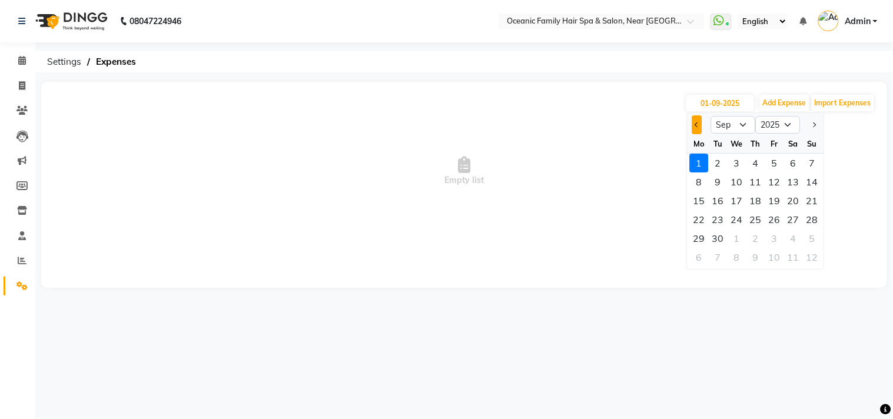
click at [701, 124] on button "Previous month" at bounding box center [697, 124] width 10 height 19
select select "8"
click at [702, 237] on div "25" at bounding box center [699, 238] width 19 height 19
type input "25-08-2025"
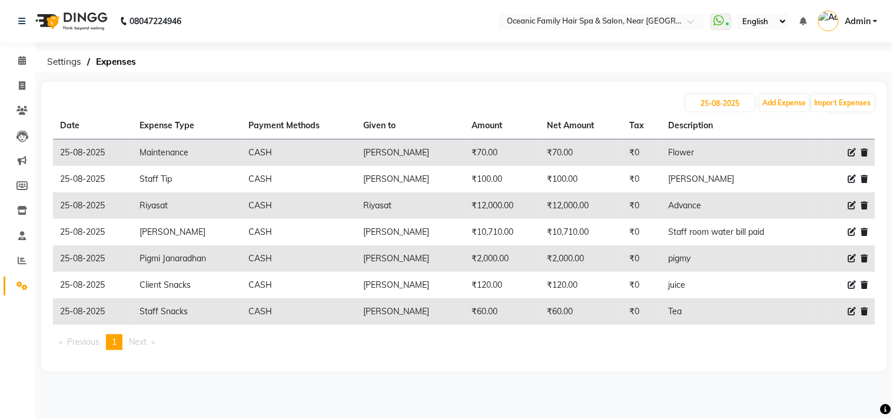
click at [852, 234] on icon at bounding box center [852, 232] width 8 height 8
select select "7919"
select select "1"
select select "3172"
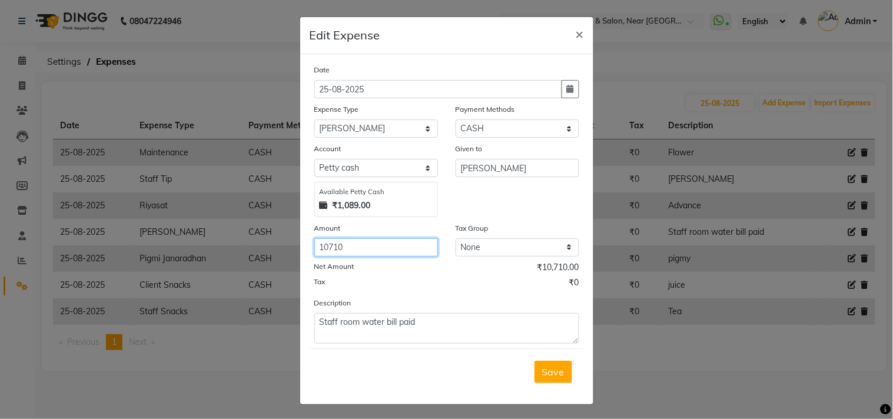
drag, startPoint x: 373, startPoint y: 246, endPoint x: 211, endPoint y: 253, distance: 162.0
click at [212, 253] on ngb-modal-window "Edit Expense × Date [DATE] Expense Type Select [PERSON_NAME] [PERSON_NAME] [PER…" at bounding box center [446, 209] width 893 height 419
type input "3510"
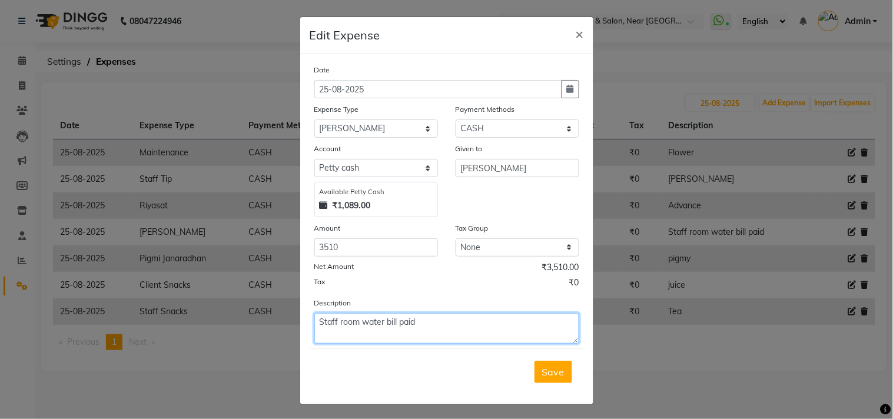
click at [462, 327] on textarea "Staff room water bill paid" at bounding box center [446, 328] width 265 height 31
click at [314, 327] on textarea "Staff room water bill paid 10710" at bounding box center [446, 328] width 265 height 31
click at [499, 332] on textarea "Advance Staff room water bill paid 10710" at bounding box center [446, 328] width 265 height 31
click at [469, 334] on textarea "Advance Staff room water bill paid 10710 (Recived 2nd House Owner 7200 by [PERS…" at bounding box center [446, 328] width 265 height 31
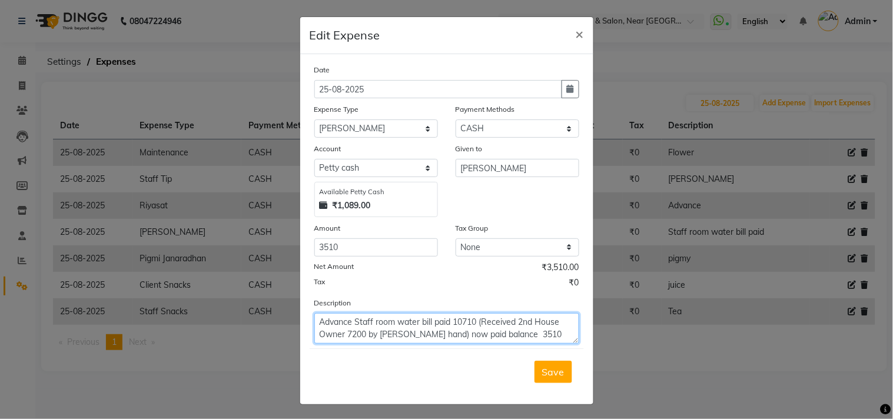
drag, startPoint x: 386, startPoint y: 341, endPoint x: 377, endPoint y: 341, distance: 8.2
click at [377, 341] on textarea "Advance Staff room water bill paid 10710 (Received 2nd House Owner 7200 by [PER…" at bounding box center [446, 328] width 265 height 31
click at [378, 336] on textarea "Advance Staff room water bill paid 10710 (Received 2nd House Owner 7200 by [PER…" at bounding box center [446, 328] width 265 height 31
type textarea "Advance Staff room water bill paid 10710 (Received 2nd House Owner 7200 by [PER…"
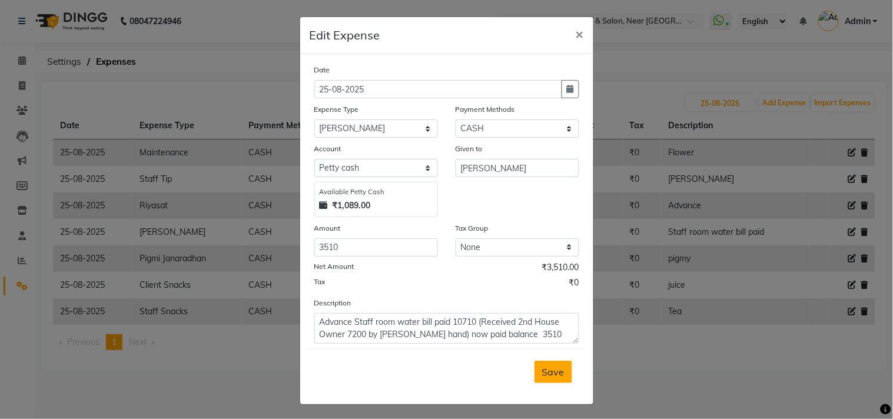
click at [555, 371] on span "Save" at bounding box center [553, 372] width 22 height 12
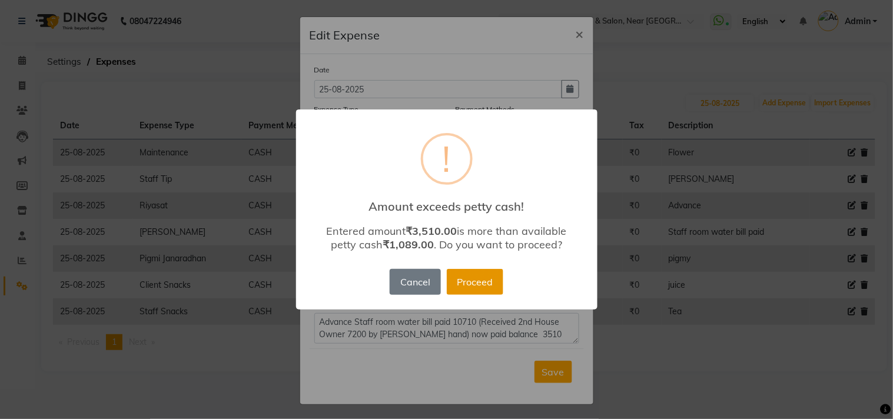
click at [474, 283] on button "Proceed" at bounding box center [475, 282] width 57 height 26
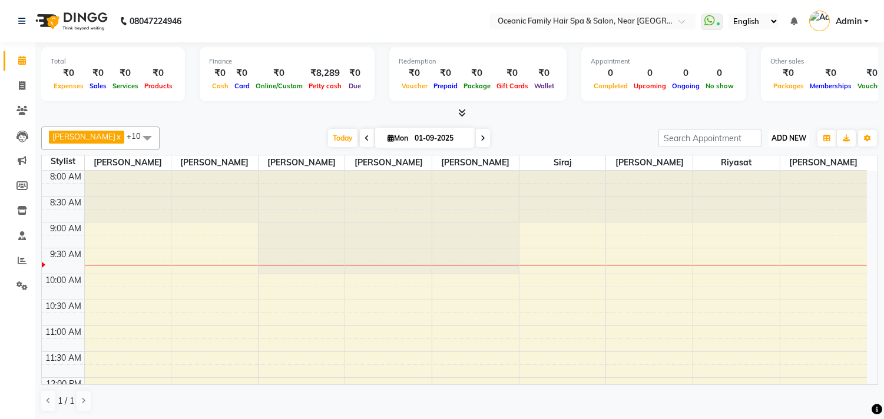
click at [793, 137] on span "ADD NEW" at bounding box center [788, 138] width 35 height 9
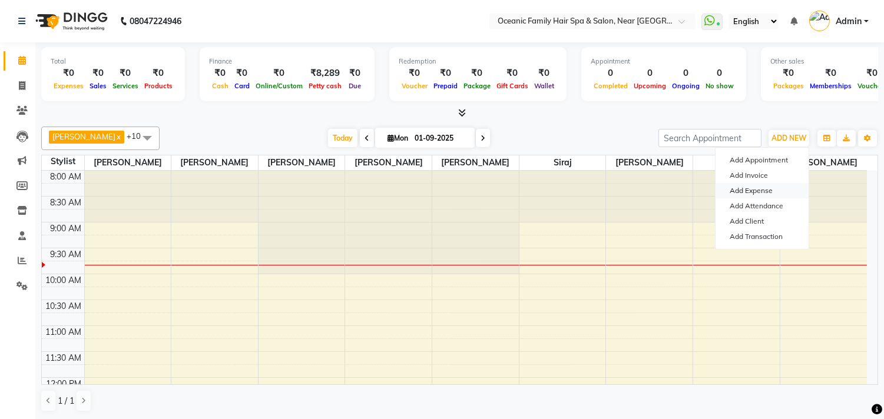
click at [736, 191] on link "Add Expense" at bounding box center [761, 190] width 93 height 15
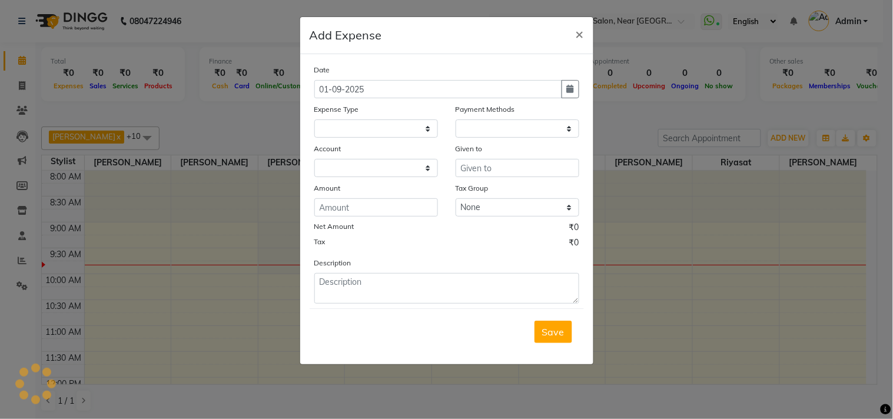
select select
select select "1"
select select "3172"
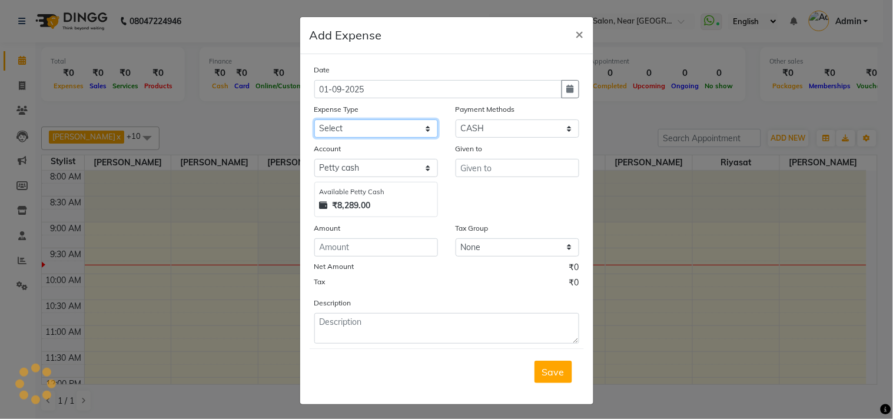
click at [346, 124] on select "Select [PERSON_NAME] [PERSON_NAME] [PERSON_NAME] Bank charges Cash transfer to …" at bounding box center [376, 129] width 124 height 18
select select "5534"
click at [314, 120] on select "Select [PERSON_NAME] [PERSON_NAME] [PERSON_NAME] Bank charges Cash transfer to …" at bounding box center [376, 129] width 124 height 18
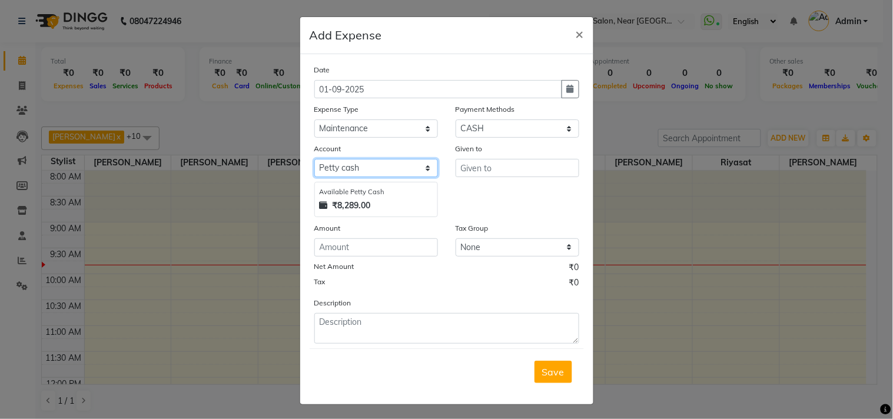
click at [373, 168] on select "Select [PERSON_NAME] cash Default account Bank Of Baroda Karkala" at bounding box center [376, 168] width 124 height 18
click at [314, 159] on select "Select [PERSON_NAME] cash Default account Bank Of Baroda Karkala" at bounding box center [376, 168] width 124 height 18
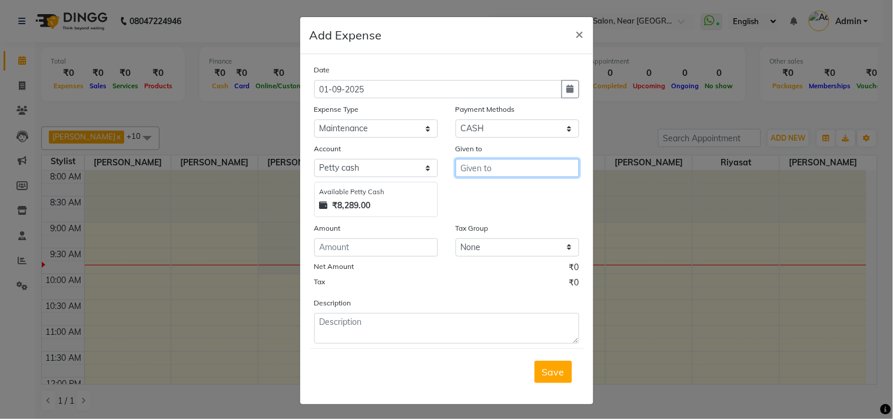
click at [484, 165] on input "text" at bounding box center [518, 168] width 124 height 18
click at [464, 190] on button "[PERSON_NAME]" at bounding box center [502, 193] width 93 height 19
type input "Riyasat"
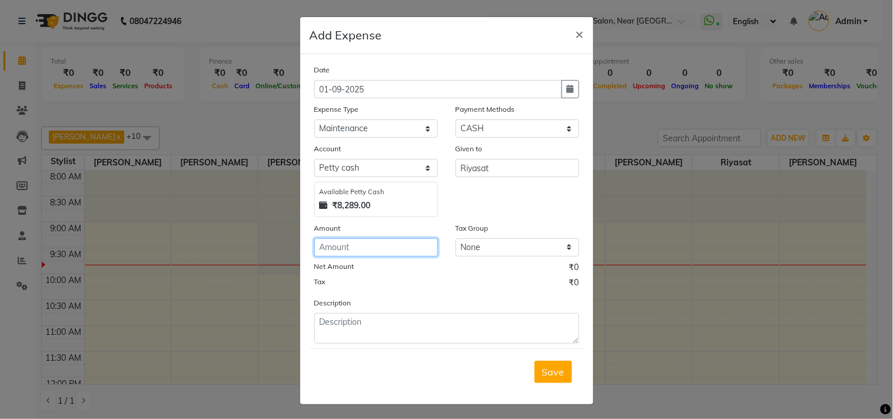
click at [346, 249] on input "number" at bounding box center [376, 247] width 124 height 18
type input "70"
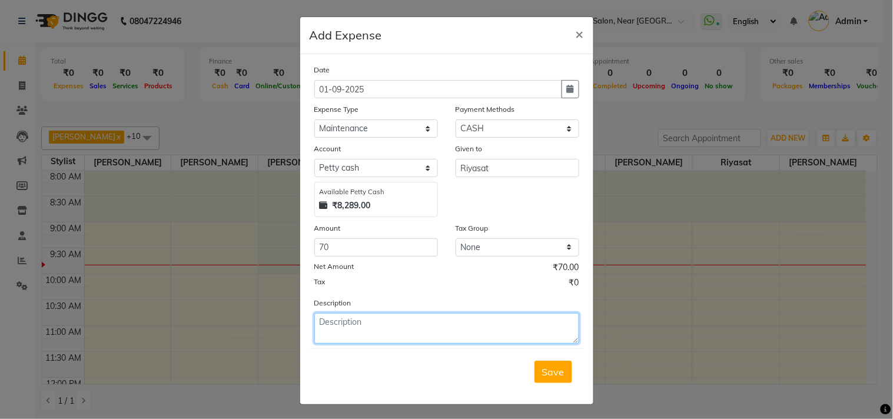
click at [324, 330] on textarea at bounding box center [446, 328] width 265 height 31
type textarea "Flower"
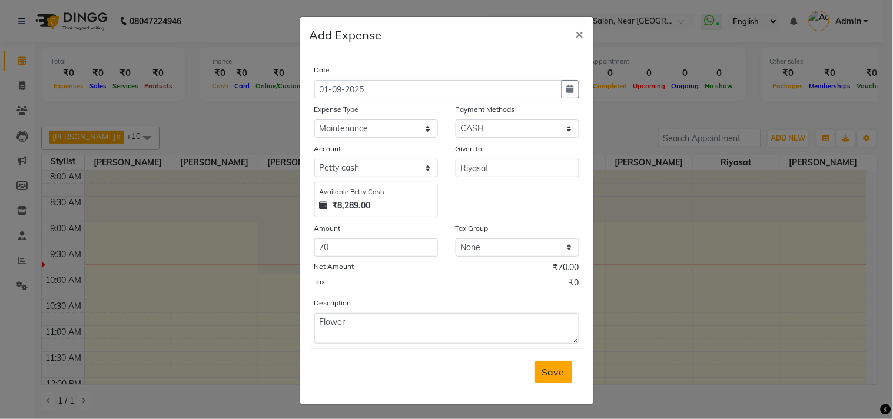
click at [545, 373] on span "Save" at bounding box center [553, 372] width 22 height 12
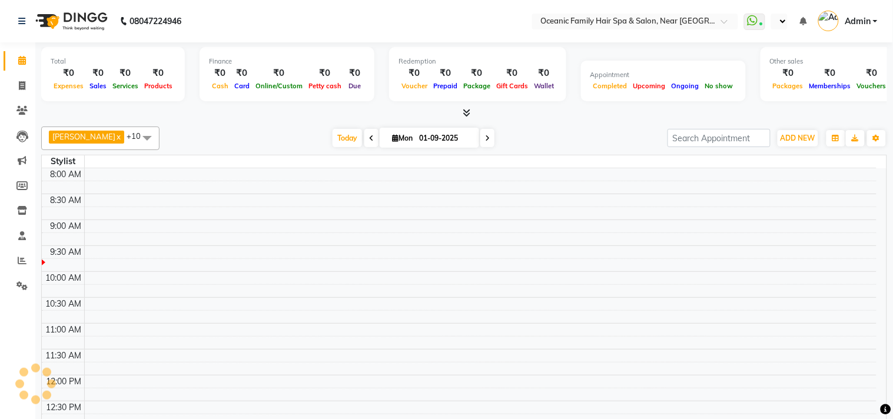
select select "en"
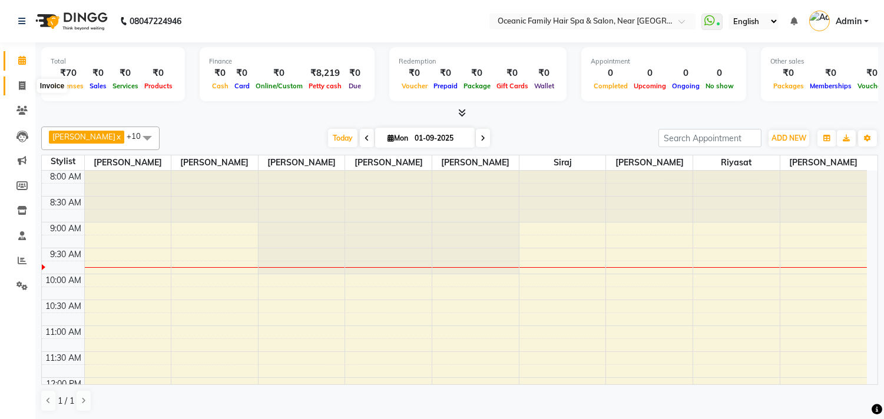
click at [21, 84] on icon at bounding box center [22, 85] width 6 height 9
select select "service"
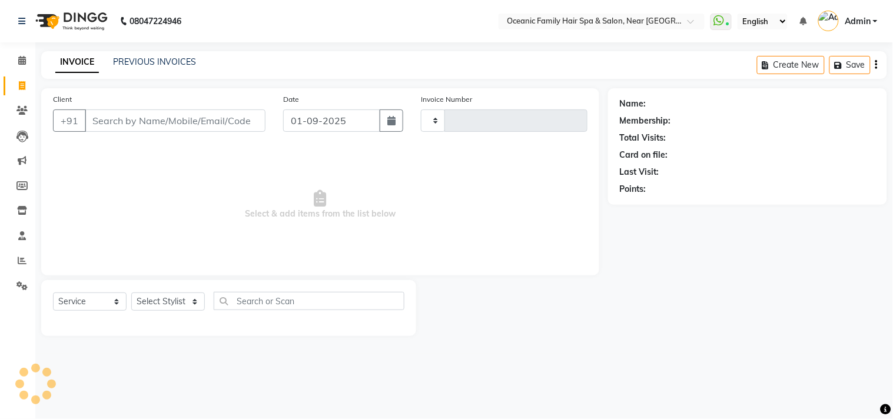
type input "3110"
select select "4366"
click at [133, 61] on link "PREVIOUS INVOICES" at bounding box center [154, 62] width 83 height 11
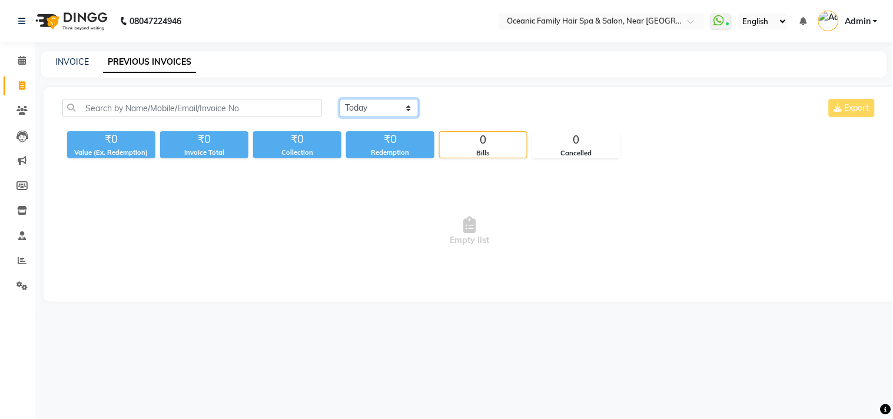
click at [378, 103] on select "Today Yesterday Custom Range" at bounding box center [379, 108] width 79 height 18
select select "yesterday"
click at [340, 99] on select "Today Yesterday Custom Range" at bounding box center [379, 108] width 79 height 18
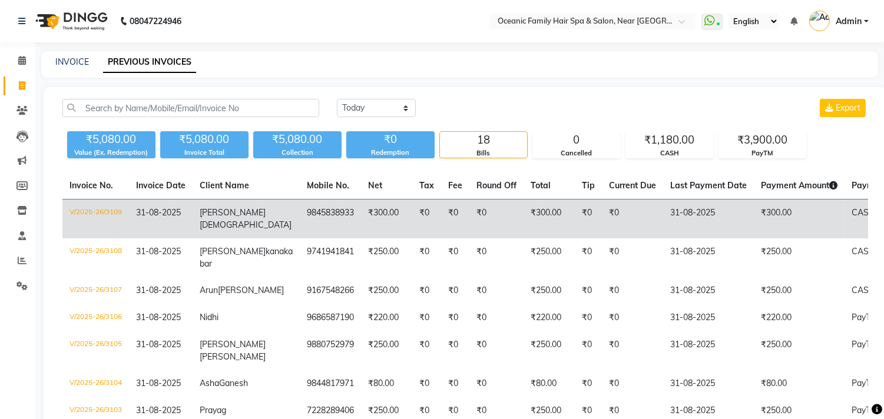
click at [223, 212] on span "Shravan" at bounding box center [233, 212] width 66 height 11
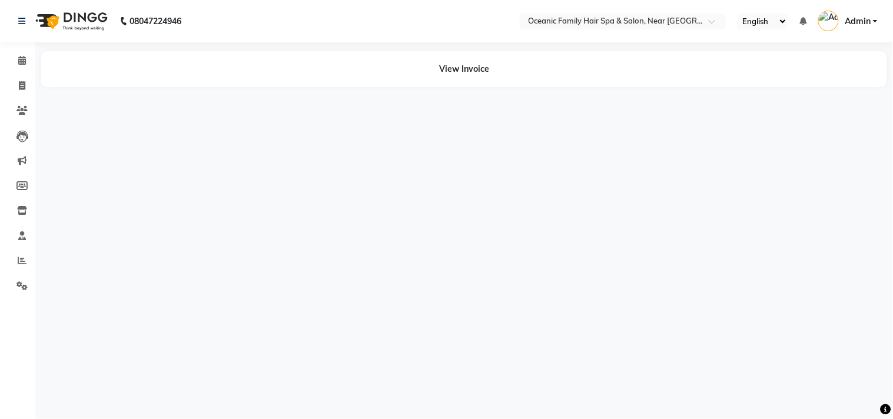
select select "en"
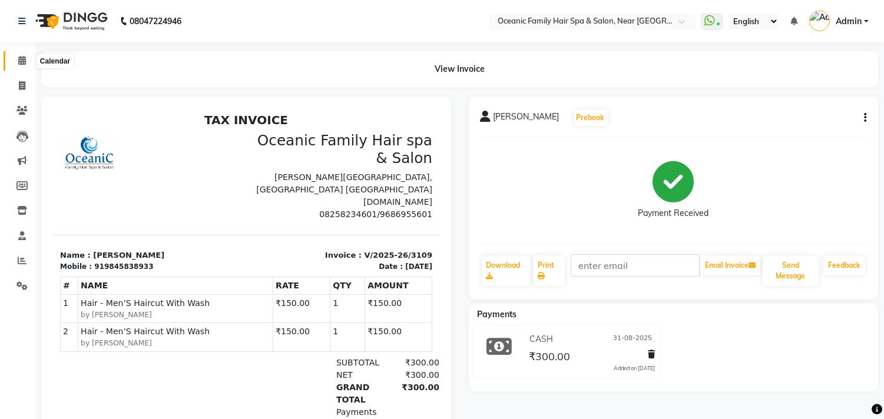
click at [22, 57] on icon at bounding box center [22, 60] width 8 height 9
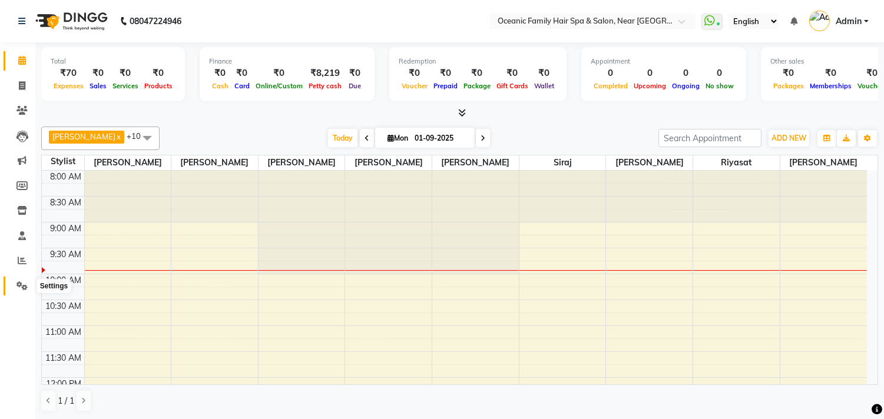
click at [21, 287] on icon at bounding box center [21, 285] width 11 height 9
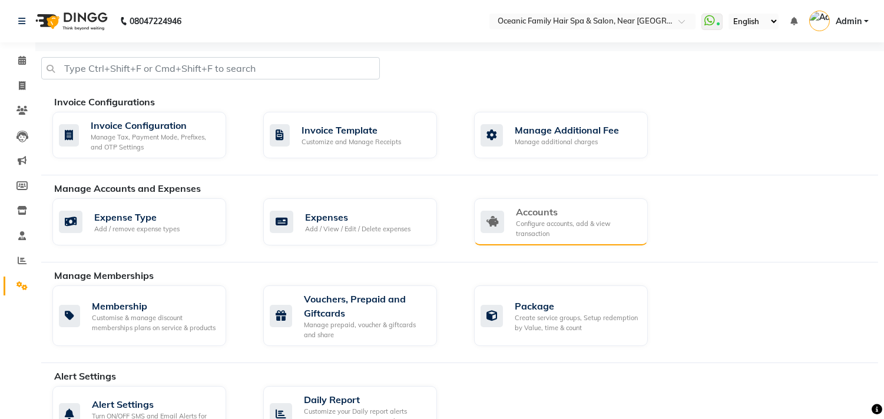
click at [549, 218] on div "Accounts" at bounding box center [577, 212] width 122 height 14
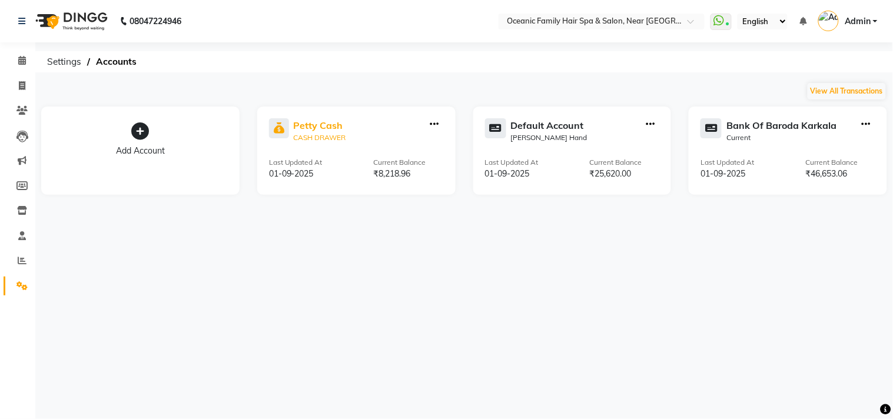
click at [323, 127] on div "Petty Cash" at bounding box center [320, 125] width 52 height 14
select select "3172"
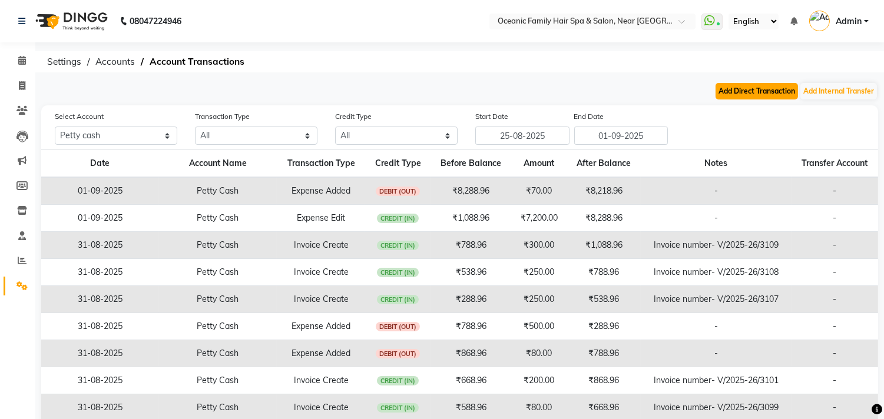
click at [744, 90] on button "Add Direct Transaction" at bounding box center [756, 91] width 82 height 16
select select "direct"
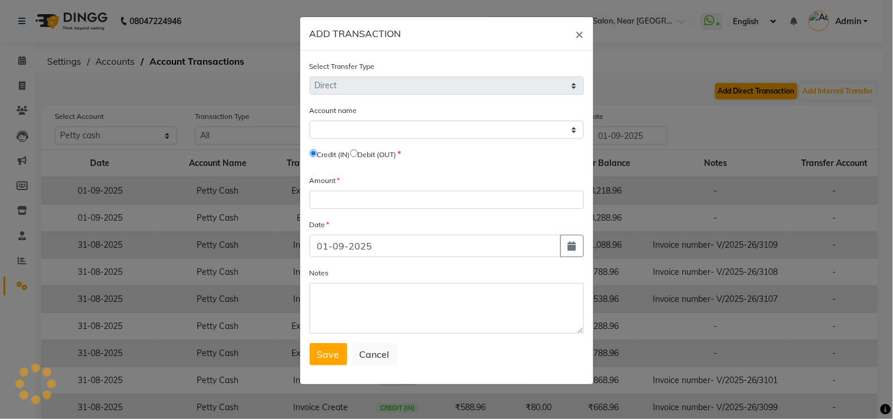
select select "3172"
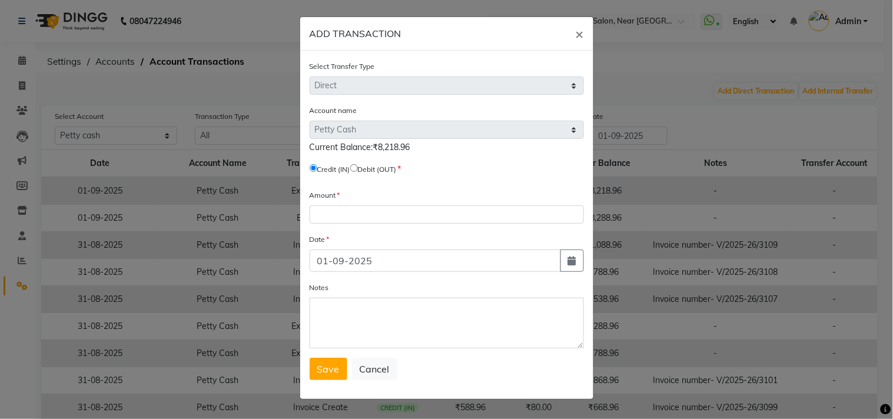
click at [363, 225] on form "Select Transfer Type Select Direct Internal Account name Select [PERSON_NAME] C…" at bounding box center [447, 220] width 274 height 320
click at [361, 211] on input "number" at bounding box center [447, 214] width 274 height 18
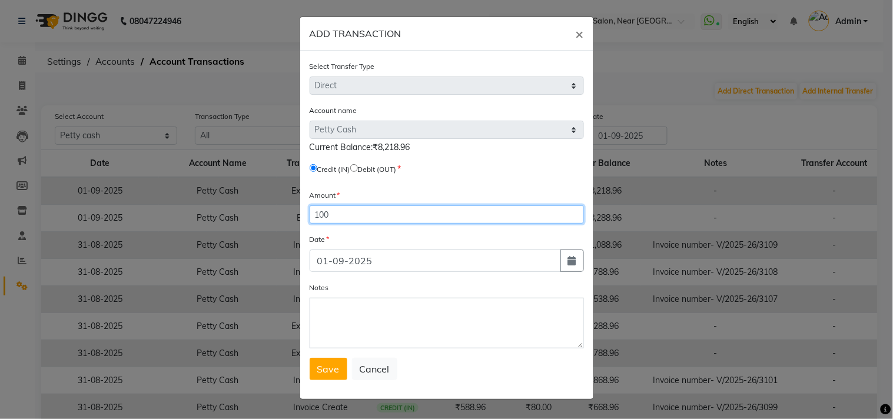
type input "100"
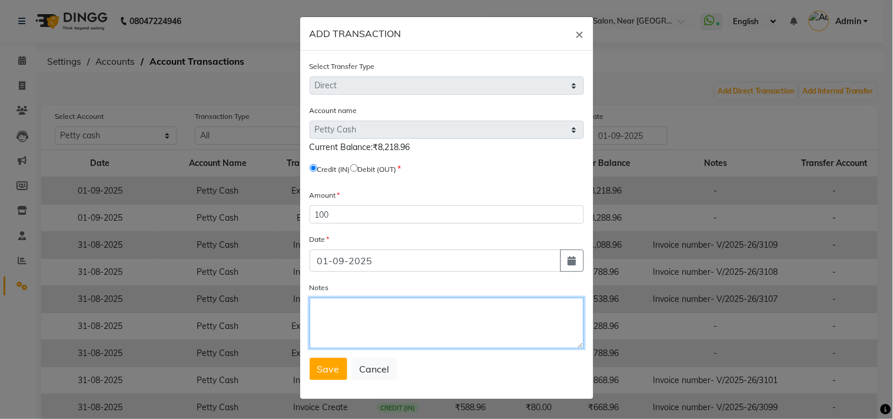
click at [337, 310] on textarea "Notes" at bounding box center [447, 323] width 274 height 51
type textarea "execess"
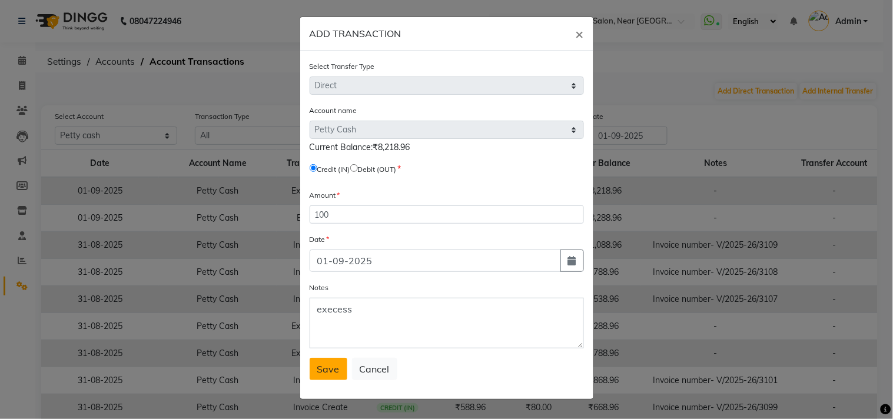
click at [331, 371] on span "Save" at bounding box center [328, 369] width 22 height 12
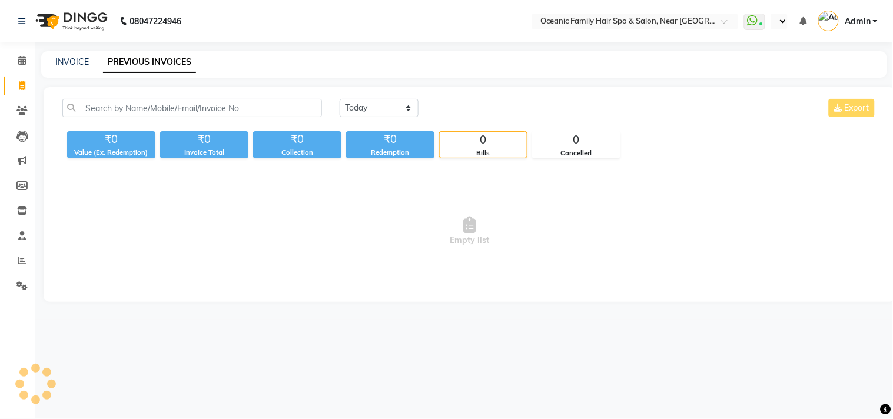
select select "en"
click at [19, 59] on icon at bounding box center [22, 60] width 8 height 9
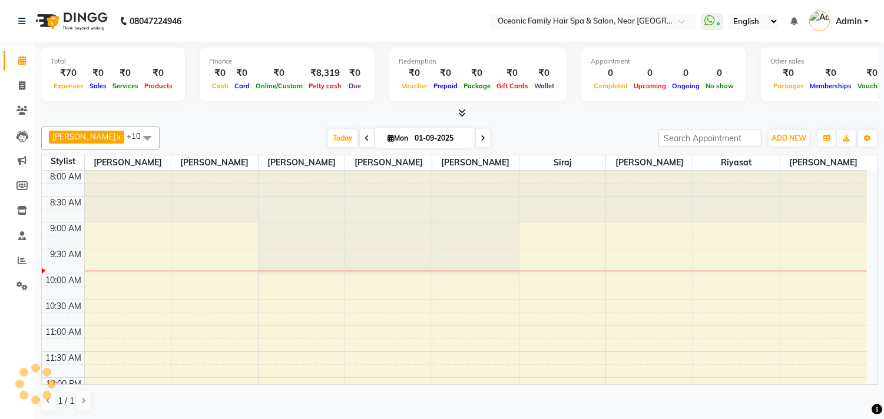
scroll to position [52, 0]
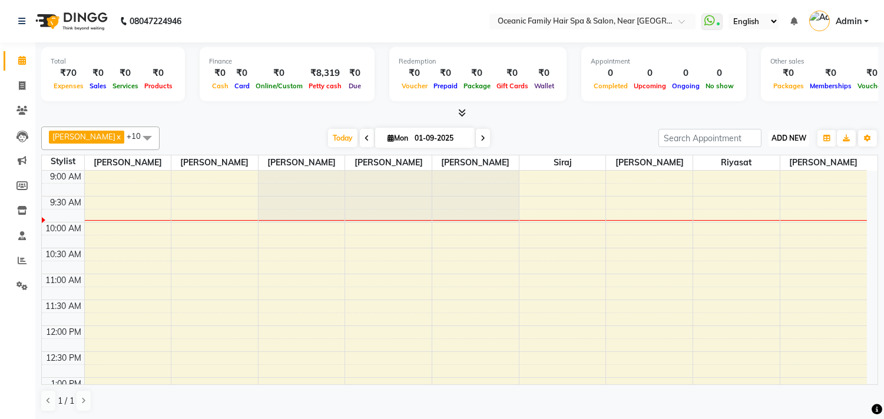
click at [793, 135] on span "ADD NEW" at bounding box center [788, 138] width 35 height 9
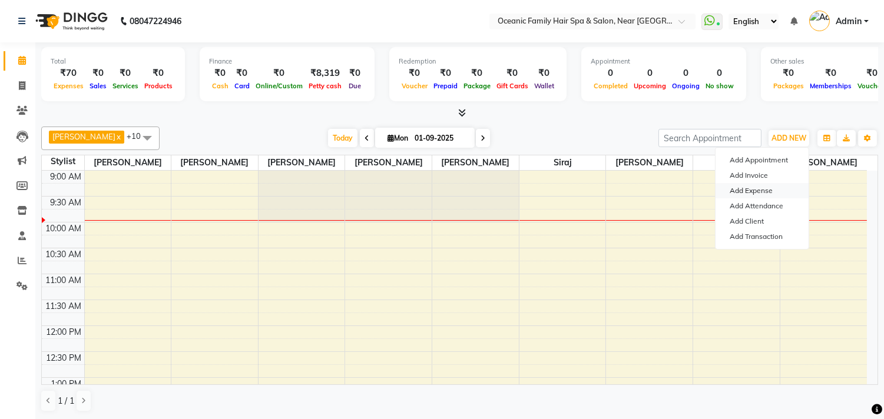
click at [761, 189] on link "Add Expense" at bounding box center [761, 190] width 93 height 15
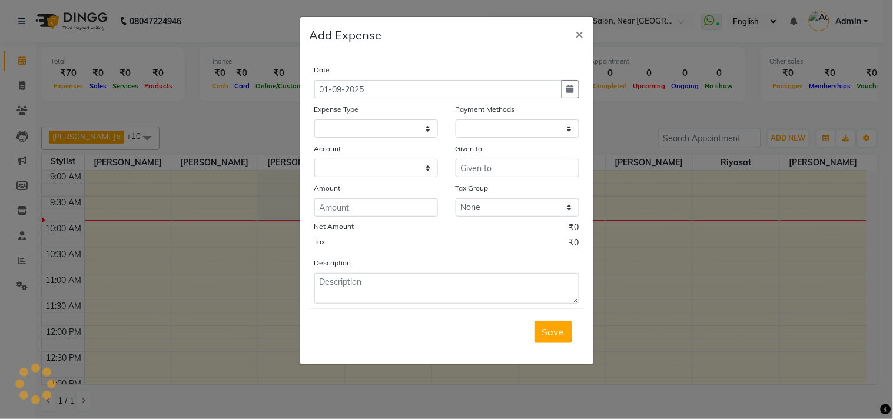
select select "3173"
select select "1"
select select "3172"
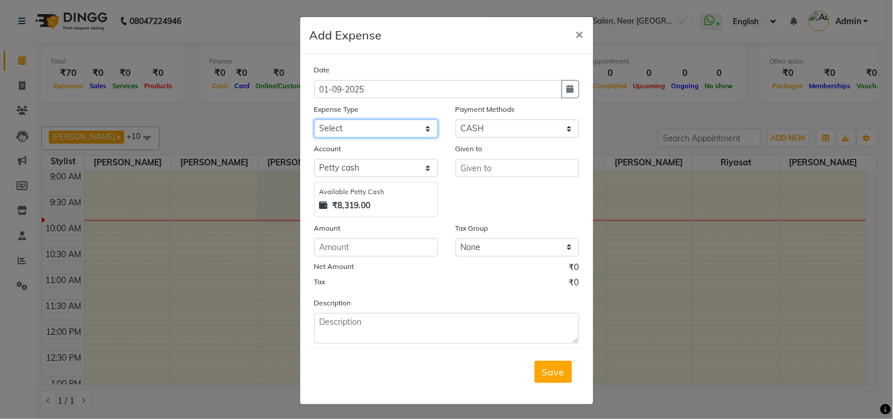
click at [367, 127] on select "Select Abid Ali Afsar Ahemed Arun Thakur Bank charges Cash transfer to bank Cas…" at bounding box center [376, 129] width 124 height 18
select select "5538"
click at [314, 120] on select "Select Abid Ali Afsar Ahemed Arun Thakur Bank charges Cash transfer to bank Cas…" at bounding box center [376, 129] width 124 height 18
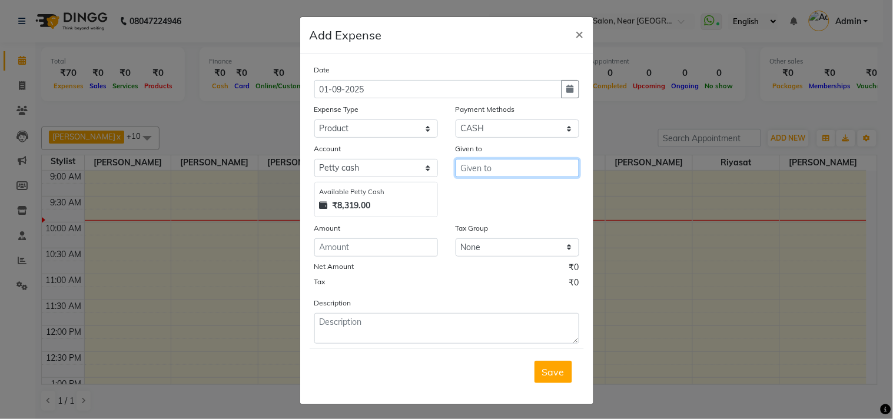
click at [479, 165] on input "text" at bounding box center [518, 168] width 124 height 18
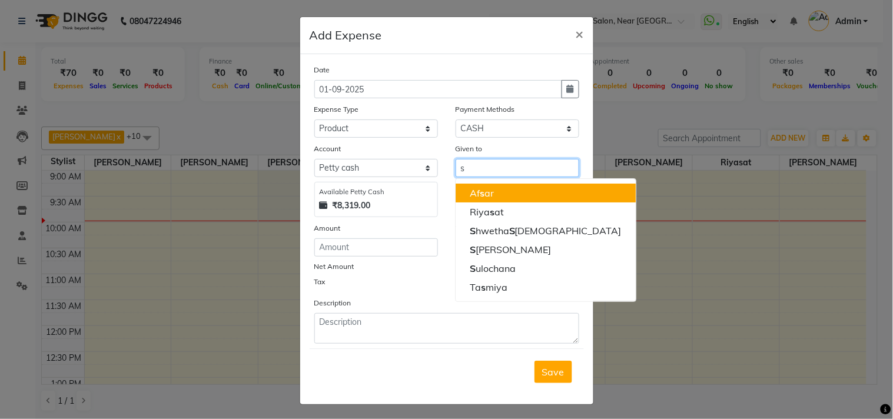
type input "s"
click at [350, 242] on input "number" at bounding box center [376, 247] width 124 height 18
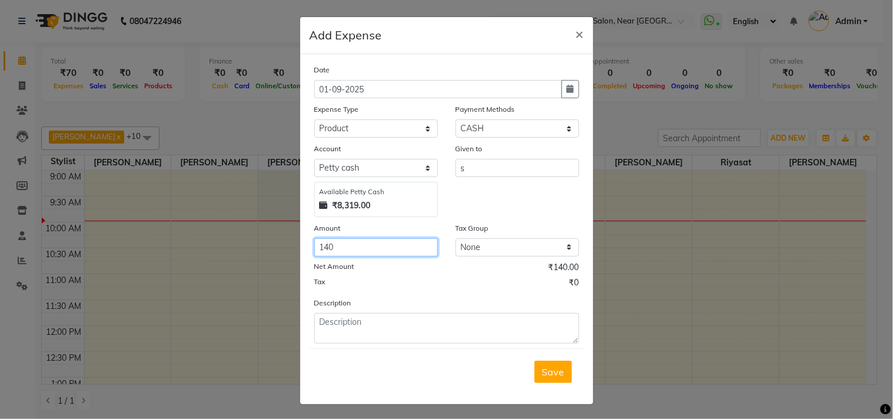
type input "140"
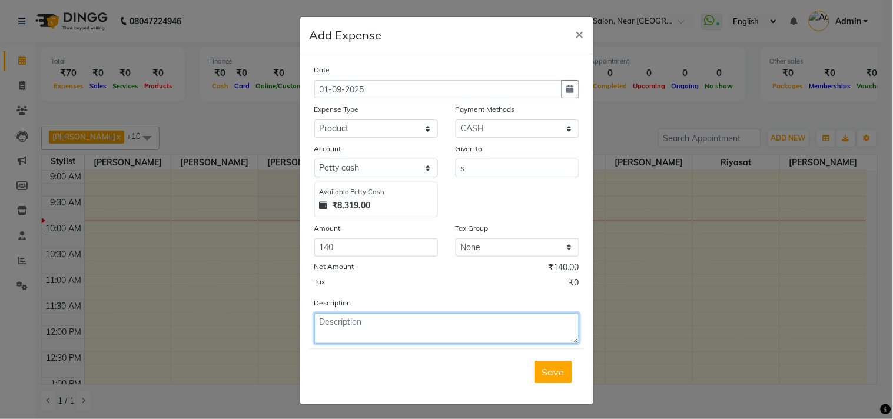
click at [345, 327] on textarea at bounding box center [446, 328] width 265 height 31
type textarea "me show sponge"
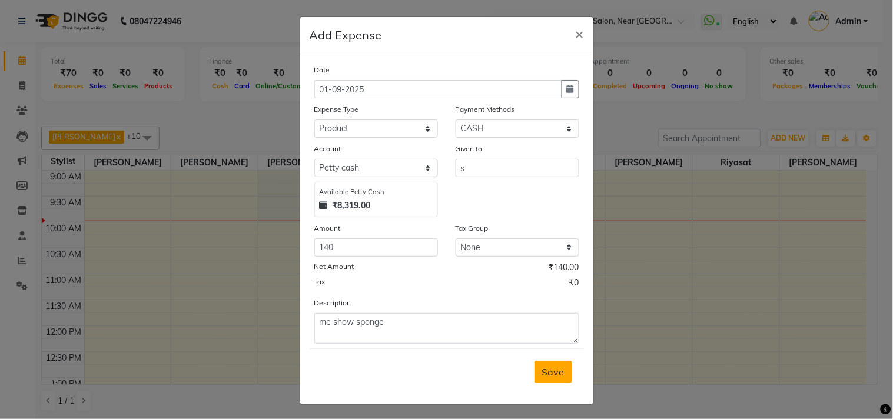
click at [545, 367] on span "Save" at bounding box center [553, 372] width 22 height 12
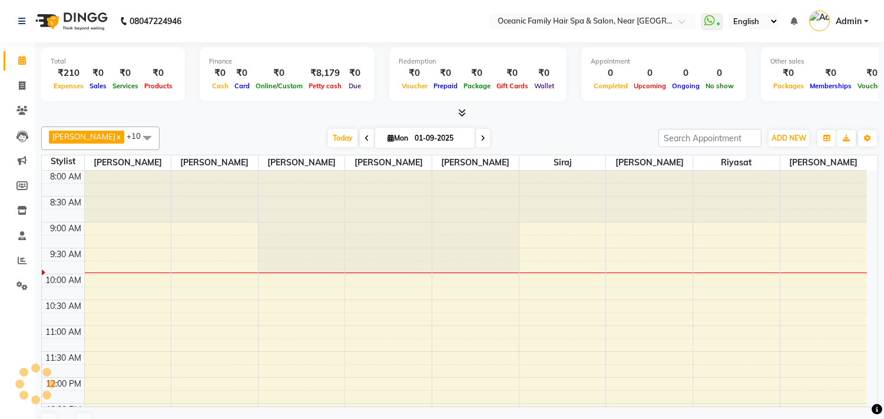
select select "en"
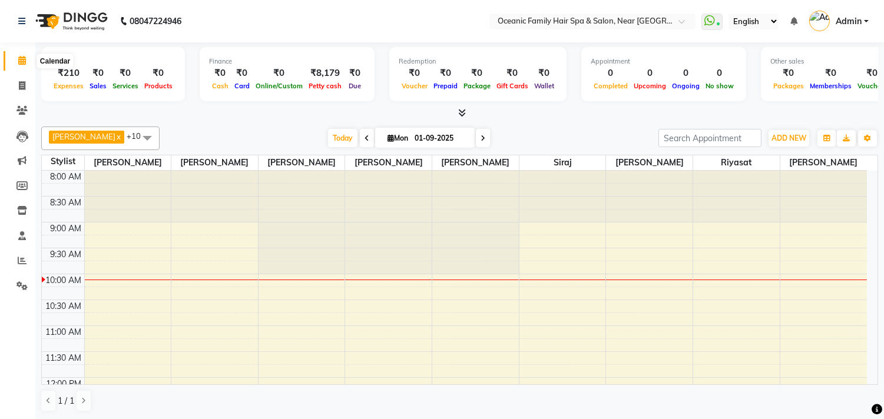
click at [19, 61] on icon at bounding box center [22, 60] width 8 height 9
click at [19, 64] on icon at bounding box center [22, 60] width 8 height 9
click at [849, 19] on span "Admin" at bounding box center [848, 21] width 26 height 12
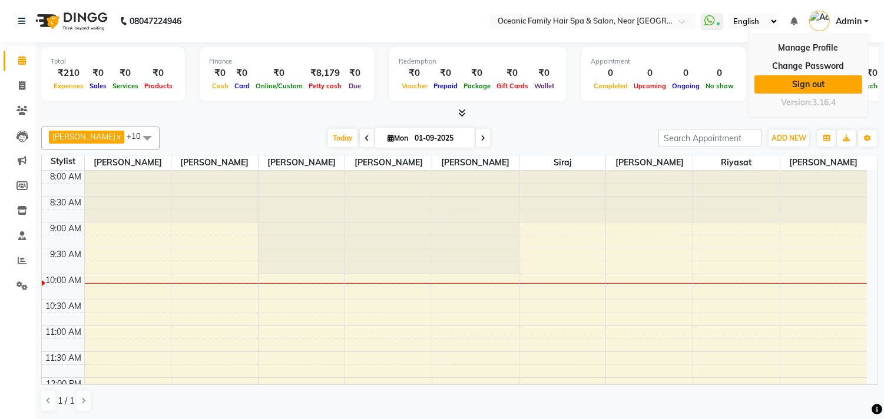
click at [805, 87] on link "Sign out" at bounding box center [808, 84] width 108 height 18
